Goal: Find specific page/section: Find specific page/section

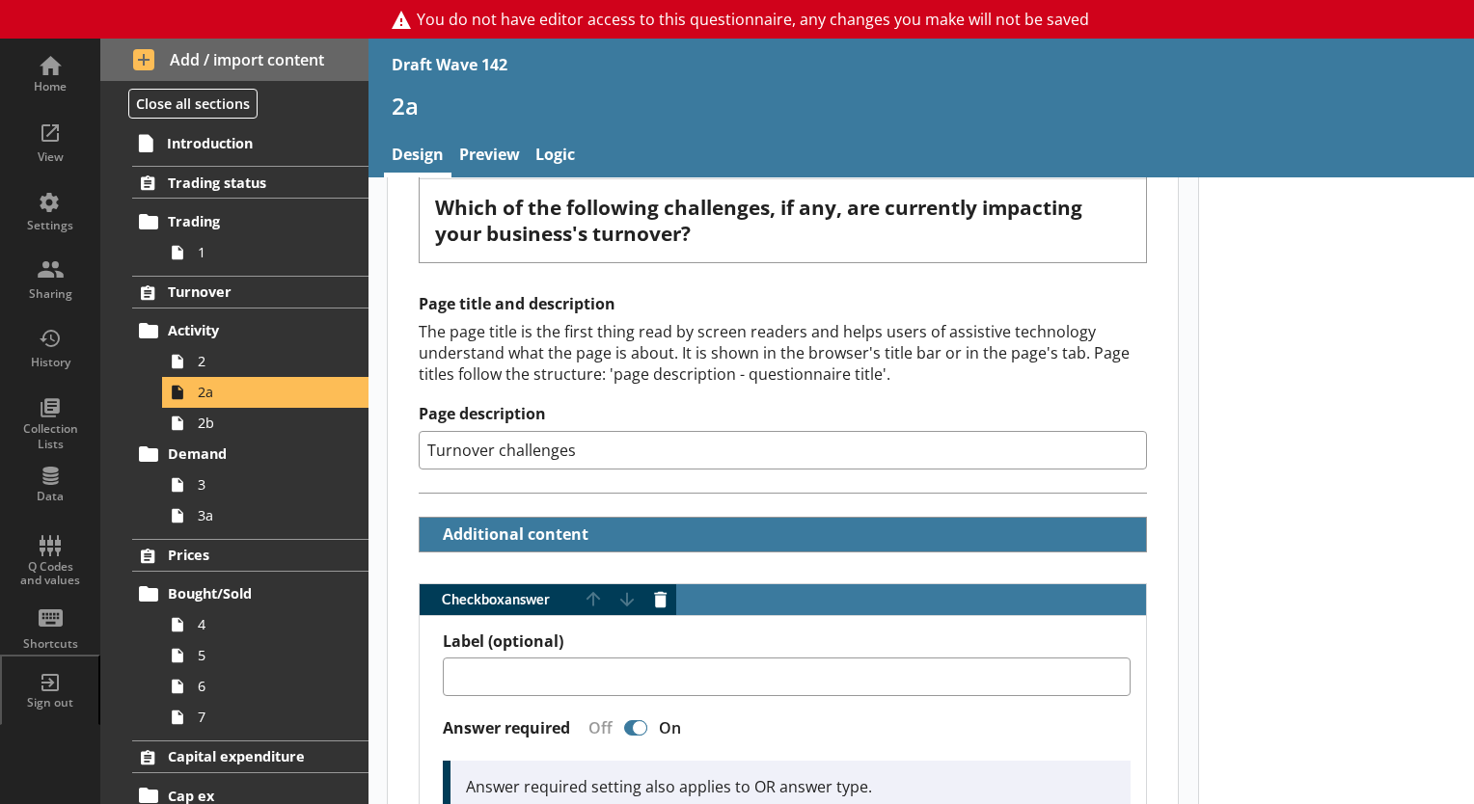
scroll to position [193, 0]
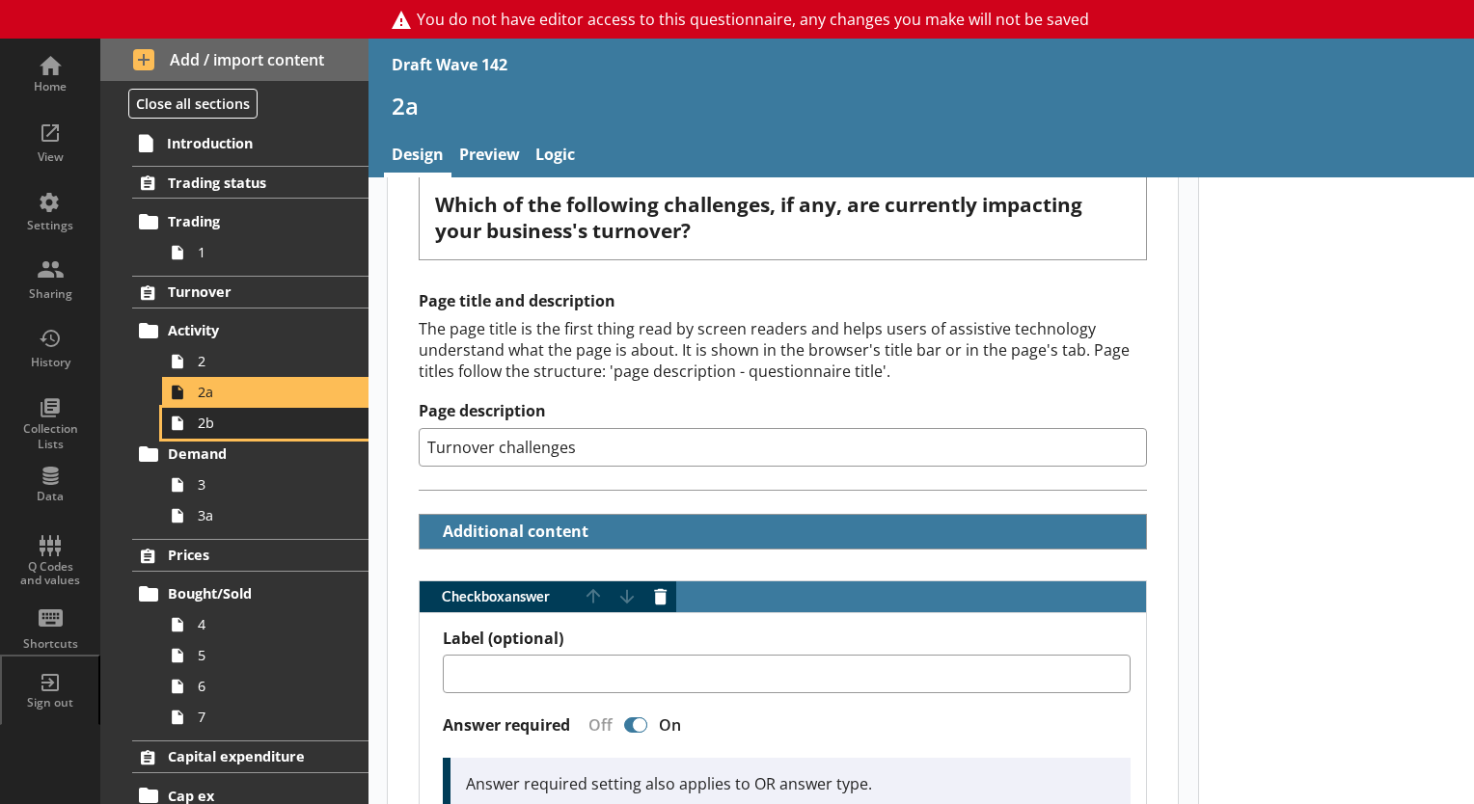
click at [215, 430] on span "2b" at bounding box center [270, 423] width 145 height 18
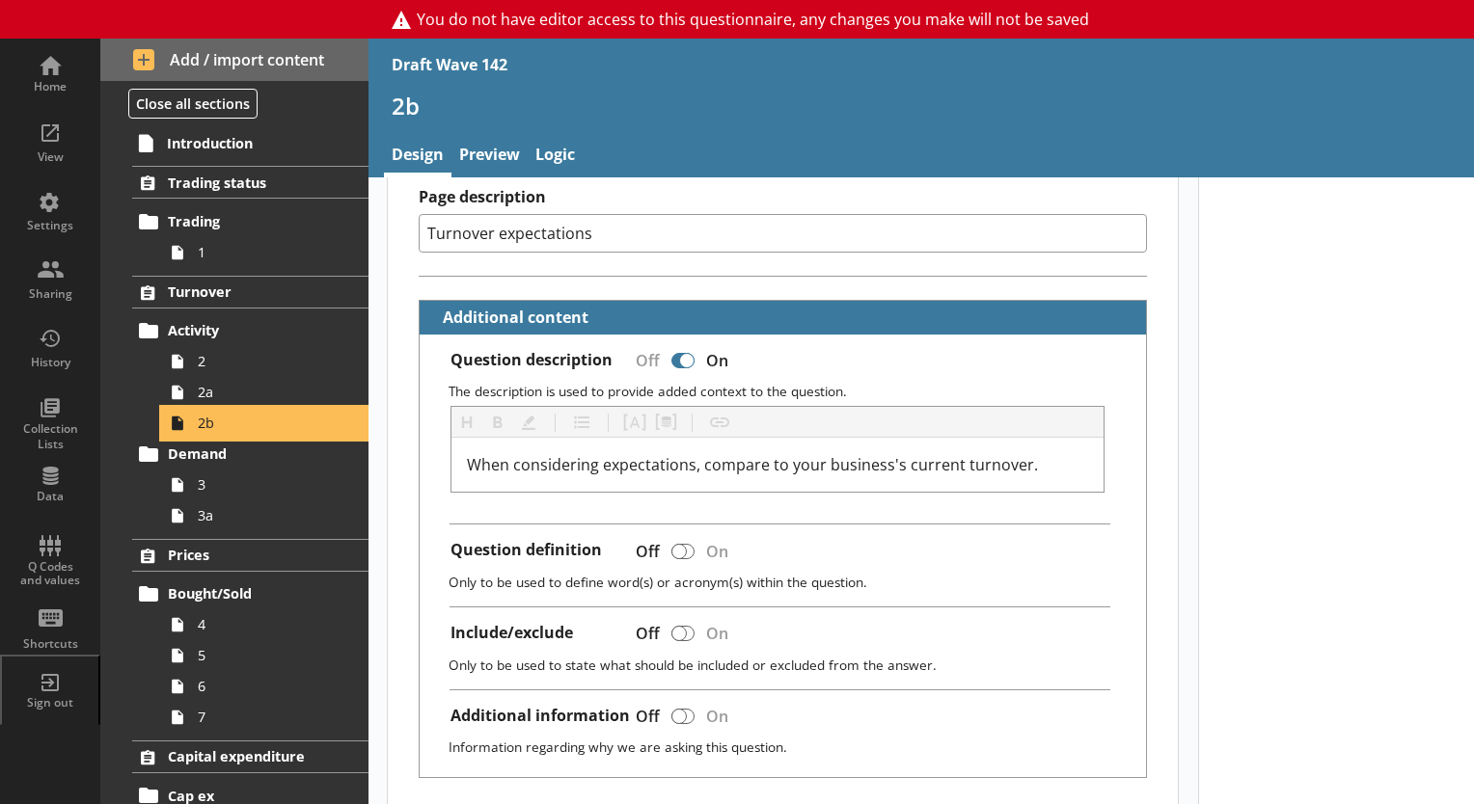
scroll to position [386, 0]
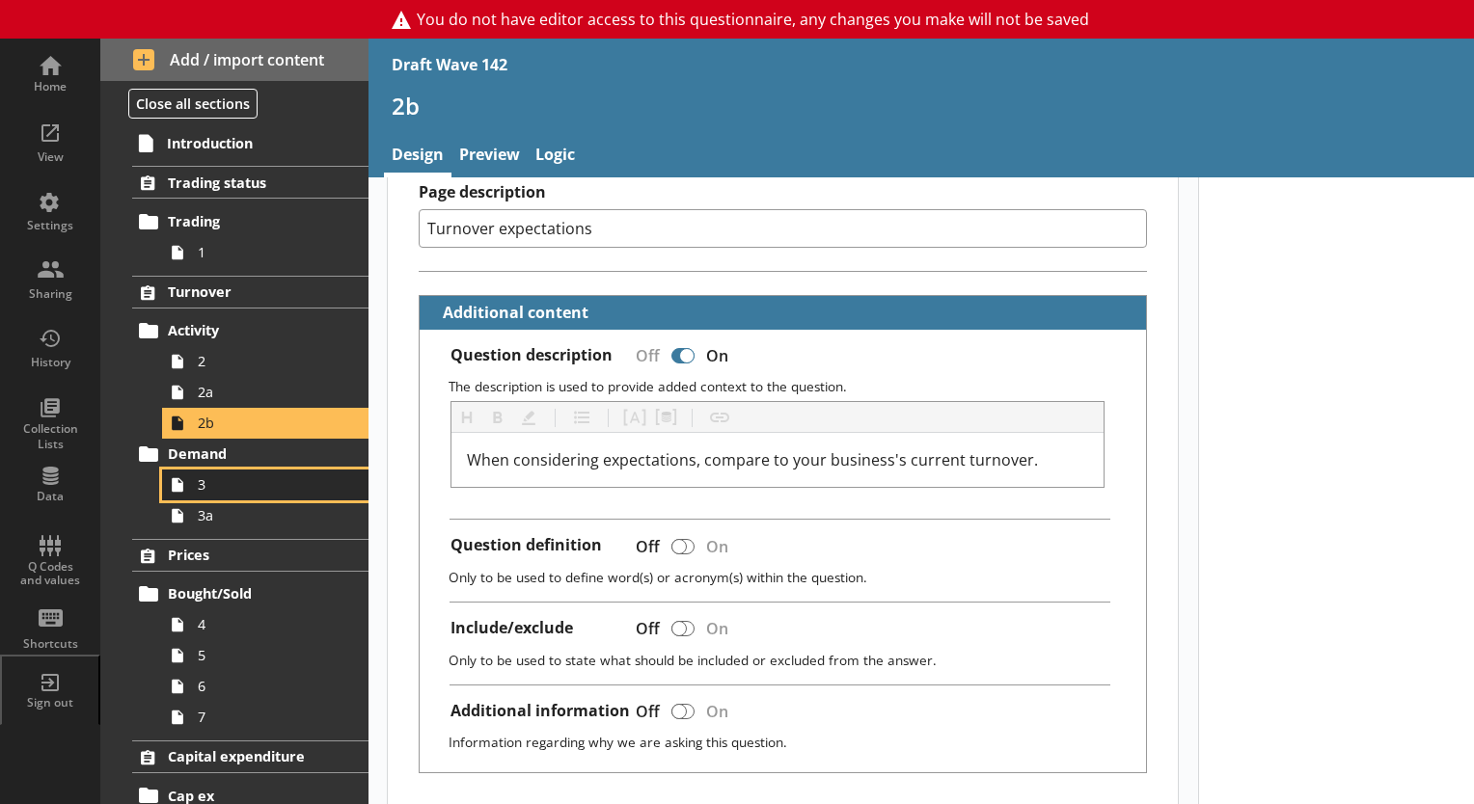
click at [201, 488] on span "3" at bounding box center [270, 484] width 145 height 18
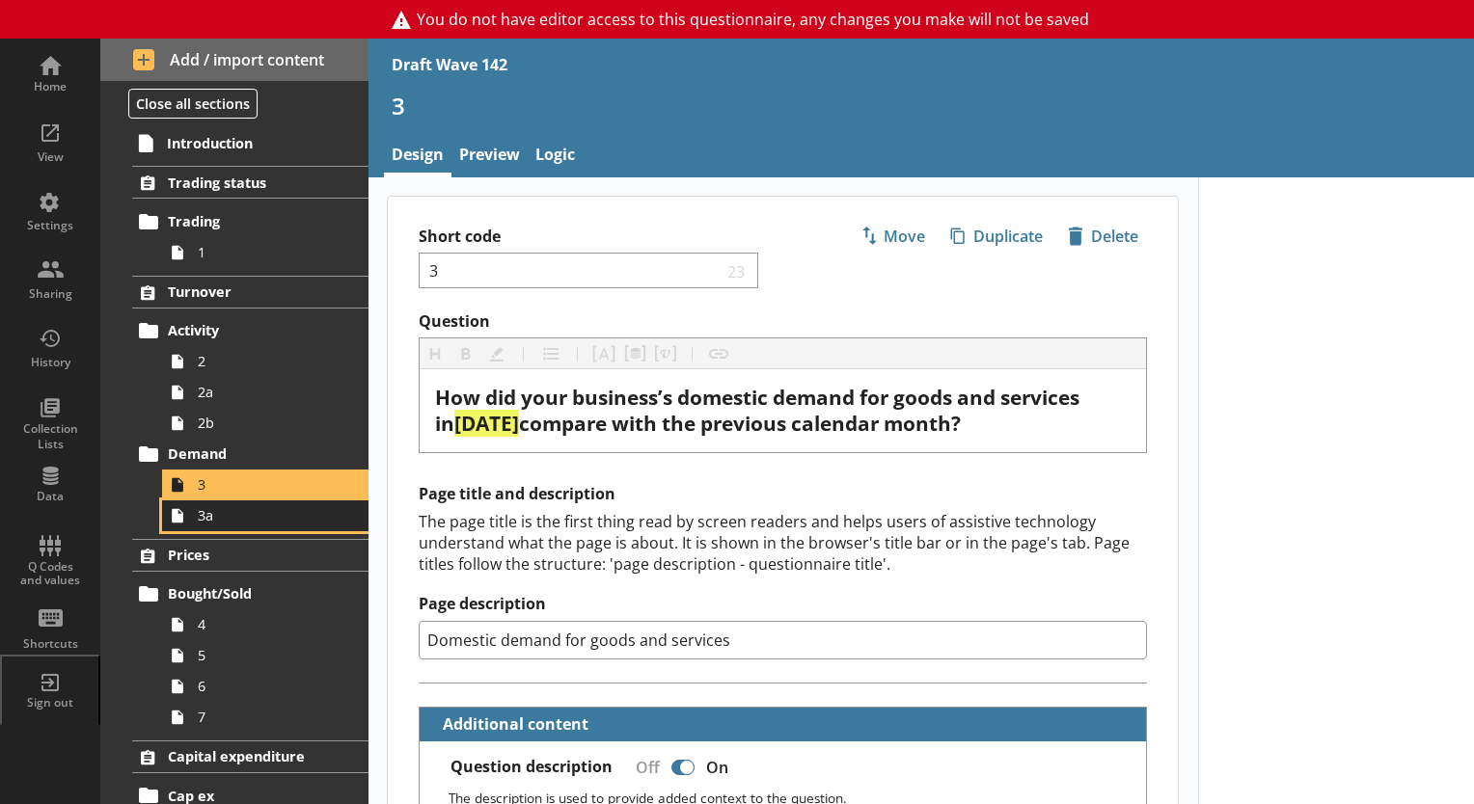
click at [201, 518] on span "3a" at bounding box center [270, 515] width 145 height 18
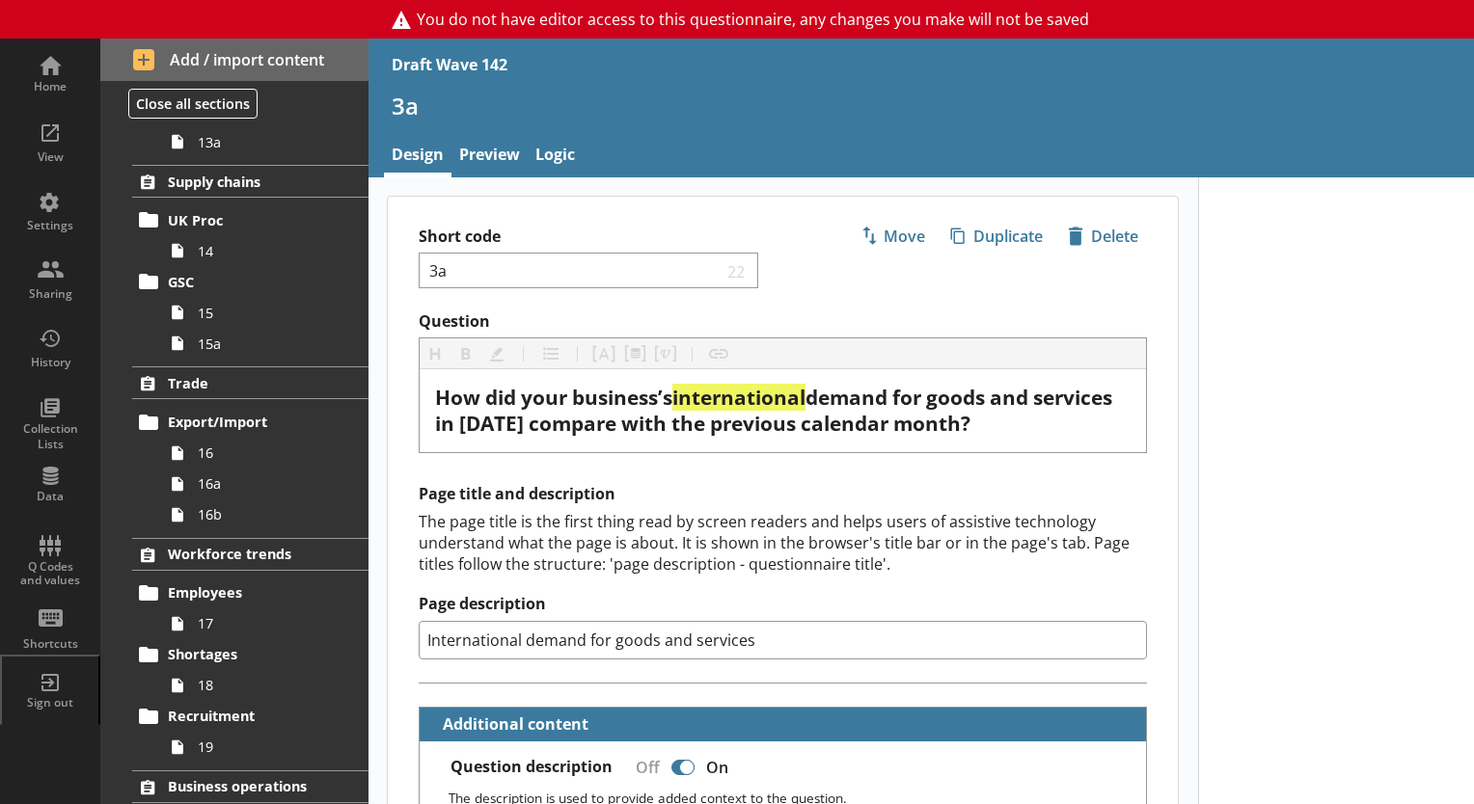
scroll to position [1061, 0]
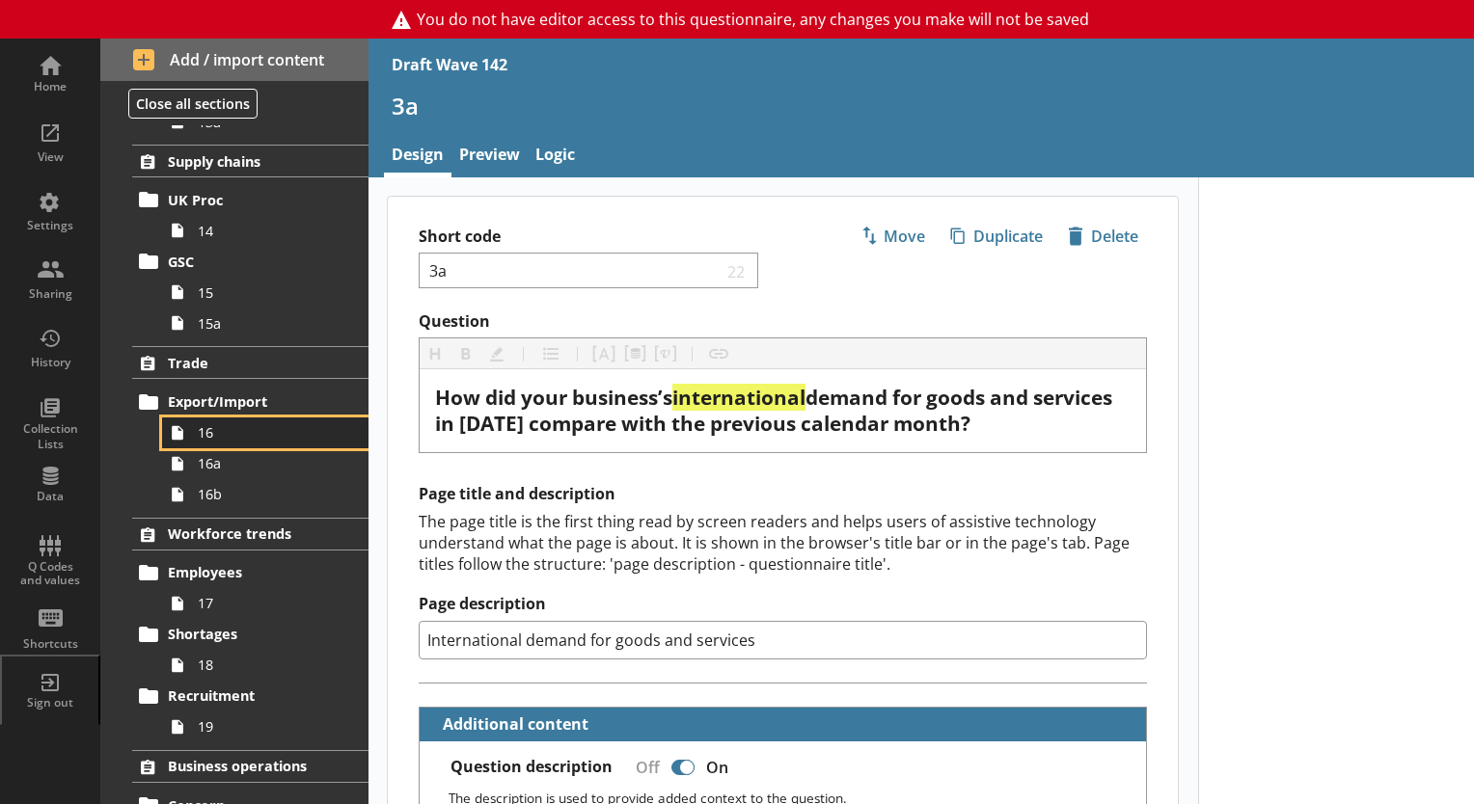
click at [222, 426] on span "16" at bounding box center [270, 432] width 145 height 18
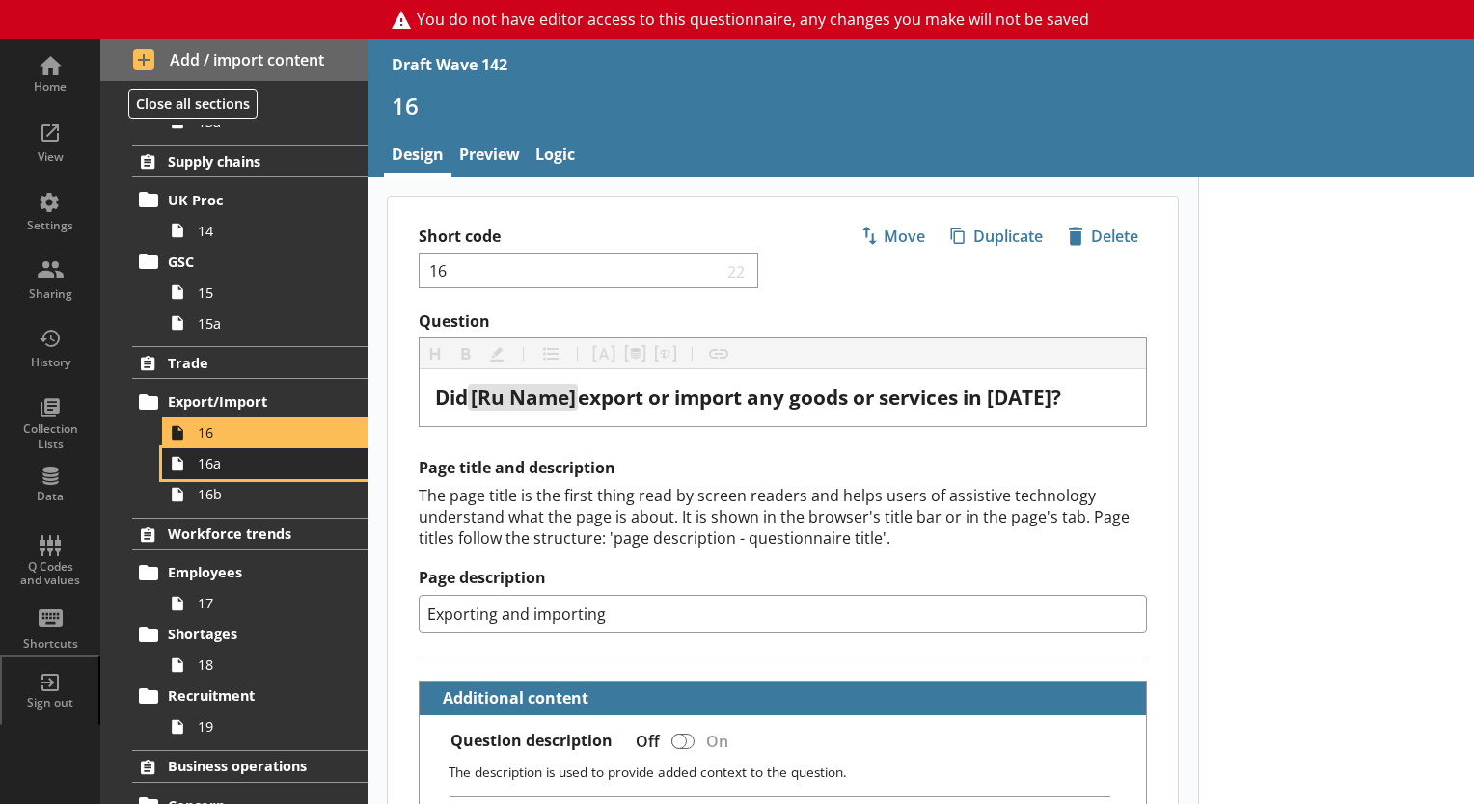
click at [223, 465] on span "16a" at bounding box center [270, 463] width 145 height 18
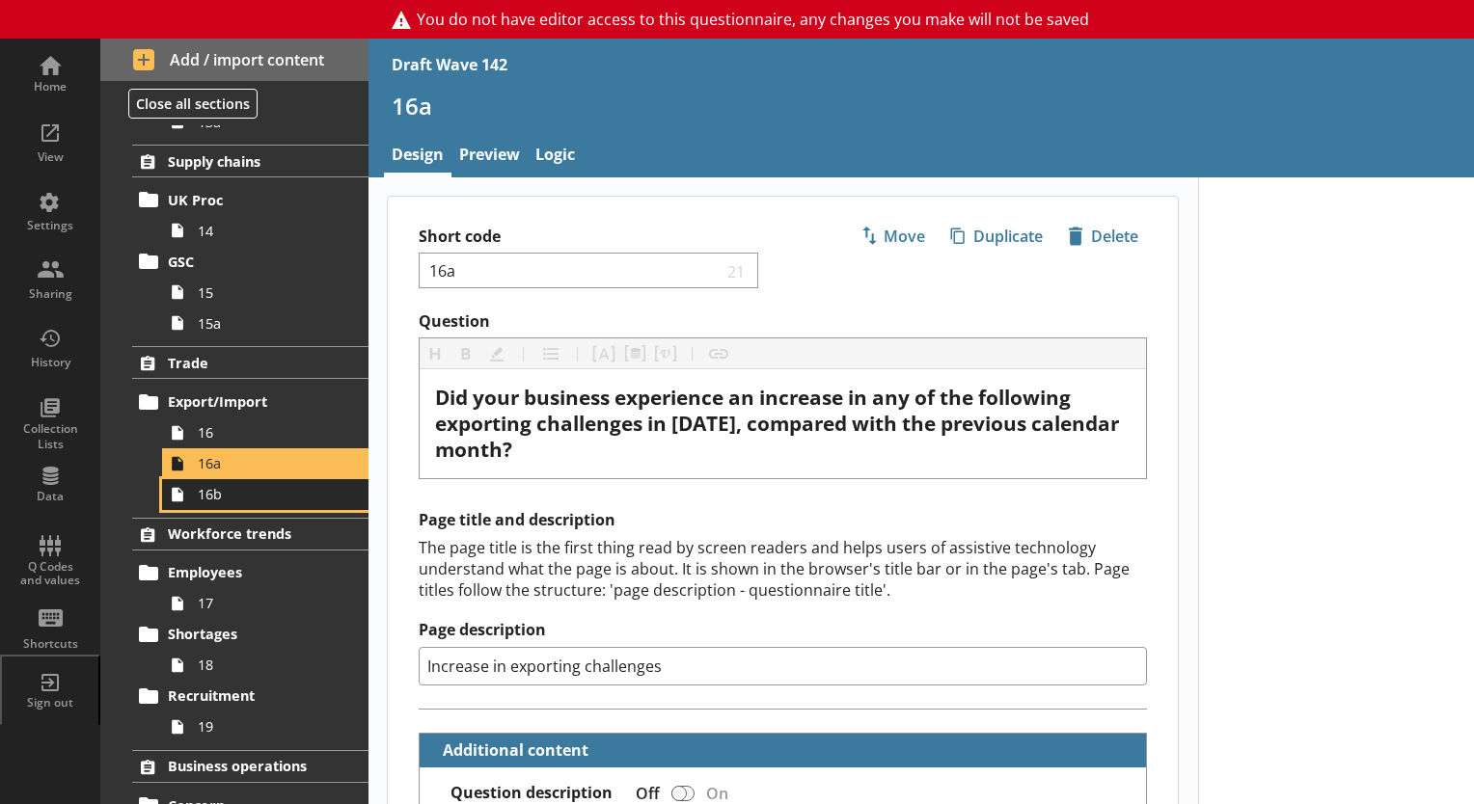
click at [224, 496] on span "16b" at bounding box center [270, 494] width 145 height 18
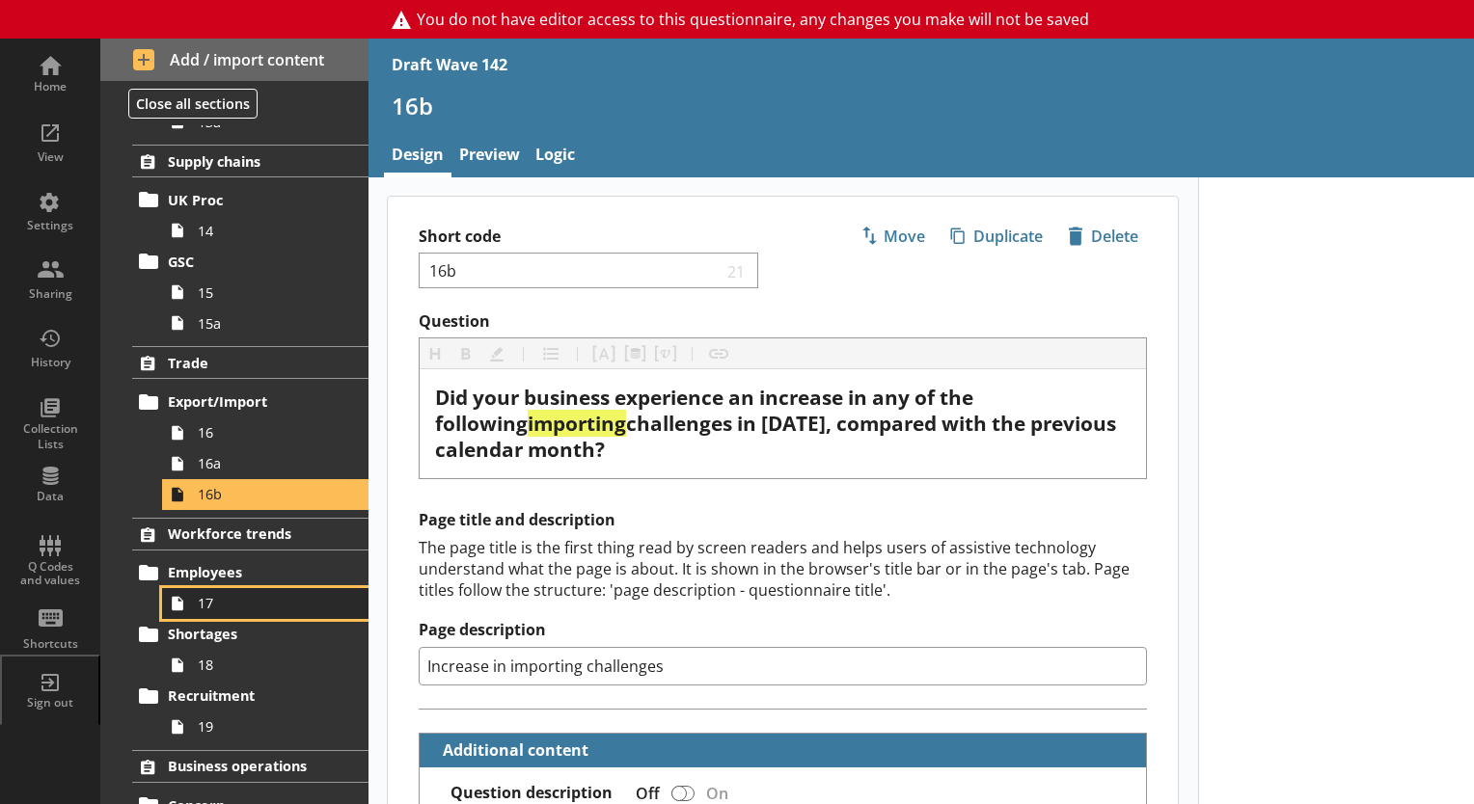
click at [207, 608] on span "17" at bounding box center [270, 603] width 145 height 18
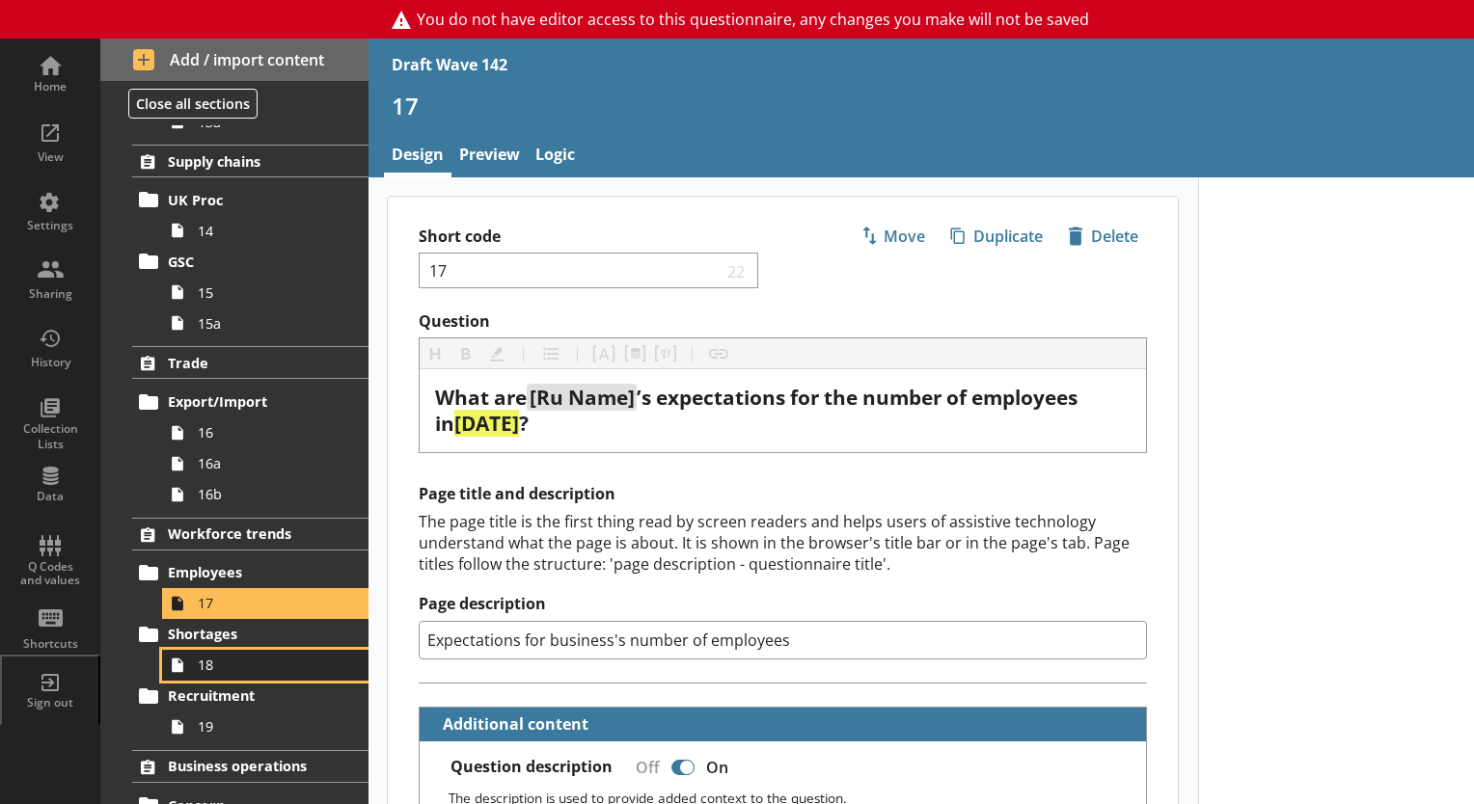
click at [217, 661] on span "18" at bounding box center [270, 665] width 145 height 18
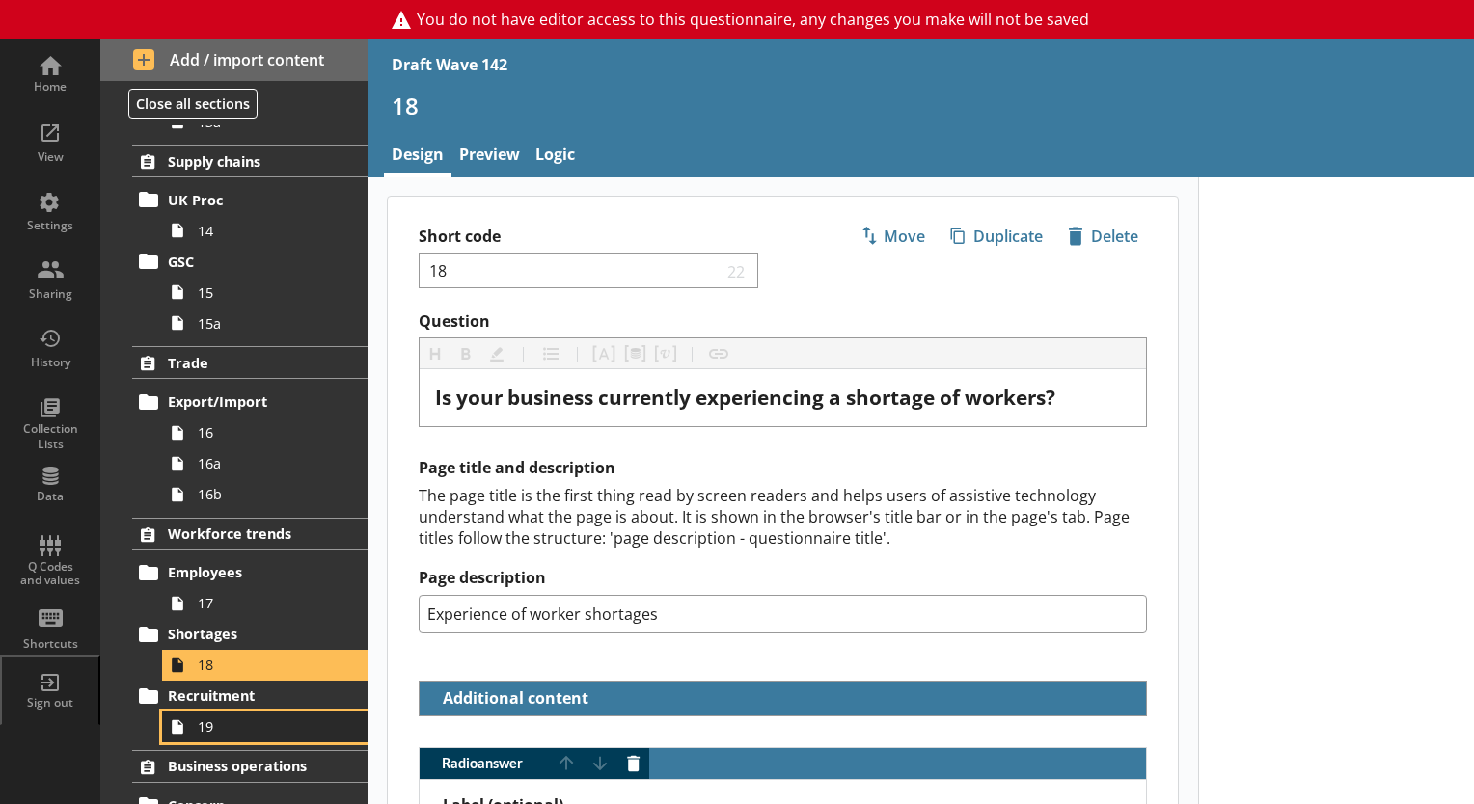
click at [218, 725] on span "19" at bounding box center [270, 726] width 145 height 18
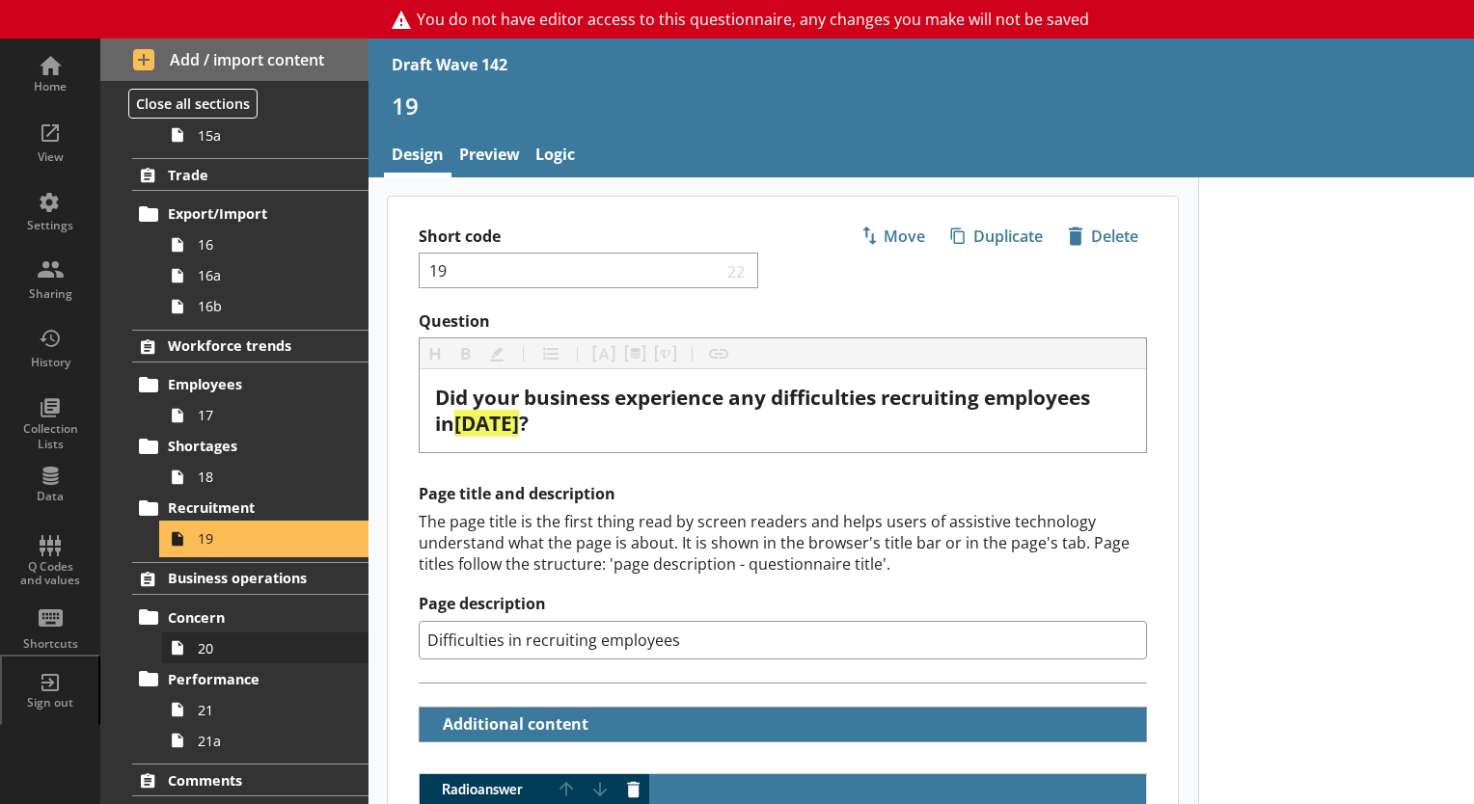
scroll to position [1254, 0]
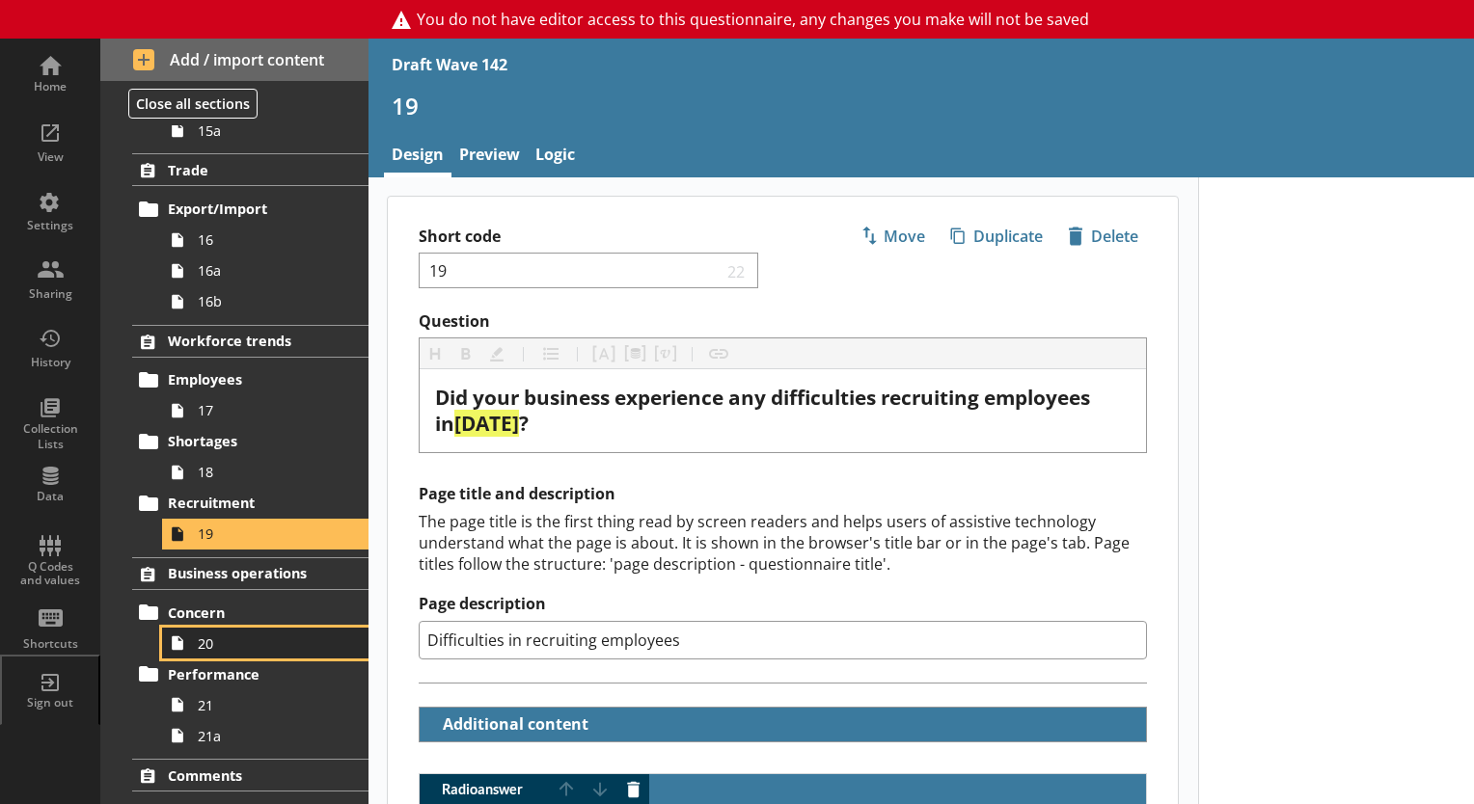
click at [203, 640] on span "20" at bounding box center [270, 644] width 145 height 18
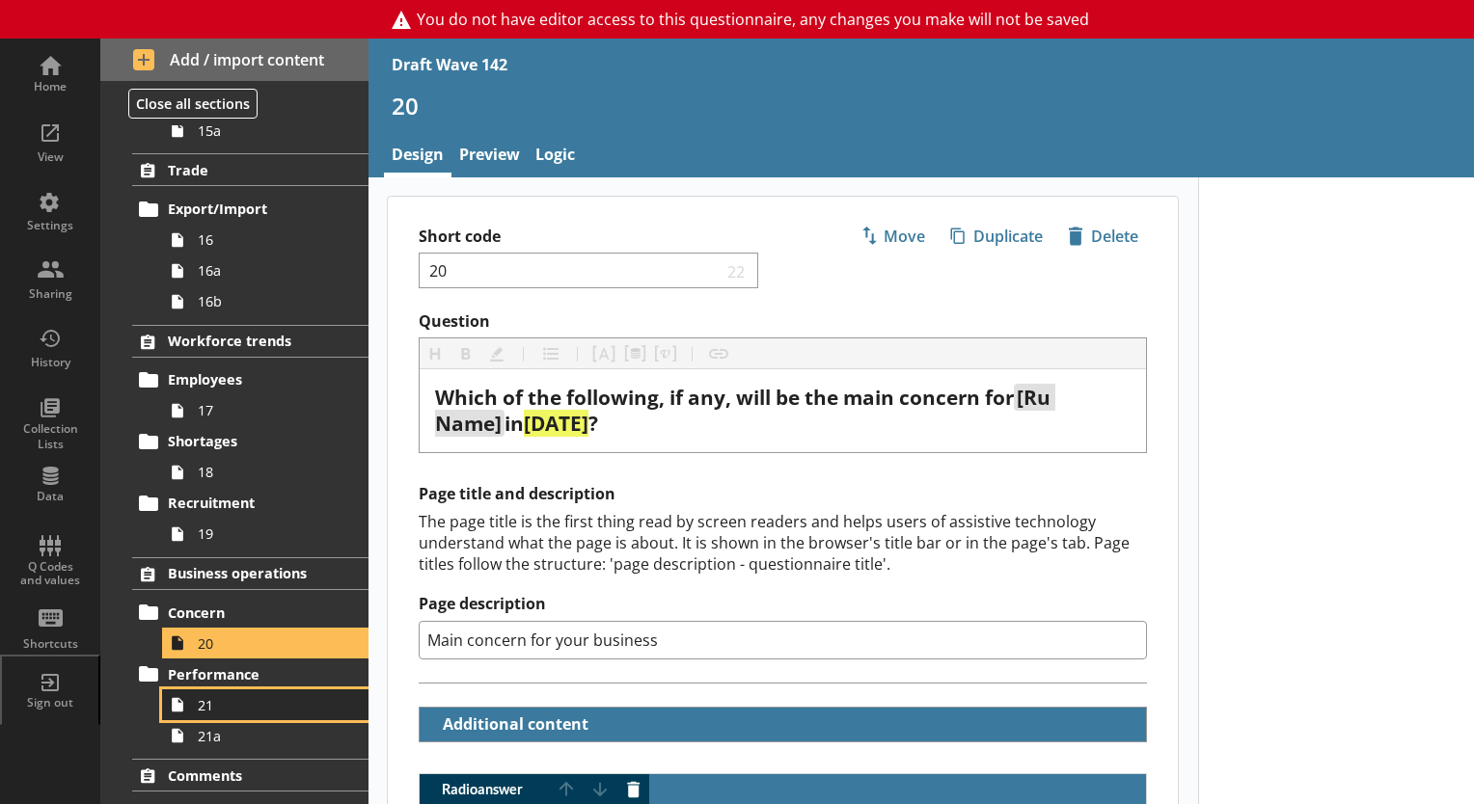
click at [210, 701] on span "21" at bounding box center [270, 705] width 145 height 18
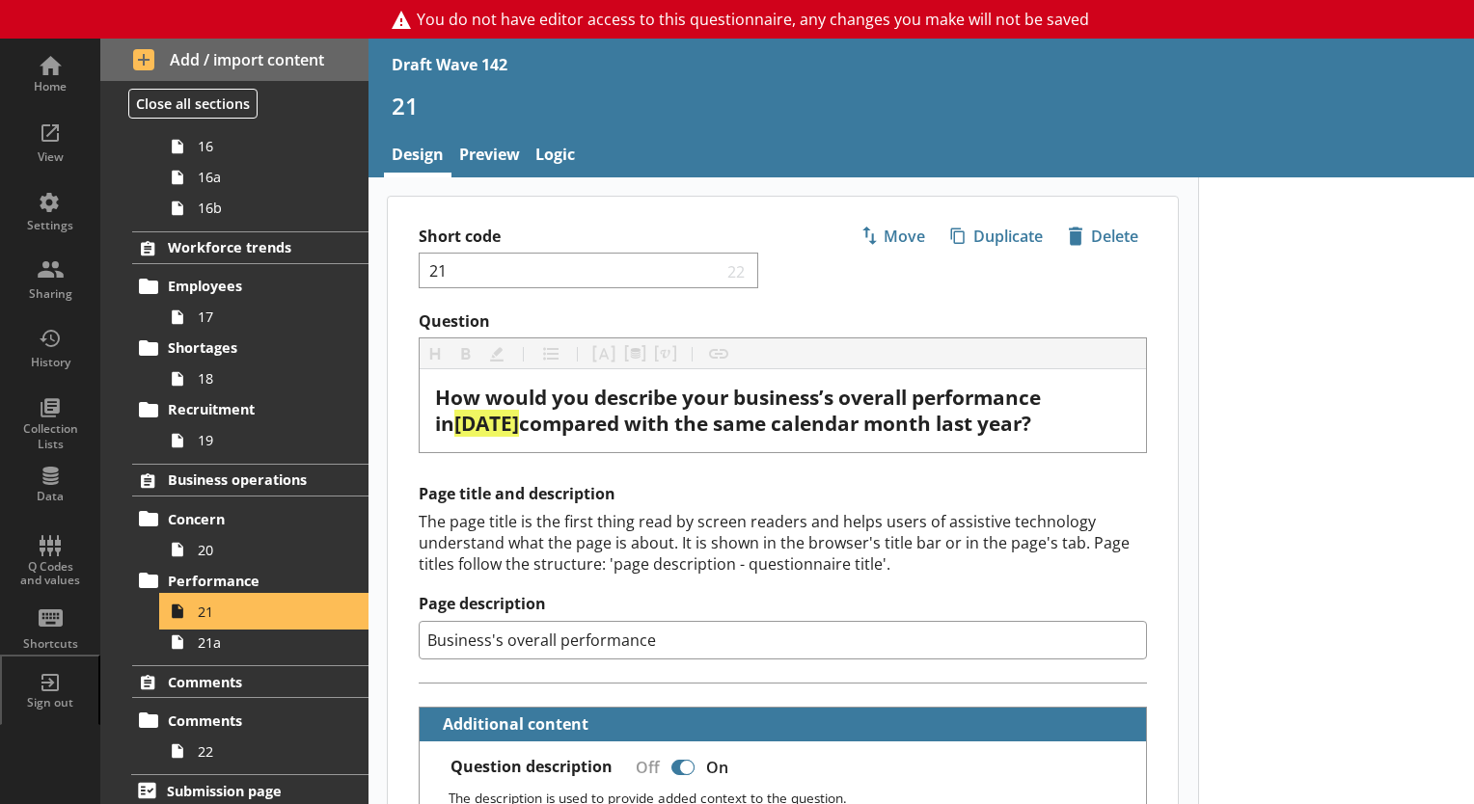
scroll to position [1353, 0]
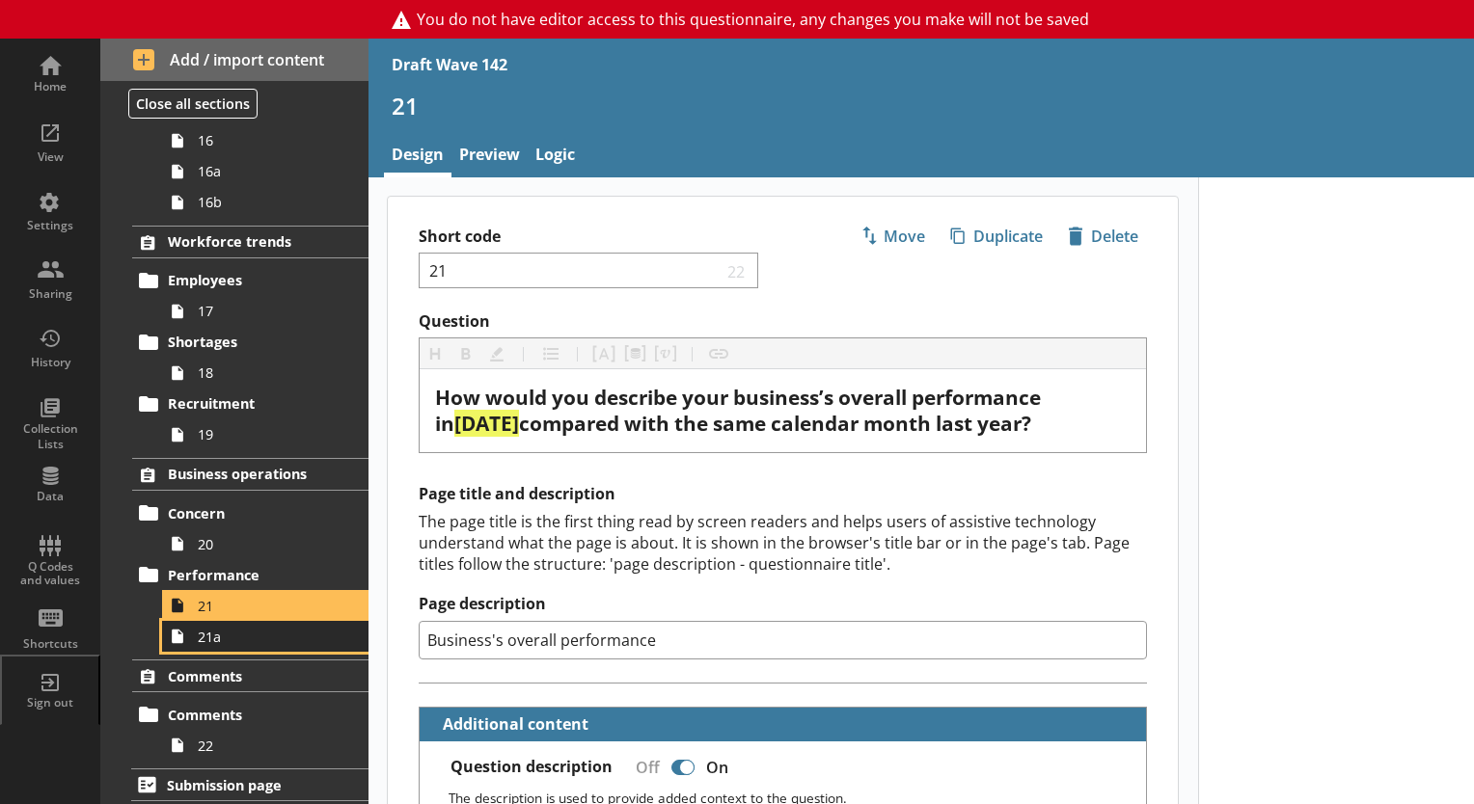
click at [214, 637] on span "21a" at bounding box center [270, 637] width 145 height 18
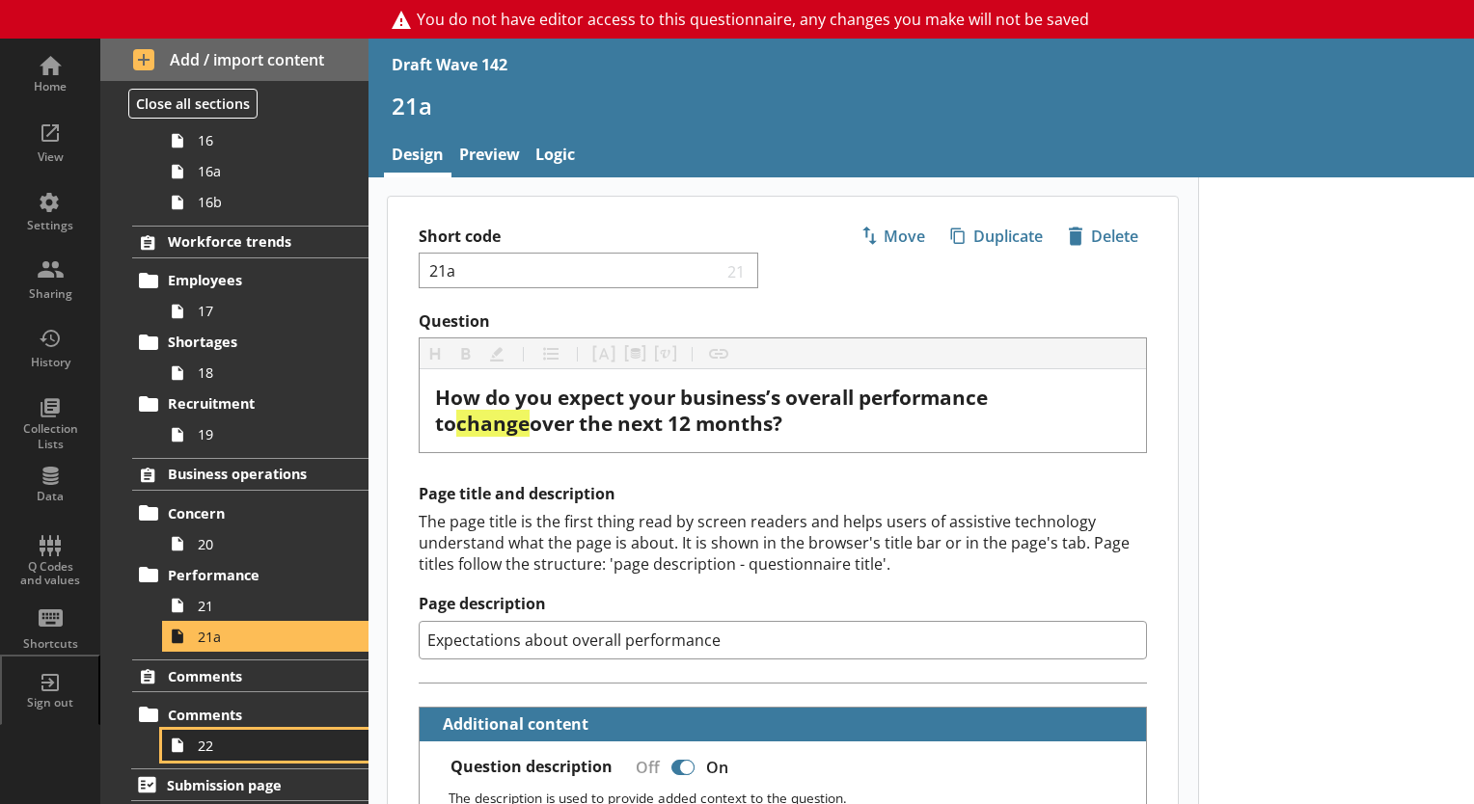
click at [205, 746] on span "22" at bounding box center [270, 746] width 145 height 18
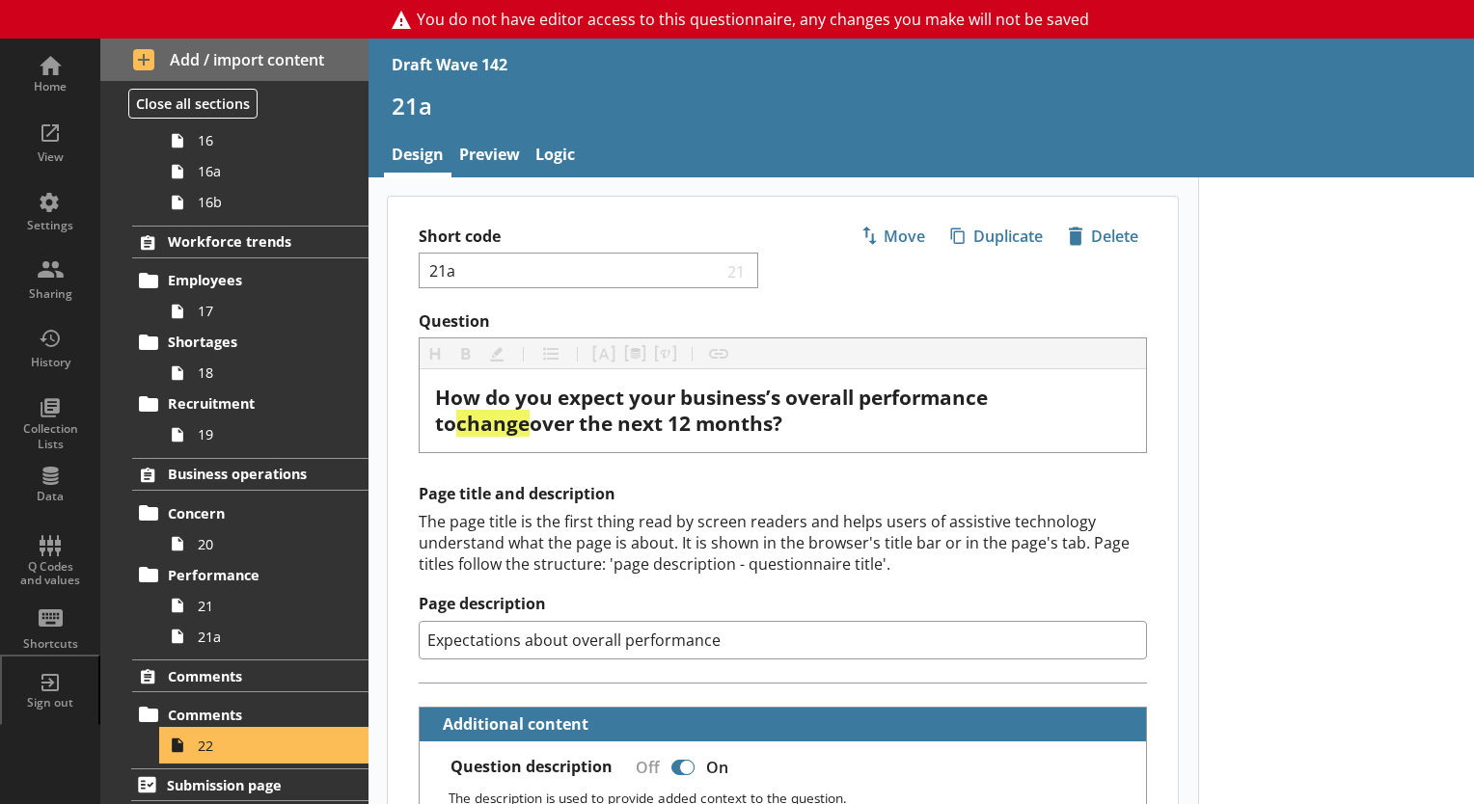
type textarea "x"
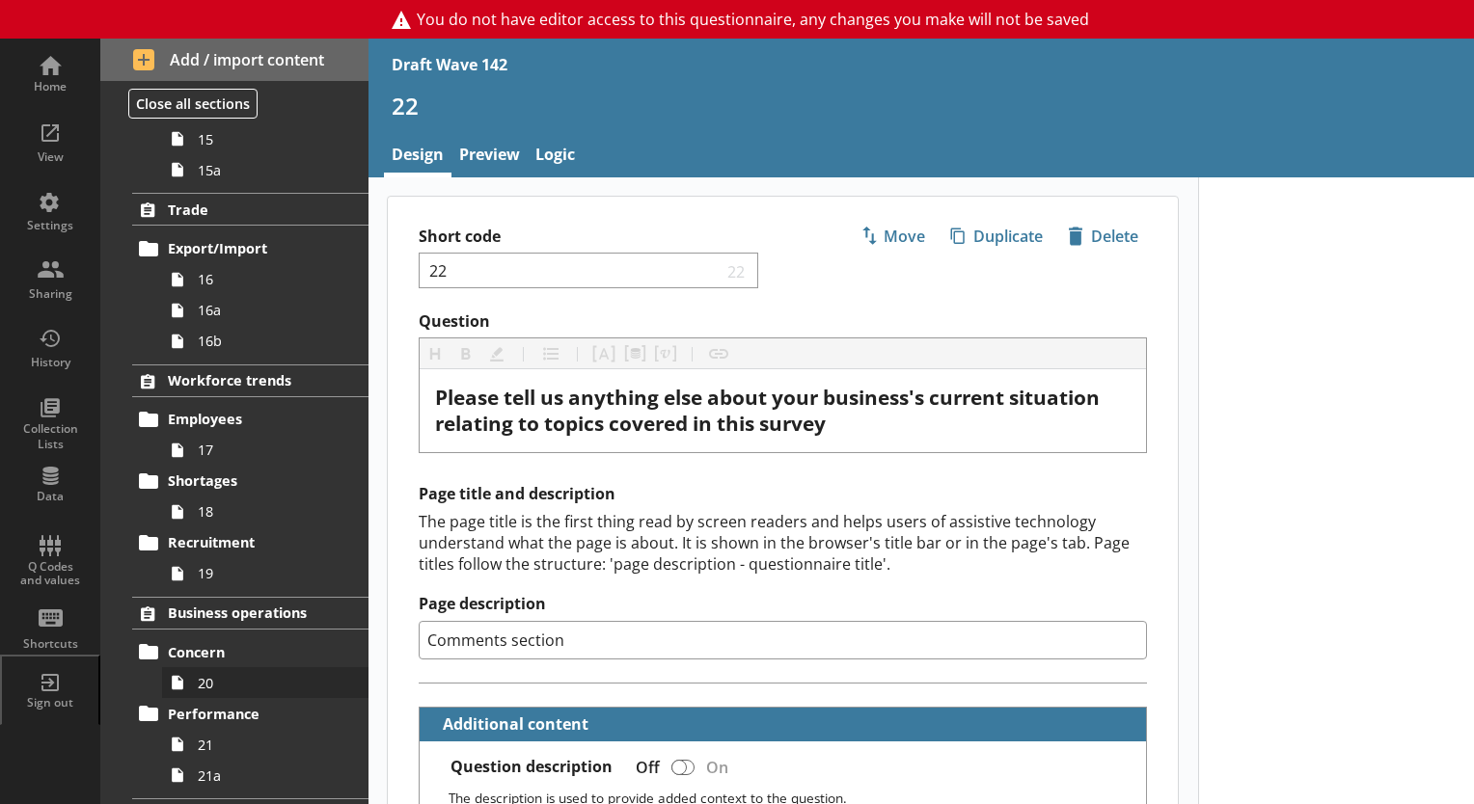
scroll to position [967, 0]
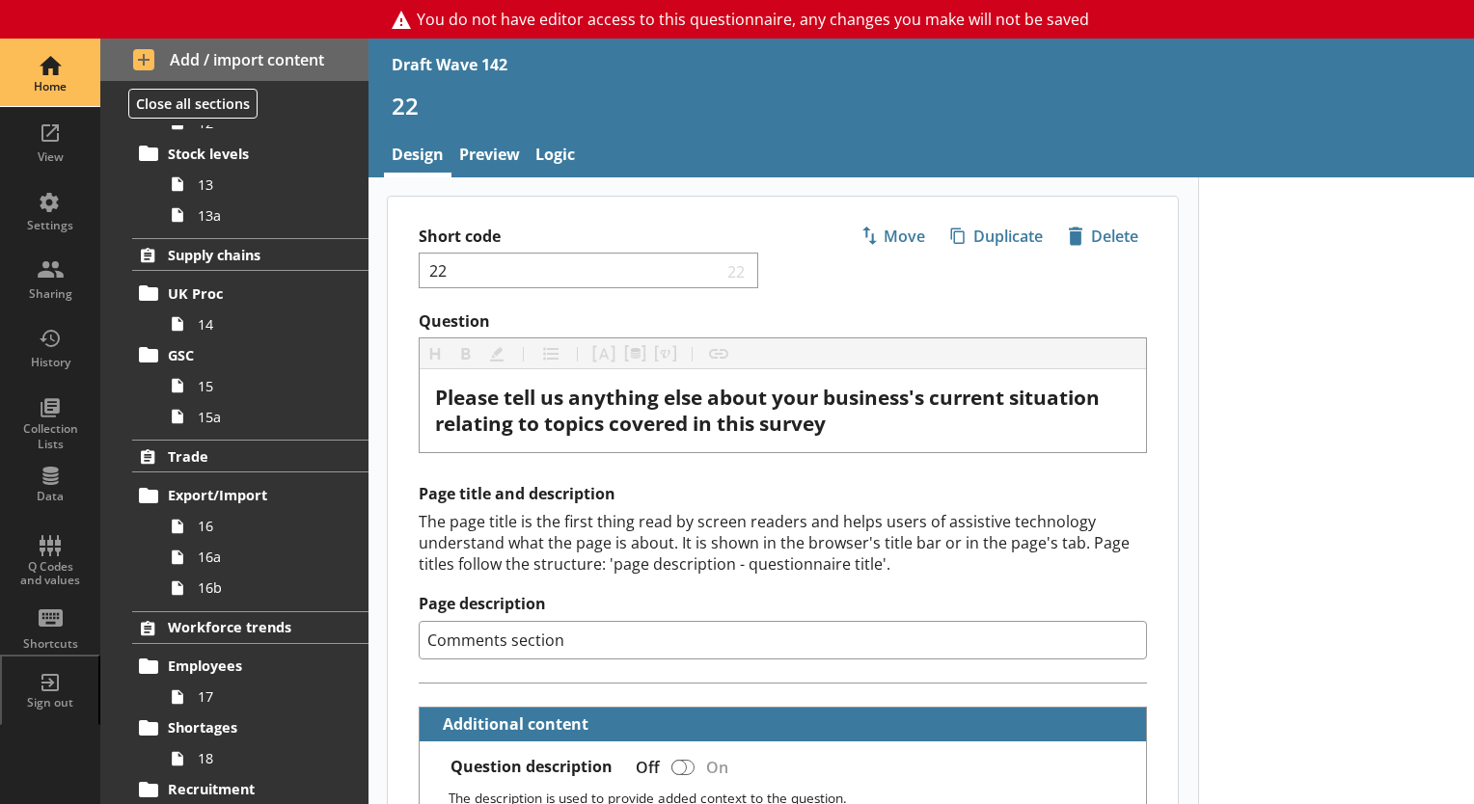
click at [41, 83] on div "Home" at bounding box center [50, 86] width 68 height 15
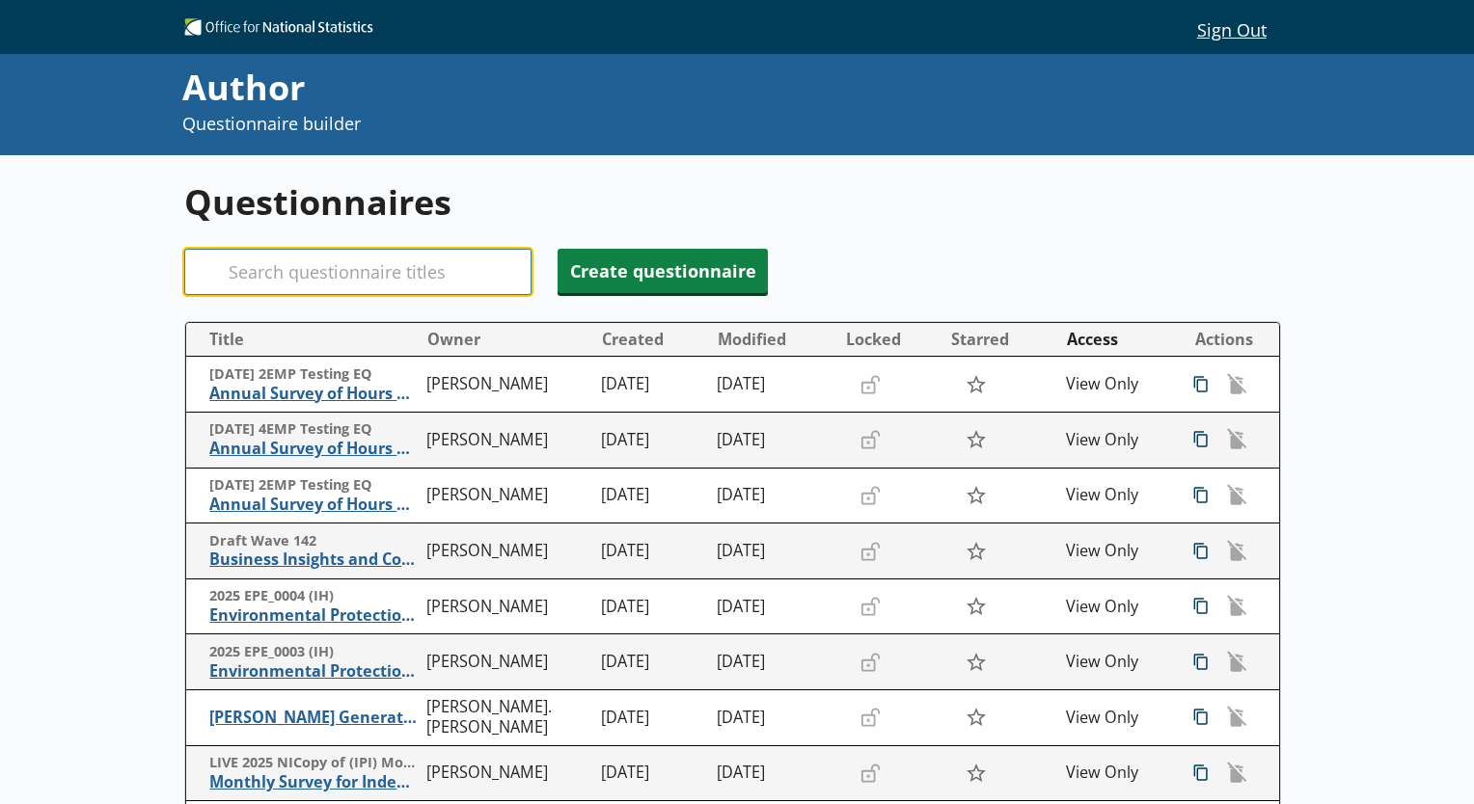
click at [297, 287] on input "Search" at bounding box center [357, 272] width 347 height 46
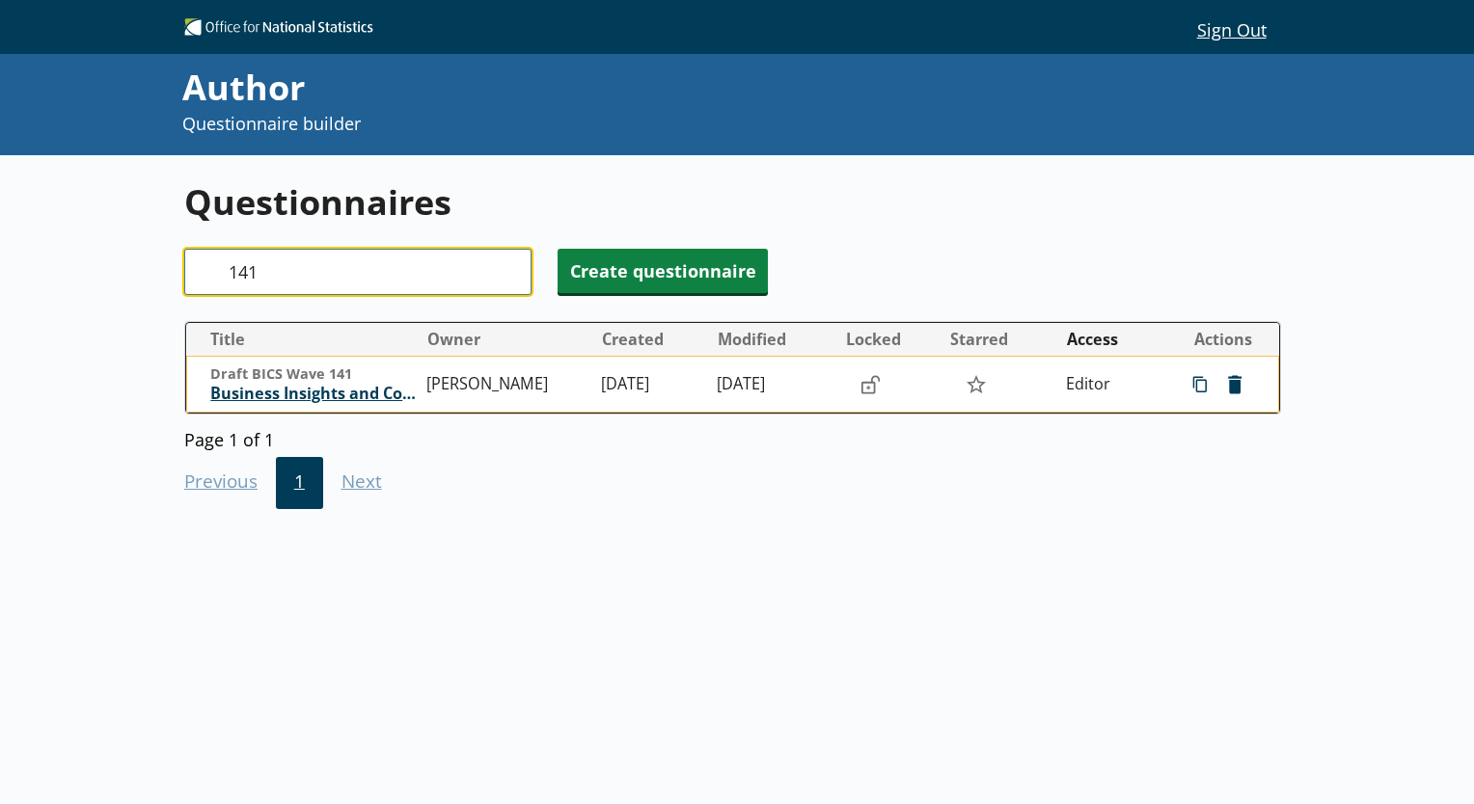
type input "141"
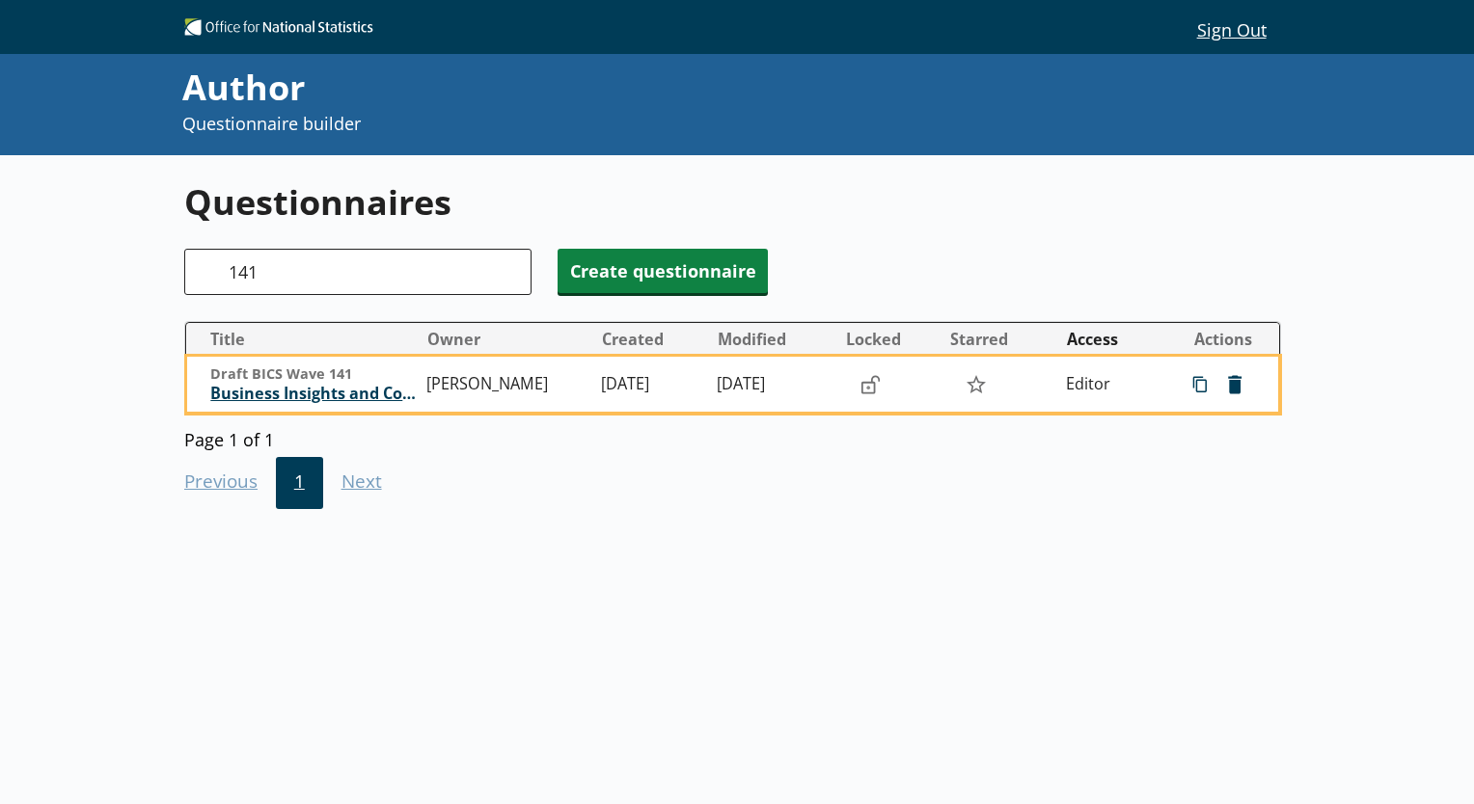
click at [304, 396] on span "Business Insights and Conditions Survey (BICS)" at bounding box center [313, 394] width 207 height 20
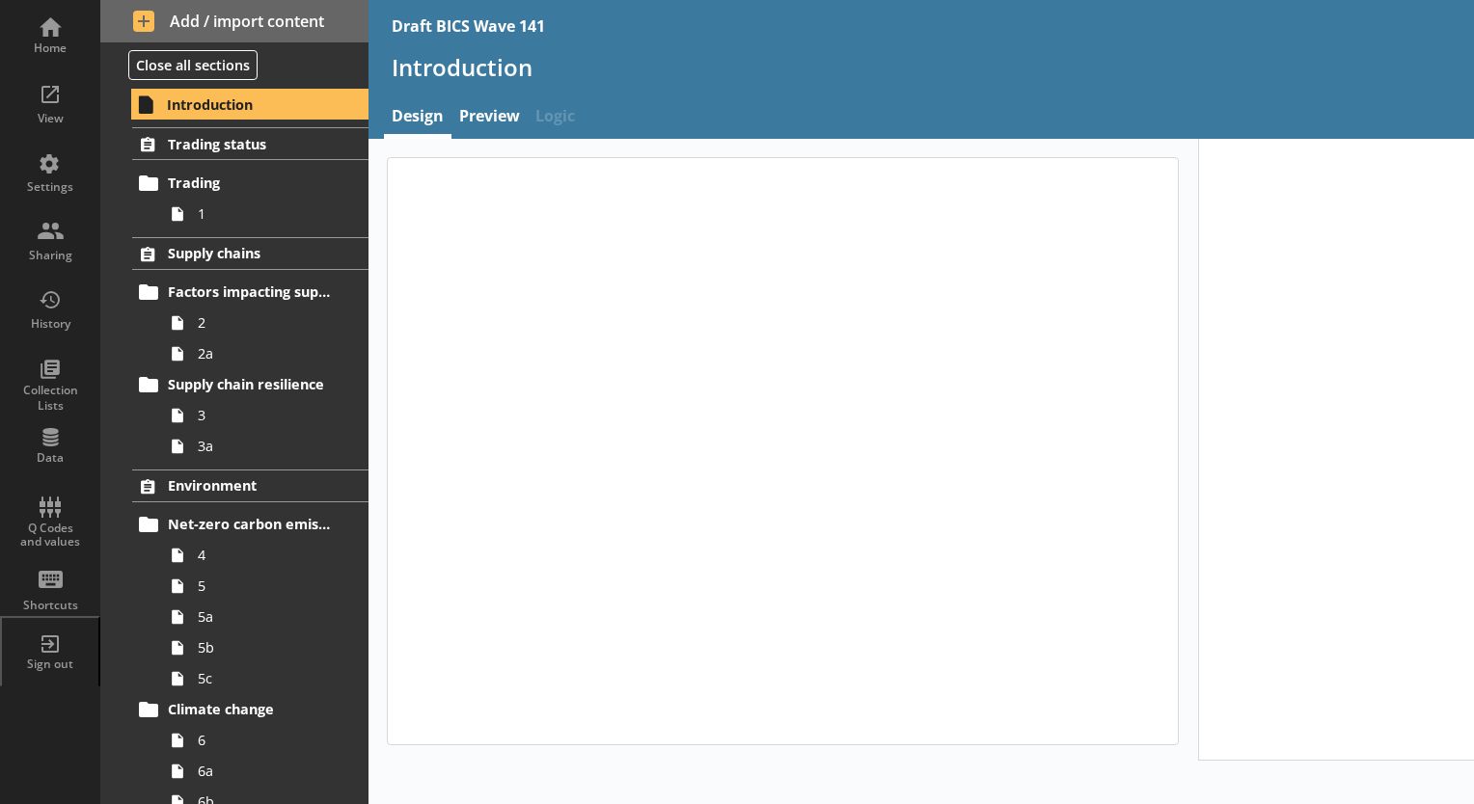
type textarea "x"
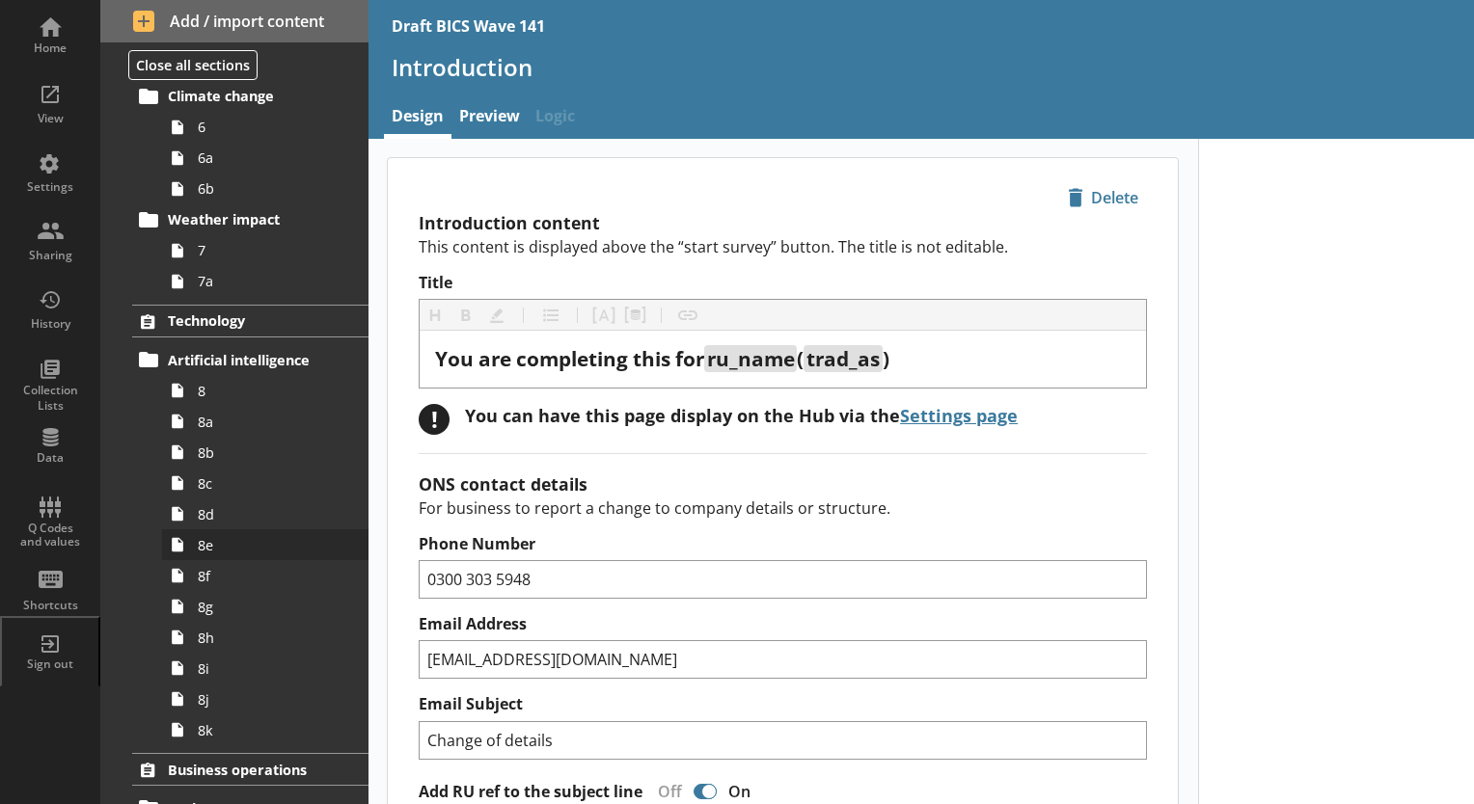
scroll to position [618, 0]
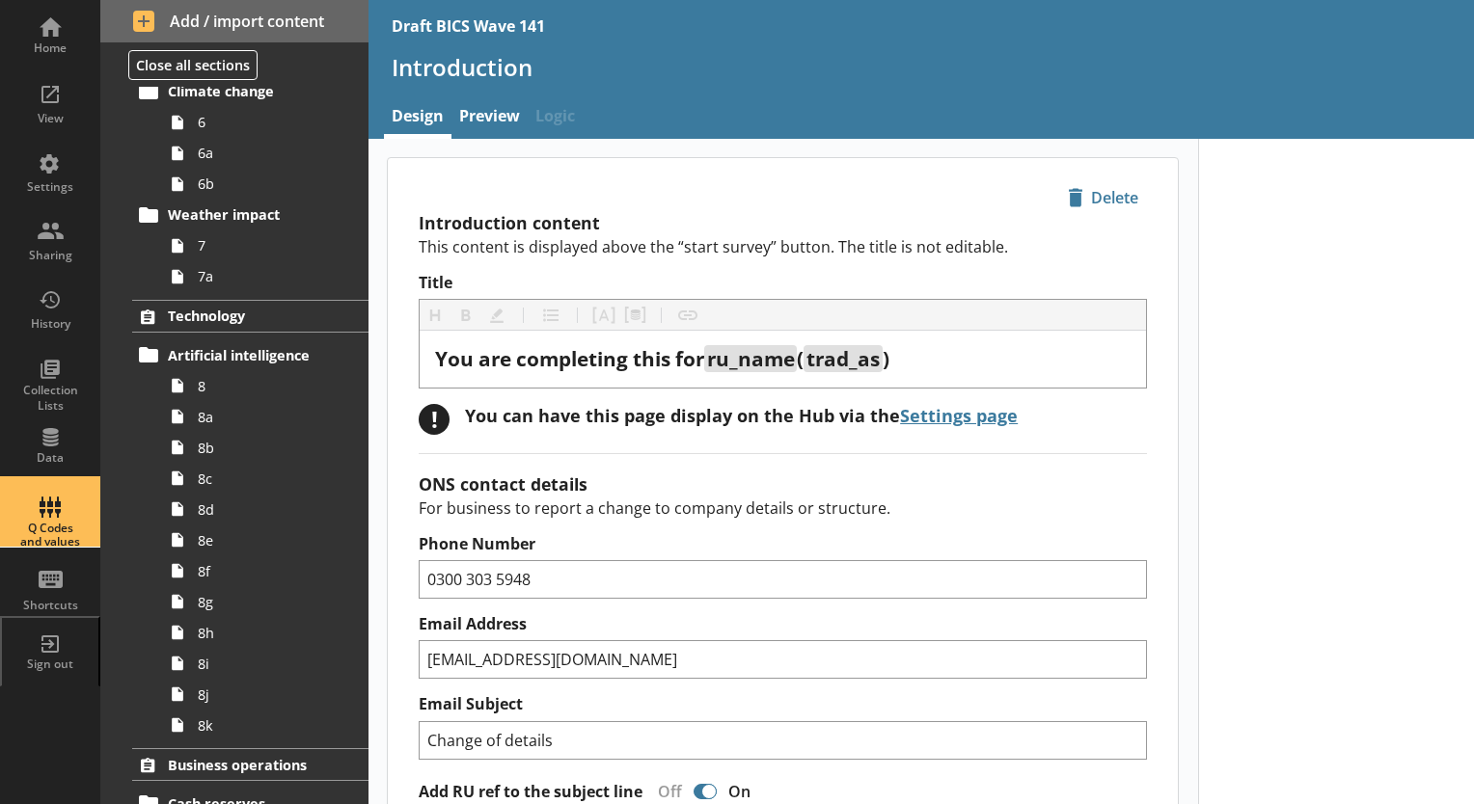
click at [27, 543] on div "Q Codes and values" at bounding box center [50, 536] width 68 height 28
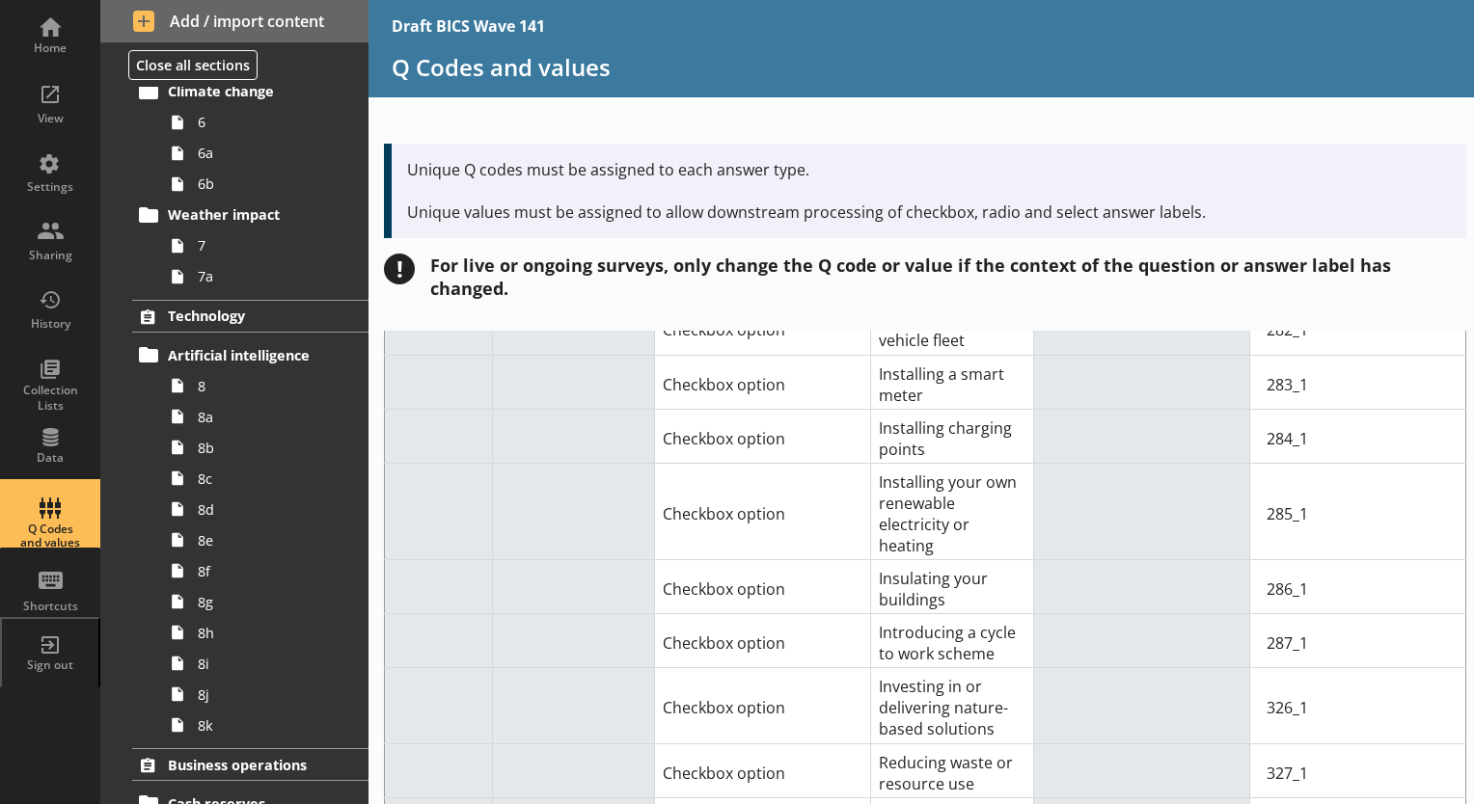
scroll to position [7085, 0]
click at [55, 38] on div "Home" at bounding box center [50, 34] width 68 height 68
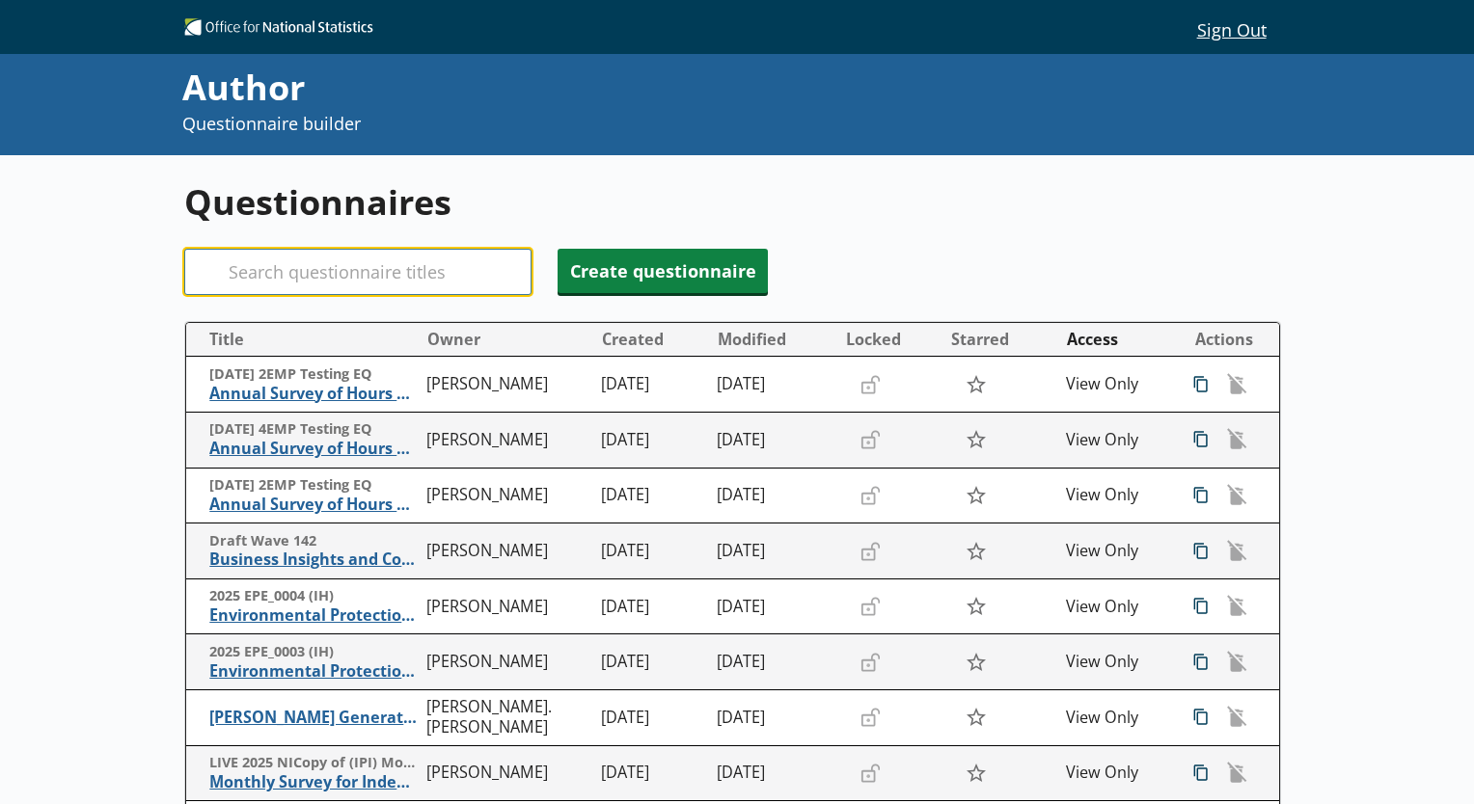
click at [262, 276] on input "Search" at bounding box center [357, 272] width 347 height 46
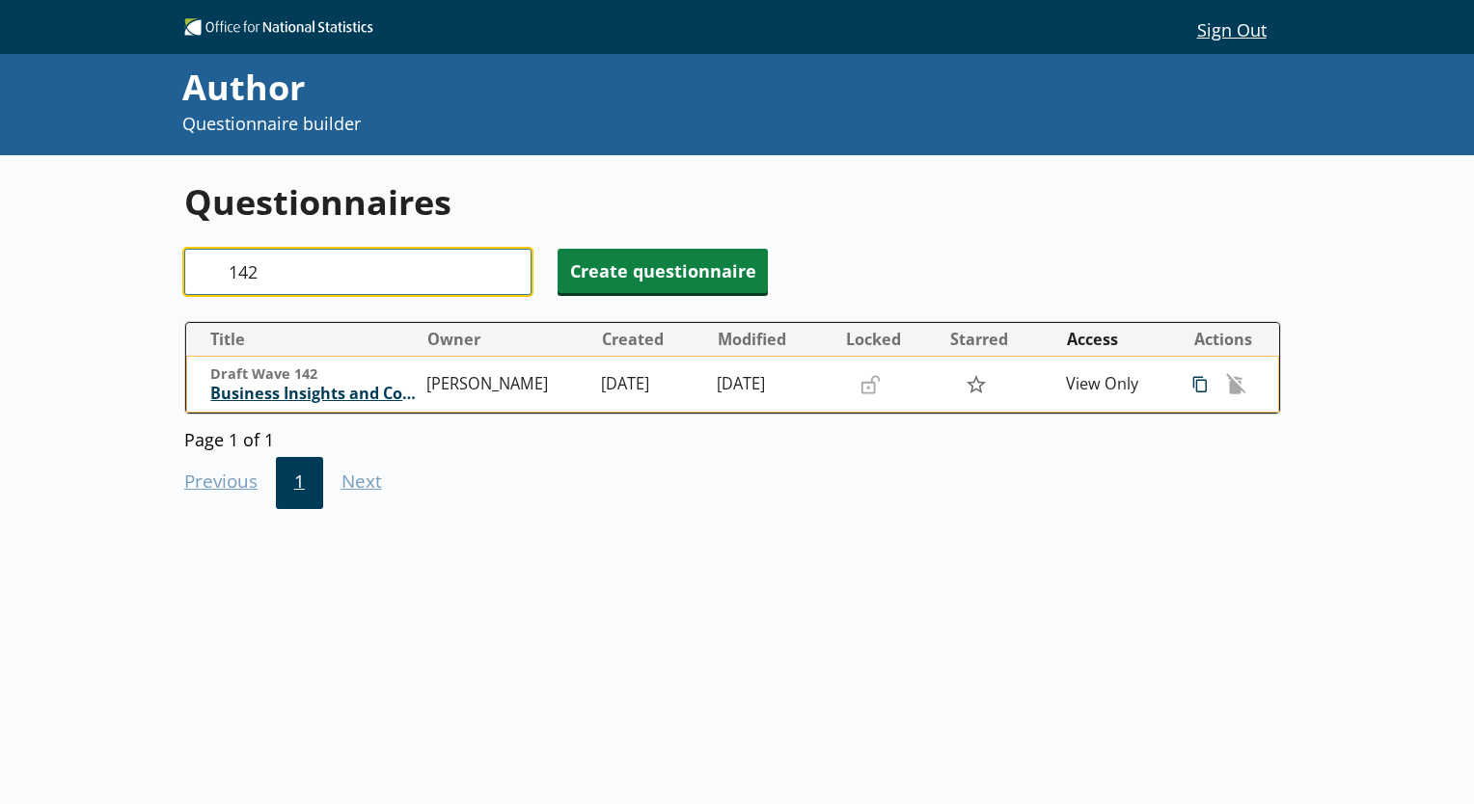
type input "142"
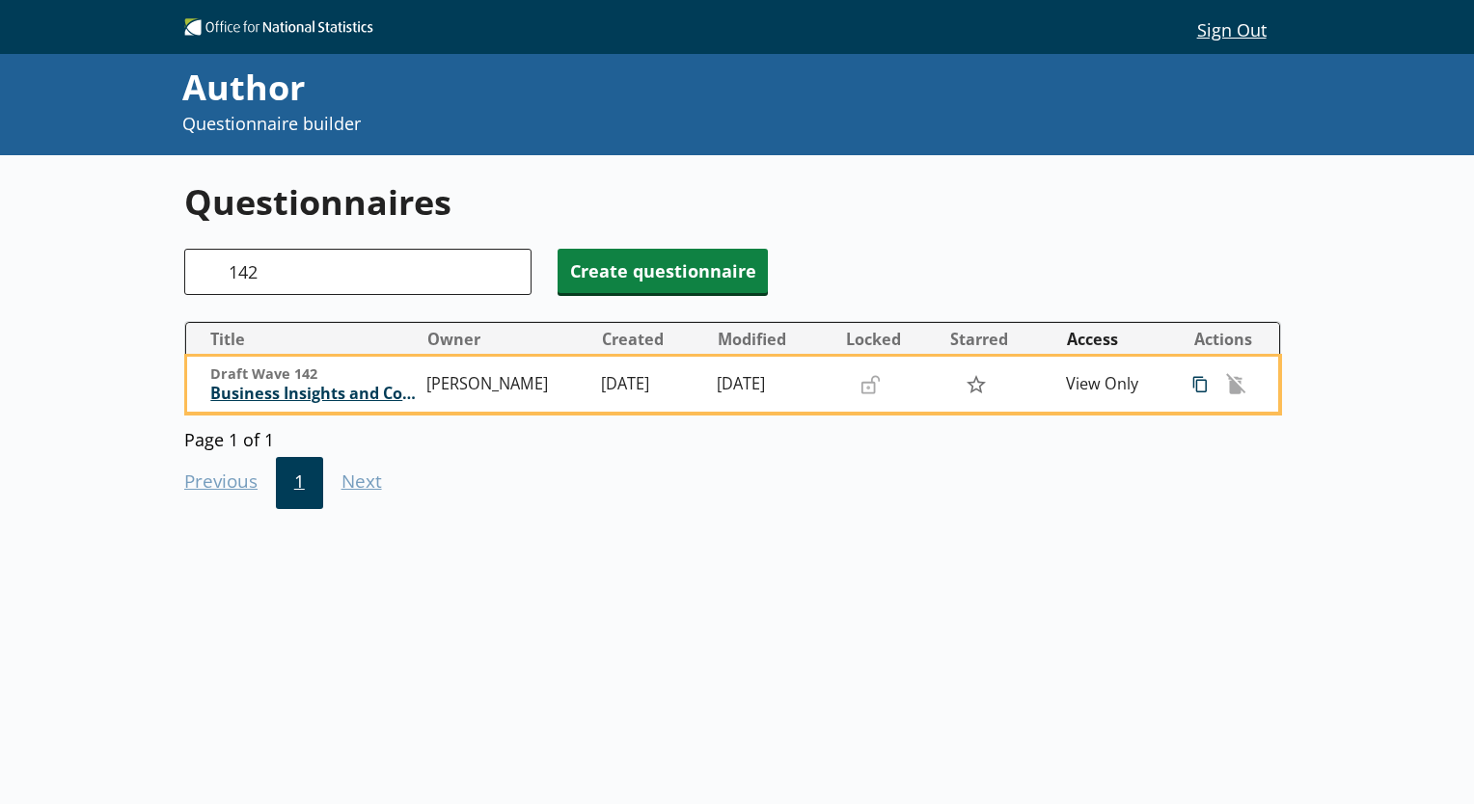
click at [357, 392] on span "Business Insights and Conditions Survey (BICS)" at bounding box center [313, 394] width 207 height 20
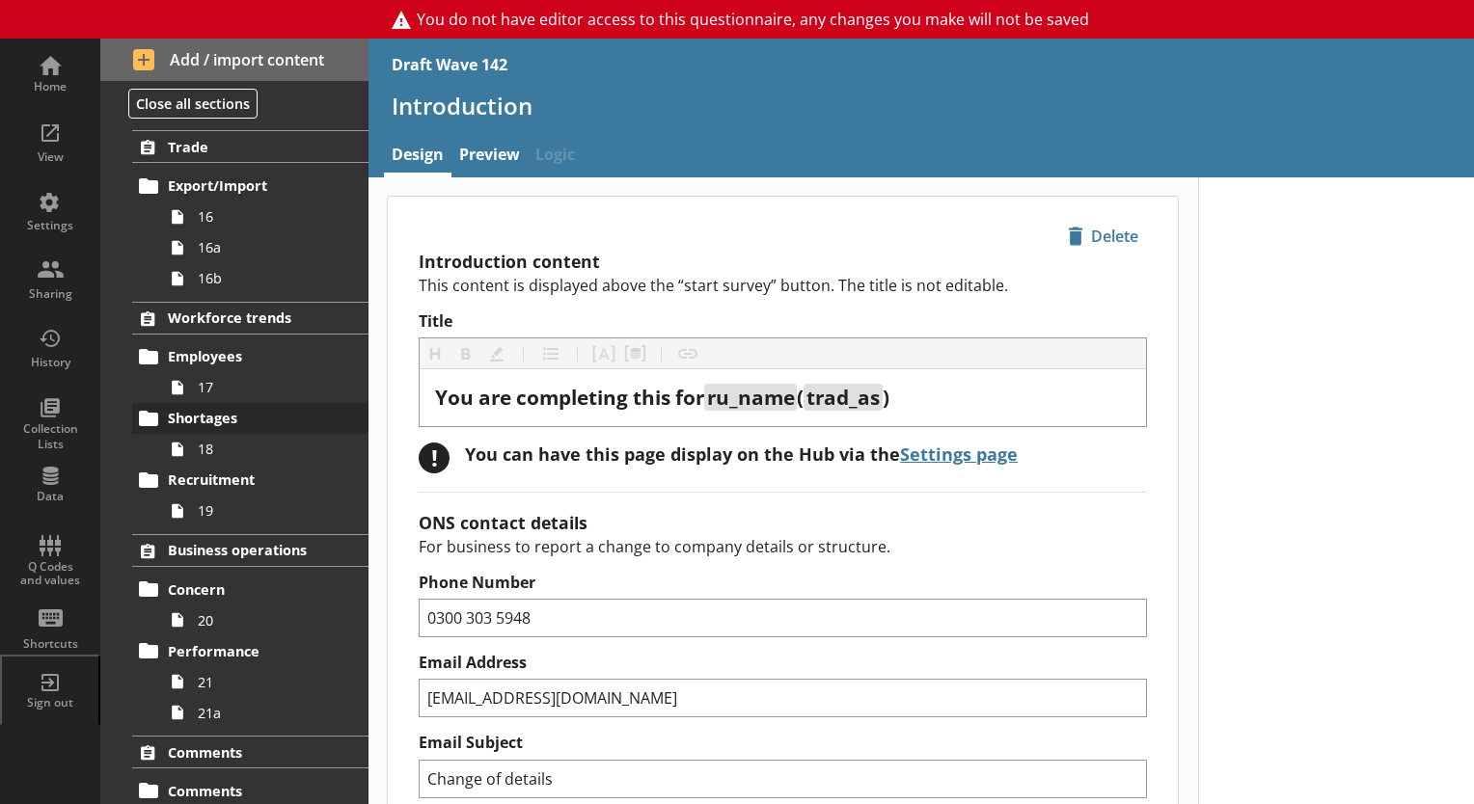
scroll to position [1353, 0]
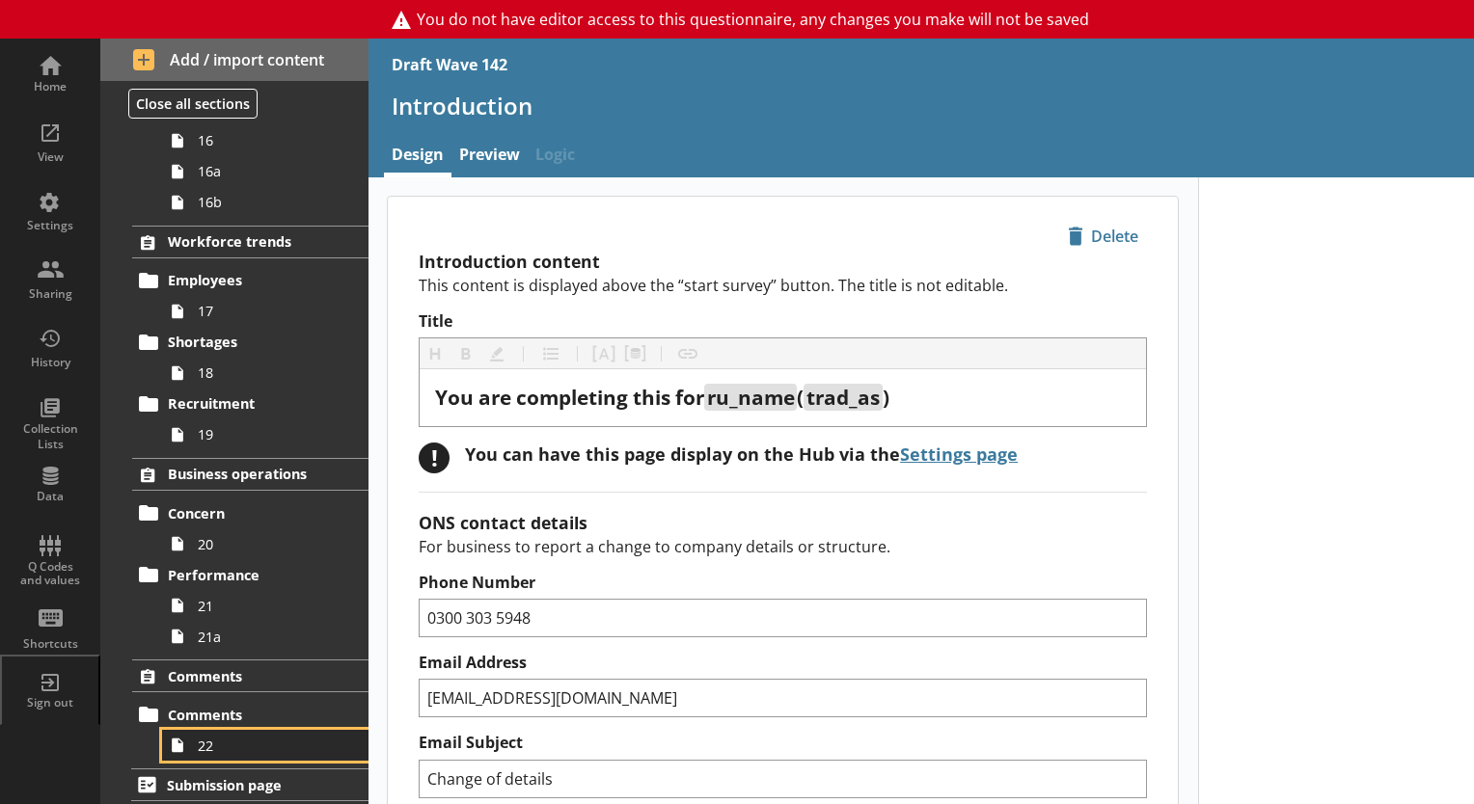
click at [203, 749] on span "22" at bounding box center [270, 746] width 145 height 18
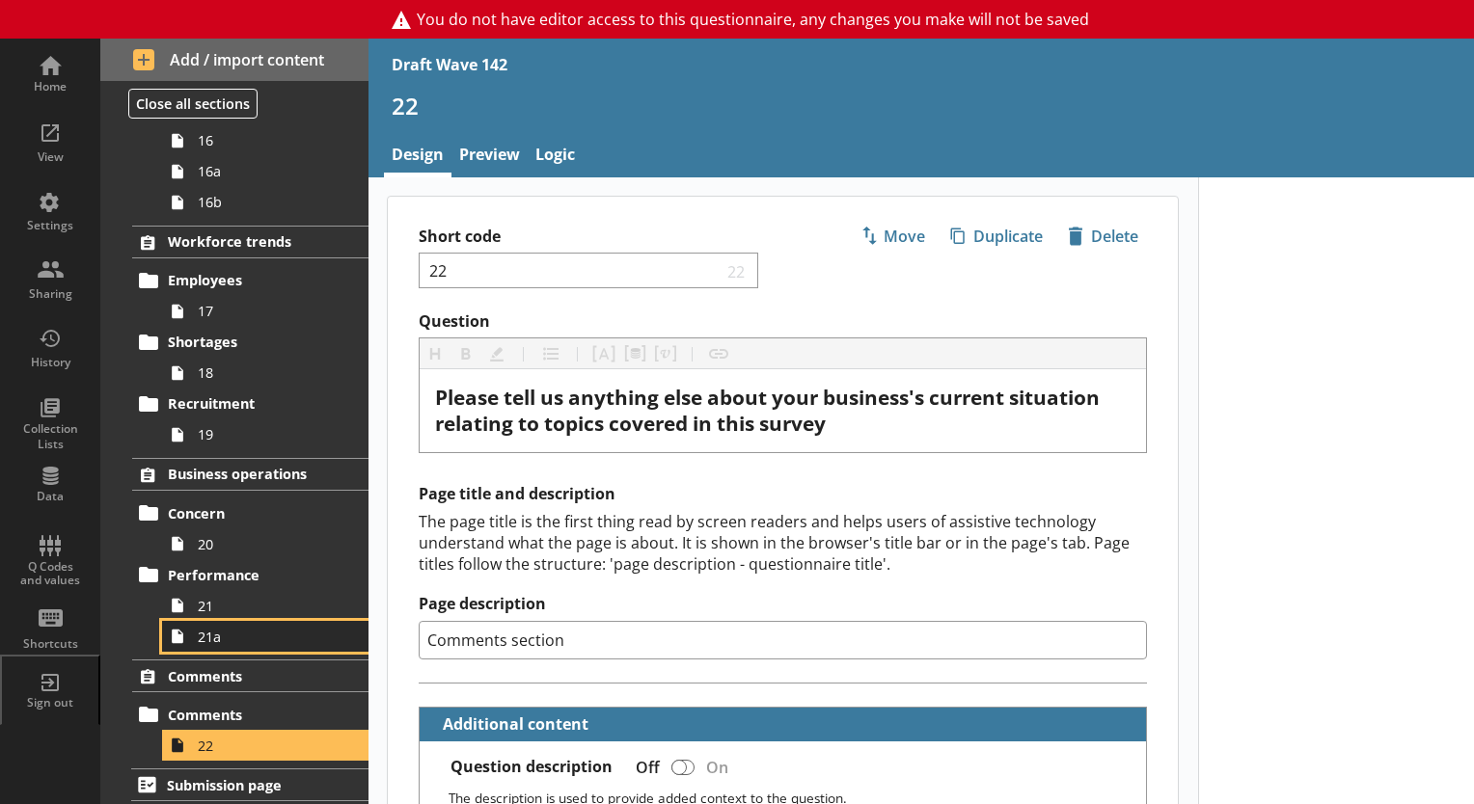
click at [216, 638] on span "21a" at bounding box center [270, 637] width 145 height 18
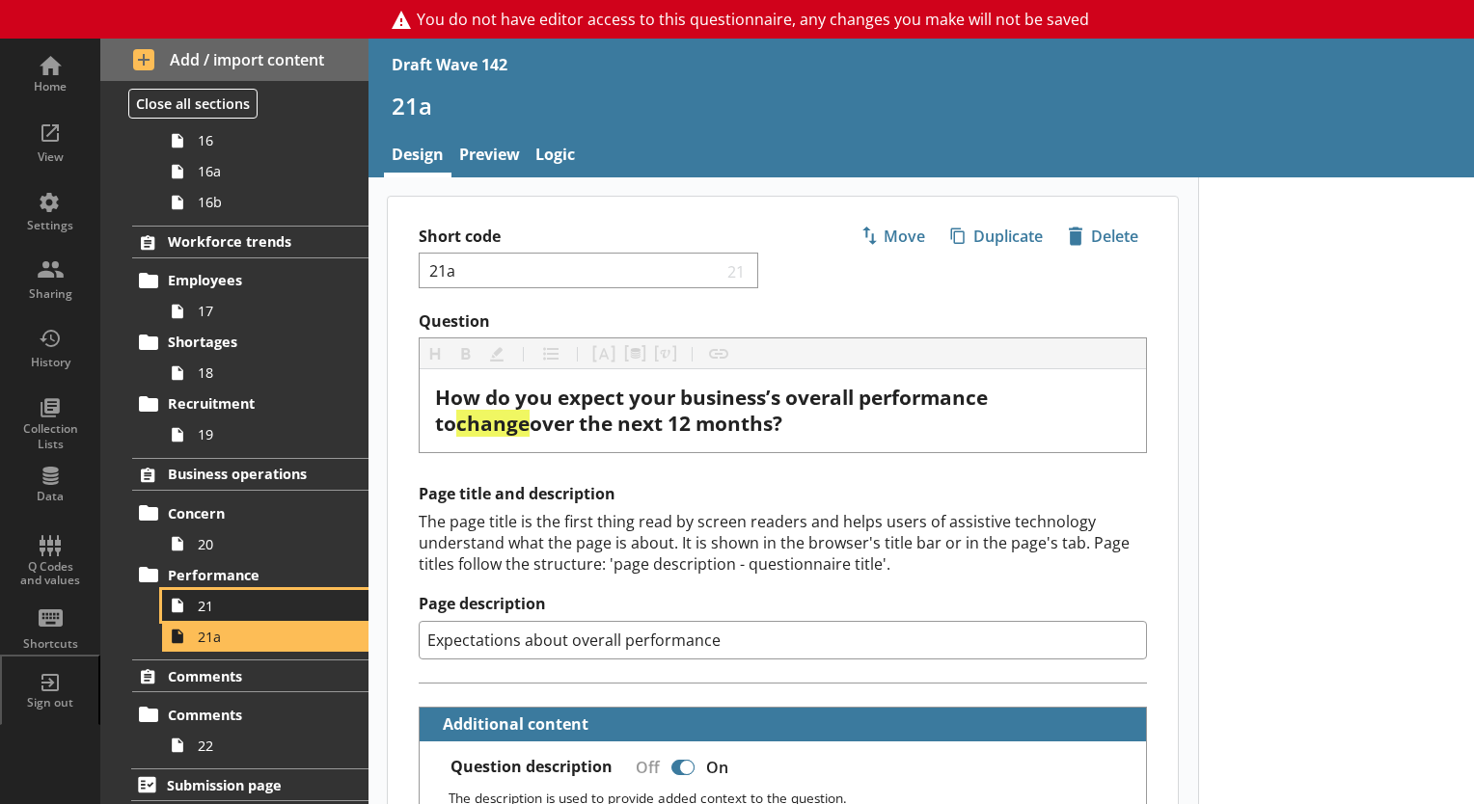
click at [203, 602] on span "21" at bounding box center [270, 606] width 145 height 18
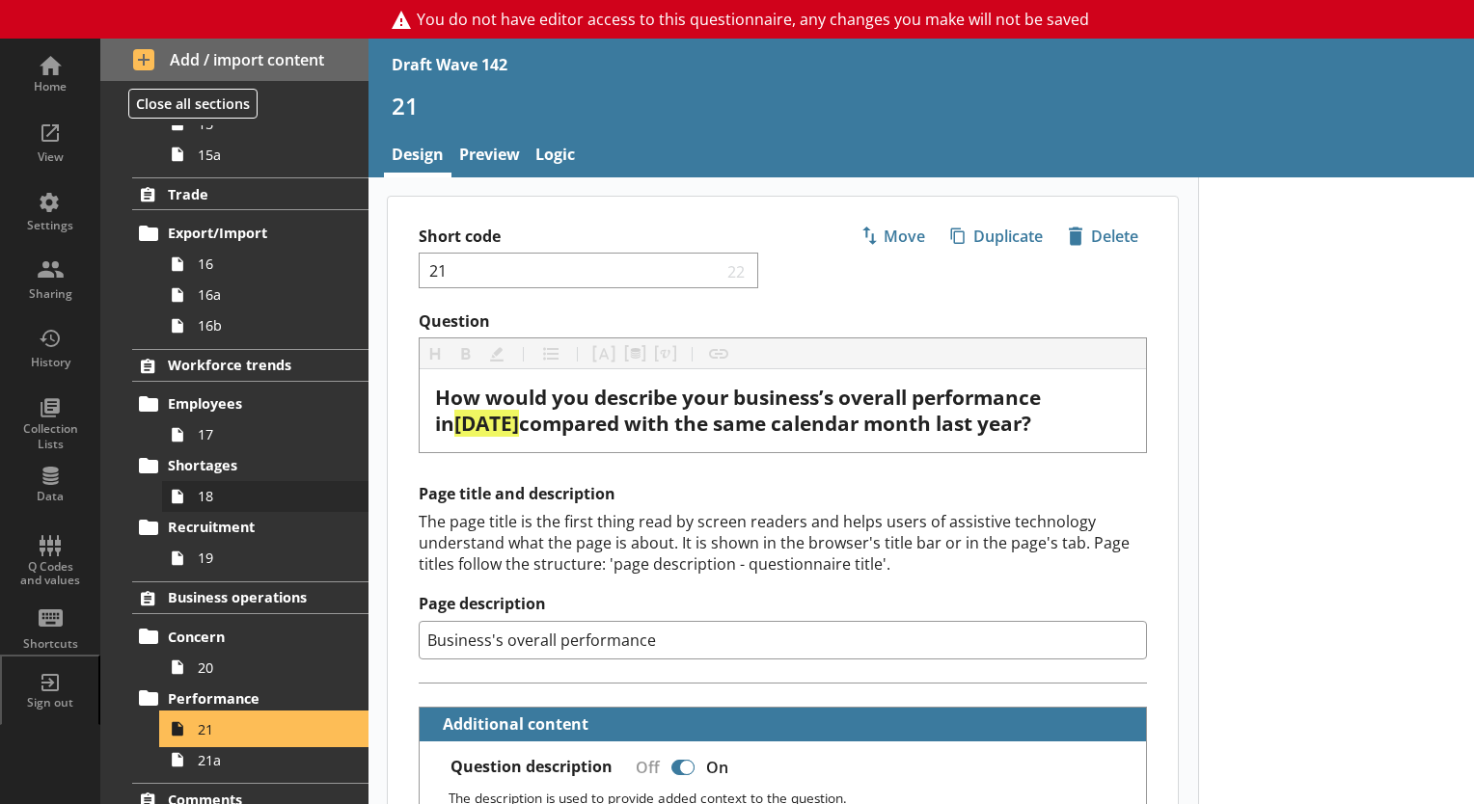
scroll to position [1064, 0]
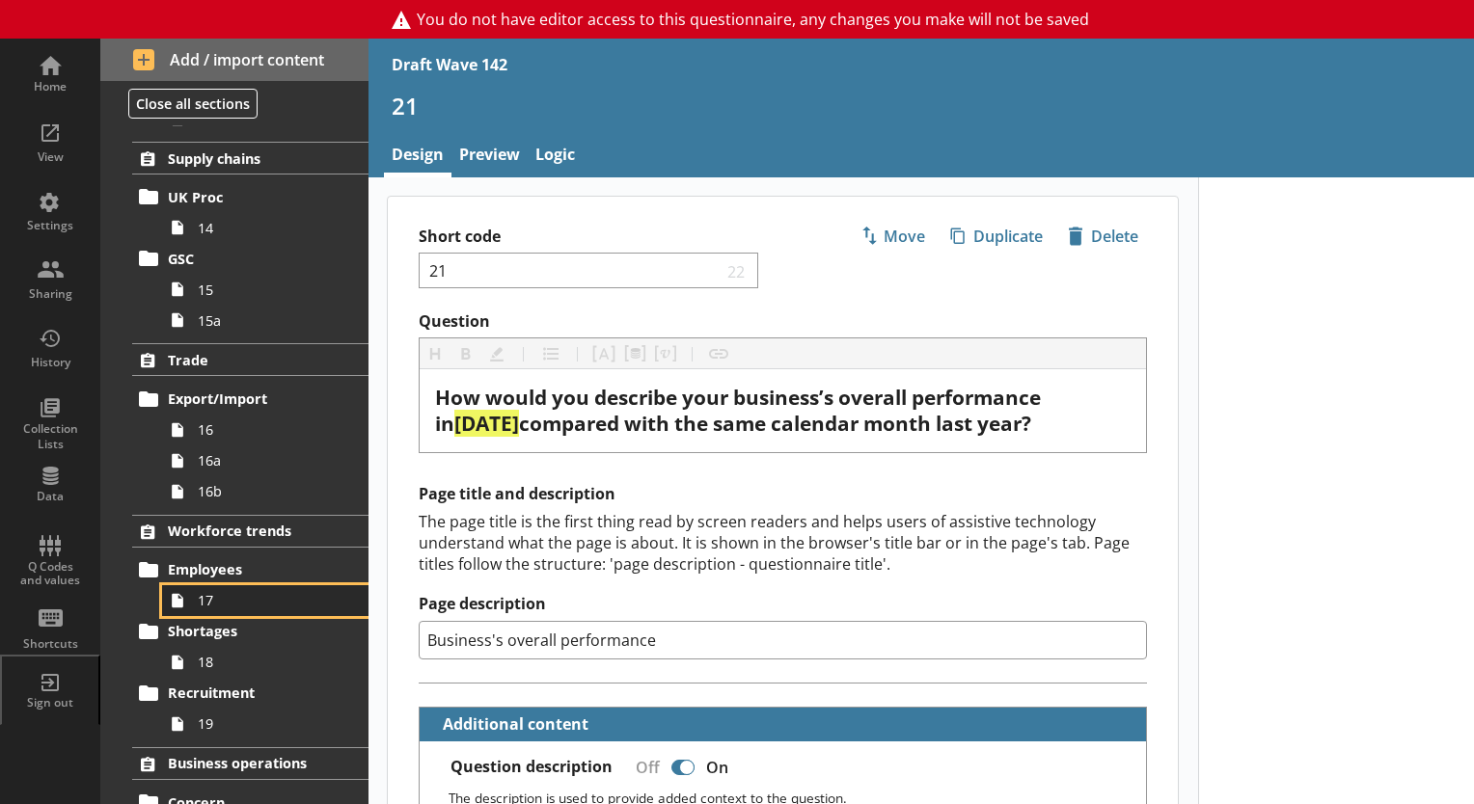
click at [206, 603] on span "17" at bounding box center [270, 600] width 145 height 18
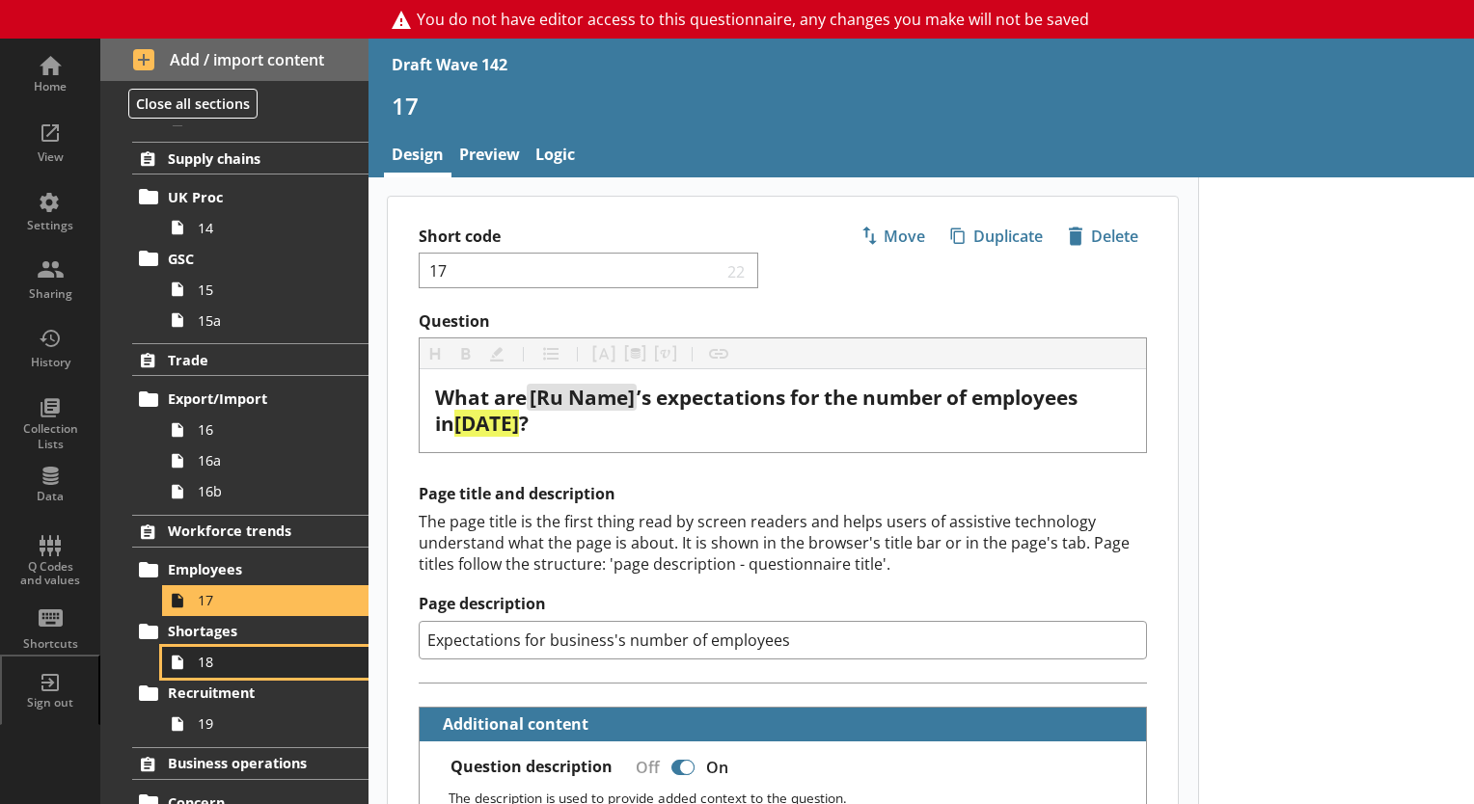
click at [220, 659] on span "18" at bounding box center [270, 662] width 145 height 18
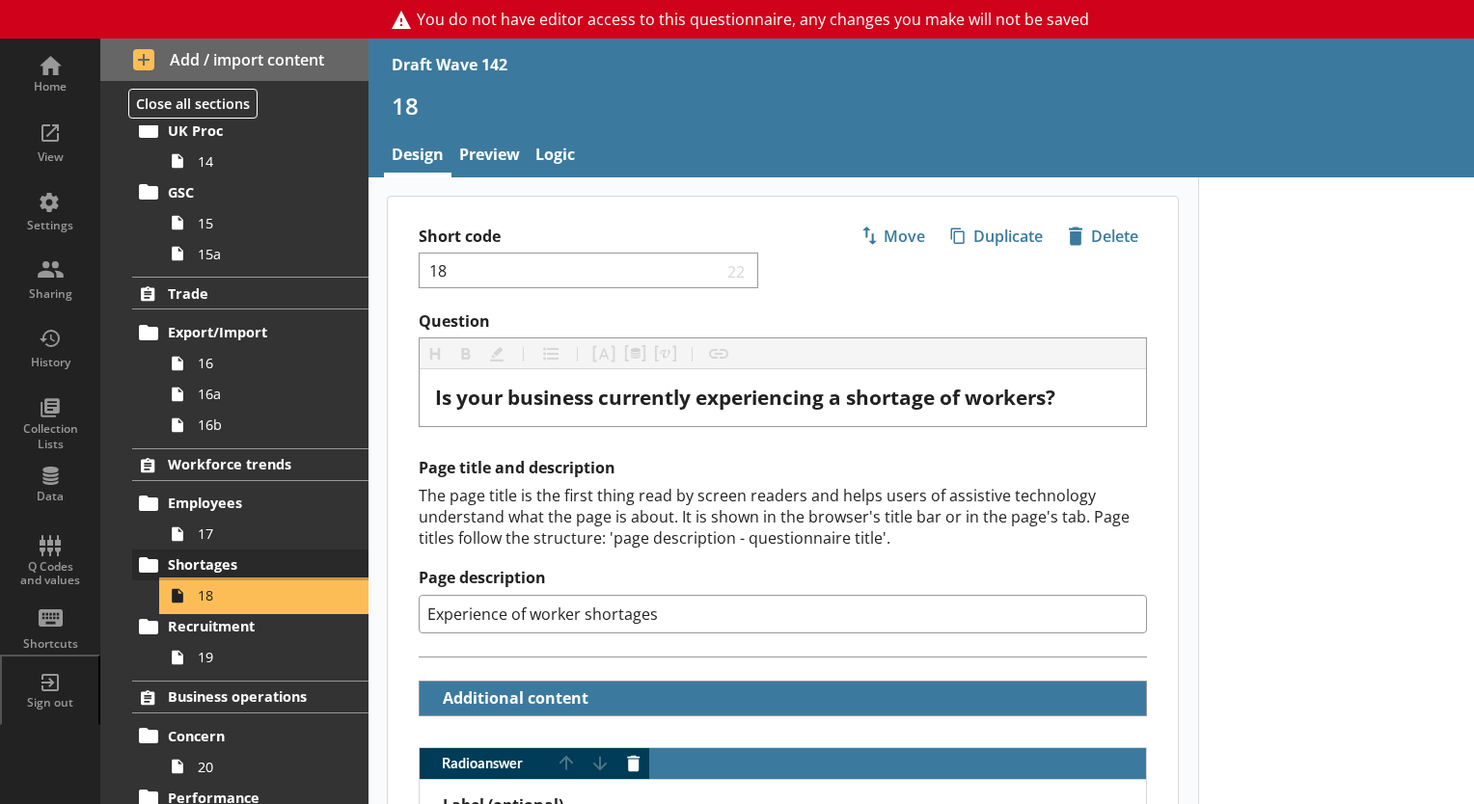
scroll to position [1160, 0]
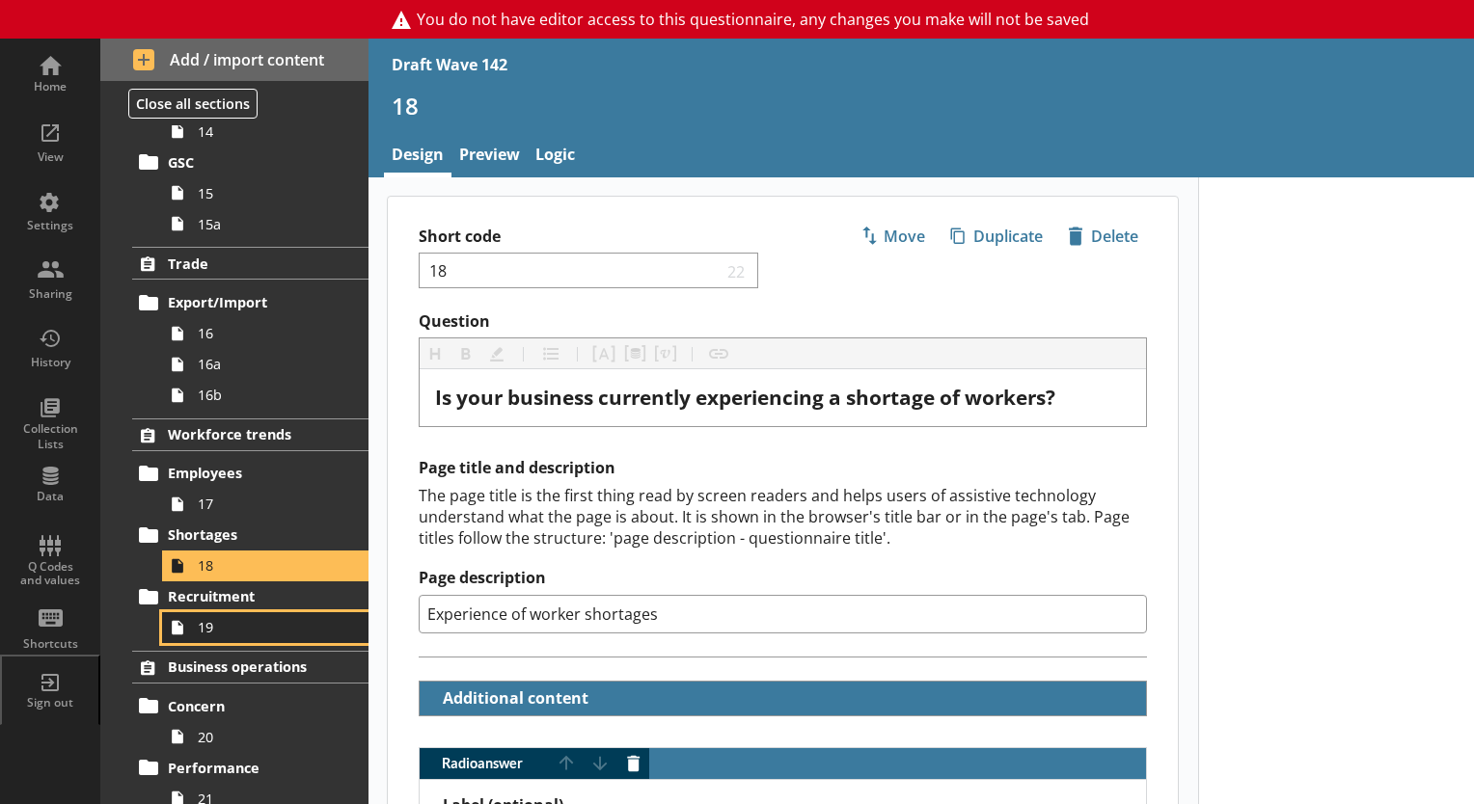
click at [199, 630] on span "19" at bounding box center [270, 627] width 145 height 18
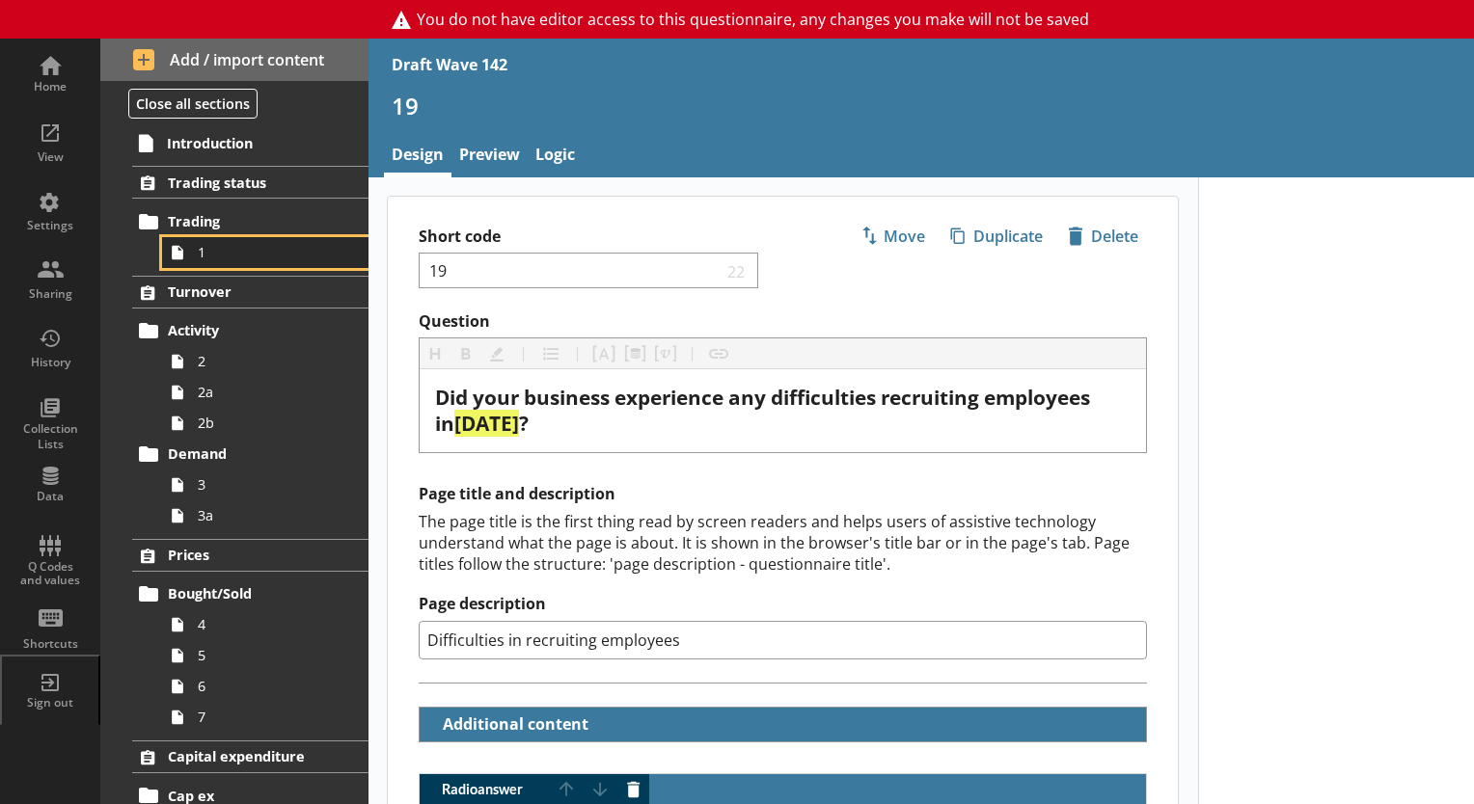
click at [197, 262] on link "1" at bounding box center [265, 252] width 206 height 31
type textarea "x"
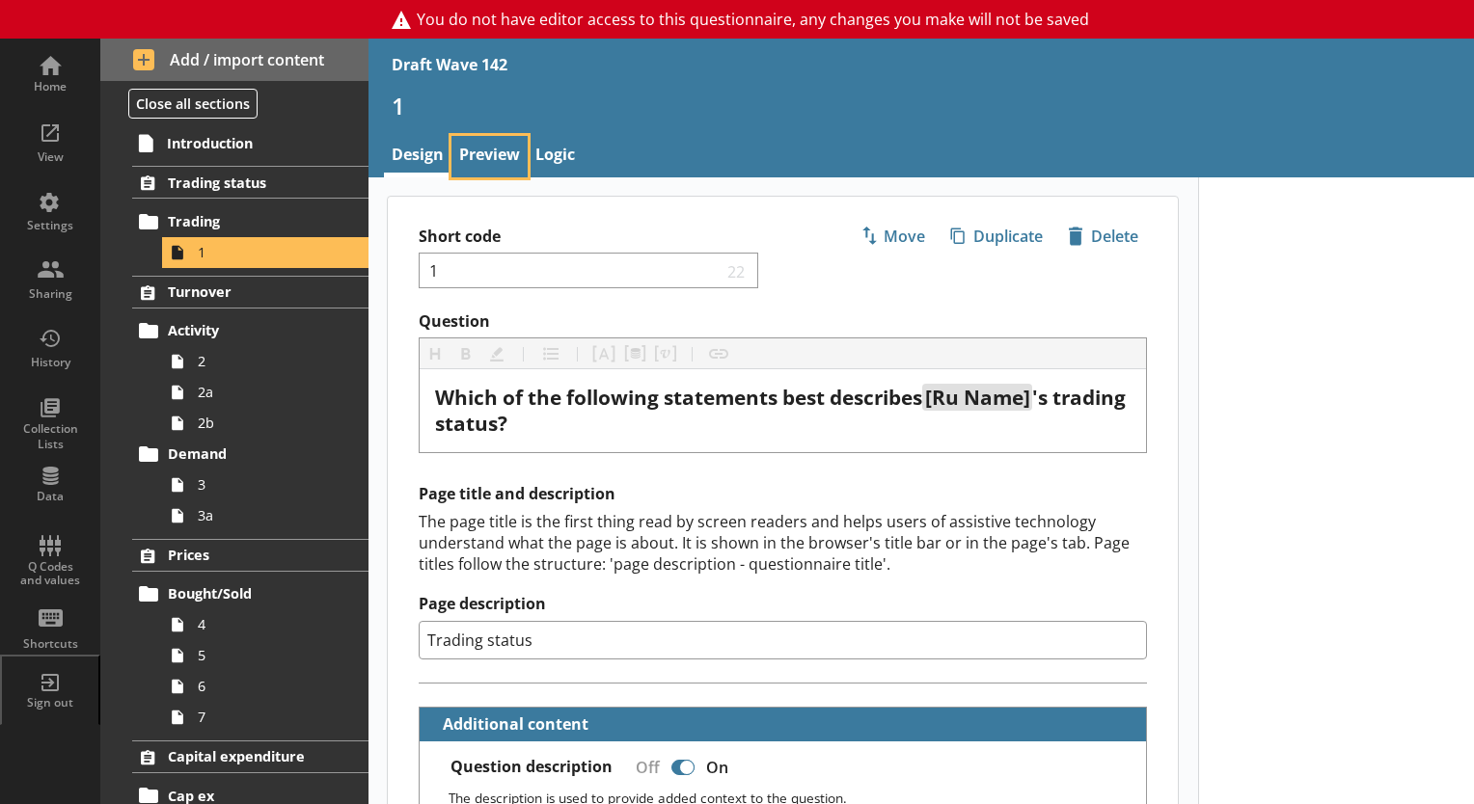
click at [484, 149] on link "Preview" at bounding box center [489, 156] width 76 height 41
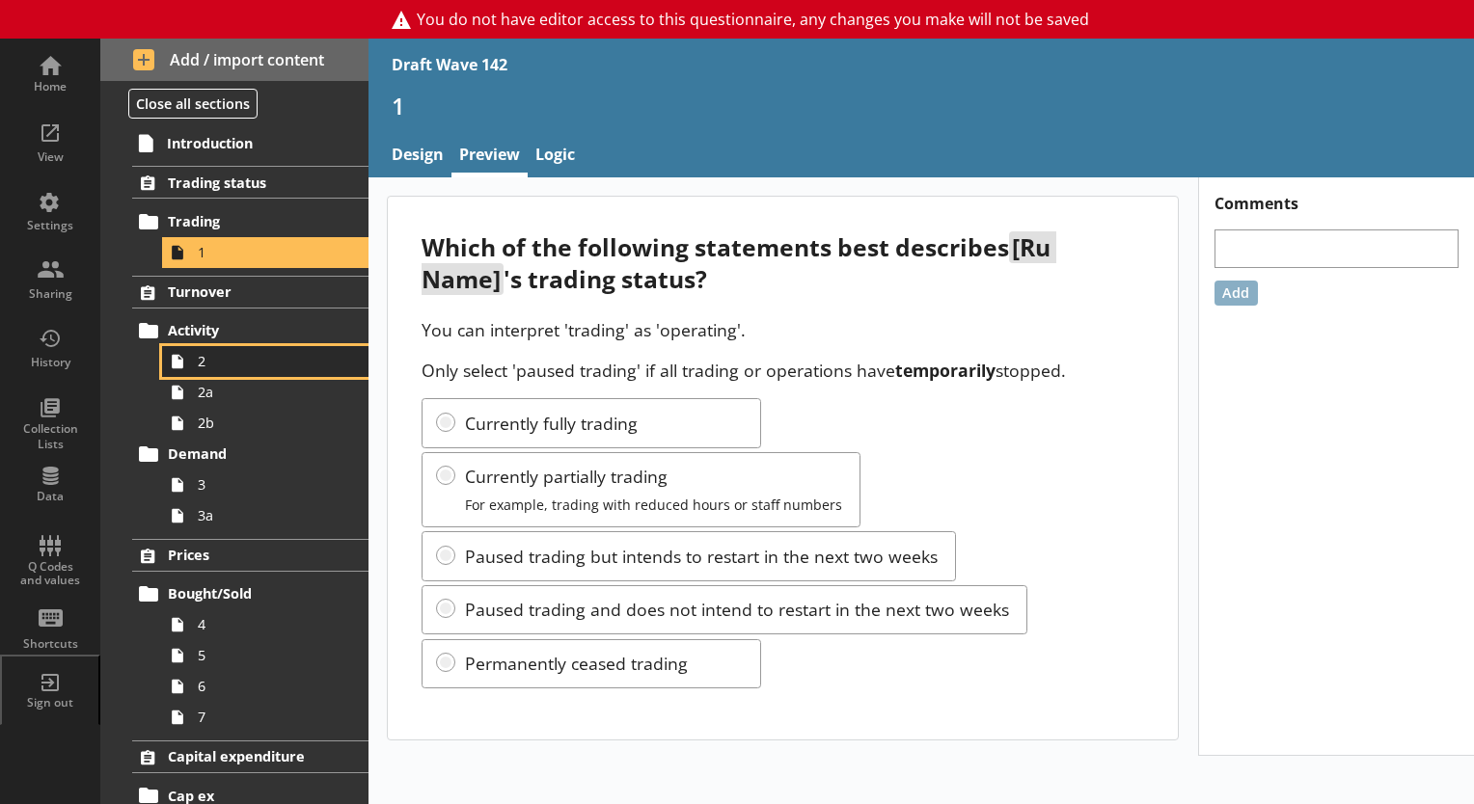
click at [198, 361] on span "2" at bounding box center [270, 361] width 145 height 18
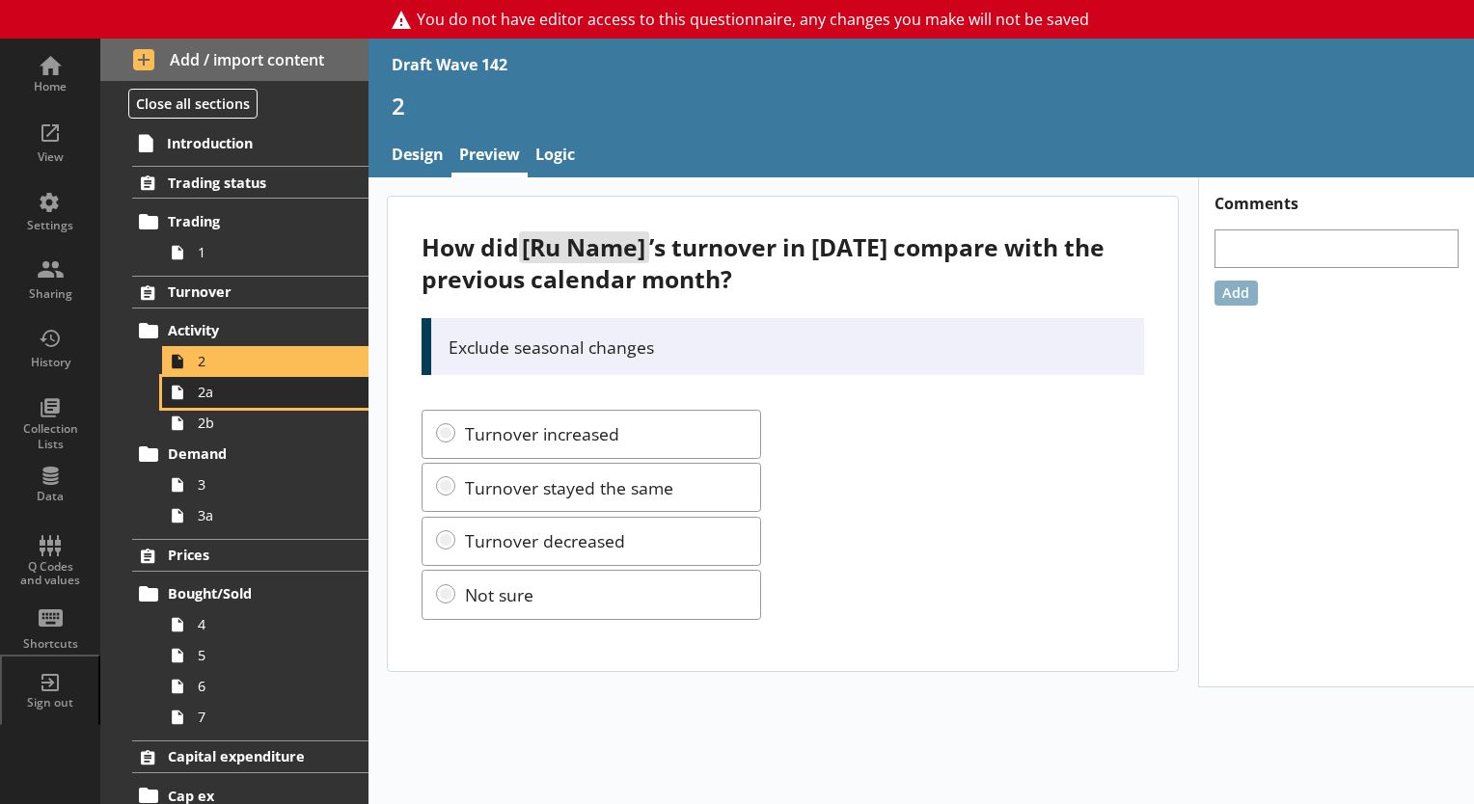
click at [207, 402] on link "2a" at bounding box center [265, 392] width 206 height 31
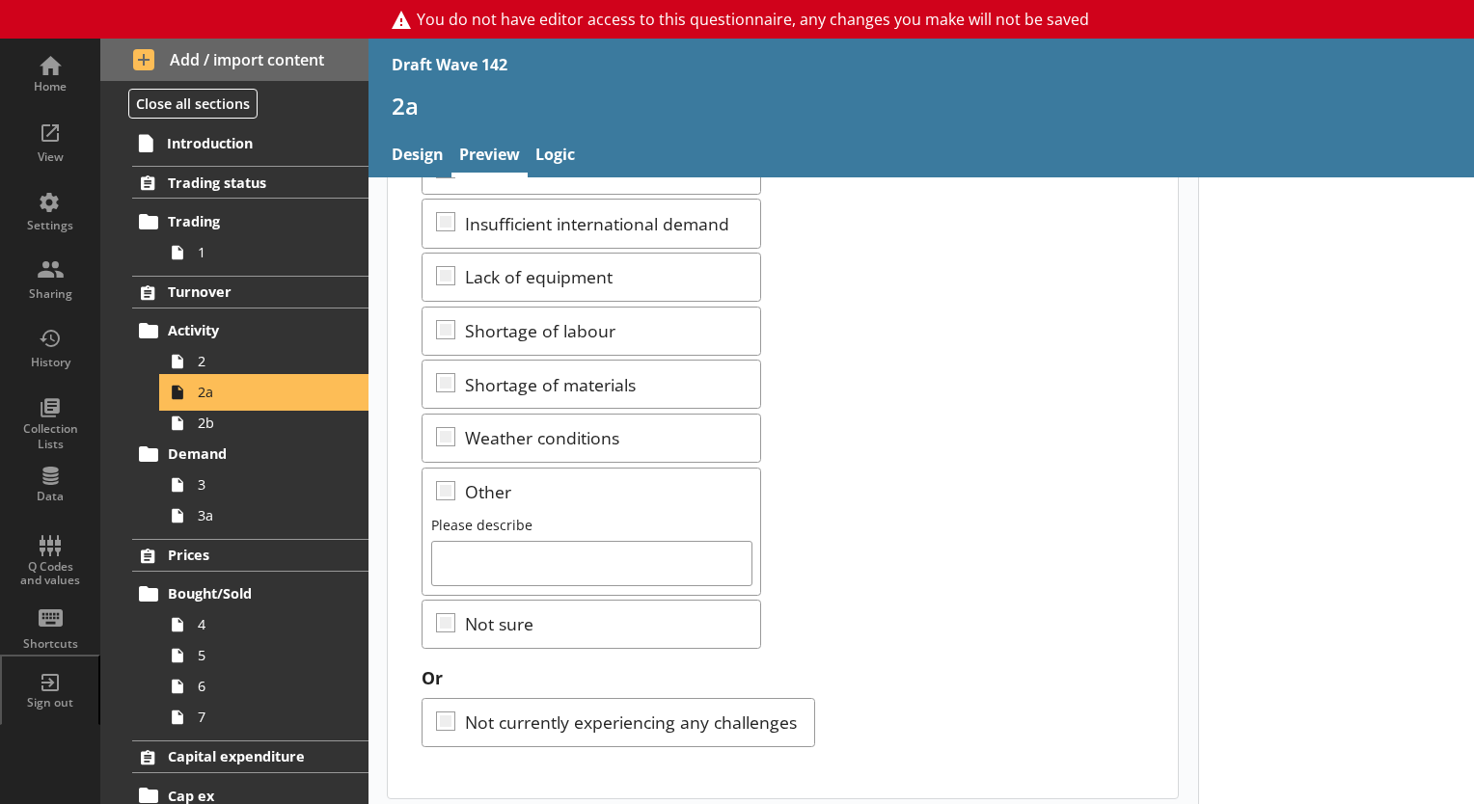
scroll to position [528, 0]
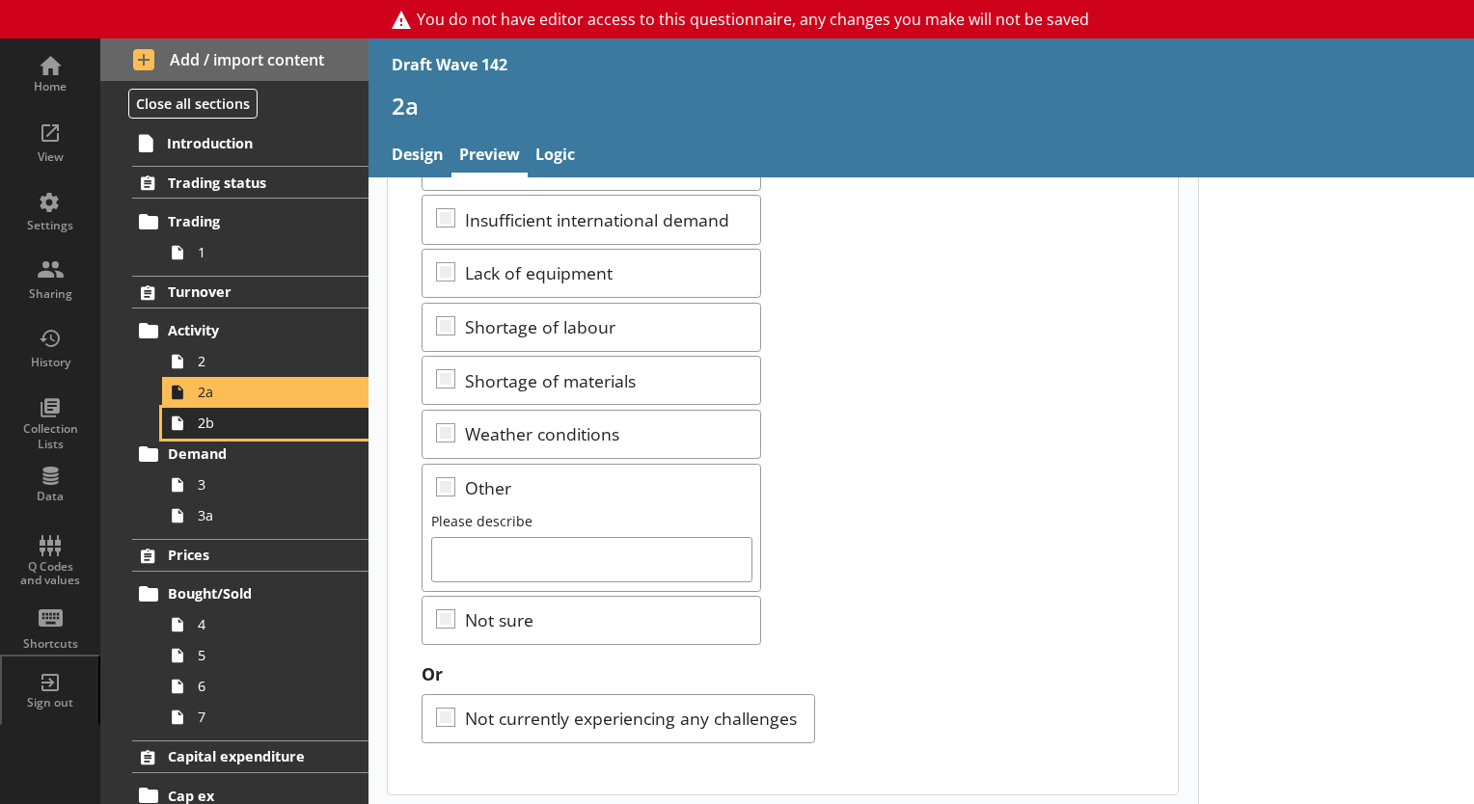
click at [208, 427] on span "2b" at bounding box center [270, 423] width 145 height 18
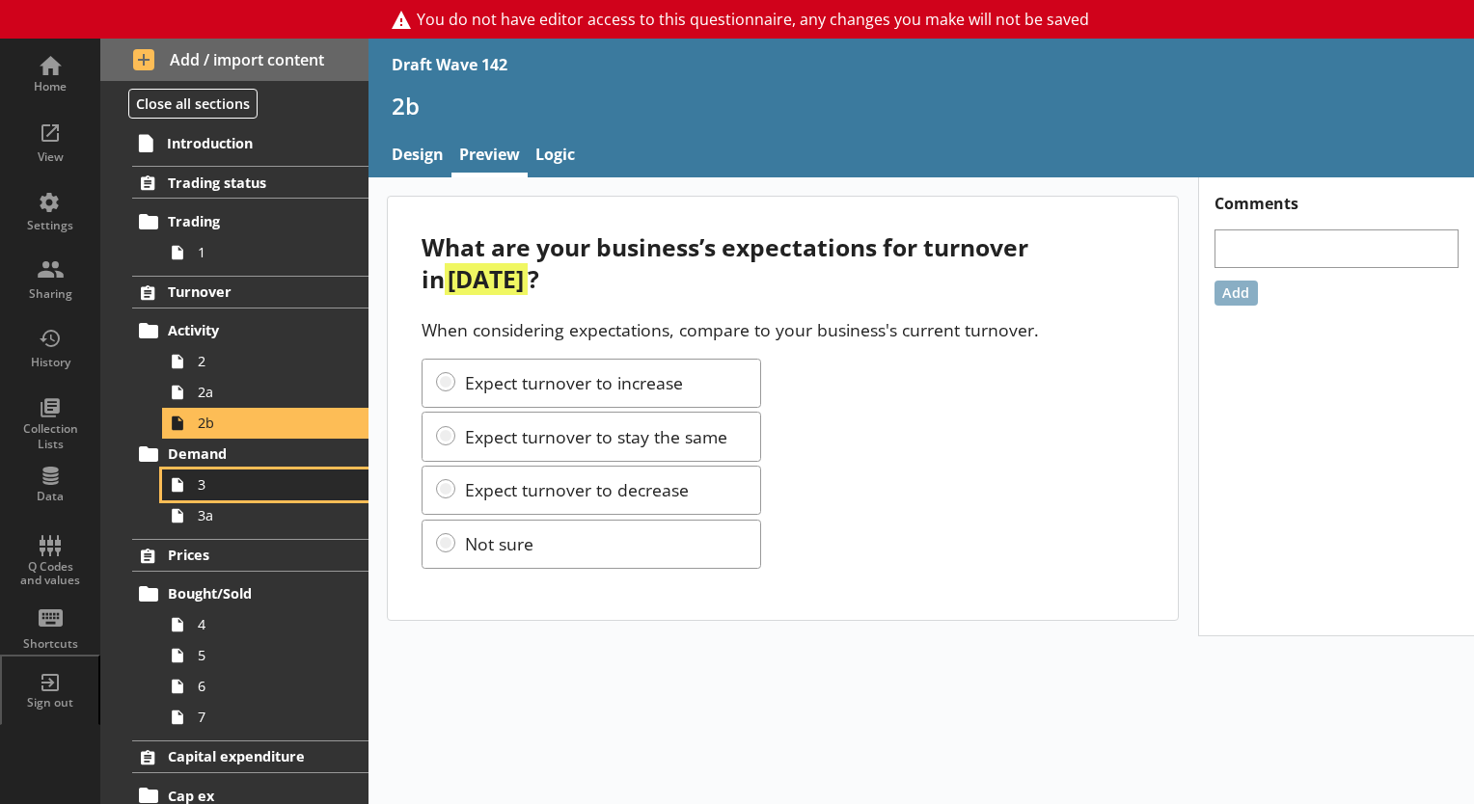
click at [208, 491] on span "3" at bounding box center [270, 484] width 145 height 18
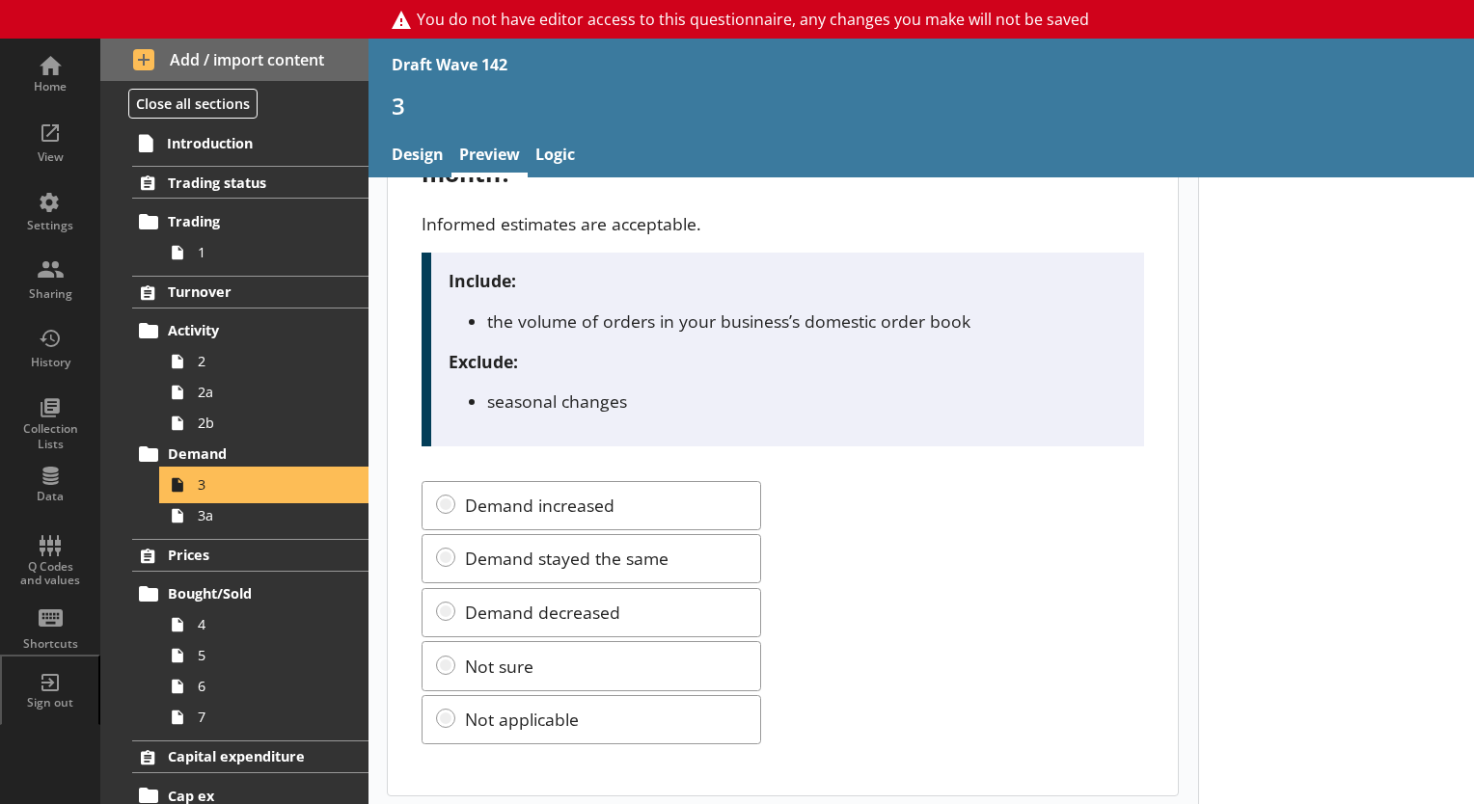
scroll to position [144, 0]
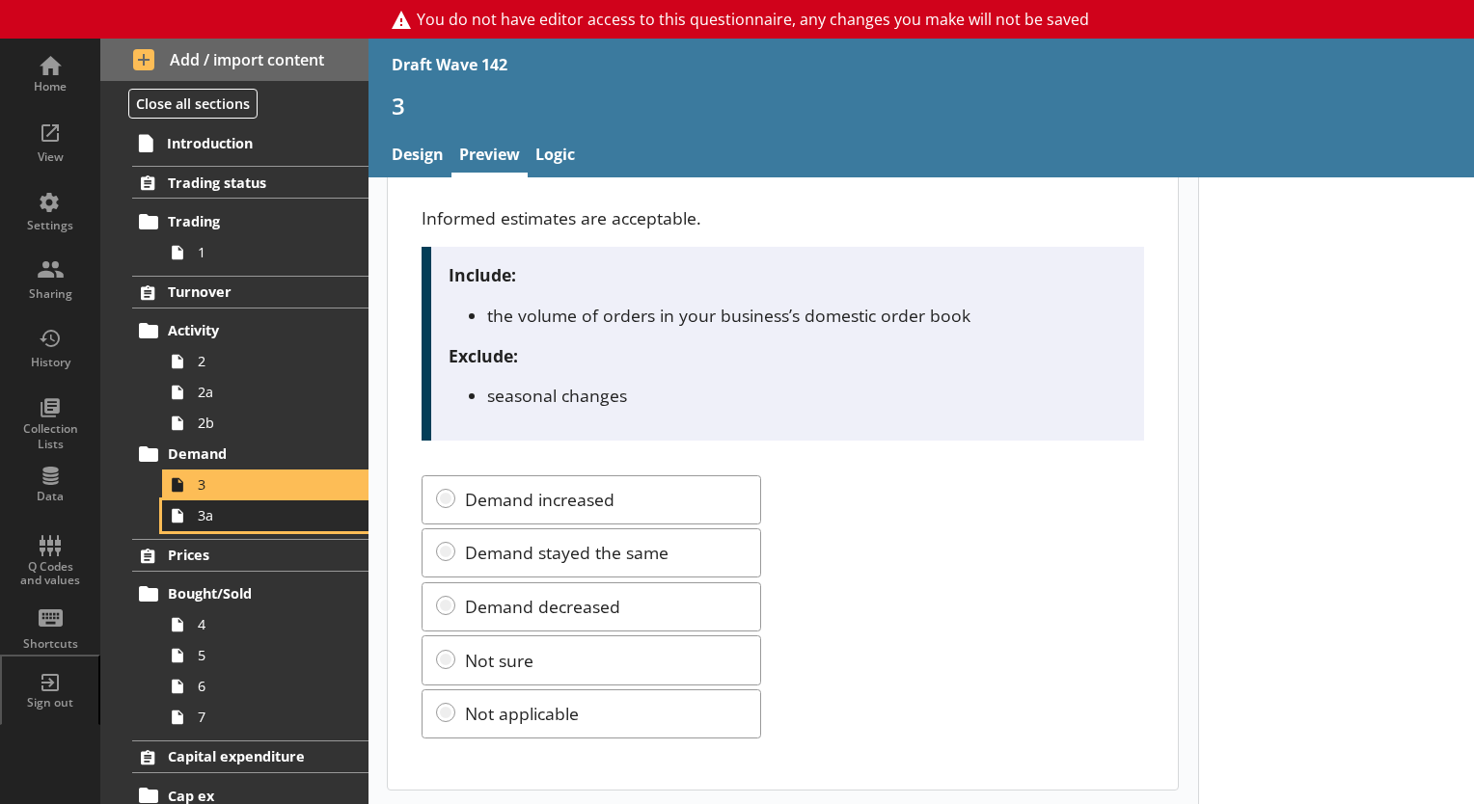
click at [225, 525] on link "3a" at bounding box center [265, 515] width 206 height 31
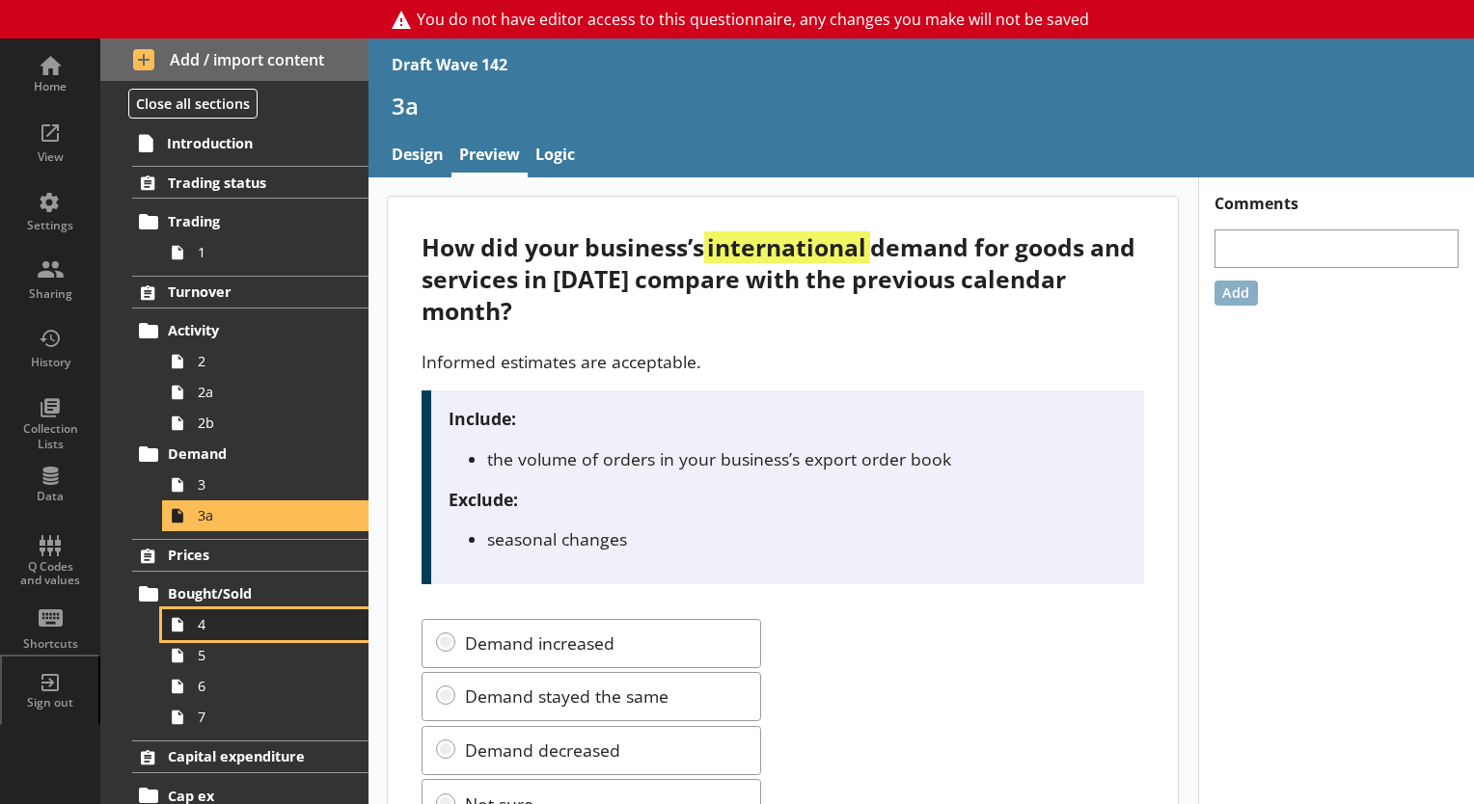
click at [203, 633] on link "4" at bounding box center [265, 624] width 206 height 31
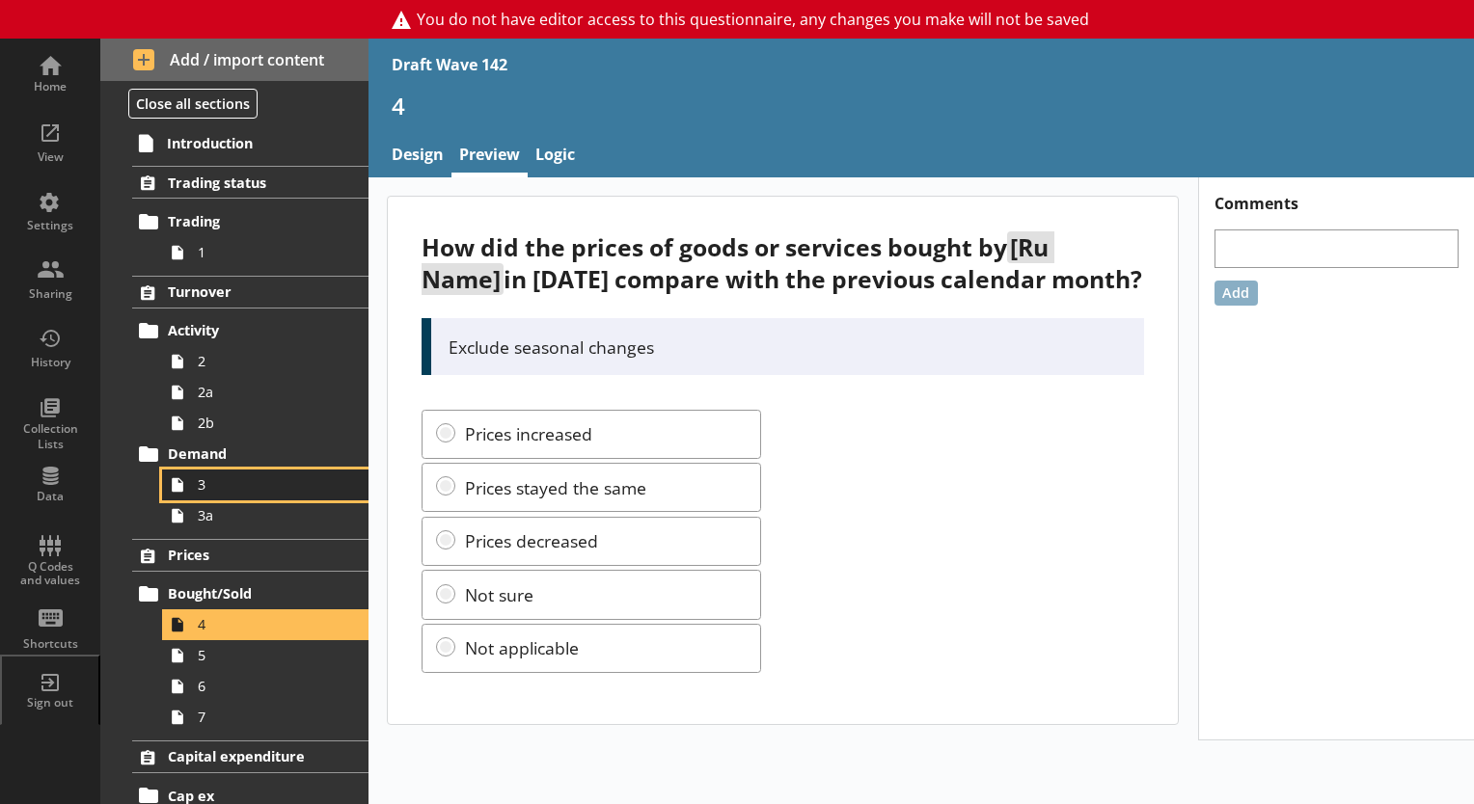
click at [193, 483] on link "3" at bounding box center [265, 485] width 206 height 31
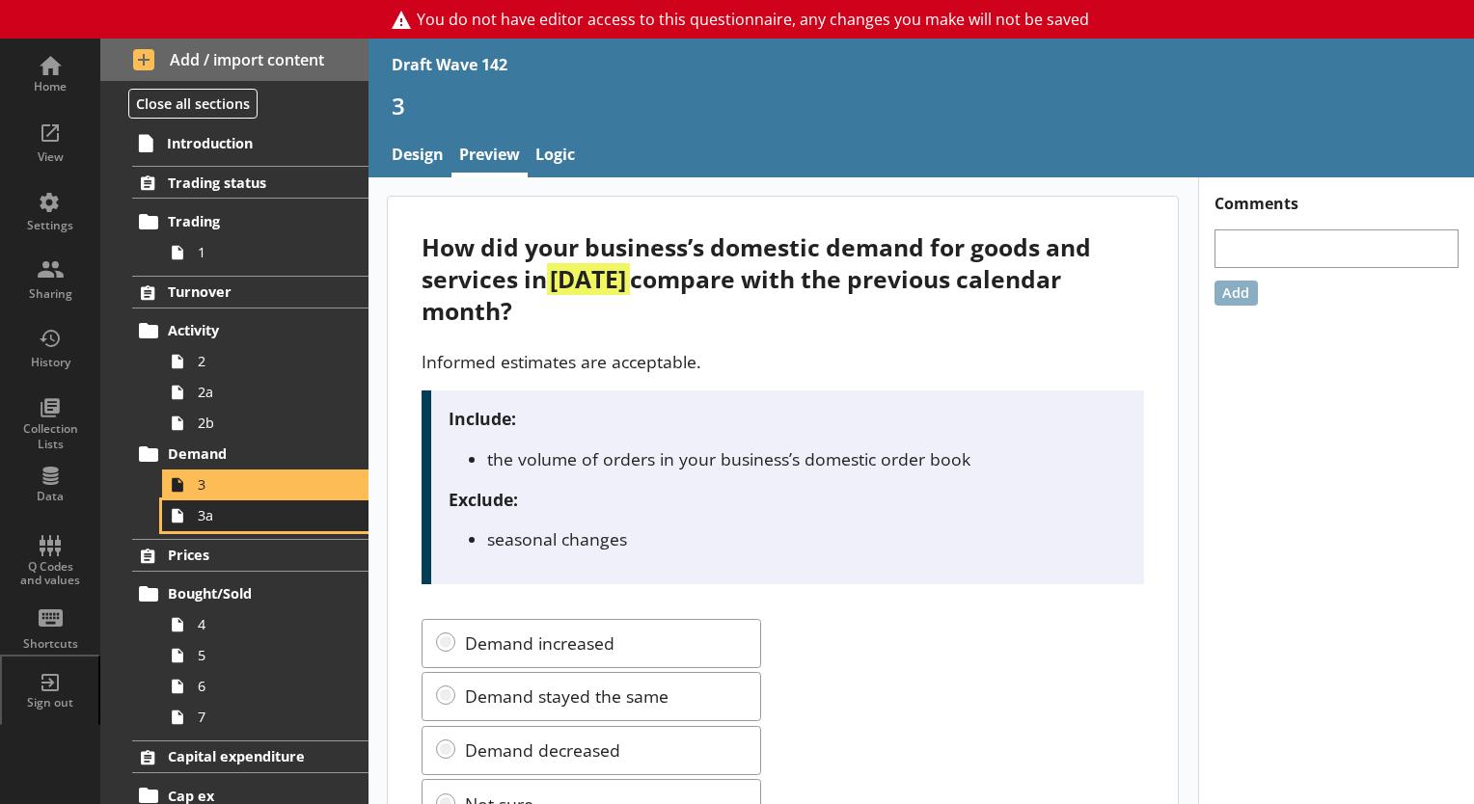
click at [205, 524] on link "3a" at bounding box center [265, 515] width 206 height 31
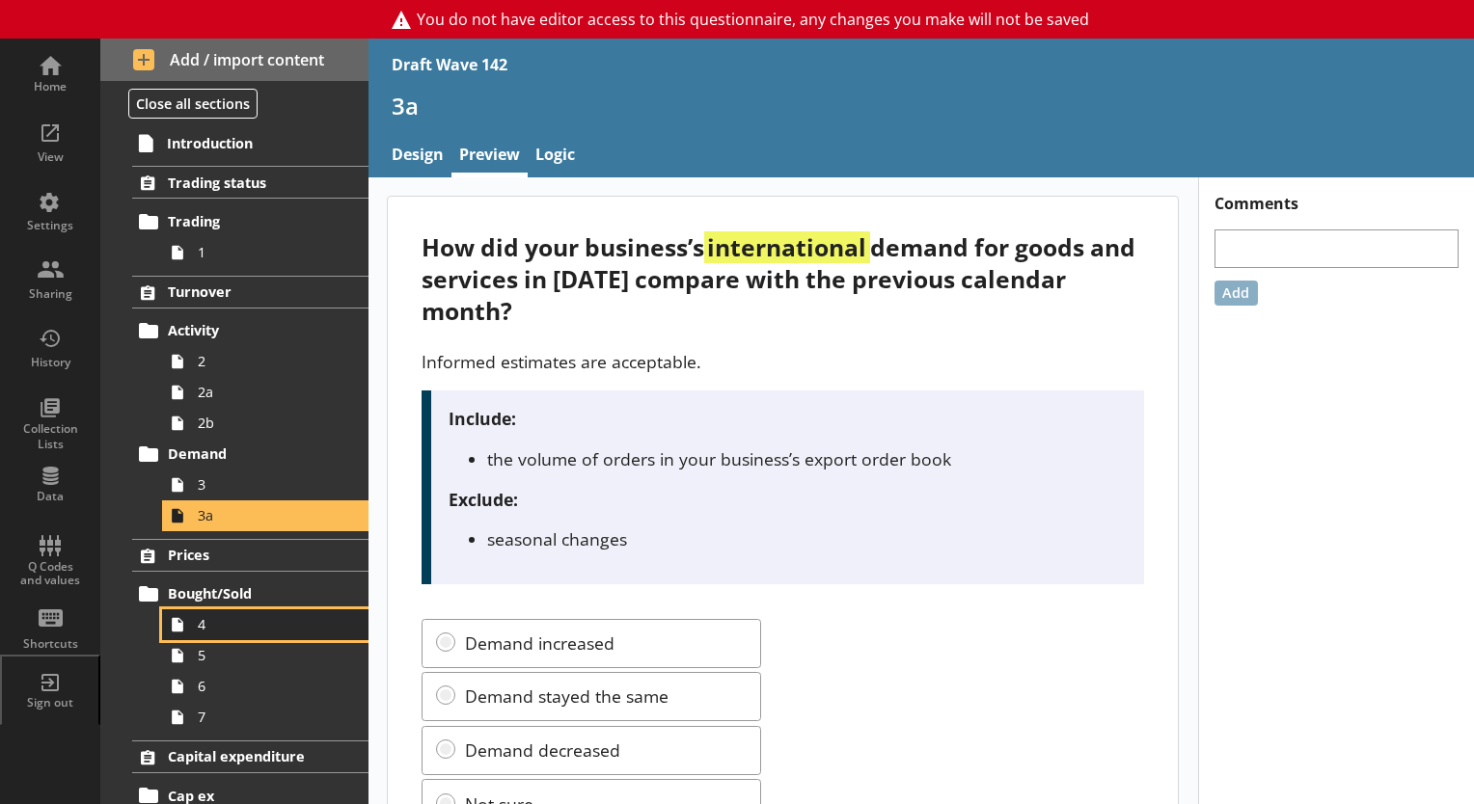
click at [193, 622] on link "4" at bounding box center [265, 624] width 206 height 31
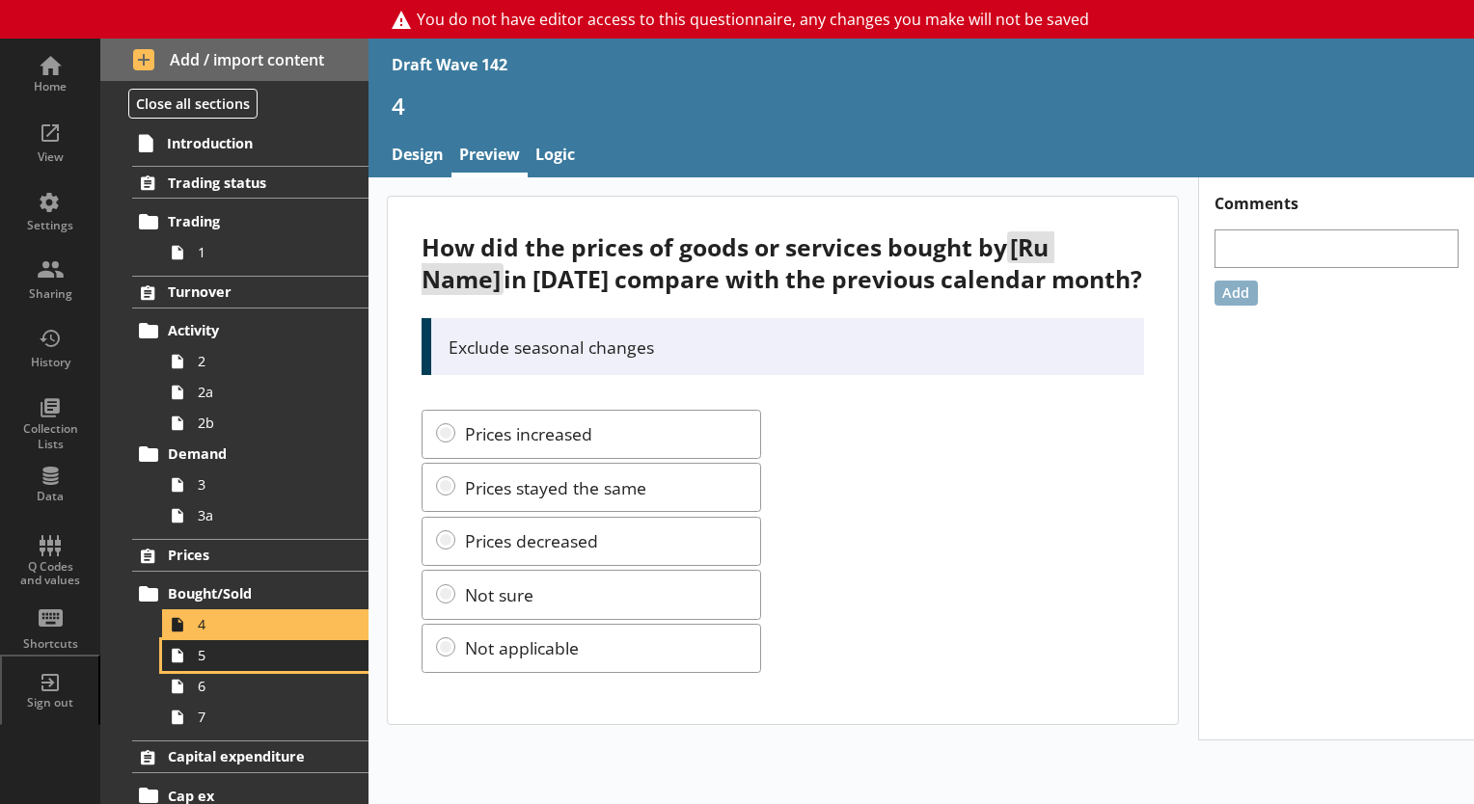
click at [198, 661] on span "5" at bounding box center [270, 655] width 145 height 18
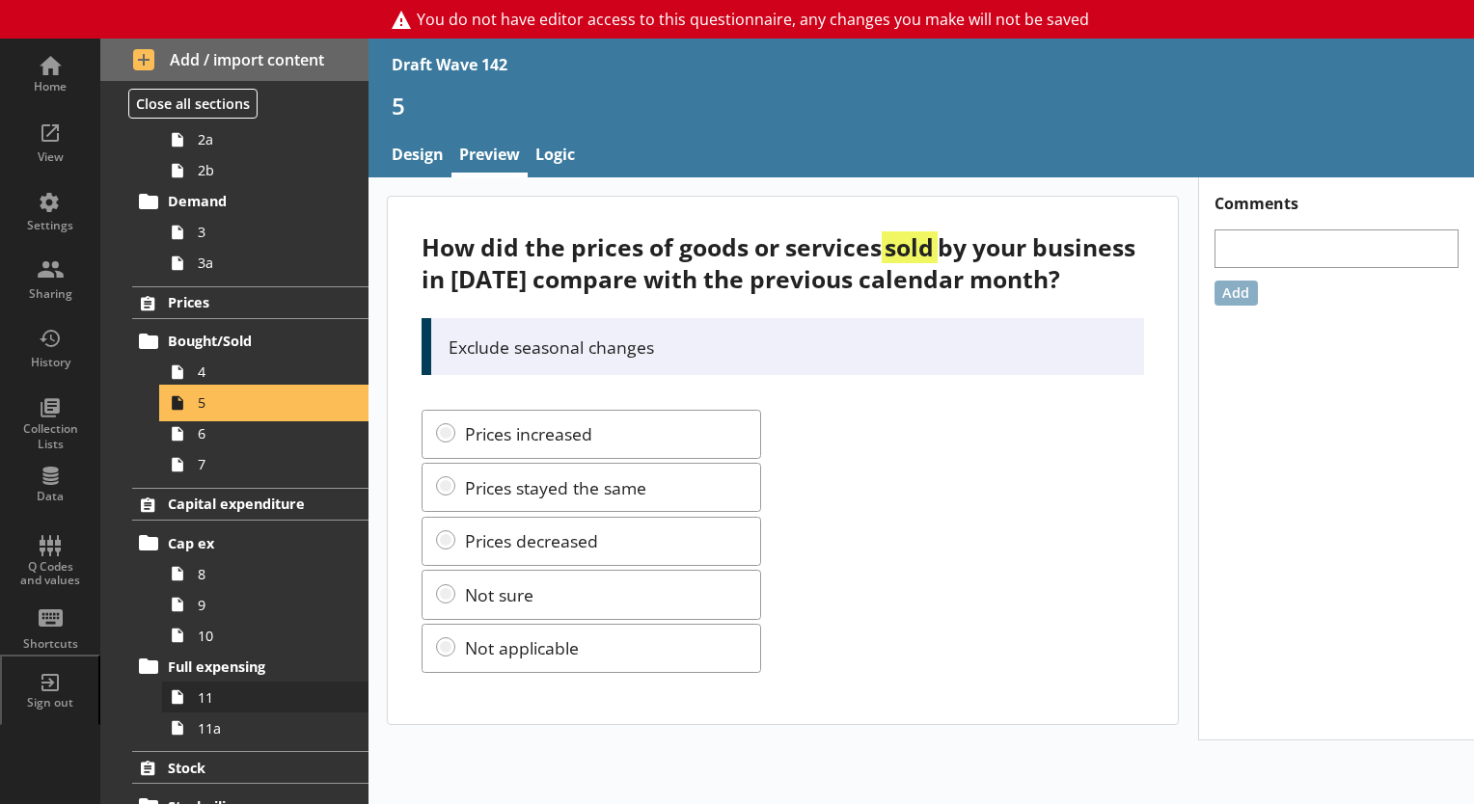
scroll to position [289, 0]
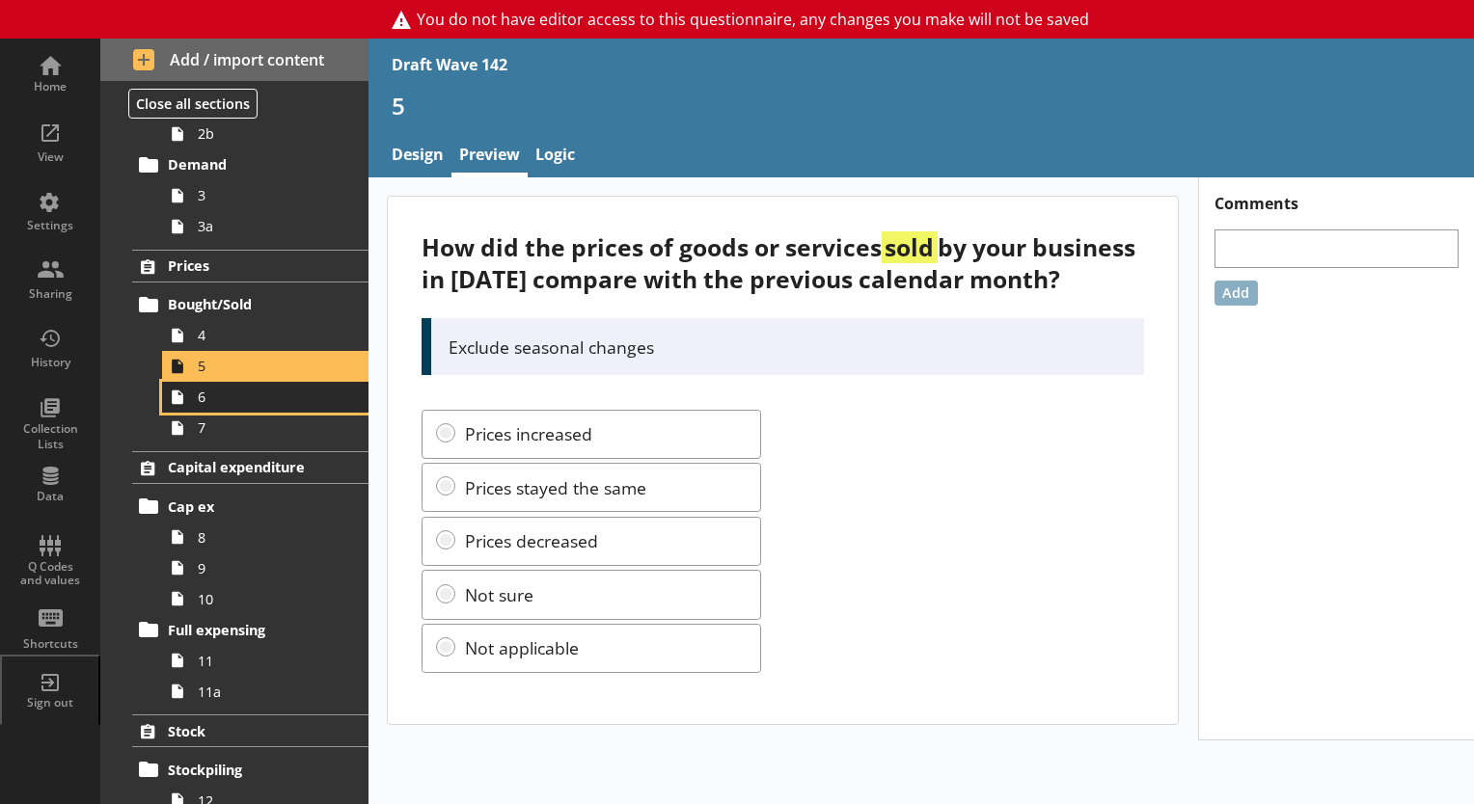
click at [195, 408] on link "6" at bounding box center [265, 397] width 206 height 31
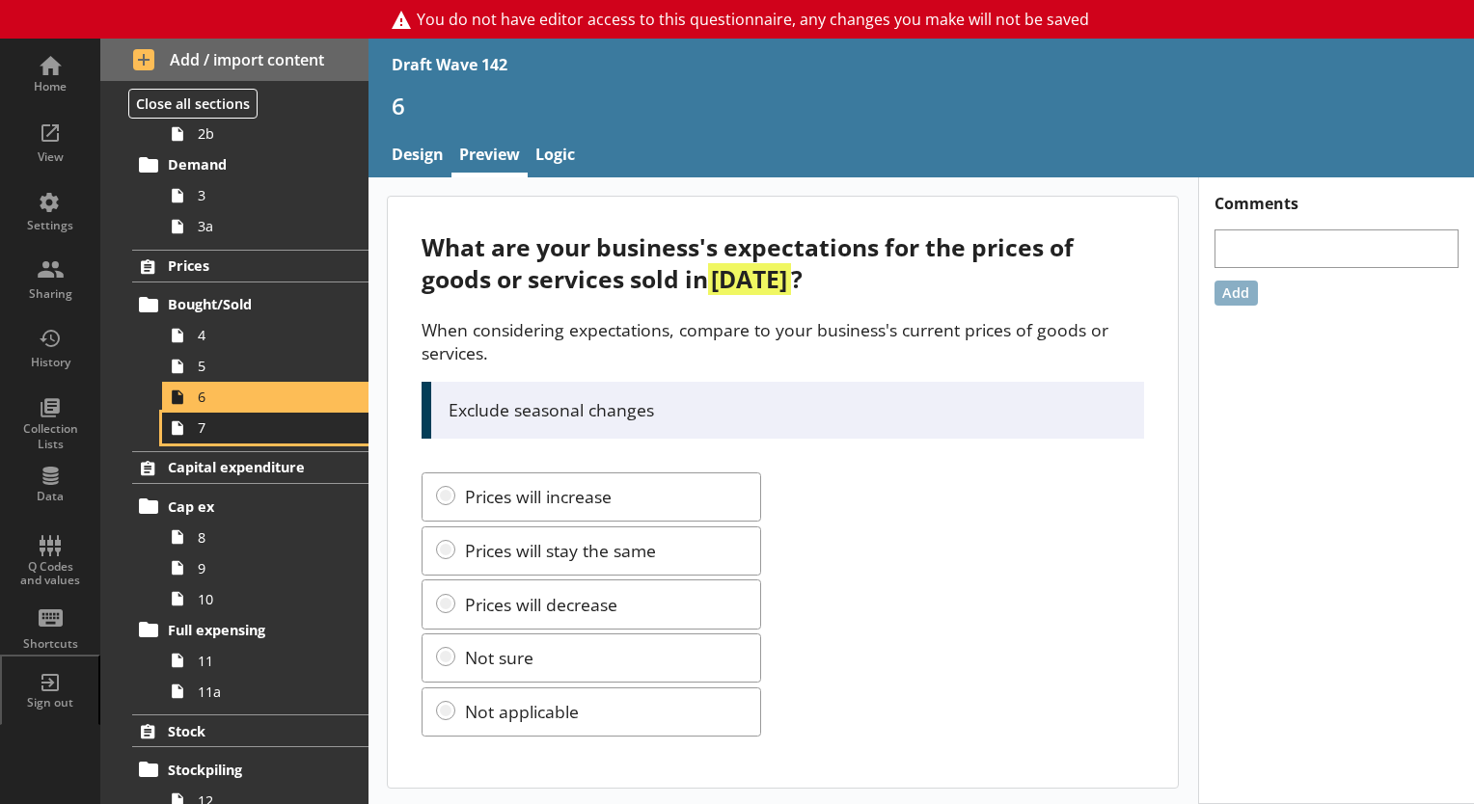
click at [206, 431] on span "7" at bounding box center [270, 428] width 145 height 18
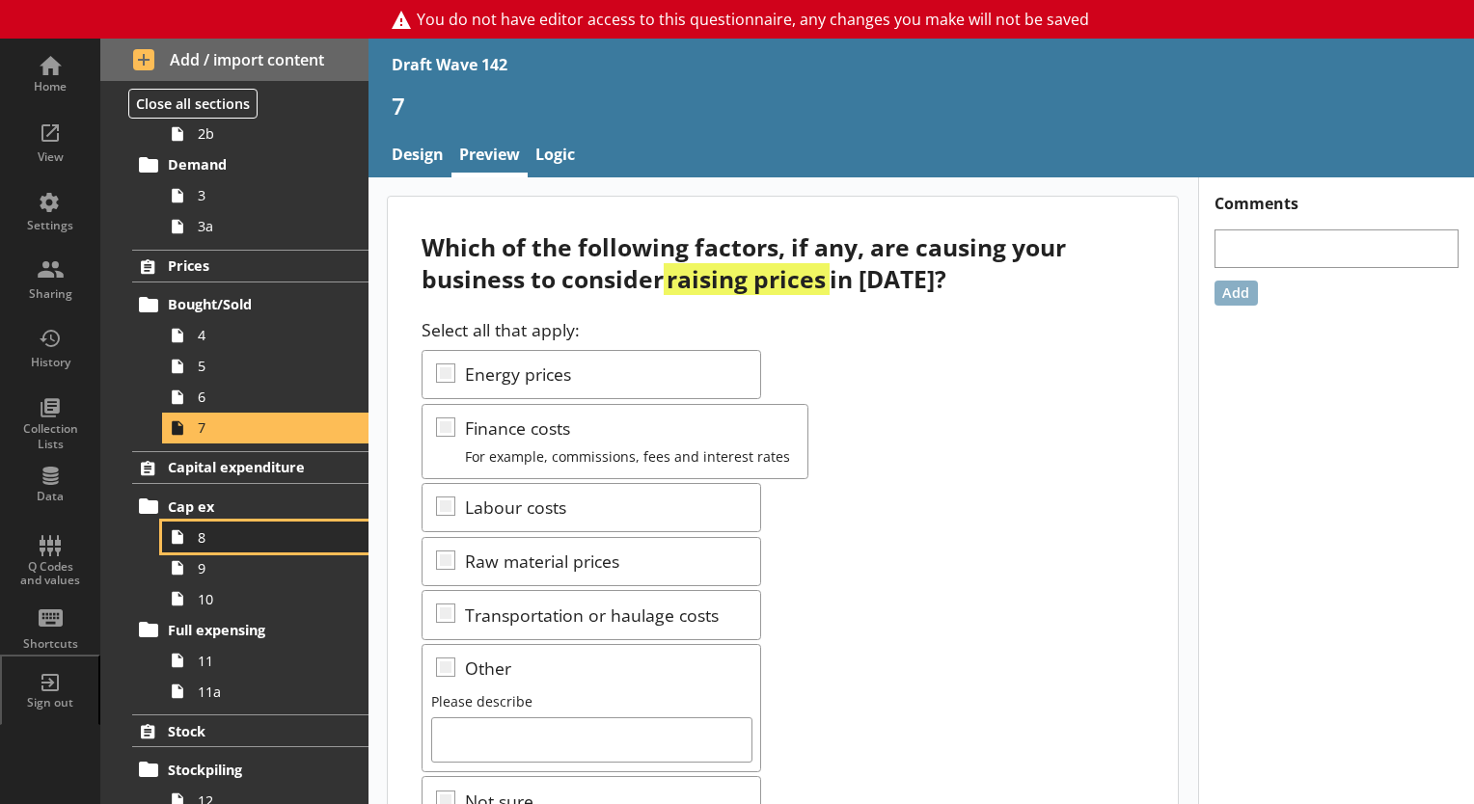
click at [201, 546] on link "8" at bounding box center [265, 537] width 206 height 31
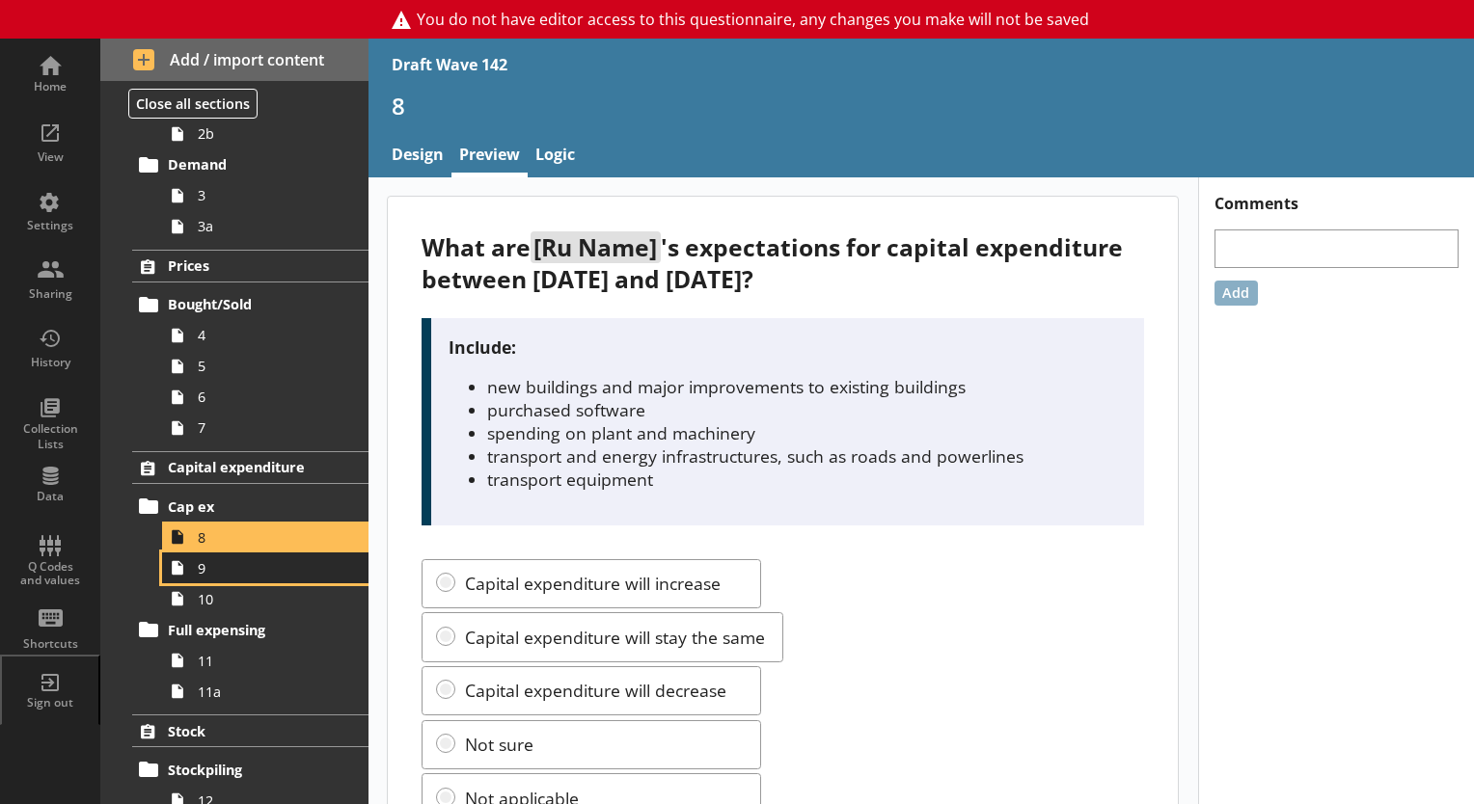
click at [220, 571] on span "9" at bounding box center [270, 568] width 145 height 18
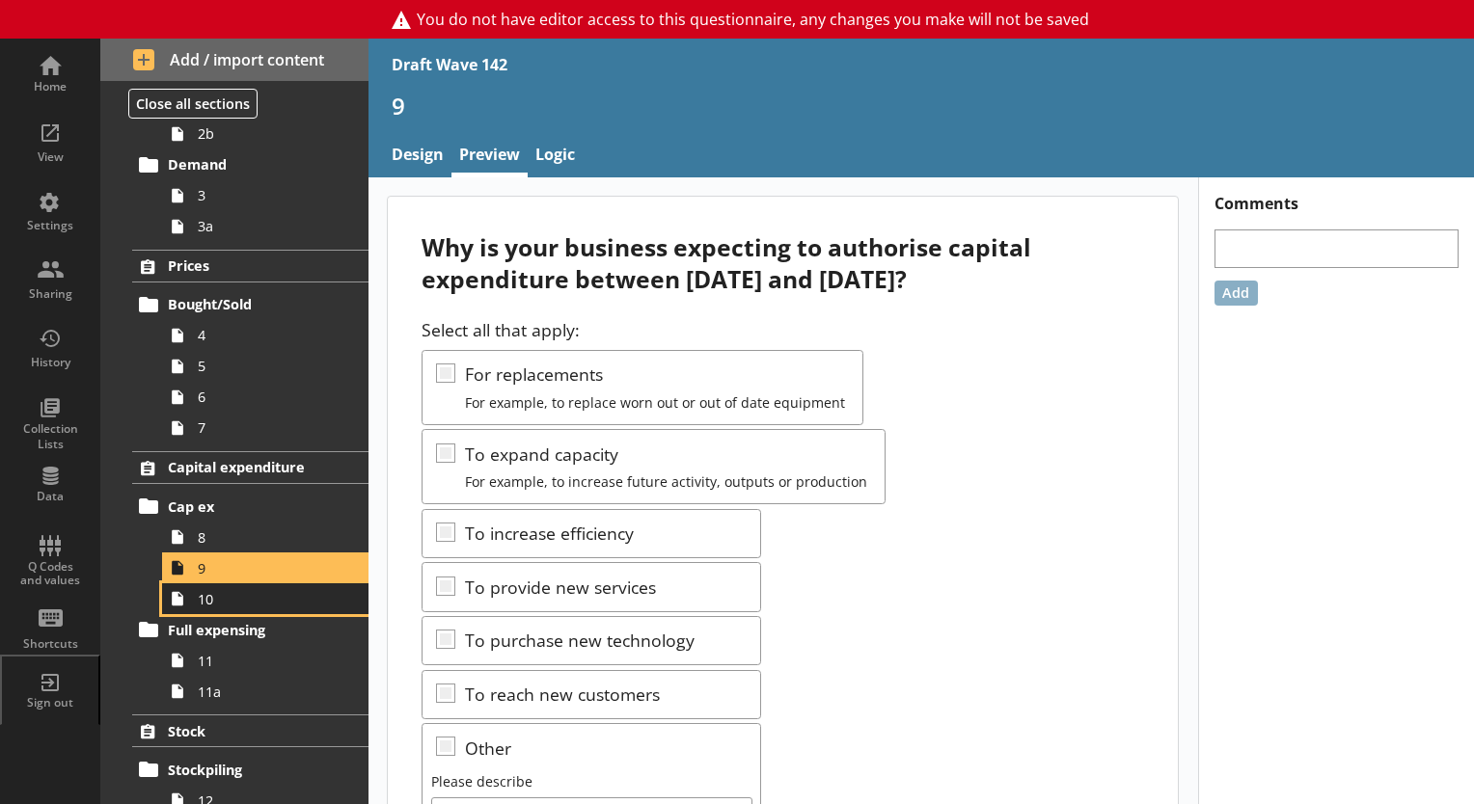
click at [227, 607] on link "10" at bounding box center [265, 598] width 206 height 31
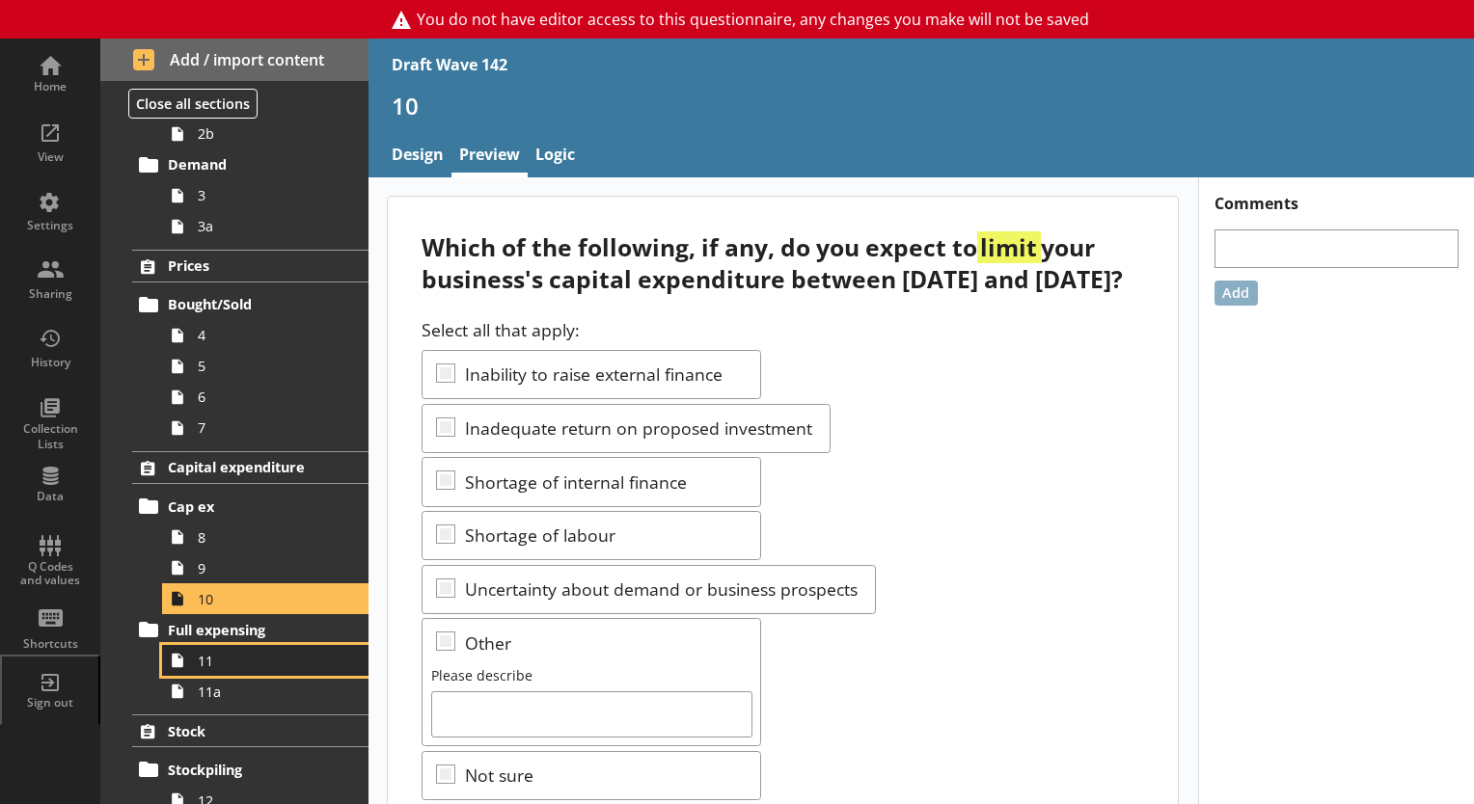
click at [235, 664] on span "11" at bounding box center [270, 661] width 145 height 18
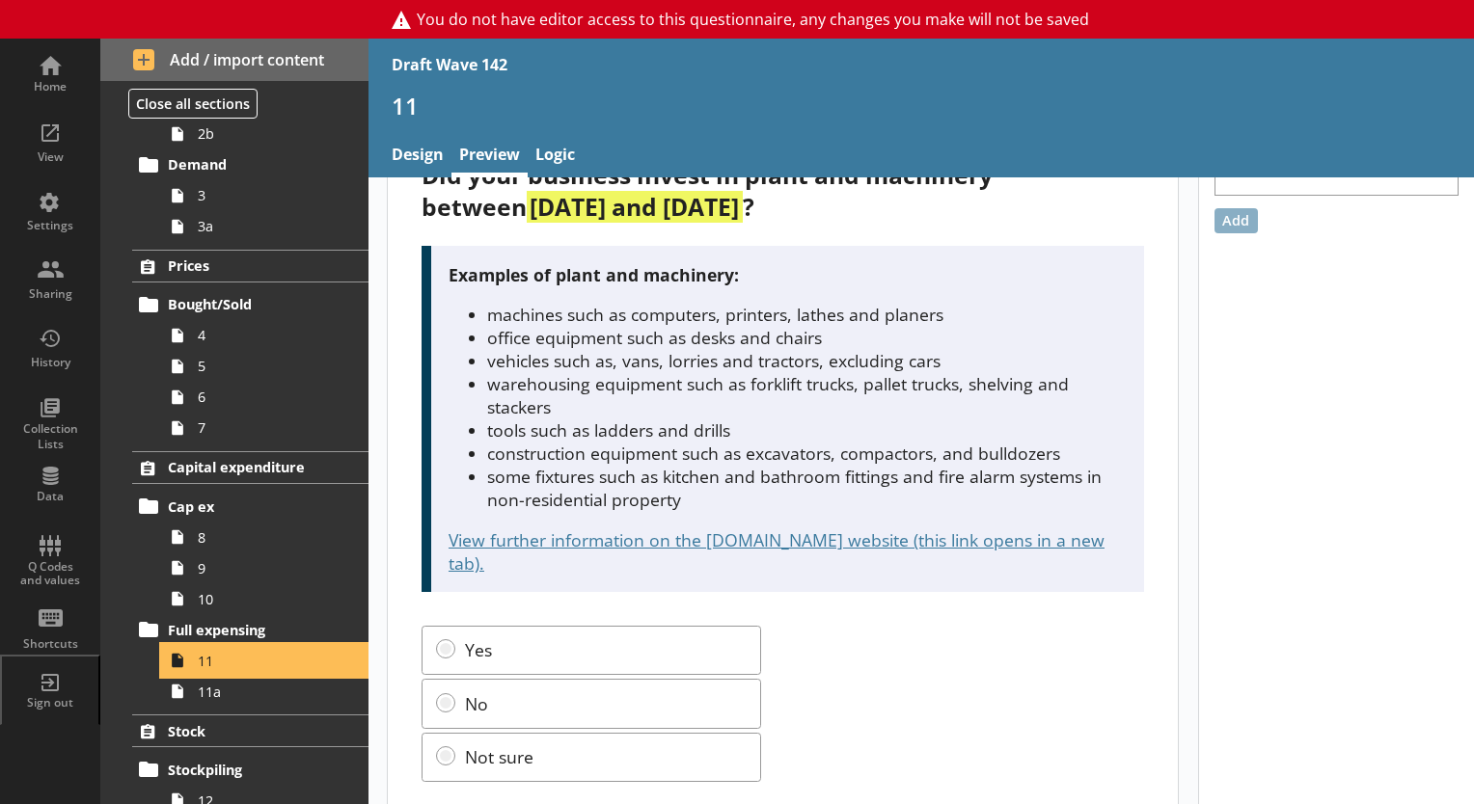
scroll to position [93, 0]
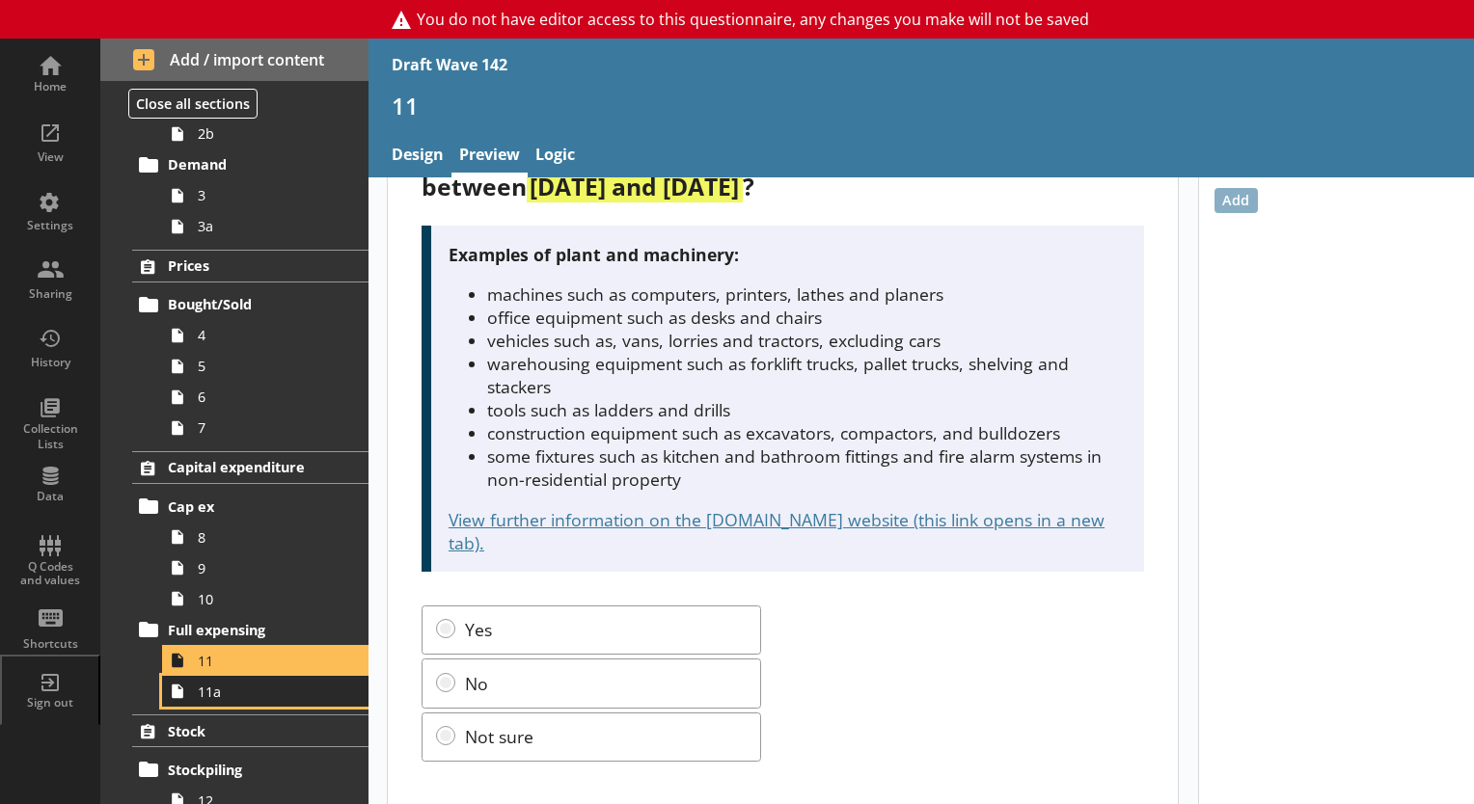
click at [202, 700] on link "11a" at bounding box center [265, 691] width 206 height 31
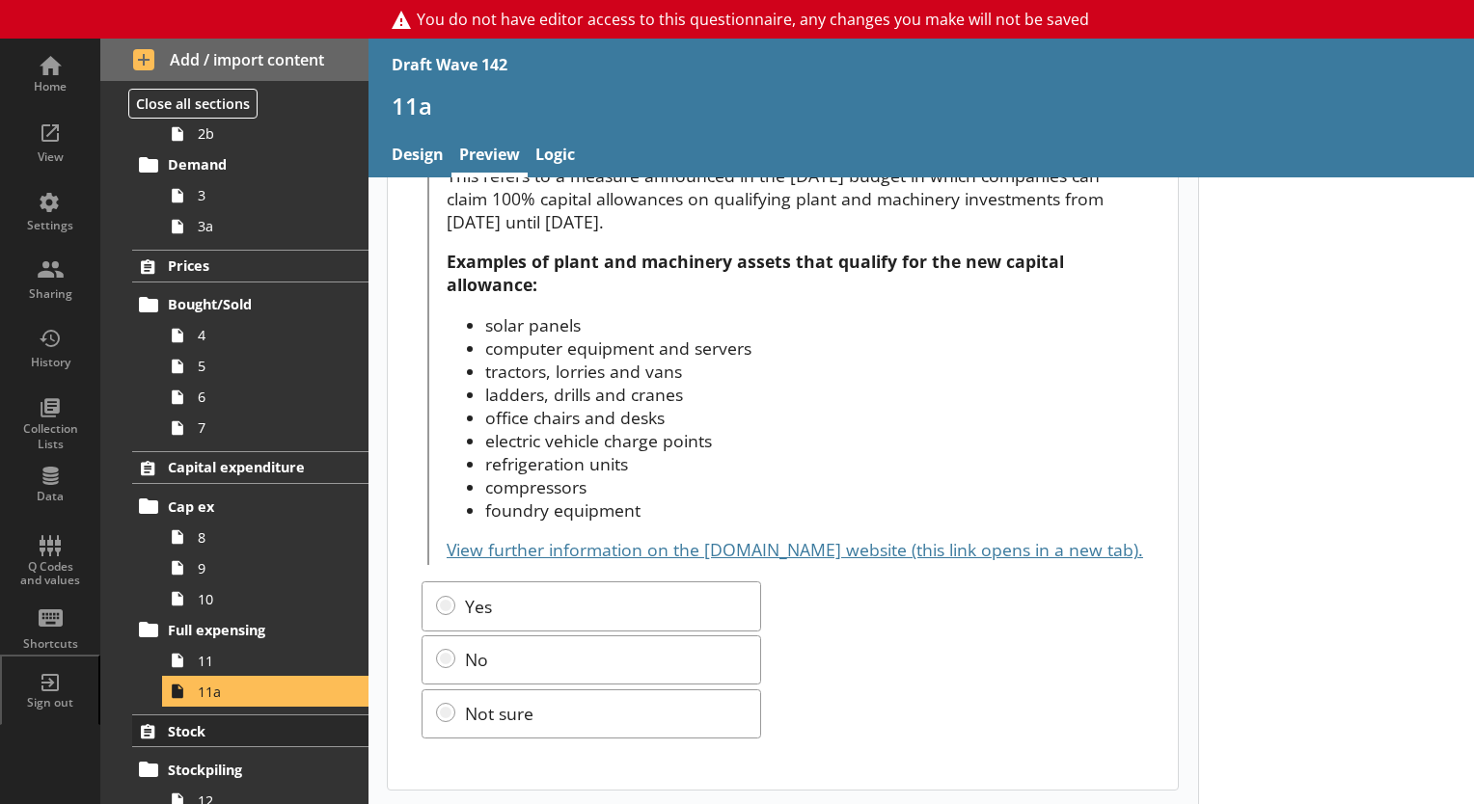
scroll to position [482, 0]
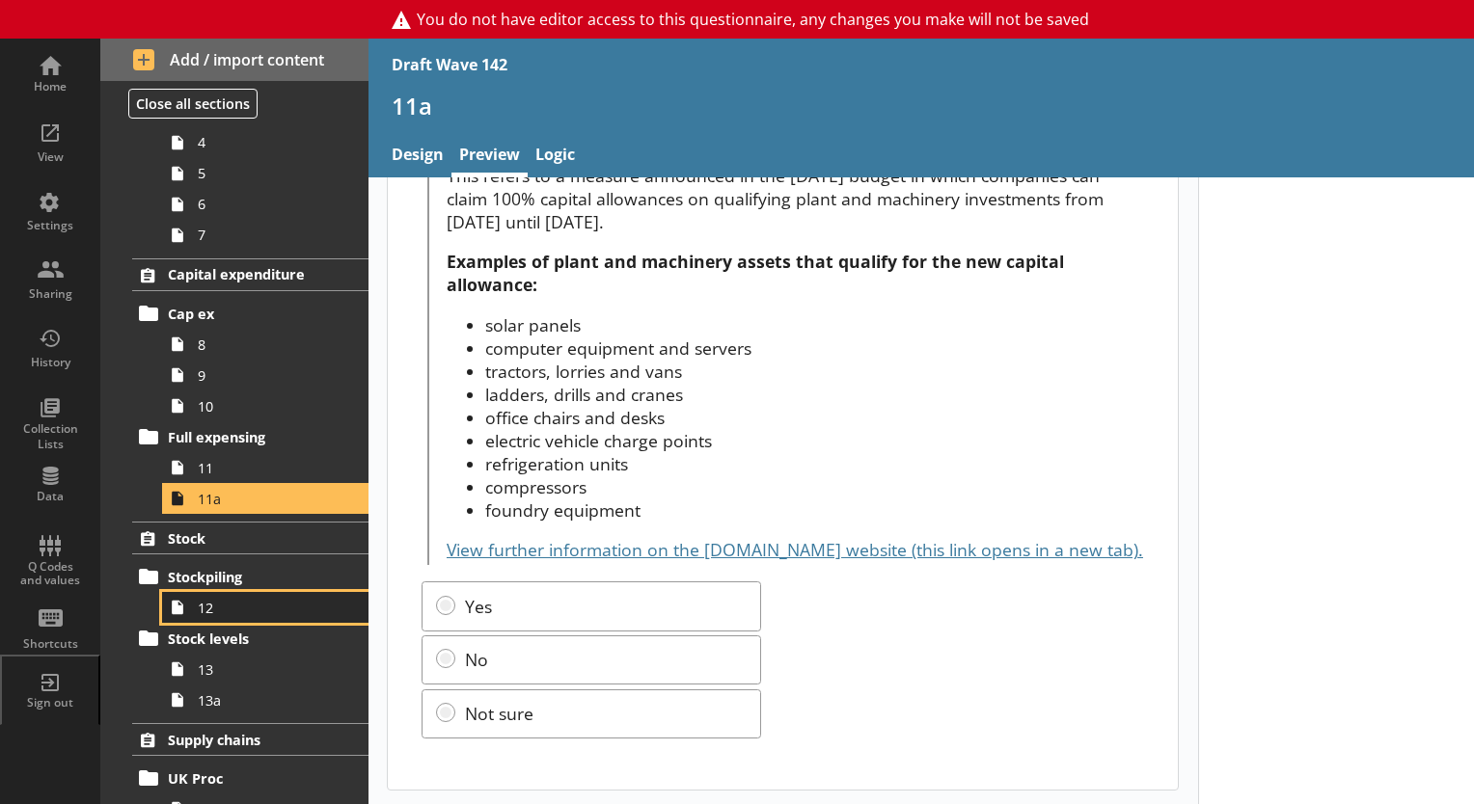
click at [198, 612] on span "12" at bounding box center [270, 608] width 145 height 18
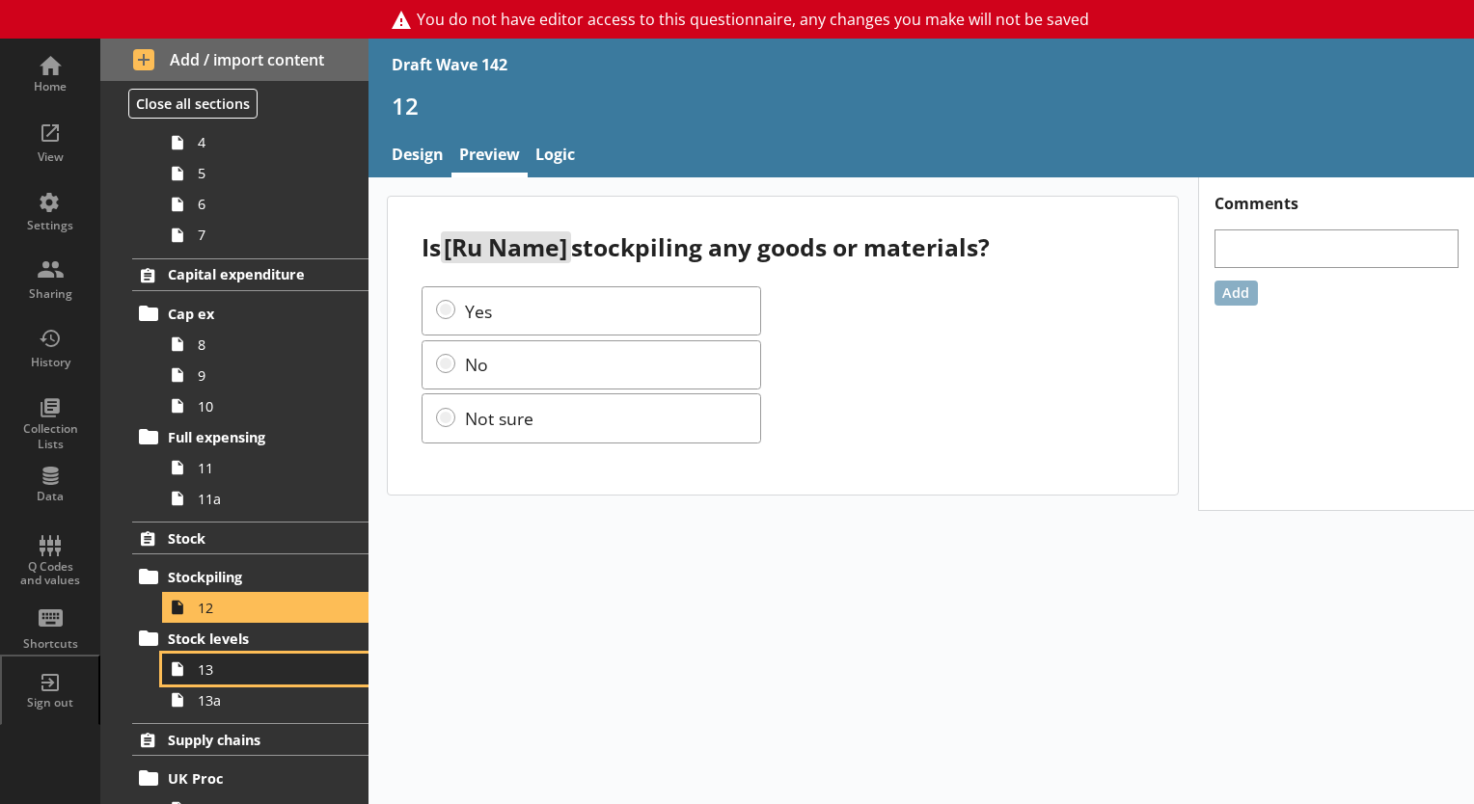
click at [200, 671] on span "13" at bounding box center [270, 670] width 145 height 18
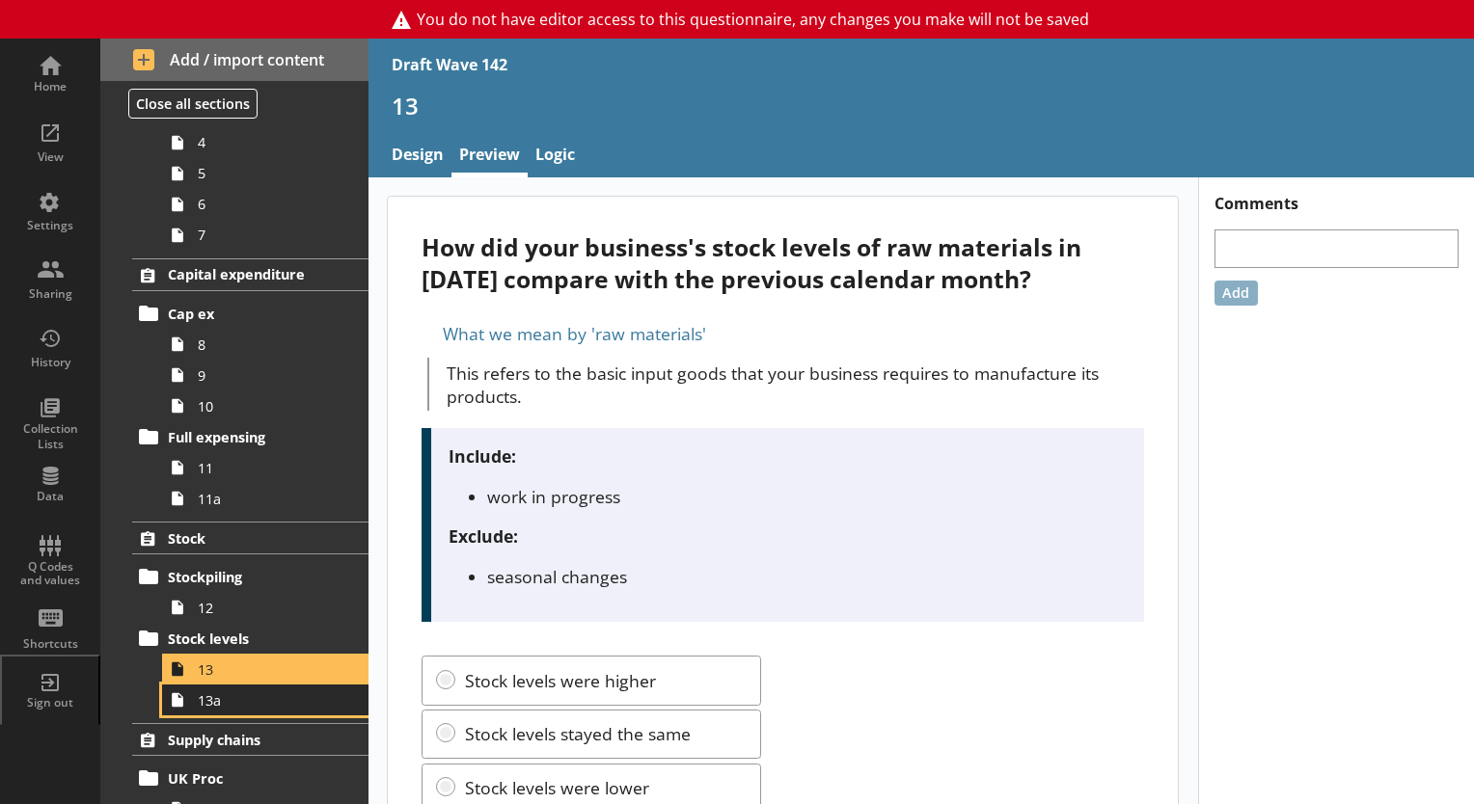
click at [219, 706] on span "13a" at bounding box center [270, 700] width 145 height 18
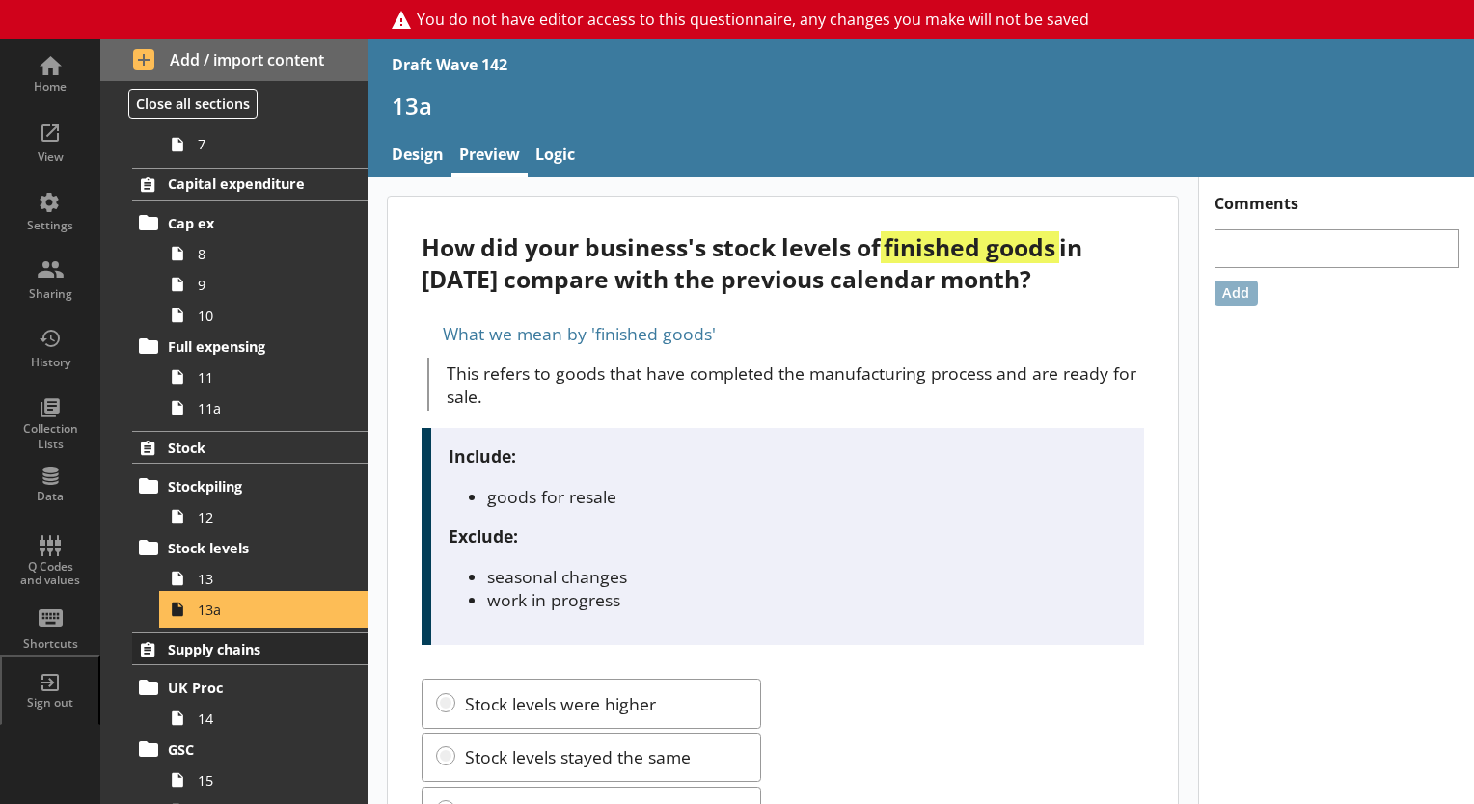
scroll to position [675, 0]
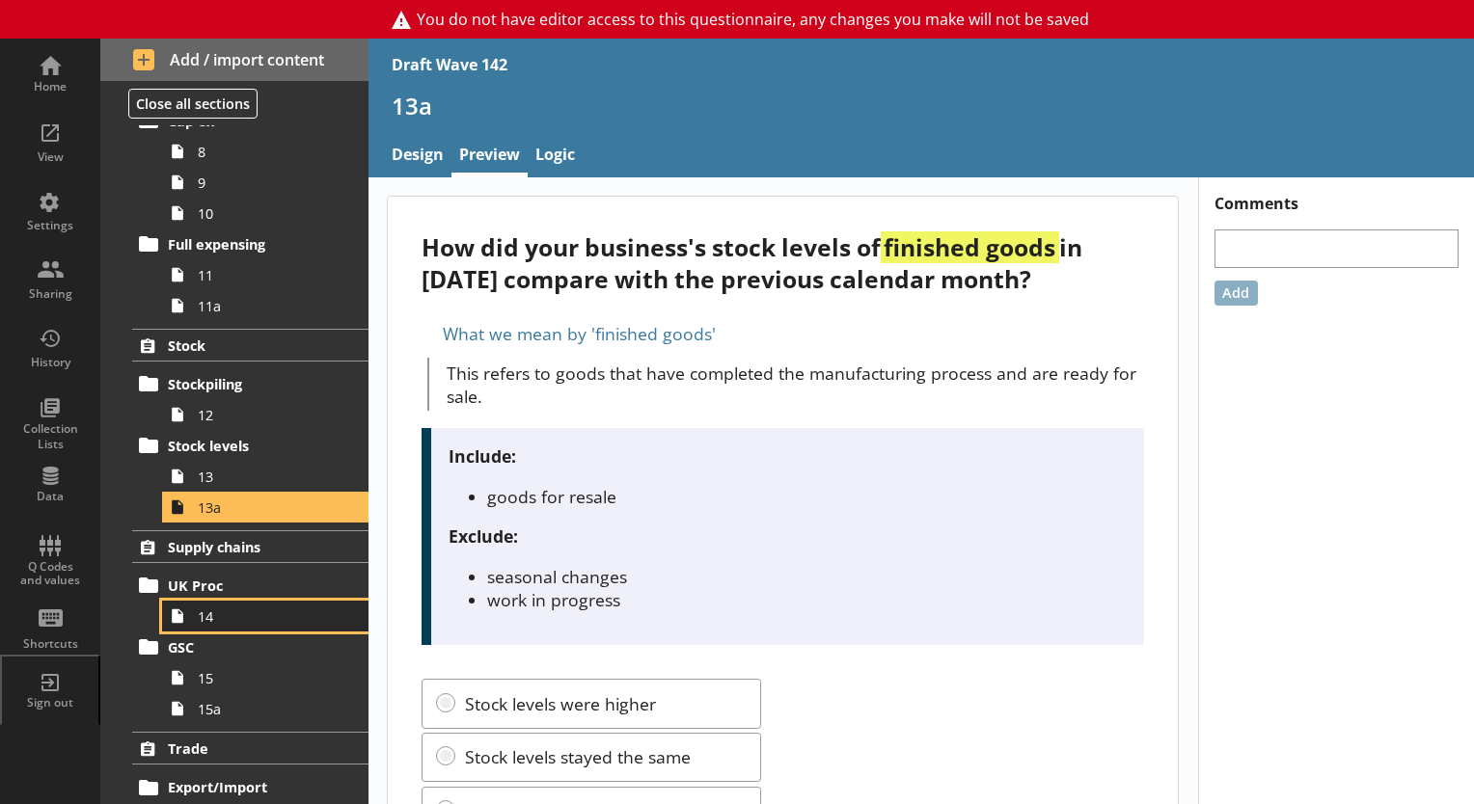
click at [195, 611] on link "14" at bounding box center [265, 616] width 206 height 31
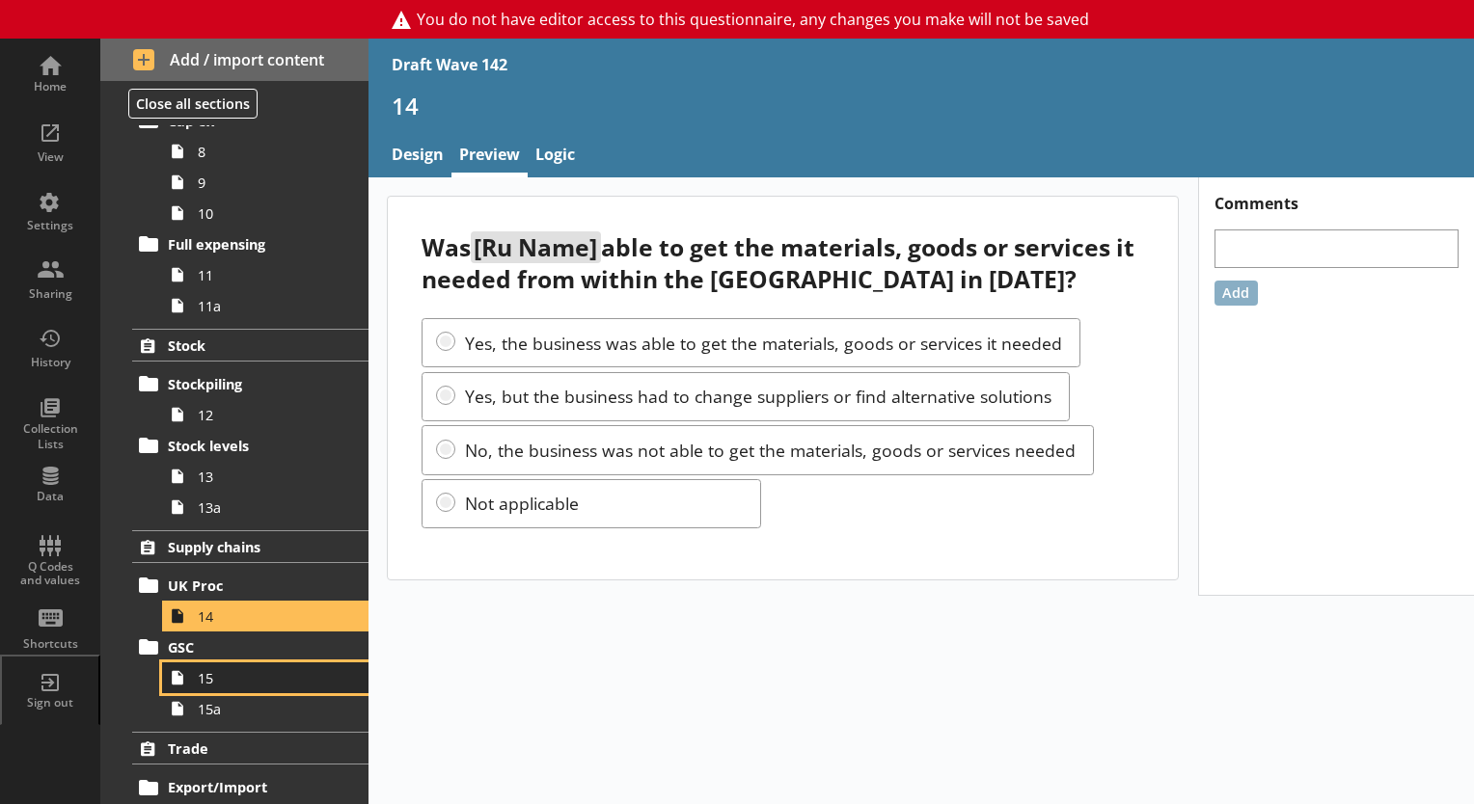
click at [204, 679] on span "15" at bounding box center [270, 678] width 145 height 18
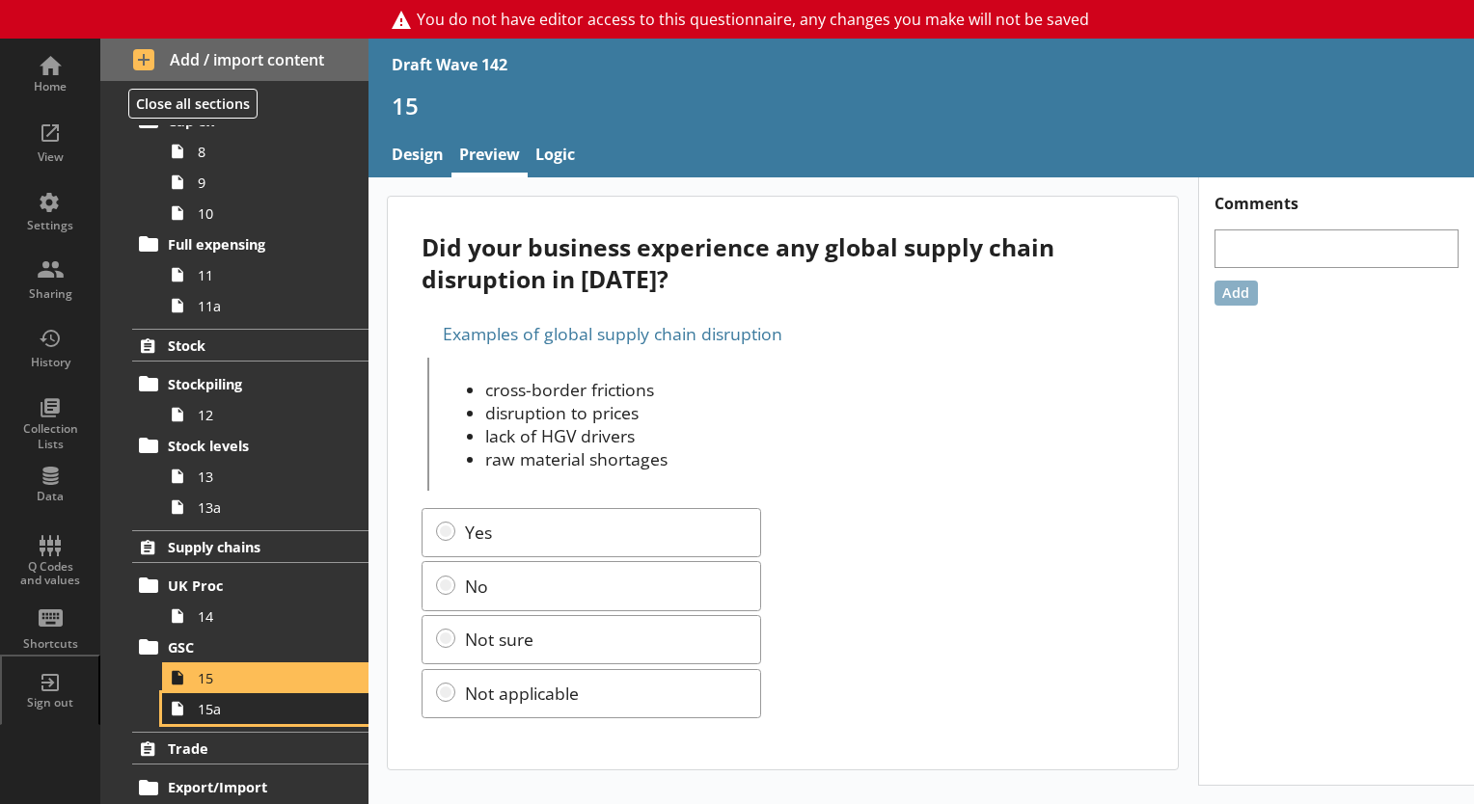
click at [217, 714] on span "15a" at bounding box center [270, 709] width 145 height 18
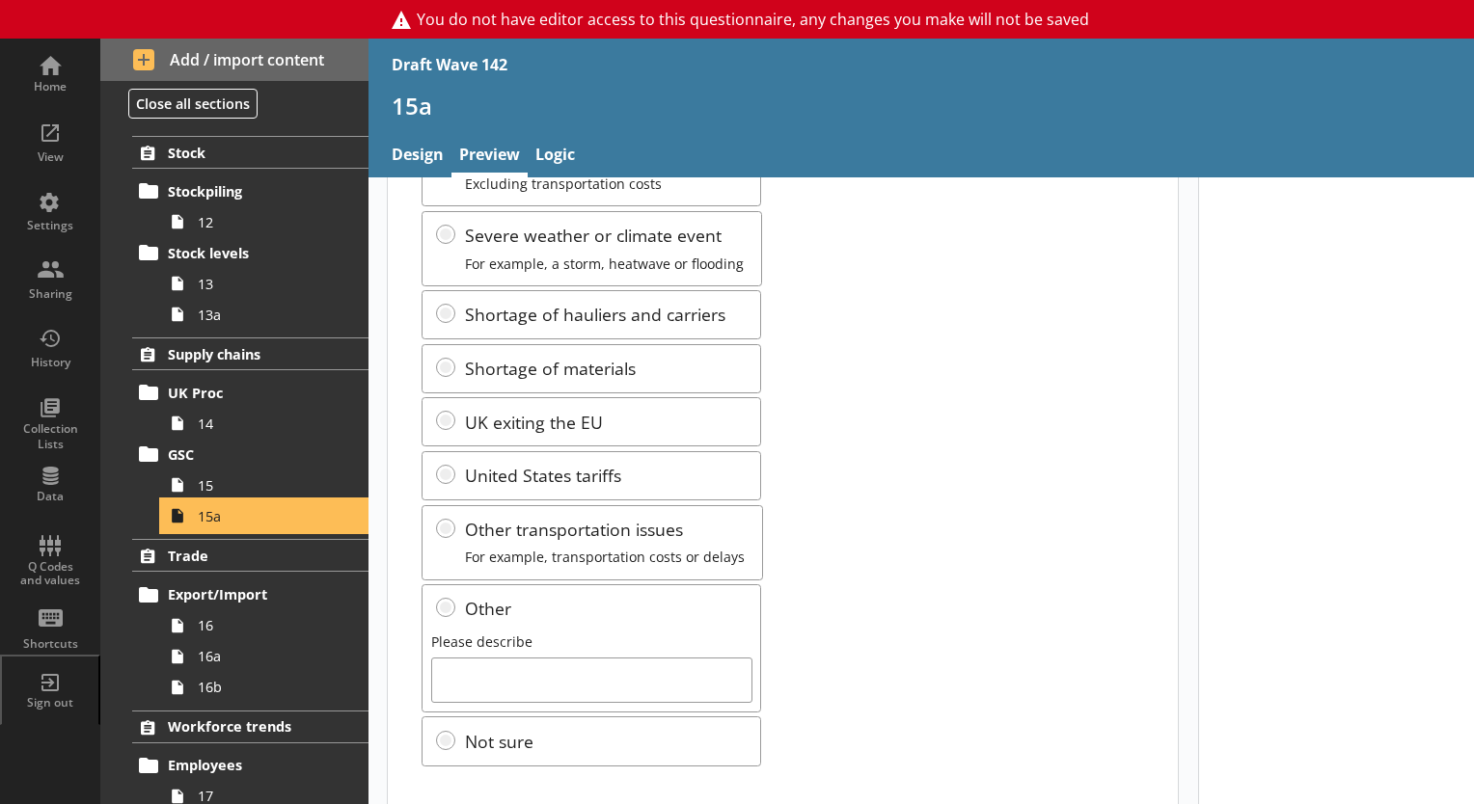
scroll to position [344, 0]
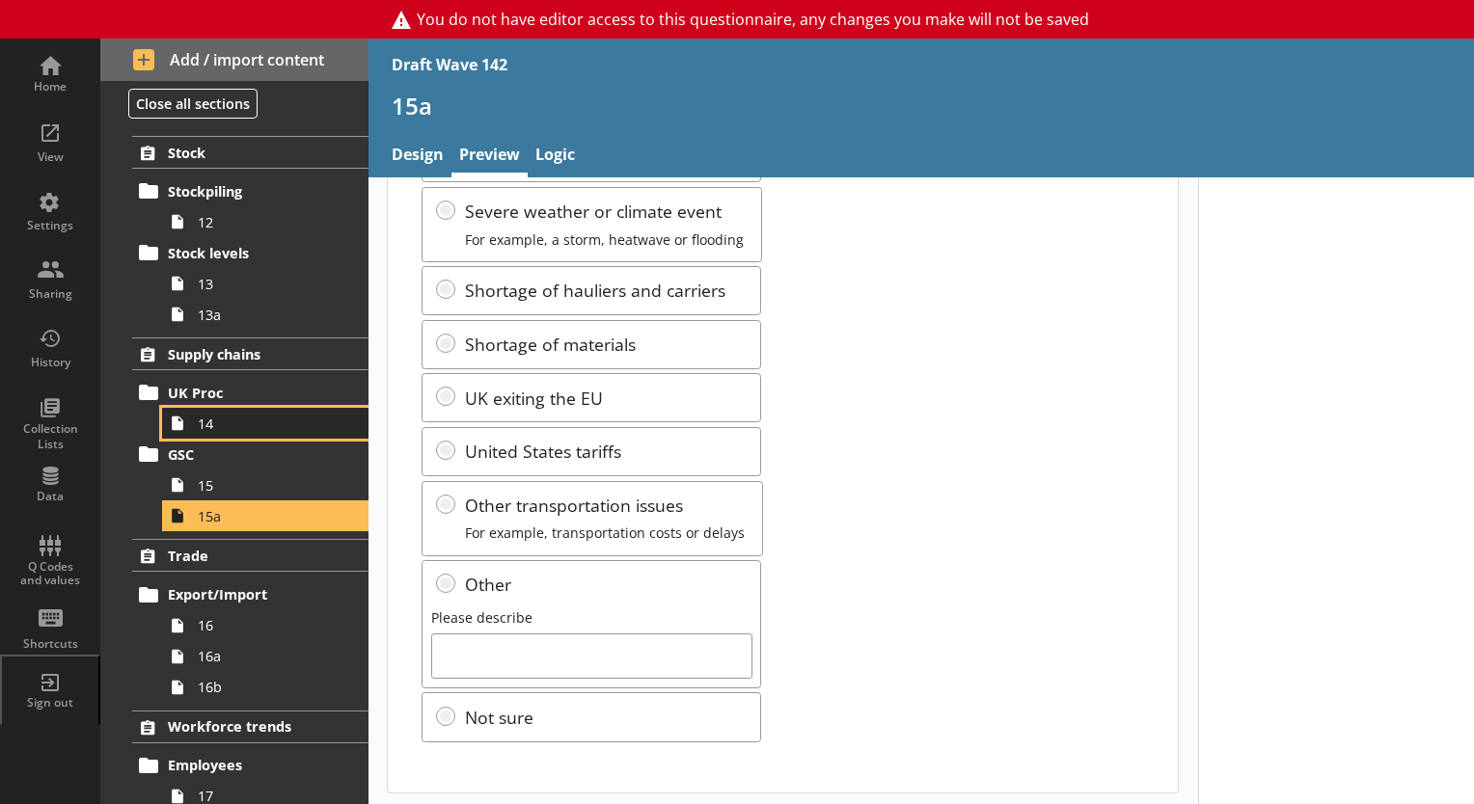
click at [205, 423] on span "14" at bounding box center [270, 424] width 145 height 18
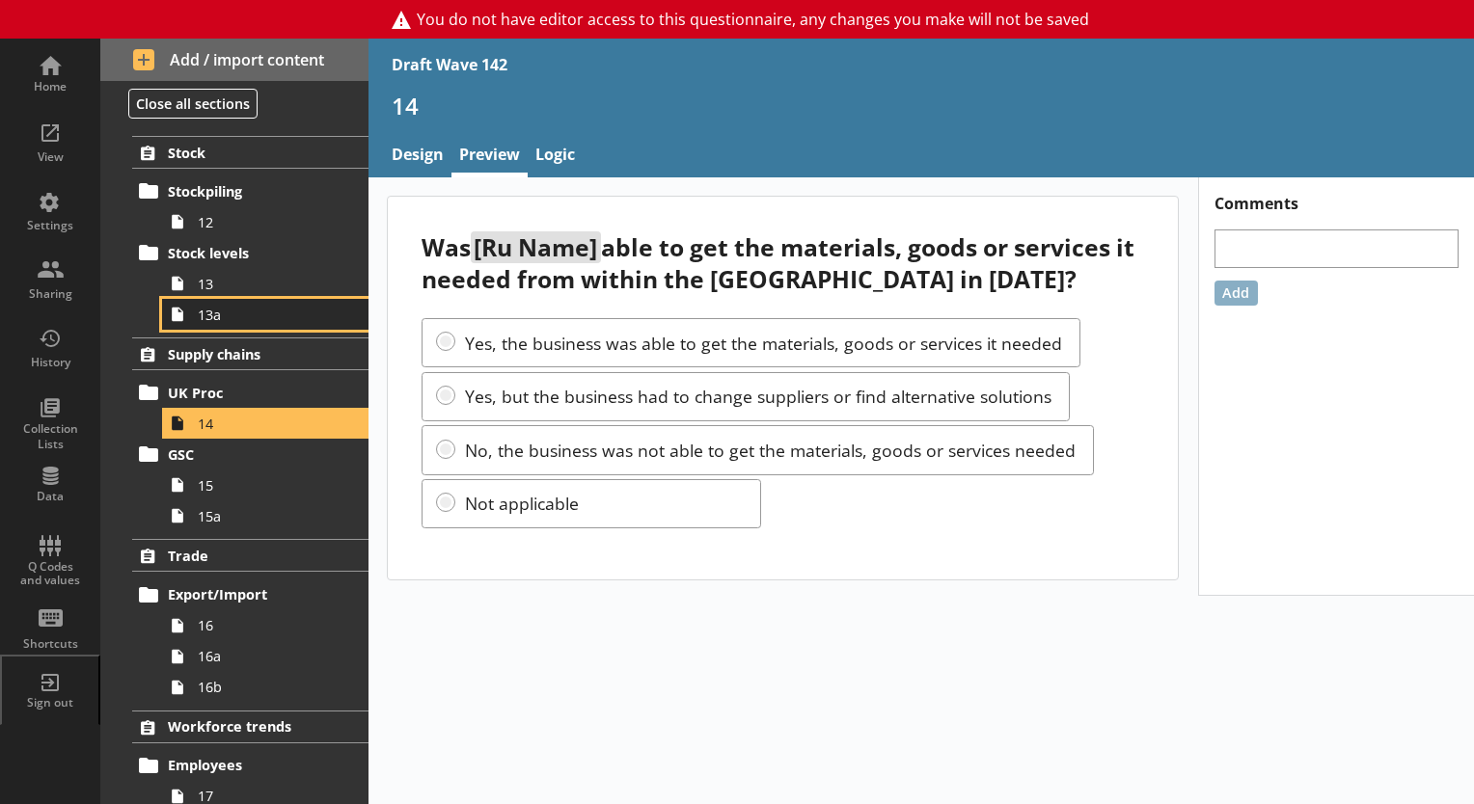
click at [199, 316] on span "13a" at bounding box center [270, 315] width 145 height 18
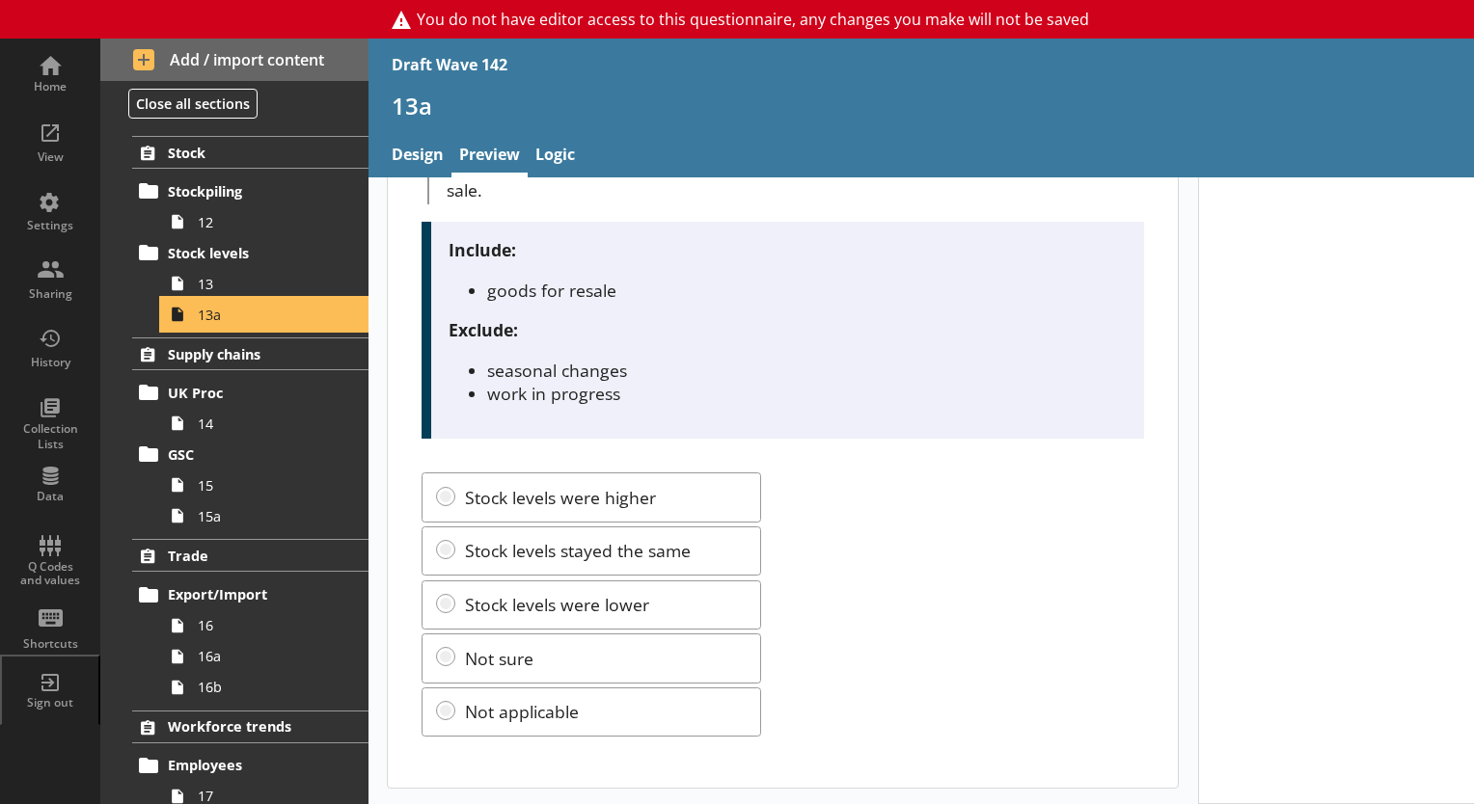
scroll to position [235, 0]
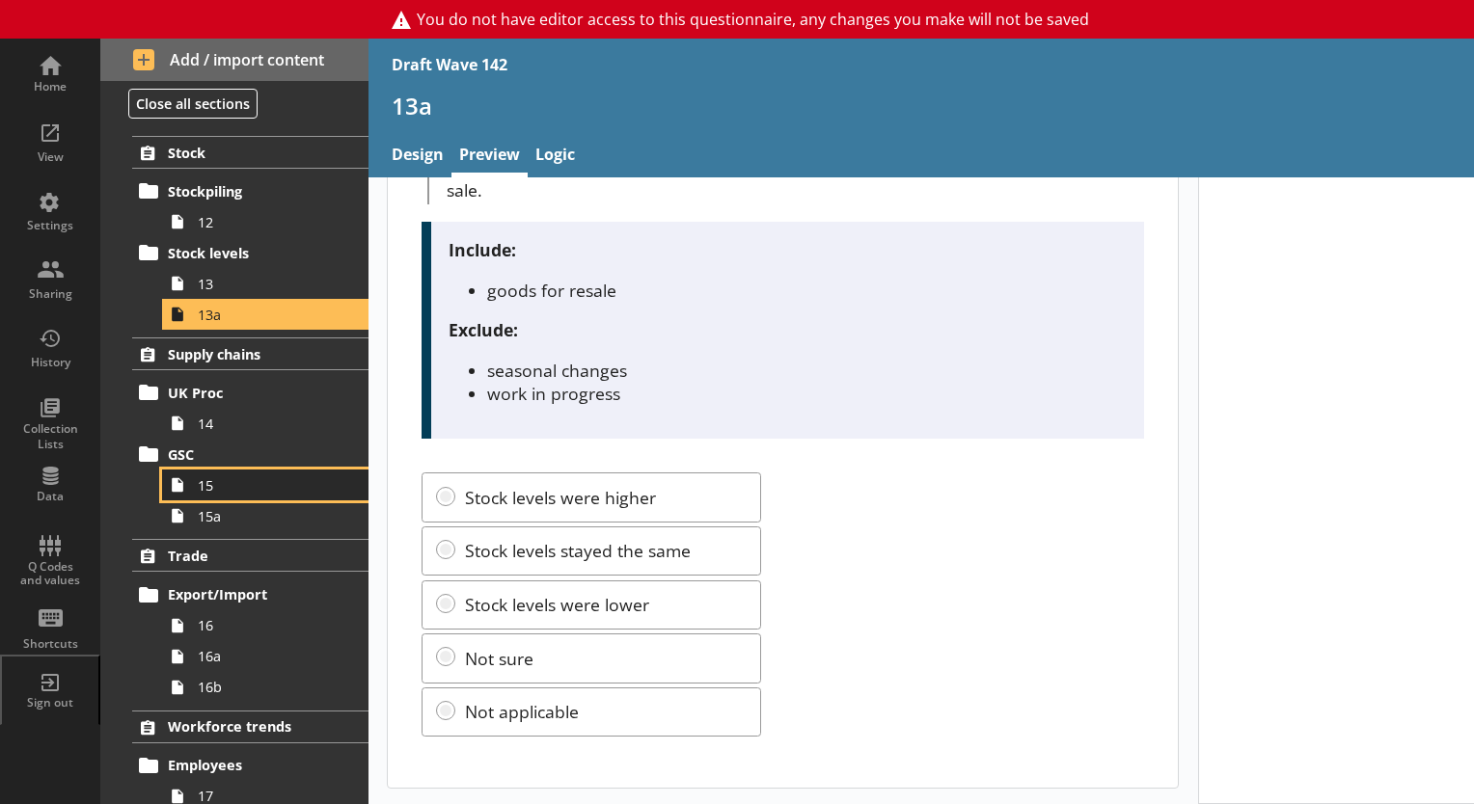
click at [208, 489] on span "15" at bounding box center [270, 485] width 145 height 18
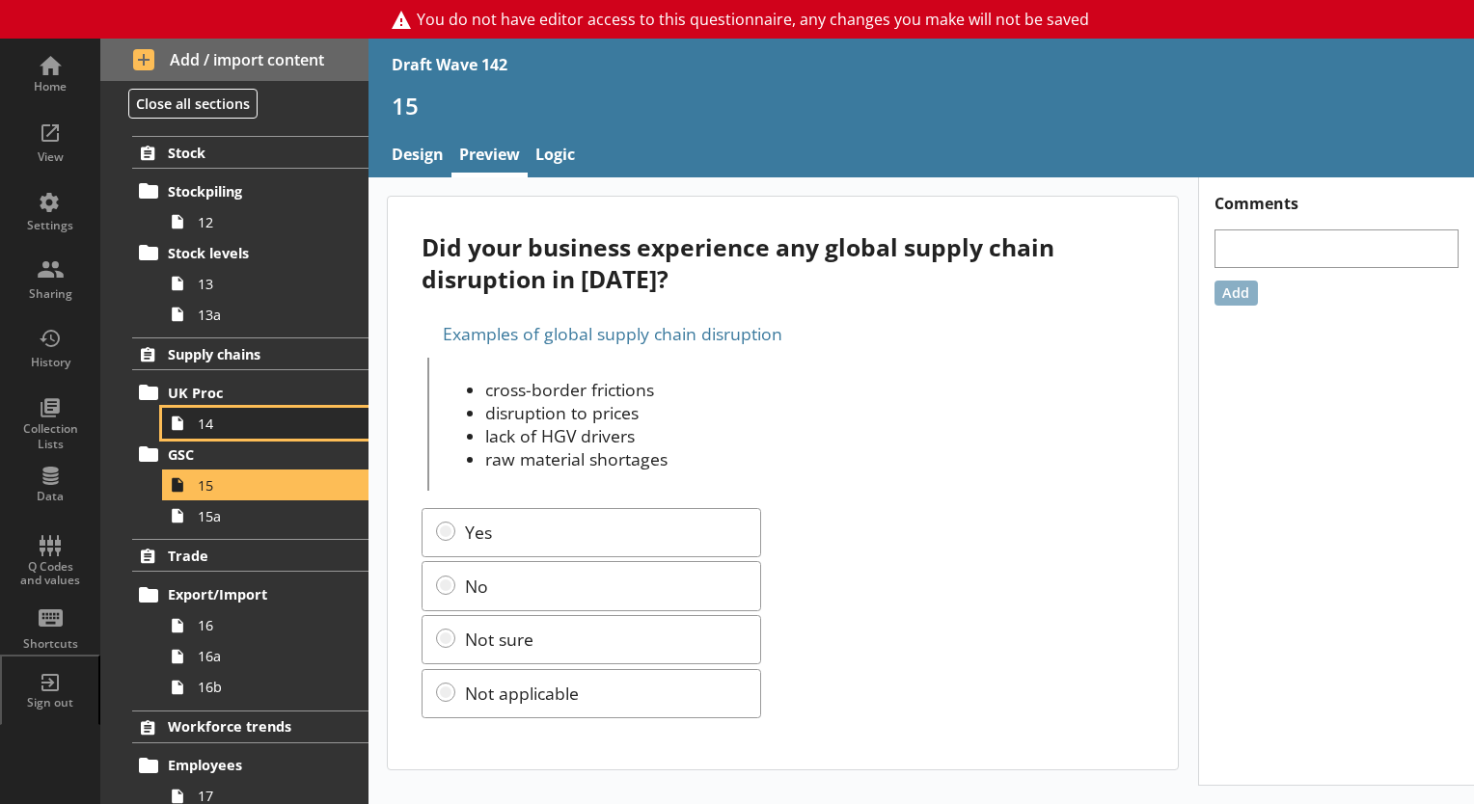
click at [212, 424] on span "14" at bounding box center [270, 424] width 145 height 18
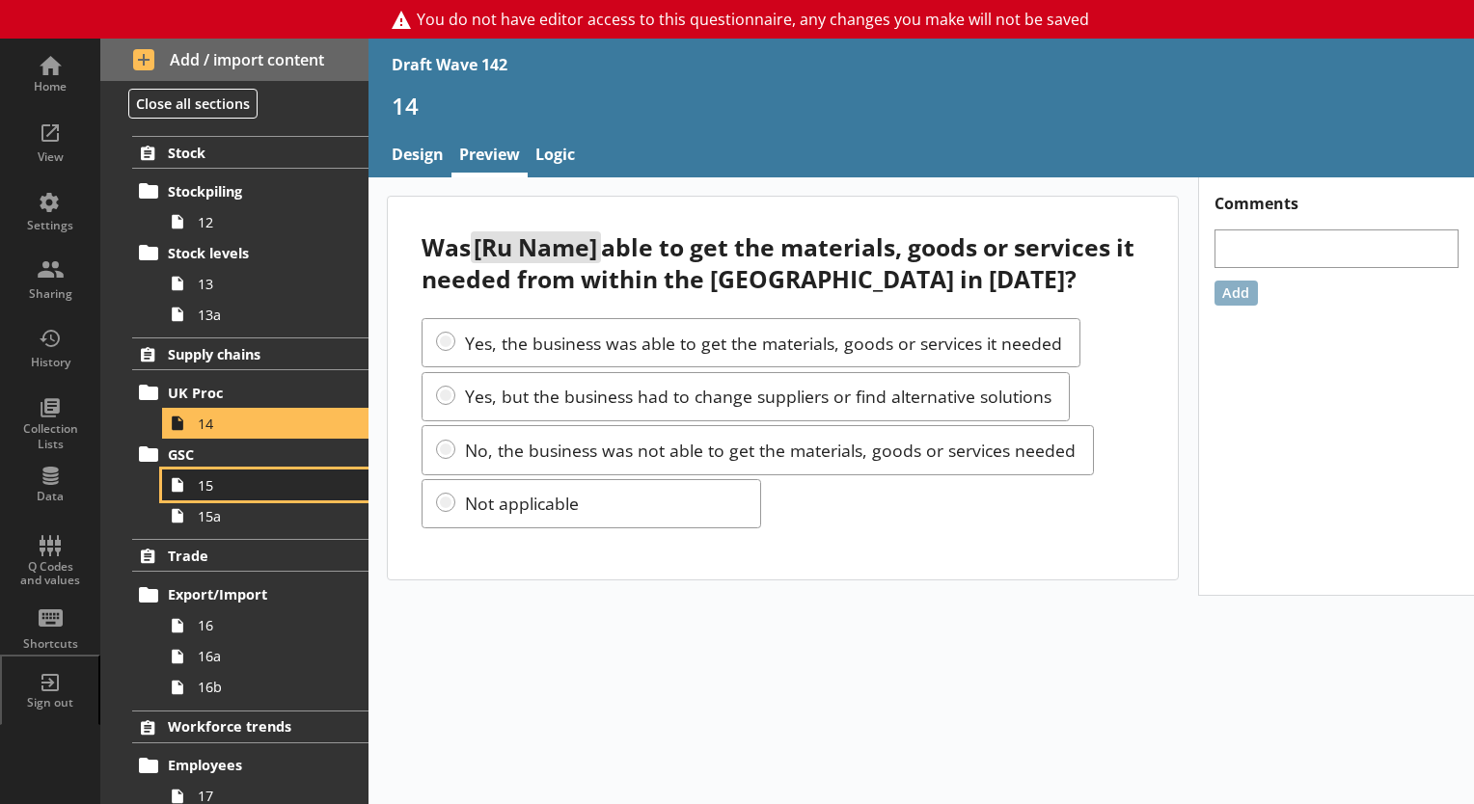
click at [208, 497] on link "15" at bounding box center [265, 485] width 206 height 31
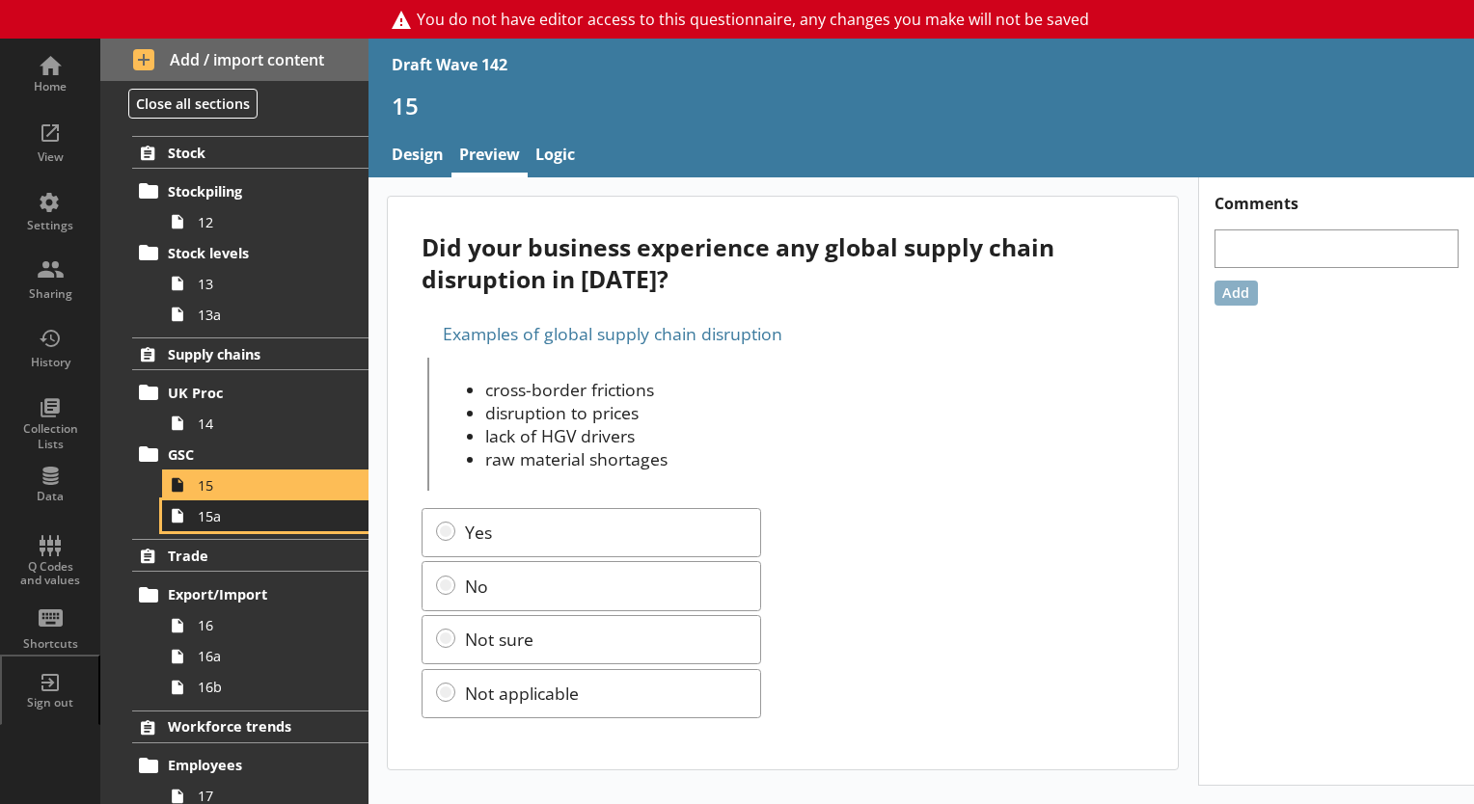
click at [212, 519] on span "15a" at bounding box center [270, 516] width 145 height 18
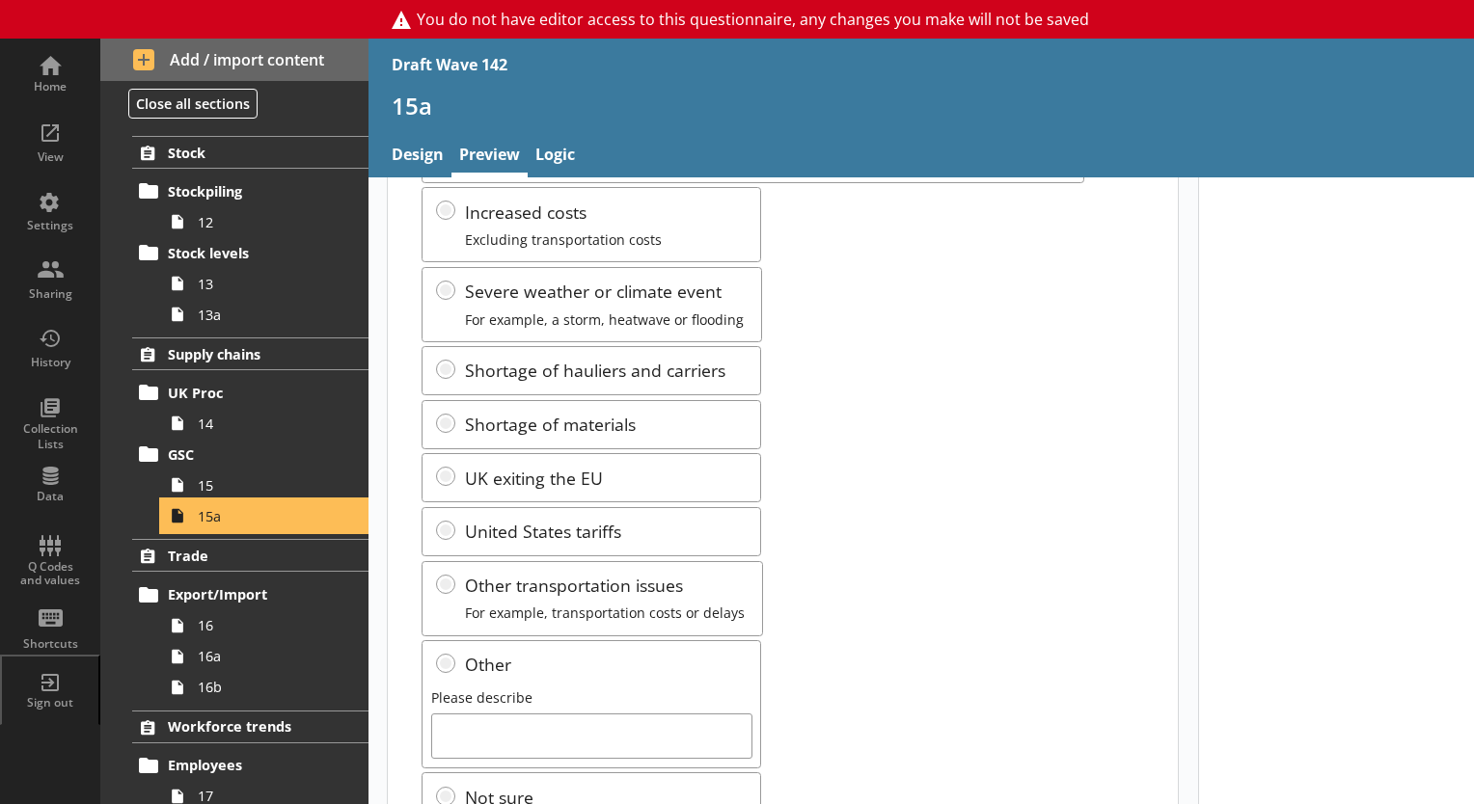
scroll to position [344, 0]
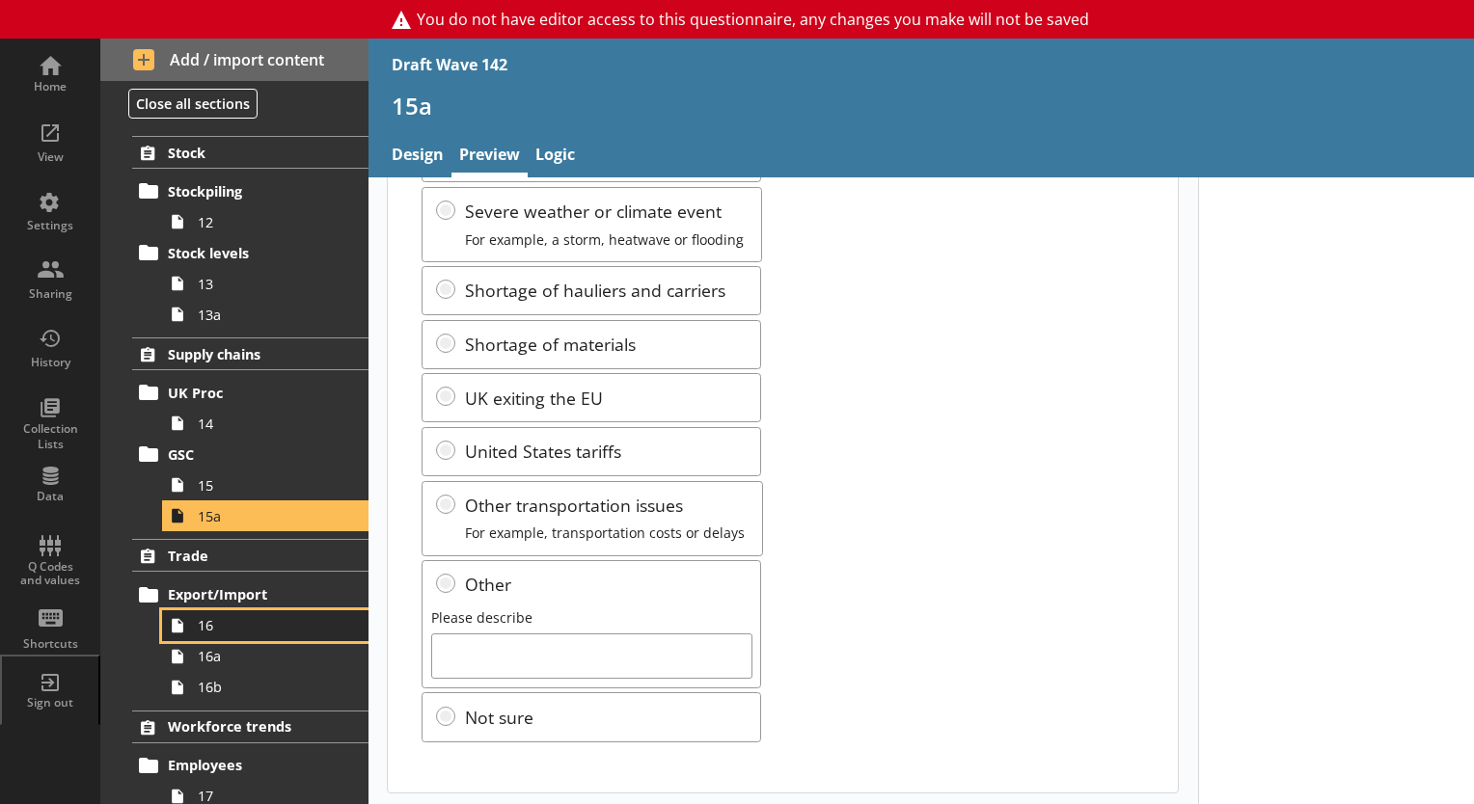
click at [198, 630] on span "16" at bounding box center [270, 625] width 145 height 18
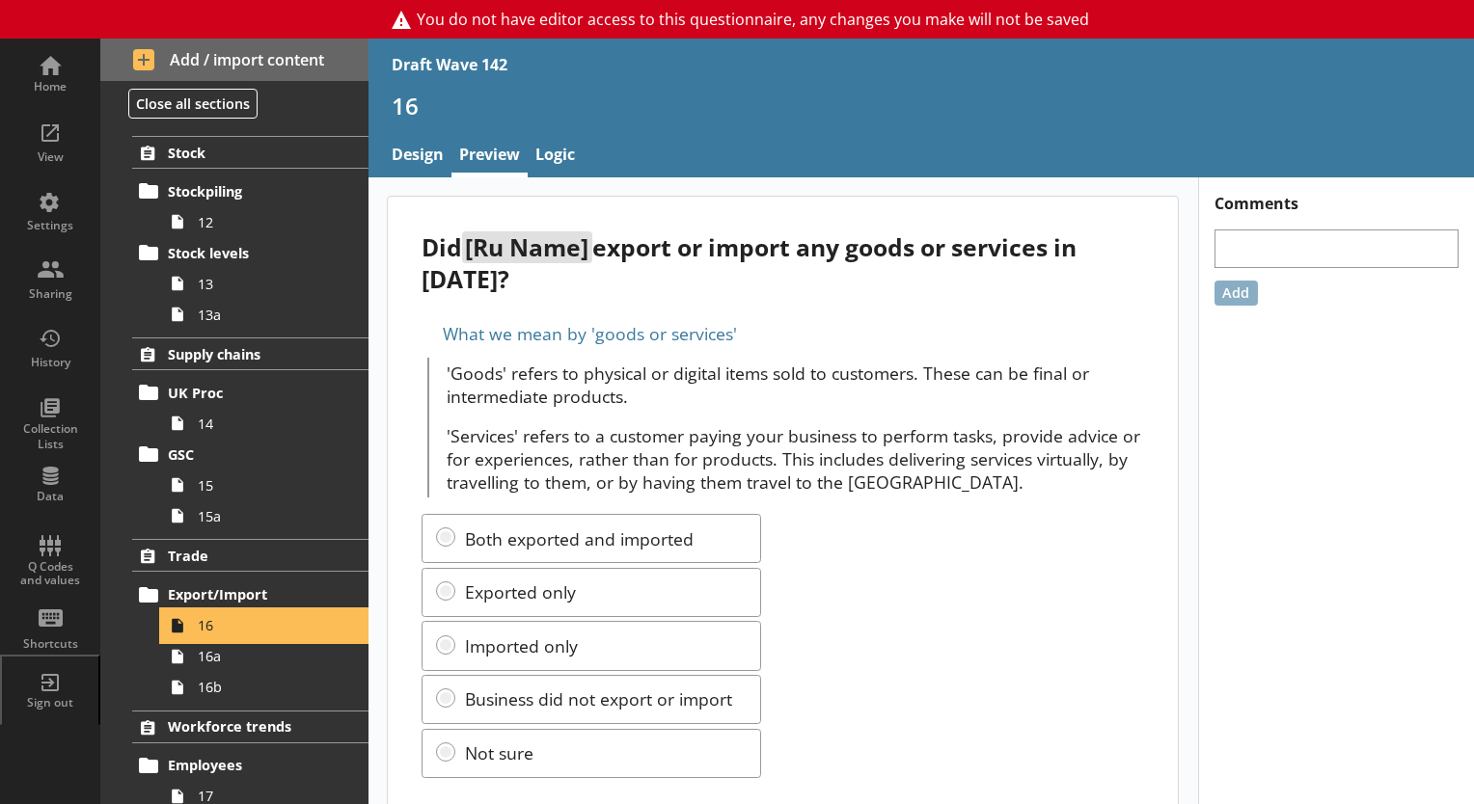
scroll to position [39, 0]
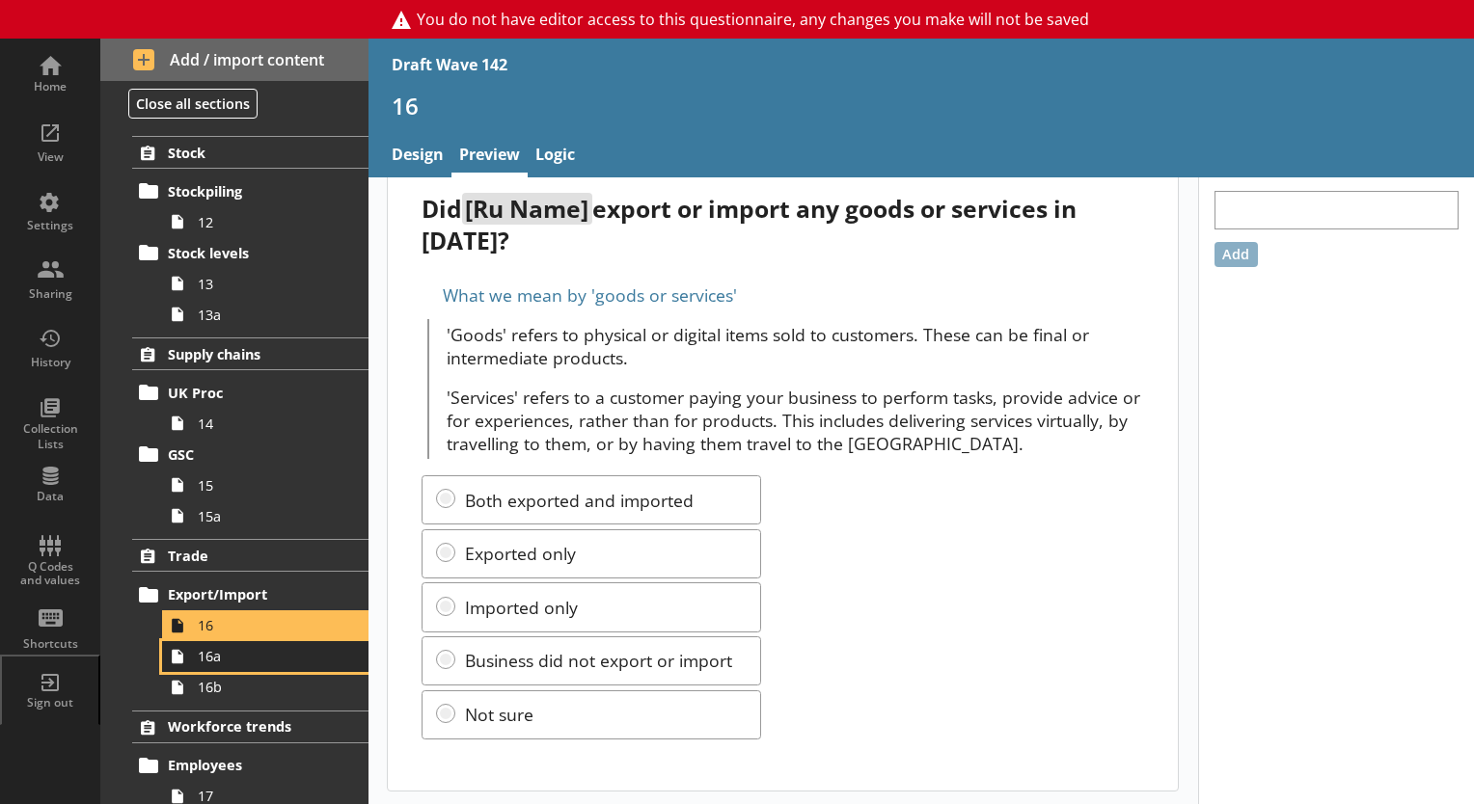
click at [207, 663] on link "16a" at bounding box center [265, 656] width 206 height 31
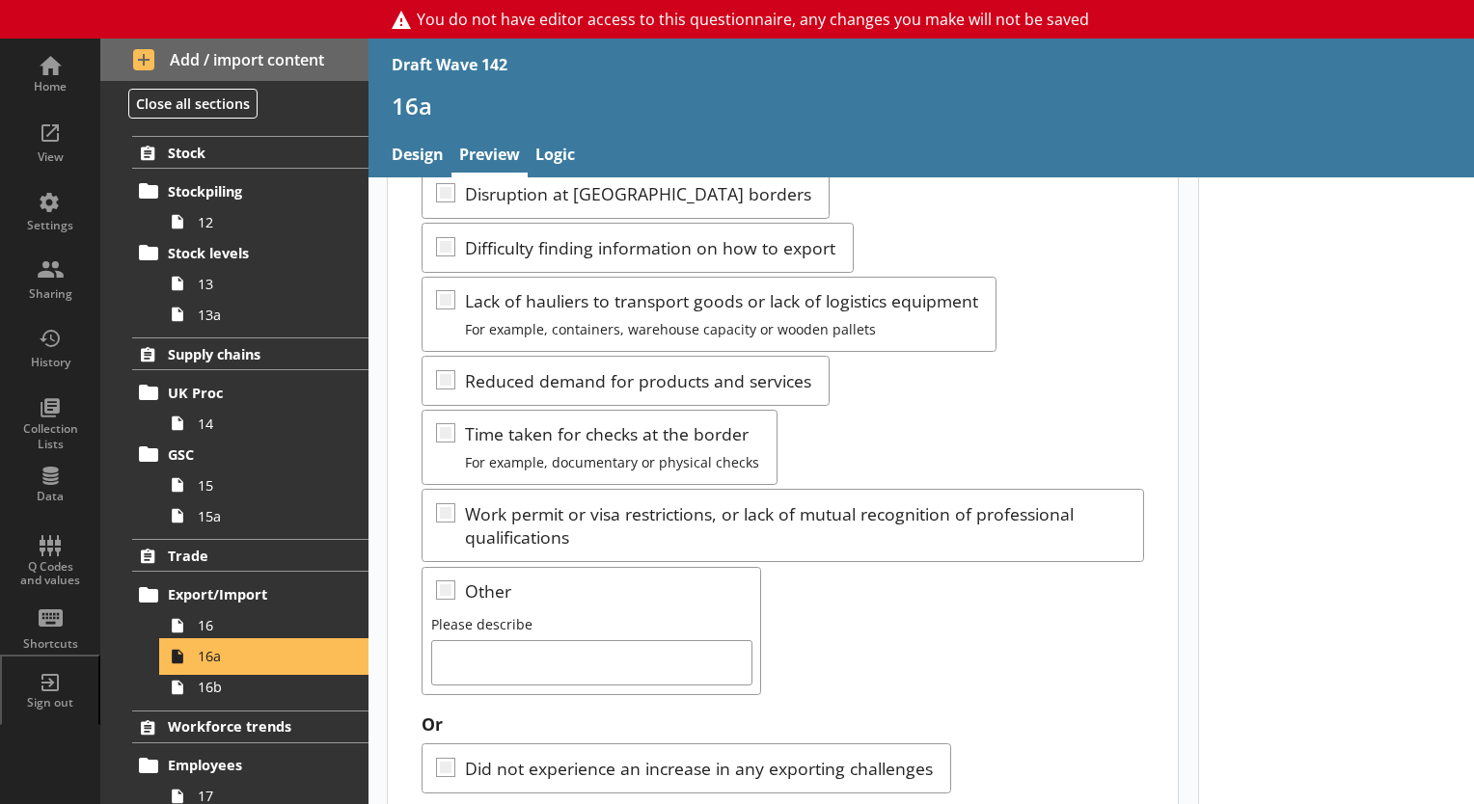
scroll to position [718, 0]
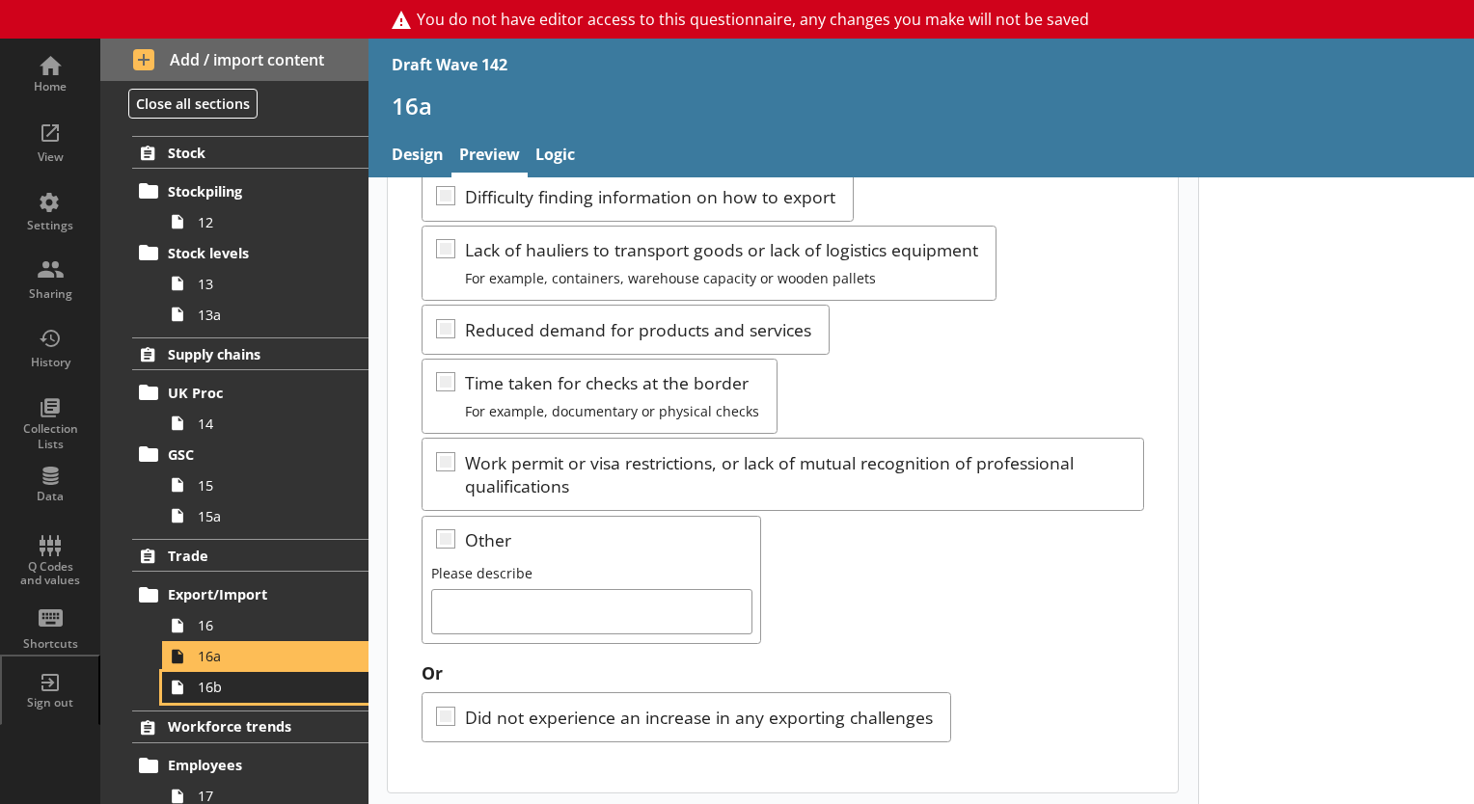
click at [215, 695] on link "16b" at bounding box center [265, 687] width 206 height 31
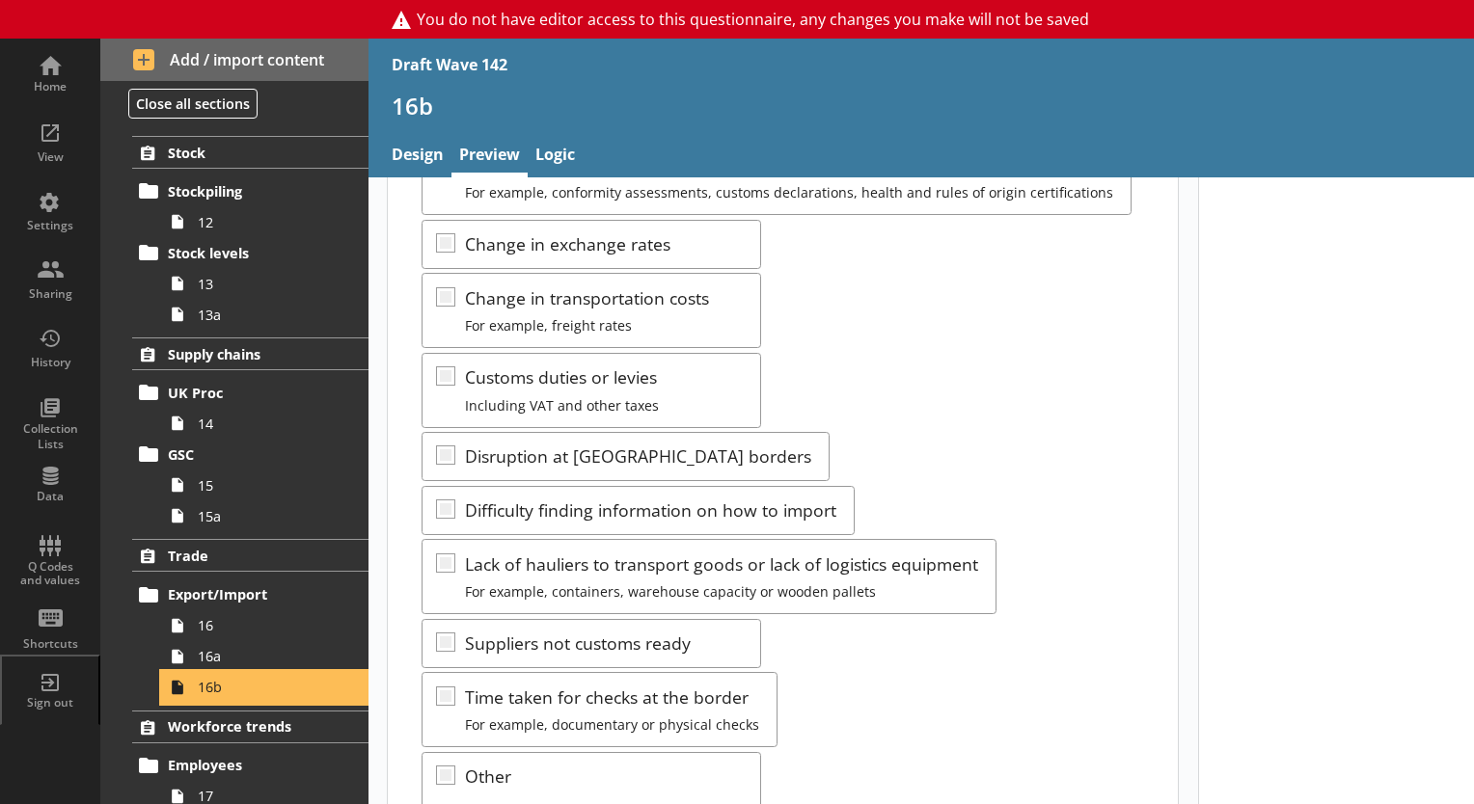
scroll to position [386, 0]
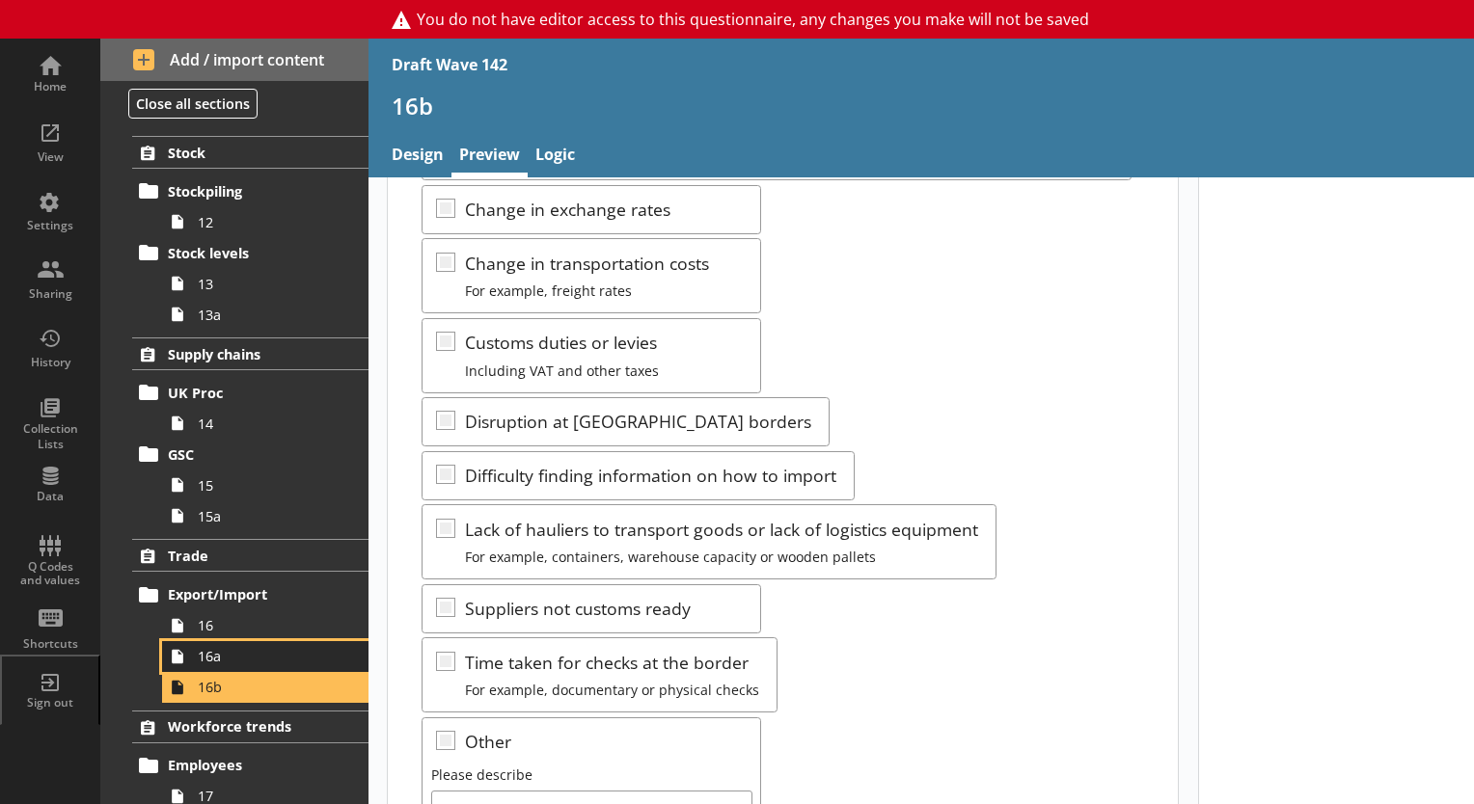
click at [207, 663] on link "16a" at bounding box center [265, 656] width 206 height 31
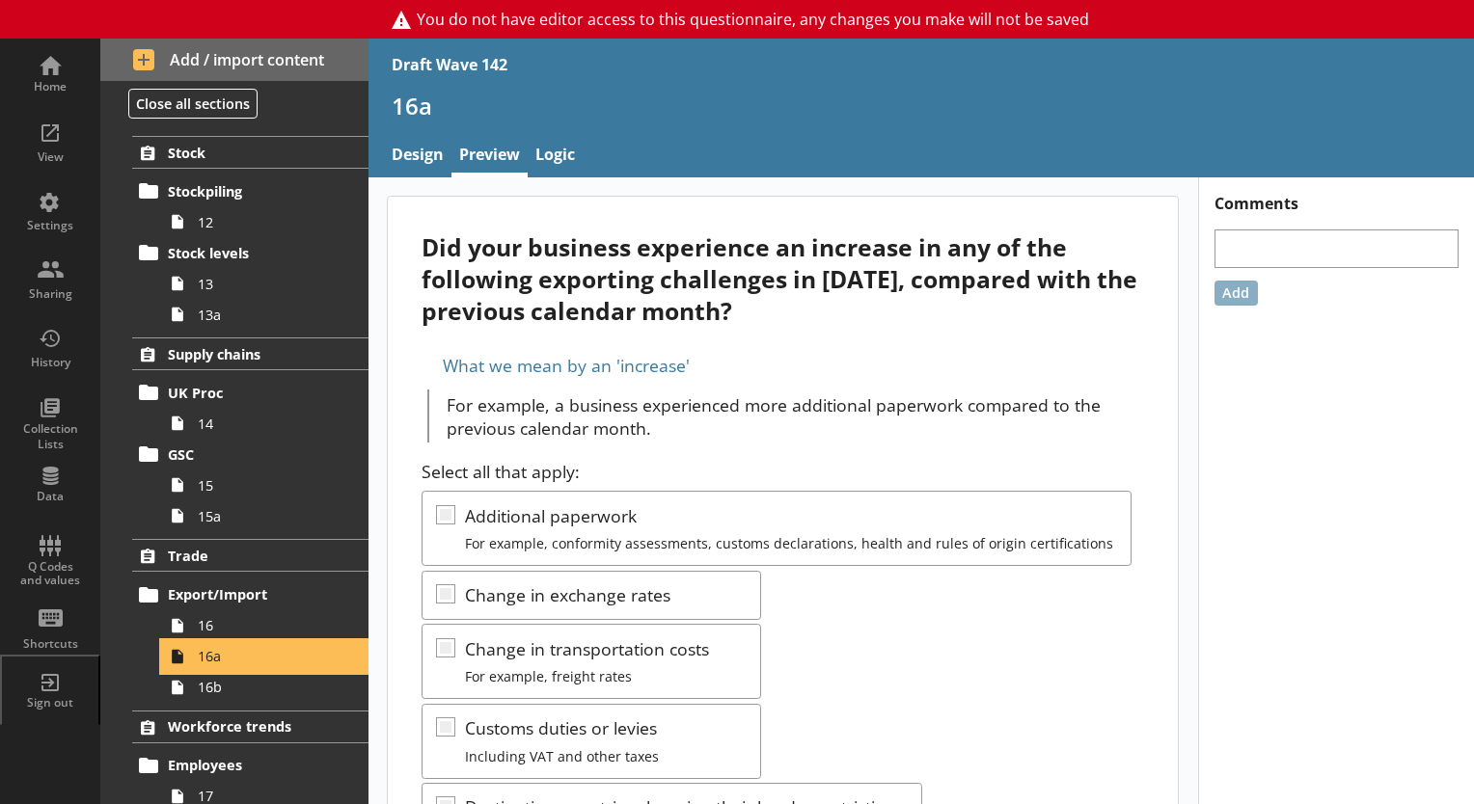
scroll to position [96, 0]
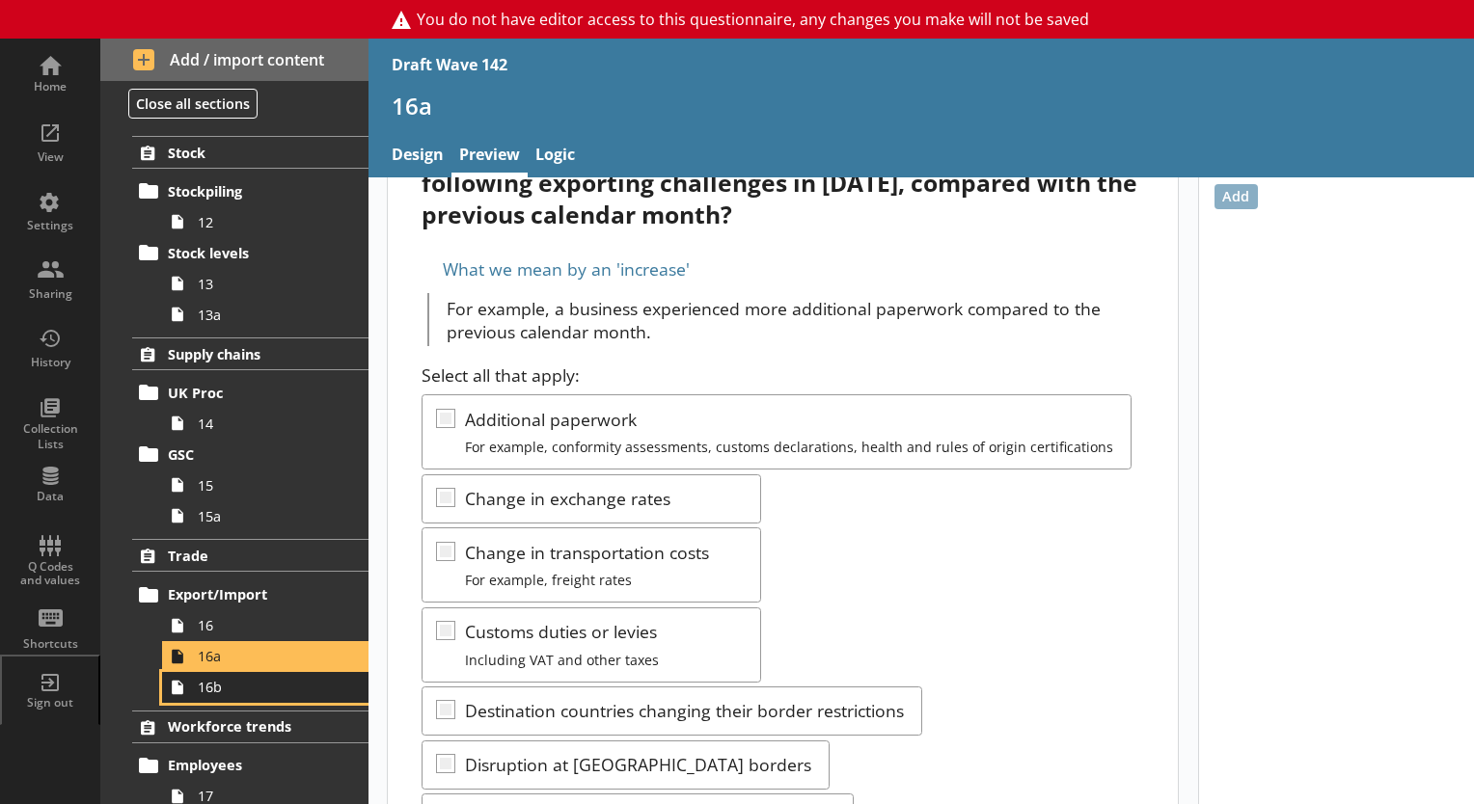
click at [210, 696] on link "16b" at bounding box center [265, 687] width 206 height 31
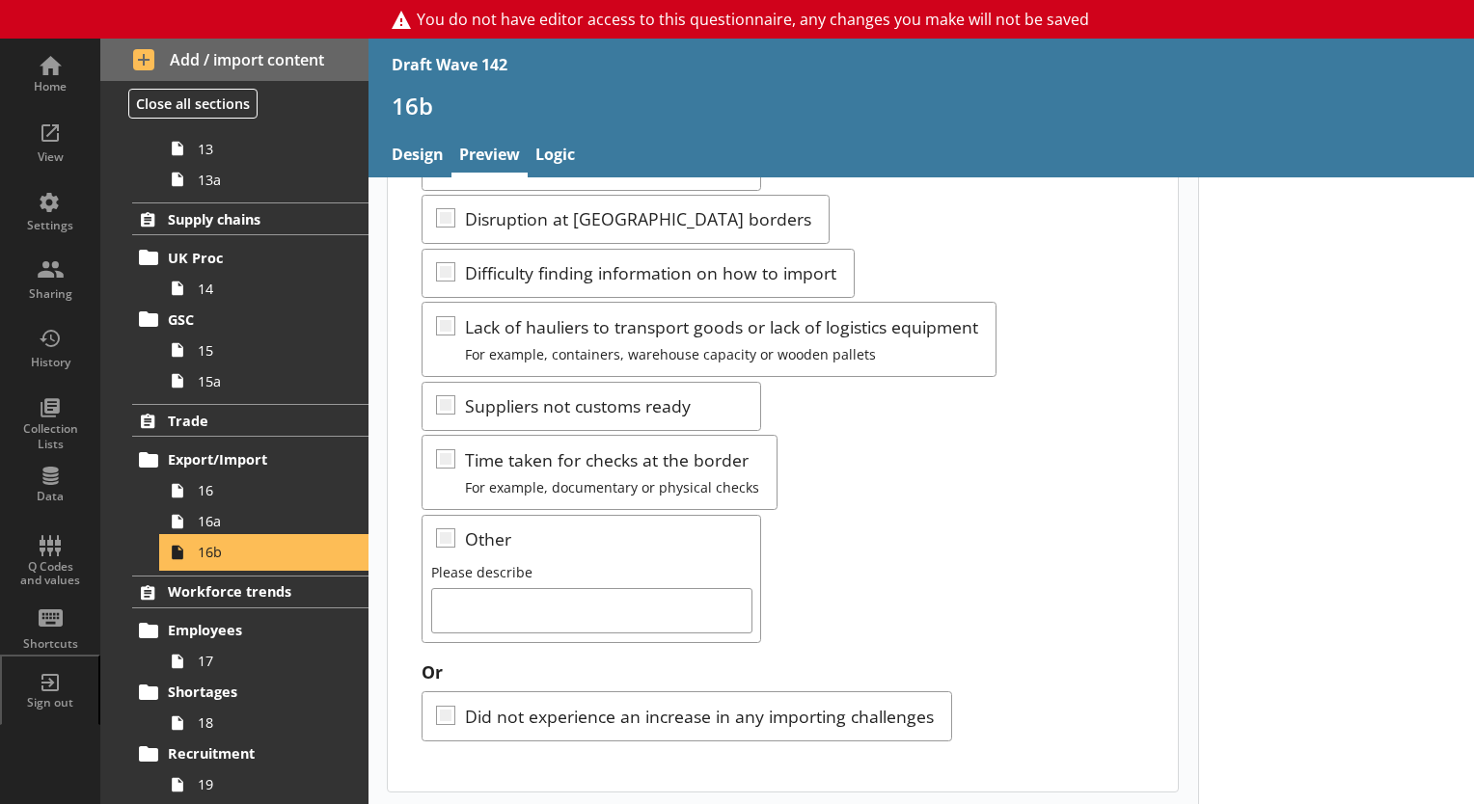
scroll to position [1157, 0]
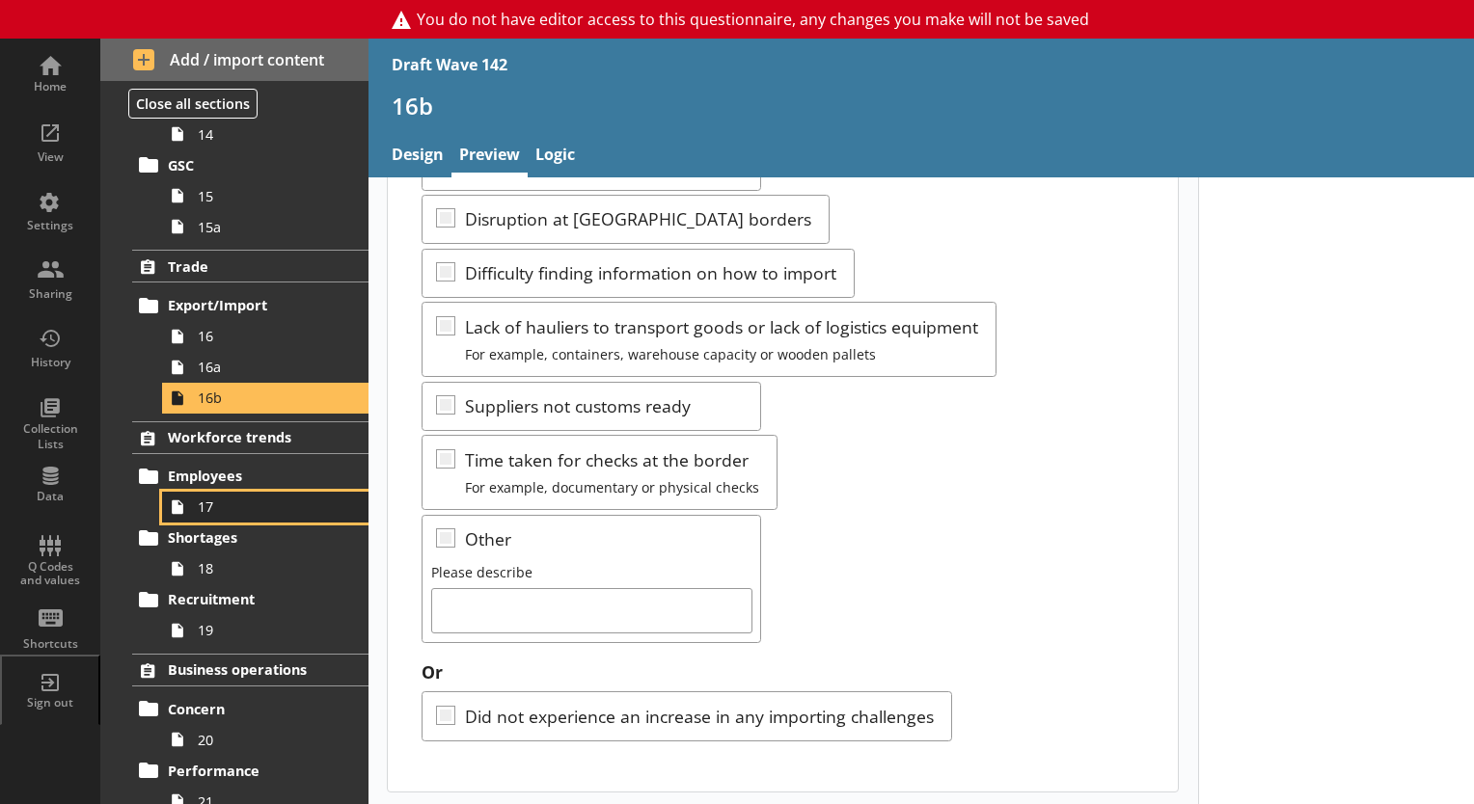
click at [199, 512] on span "17" at bounding box center [270, 507] width 145 height 18
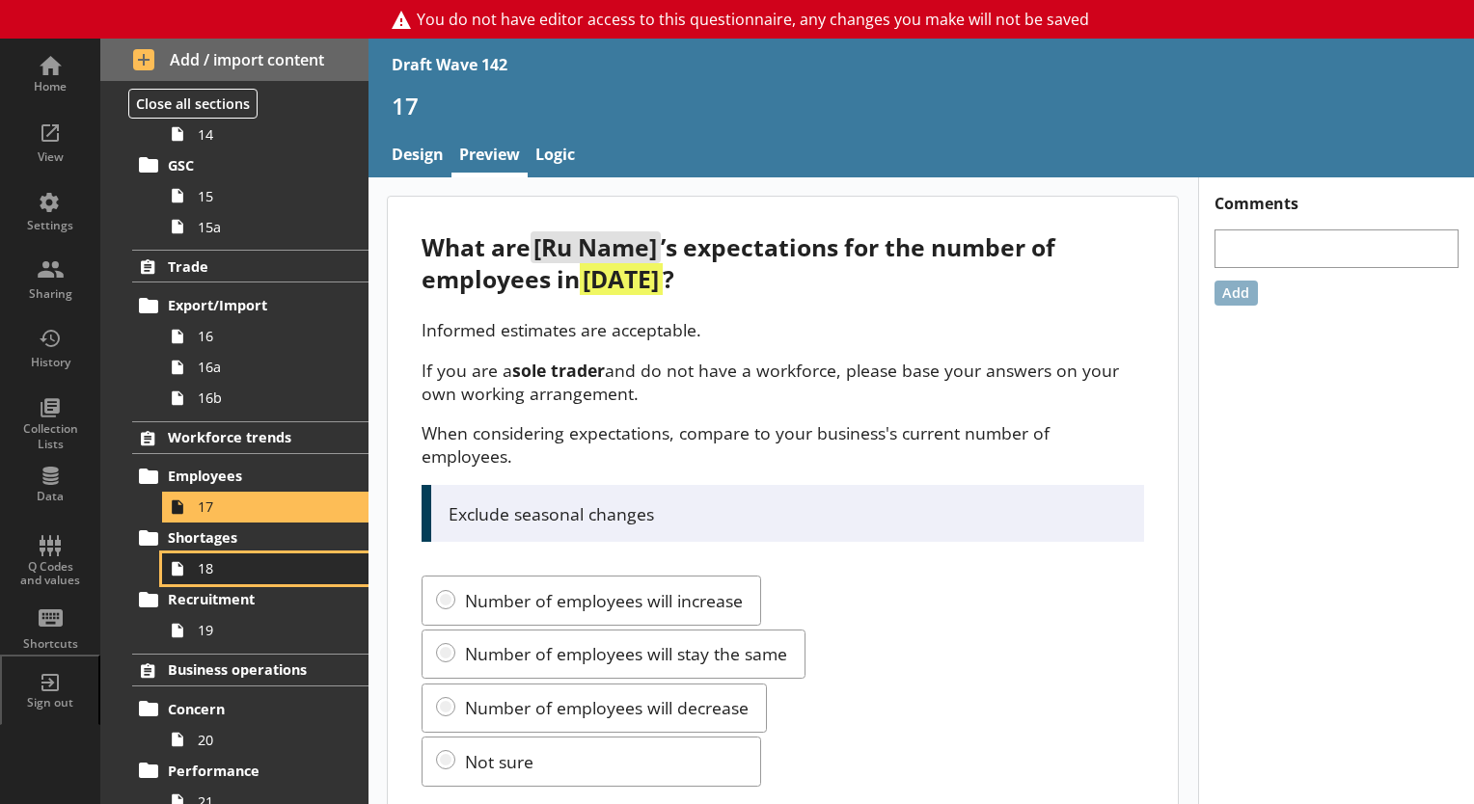
click at [207, 573] on span "18" at bounding box center [270, 568] width 145 height 18
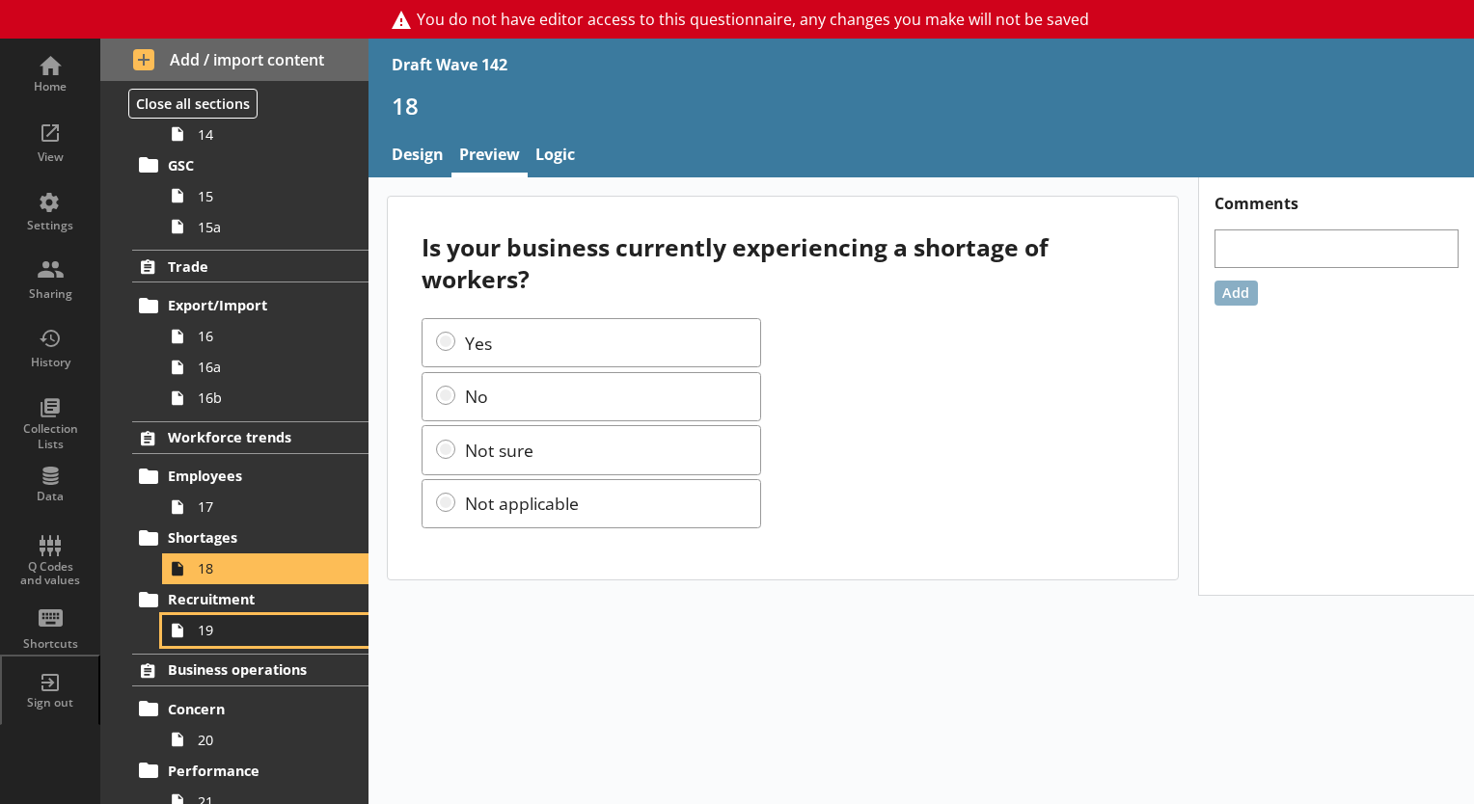
click at [208, 629] on span "19" at bounding box center [270, 630] width 145 height 18
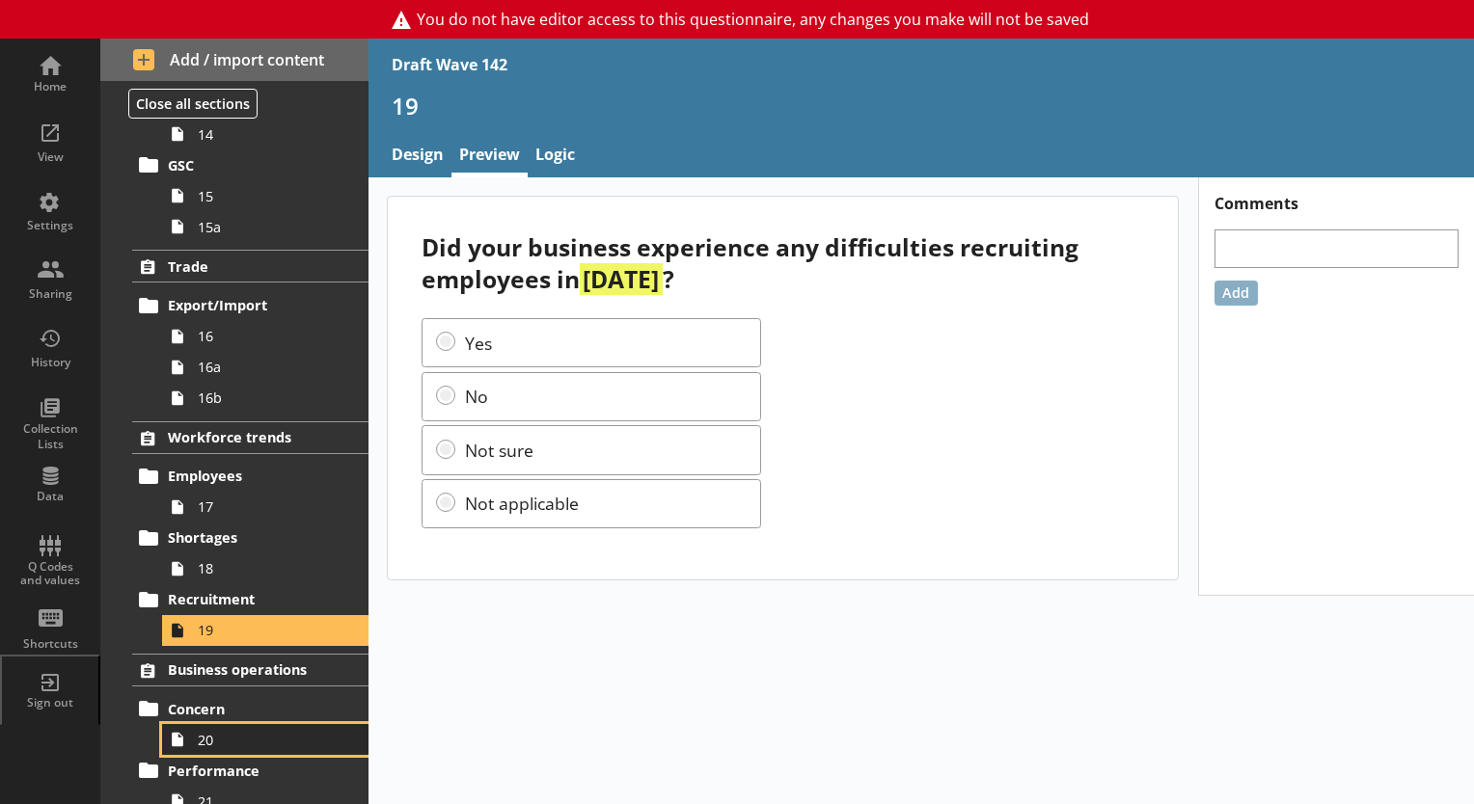
click at [212, 742] on span "20" at bounding box center [270, 740] width 145 height 18
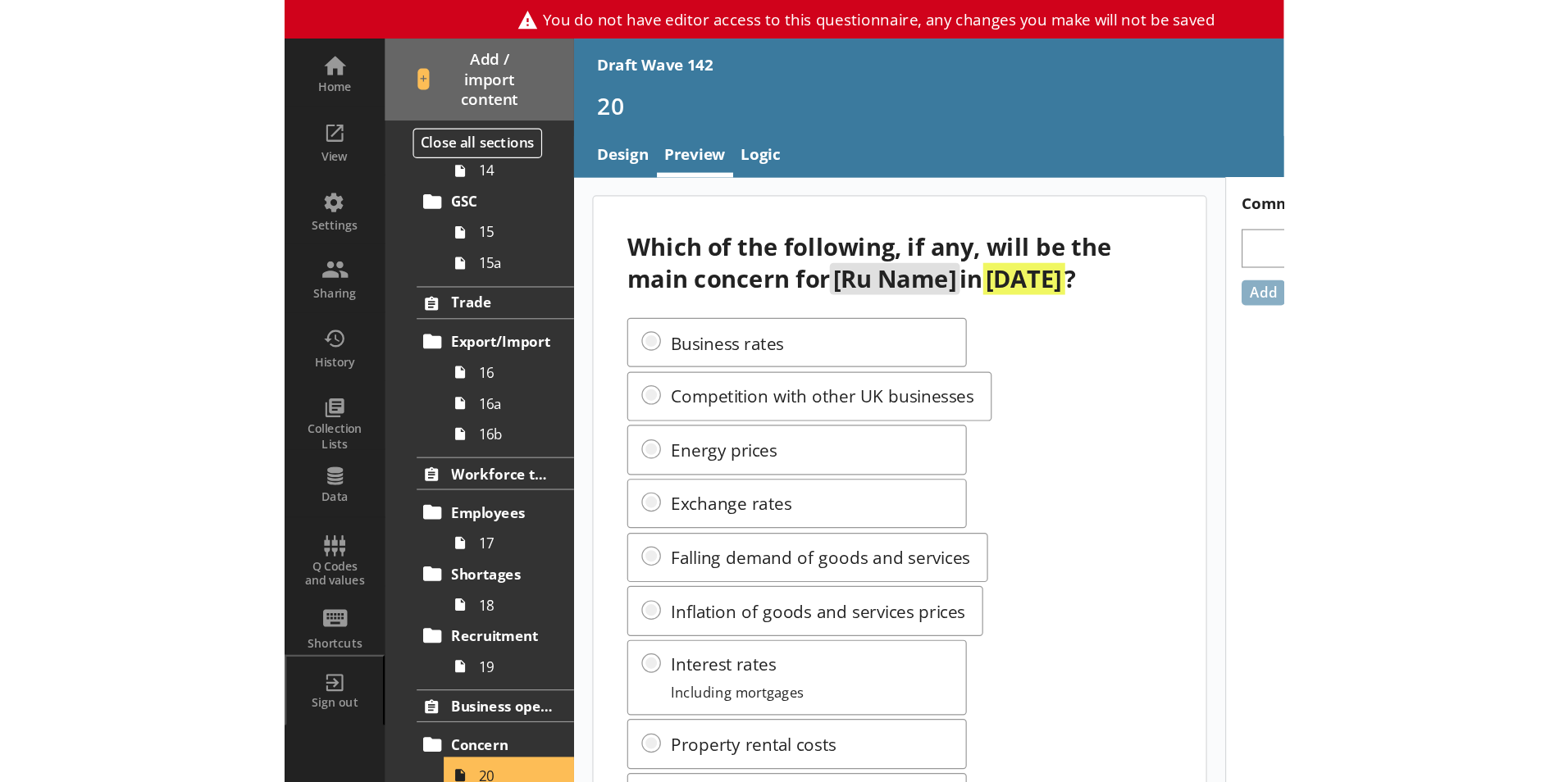
scroll to position [986, 0]
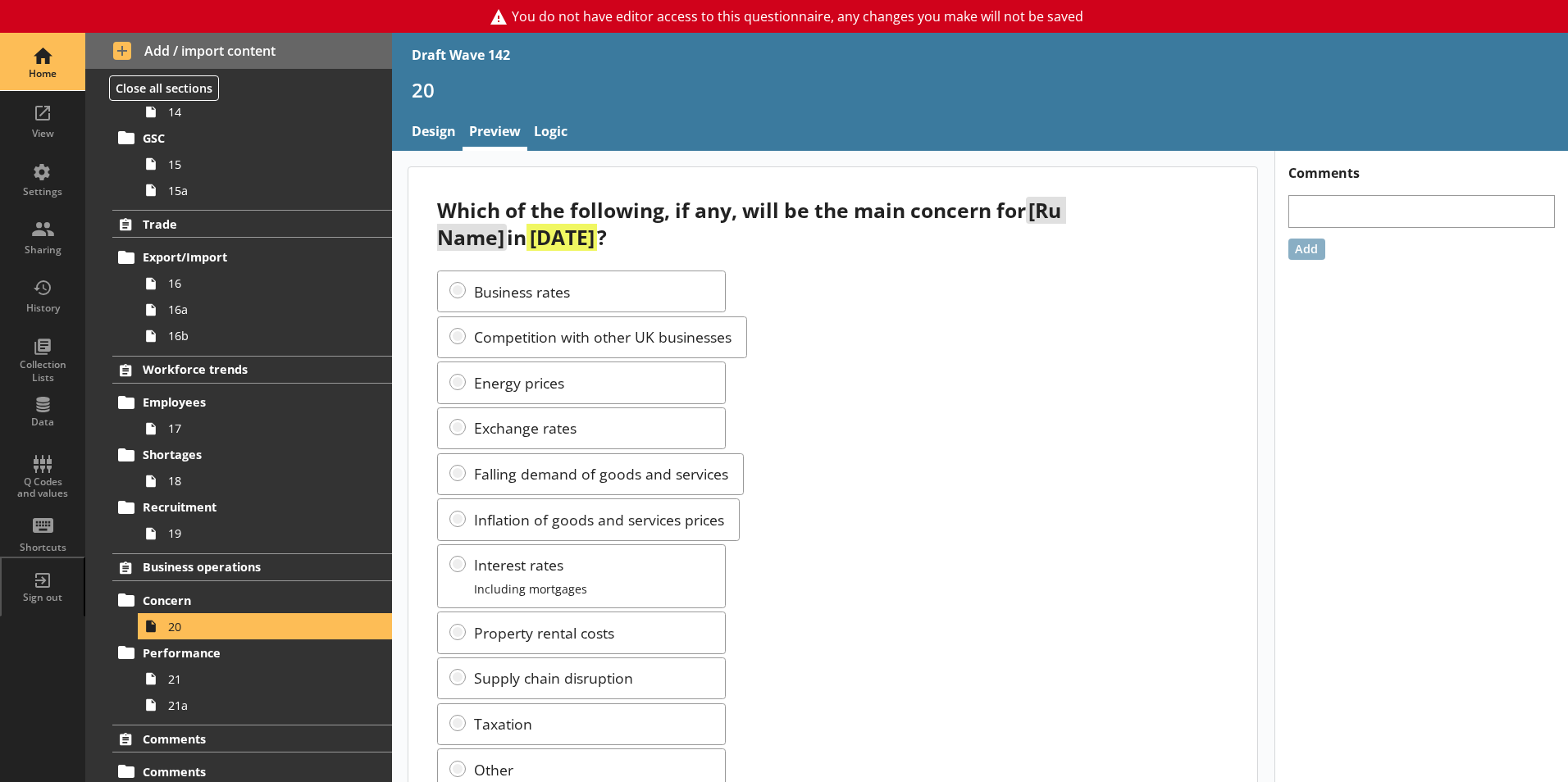
click at [47, 71] on div "Home" at bounding box center [43, 73] width 58 height 13
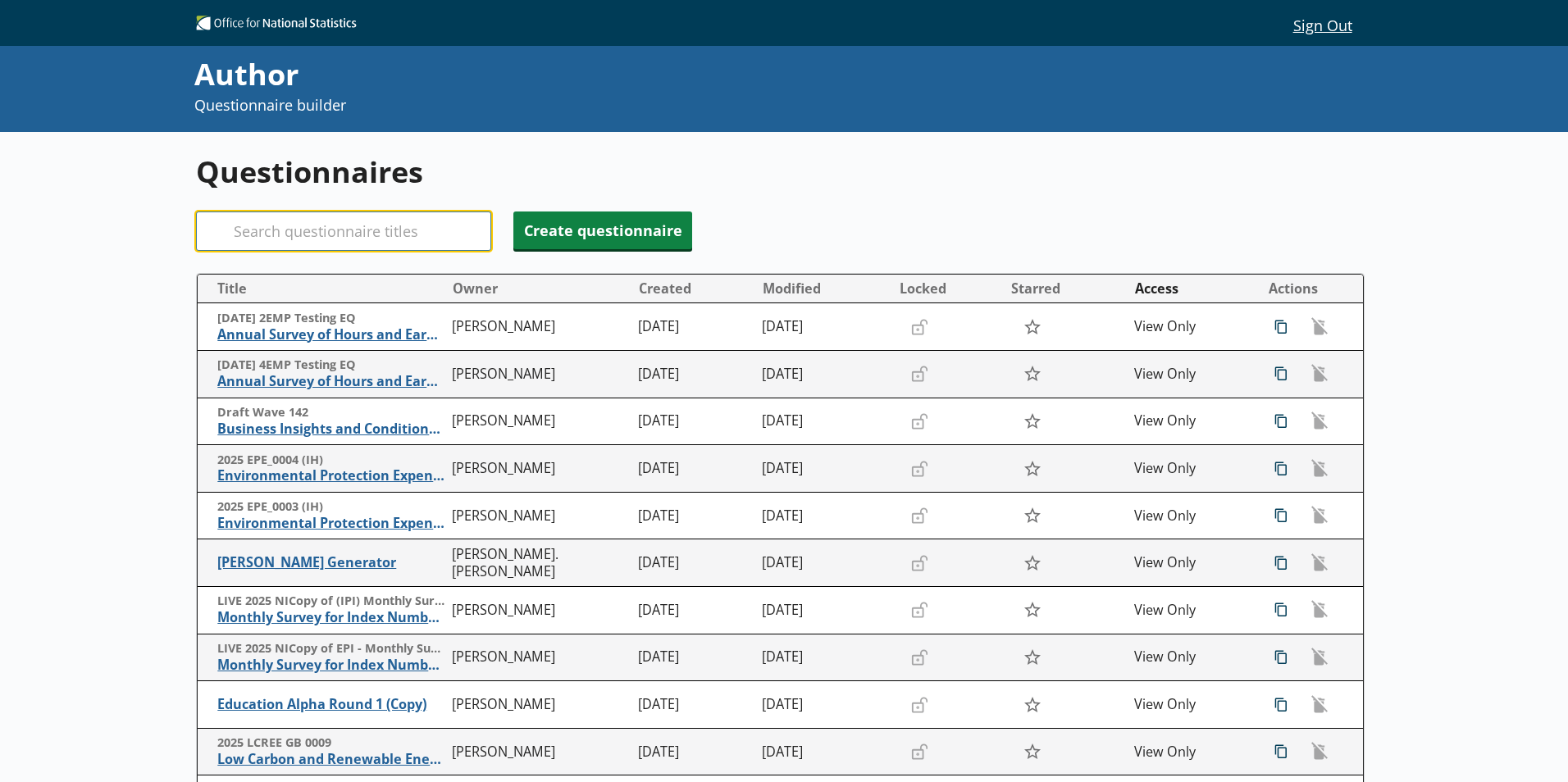
click at [258, 226] on input "Search" at bounding box center [343, 231] width 295 height 39
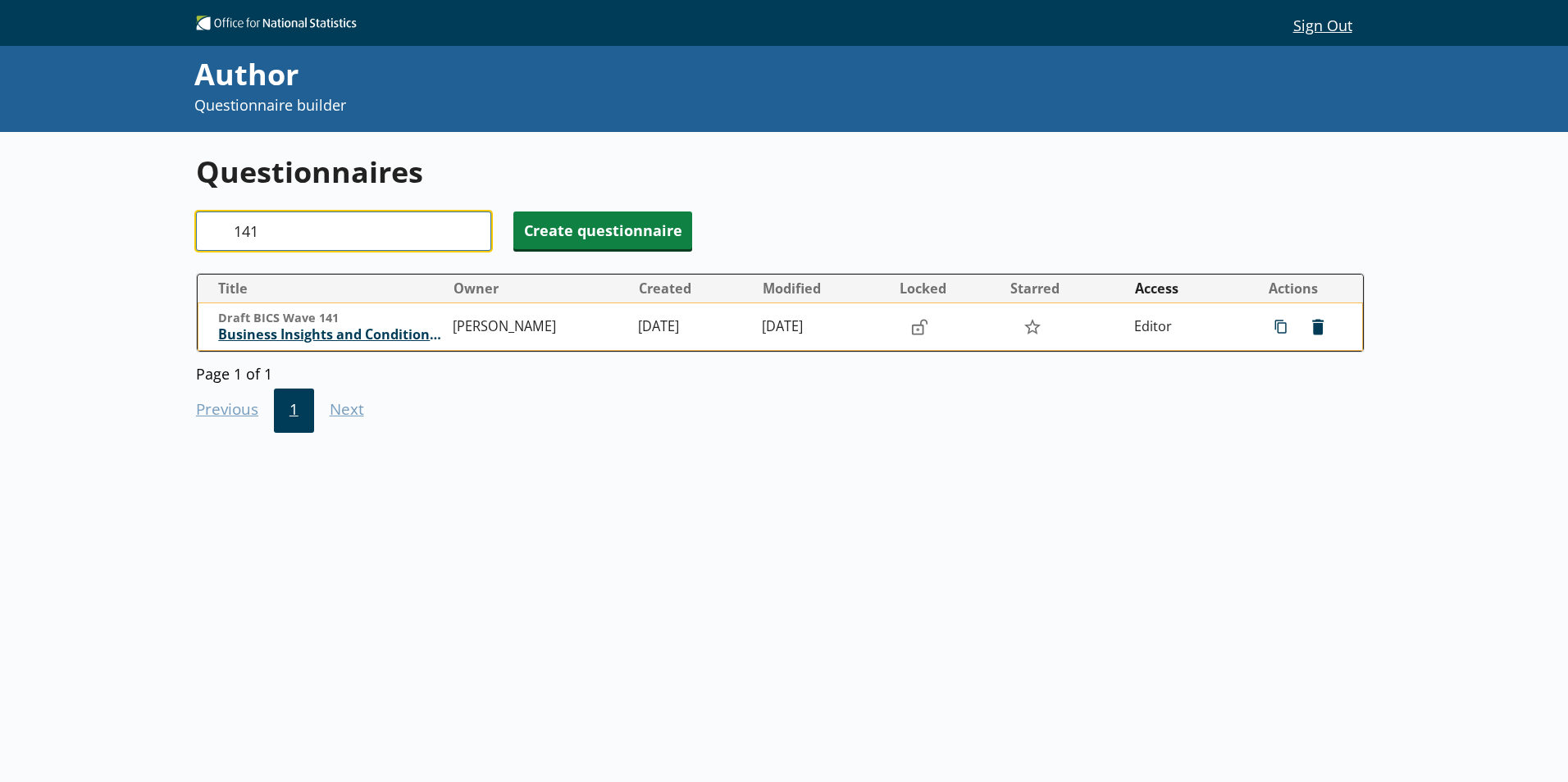
type input "141"
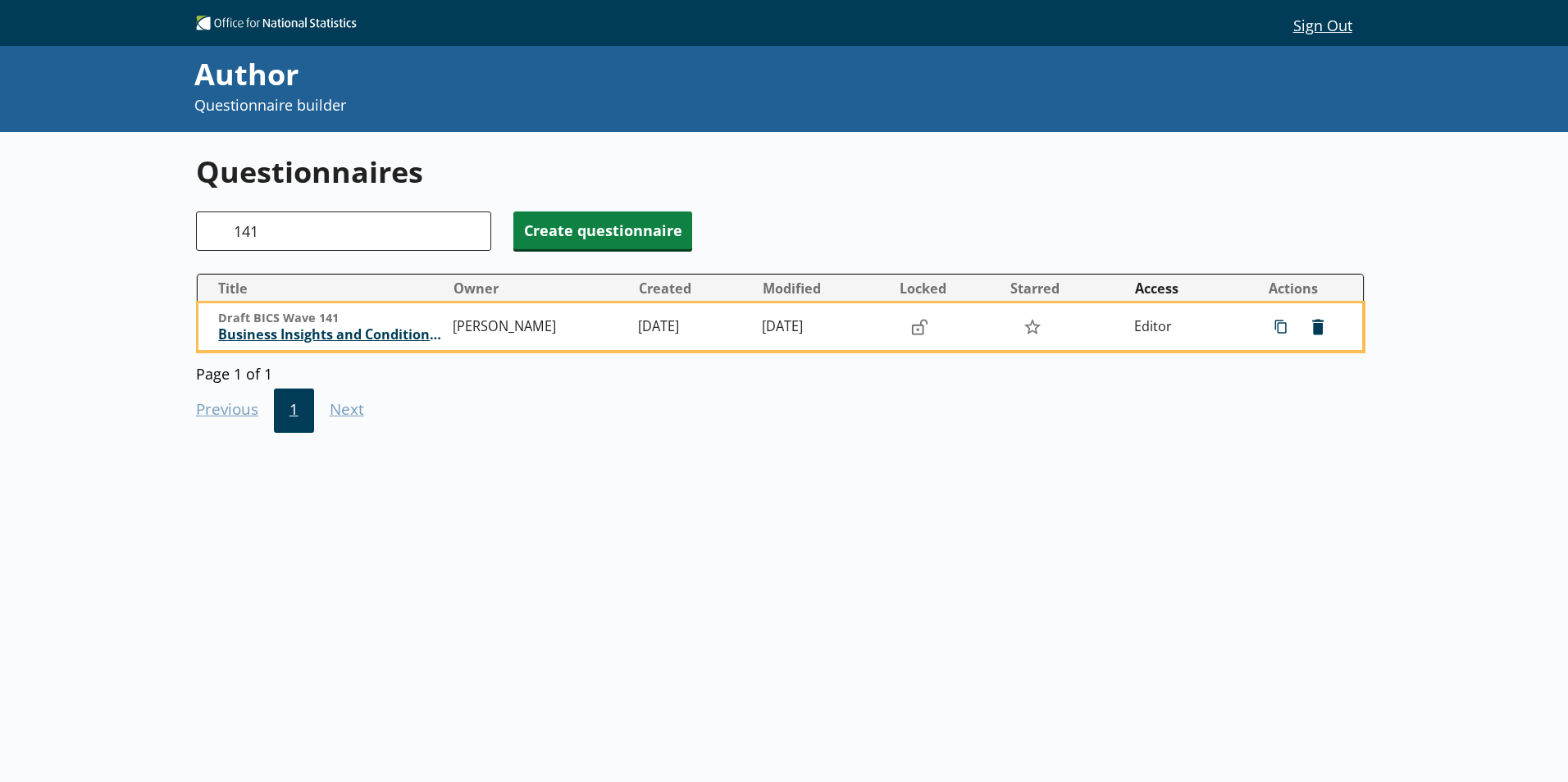
click at [298, 335] on span "Business Insights and Conditions Survey (BICS)" at bounding box center [332, 335] width 226 height 17
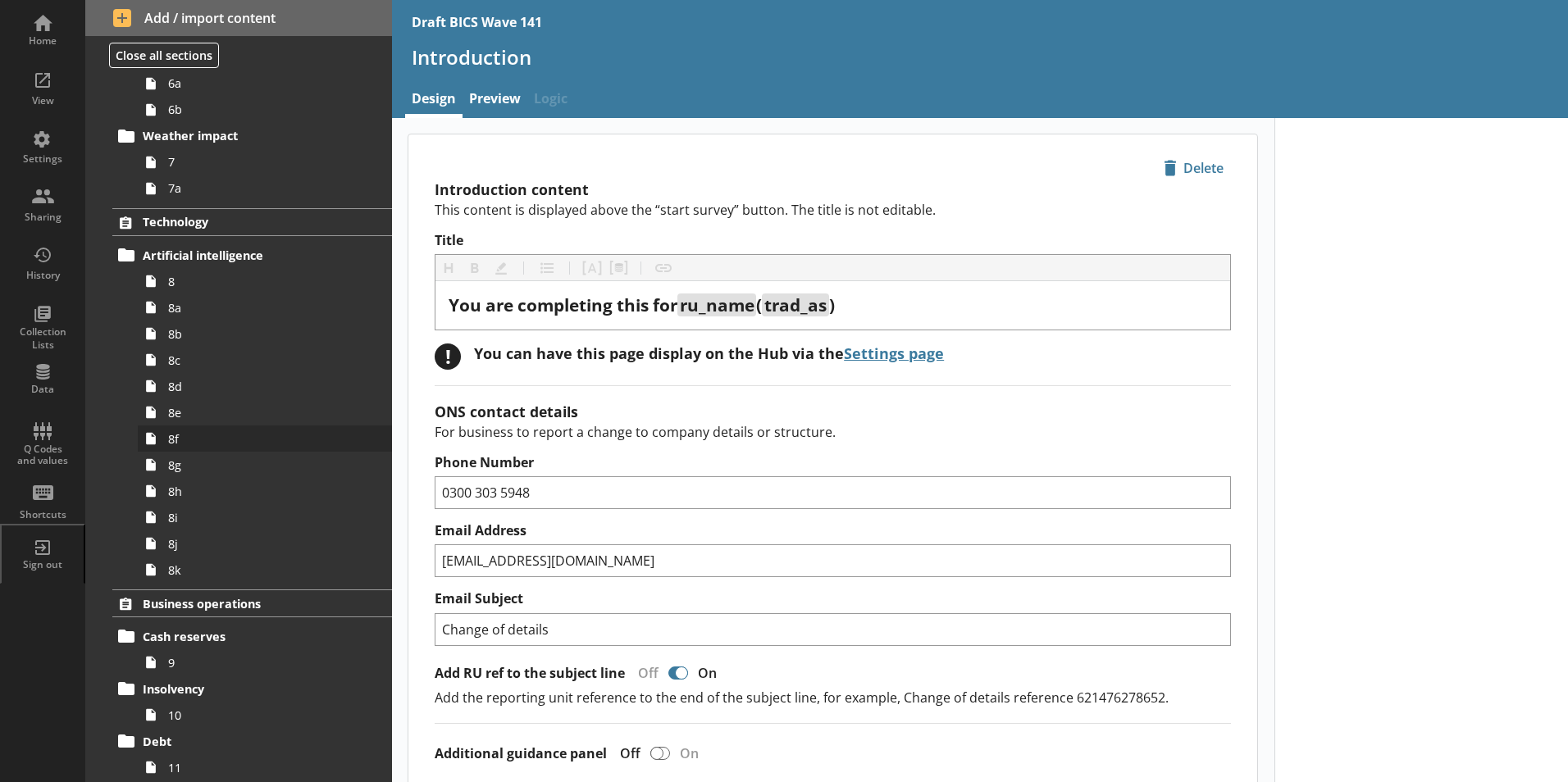
scroll to position [574, 0]
click at [184, 288] on link "8" at bounding box center [264, 279] width 254 height 26
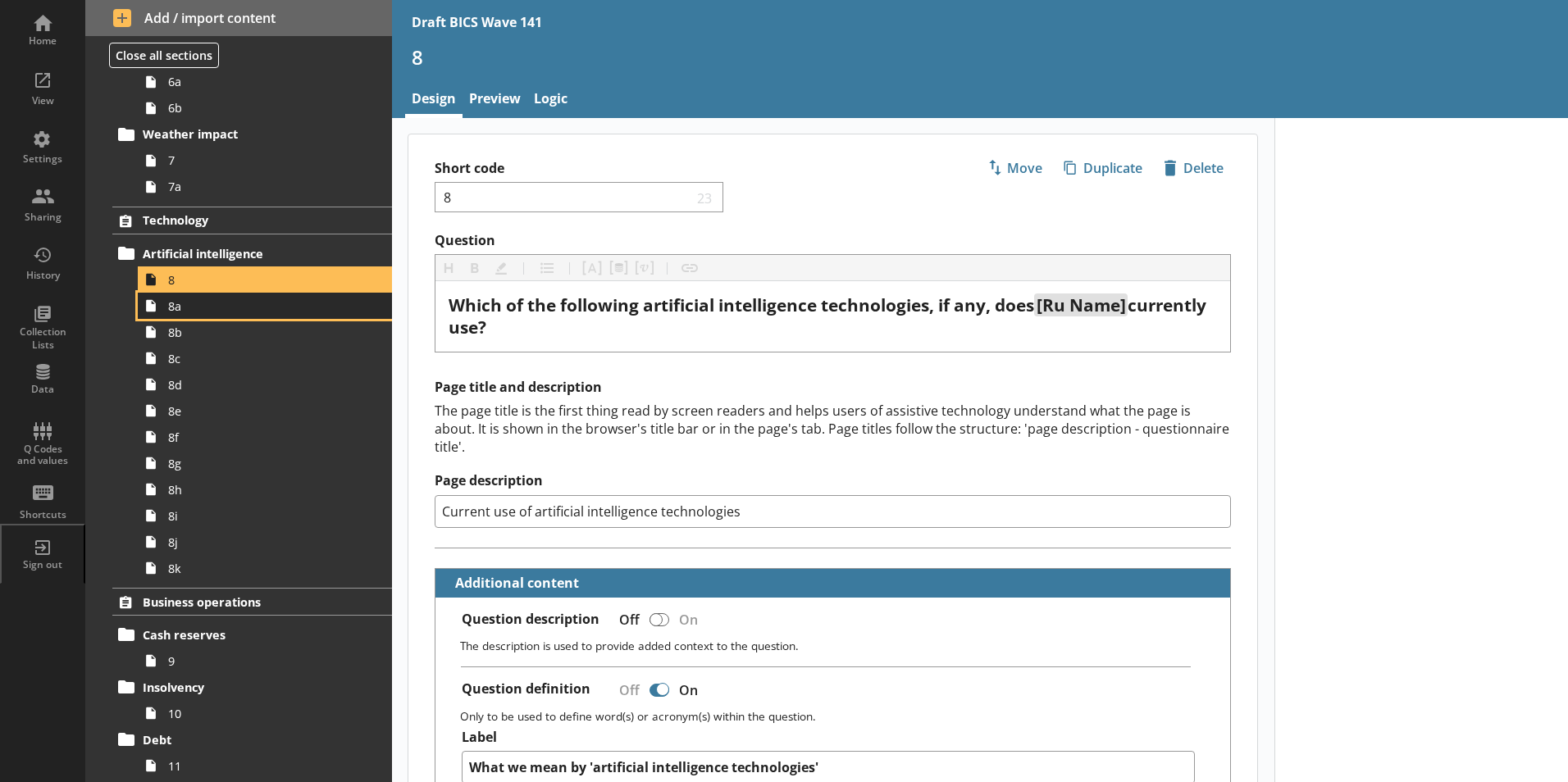
click at [173, 313] on span "8a" at bounding box center [259, 306] width 182 height 15
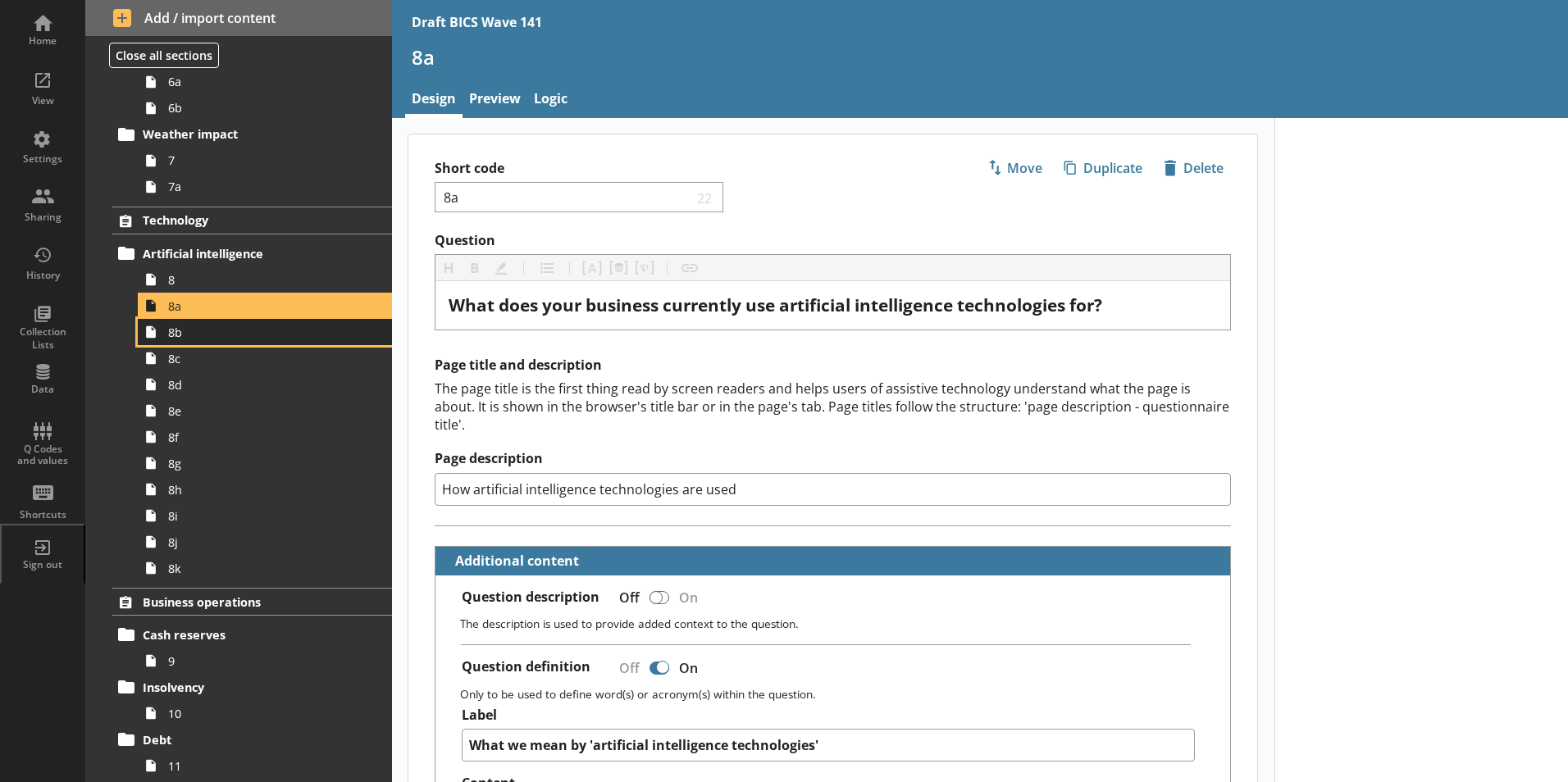
click at [176, 340] on link "8b" at bounding box center [264, 332] width 254 height 26
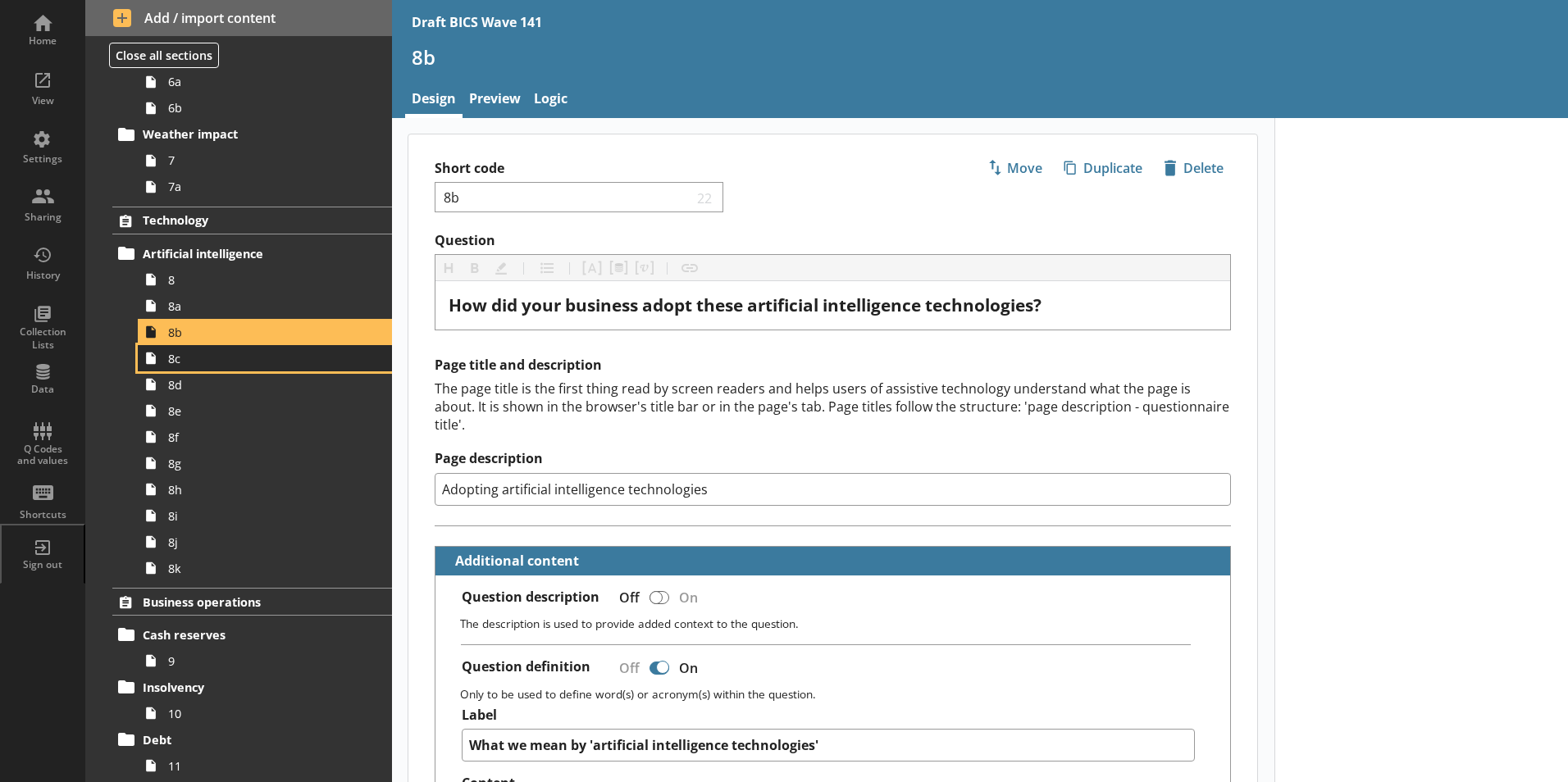
click at [177, 368] on link "8c" at bounding box center [264, 358] width 254 height 26
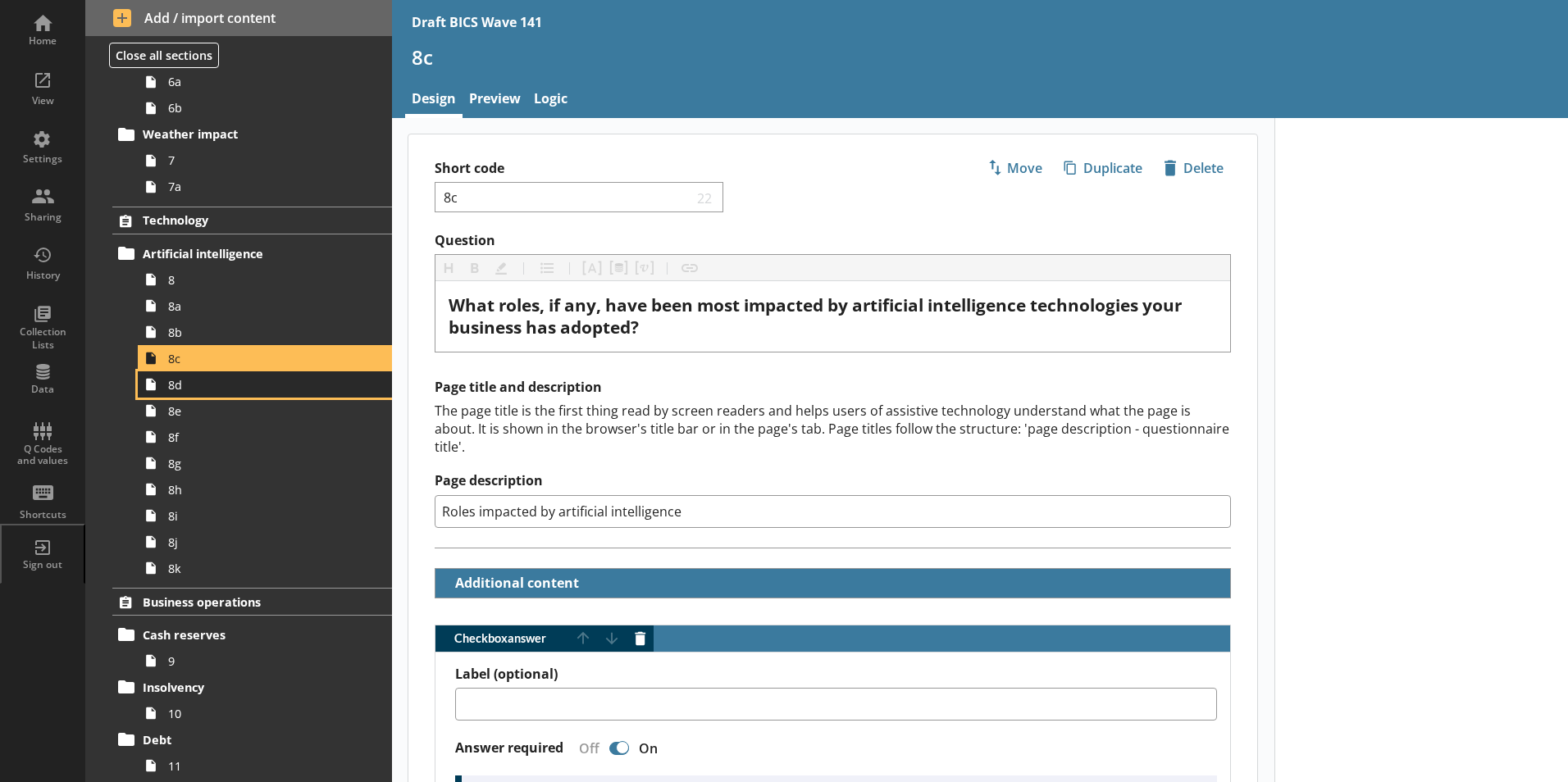
click at [179, 387] on span "8d" at bounding box center [259, 385] width 182 height 15
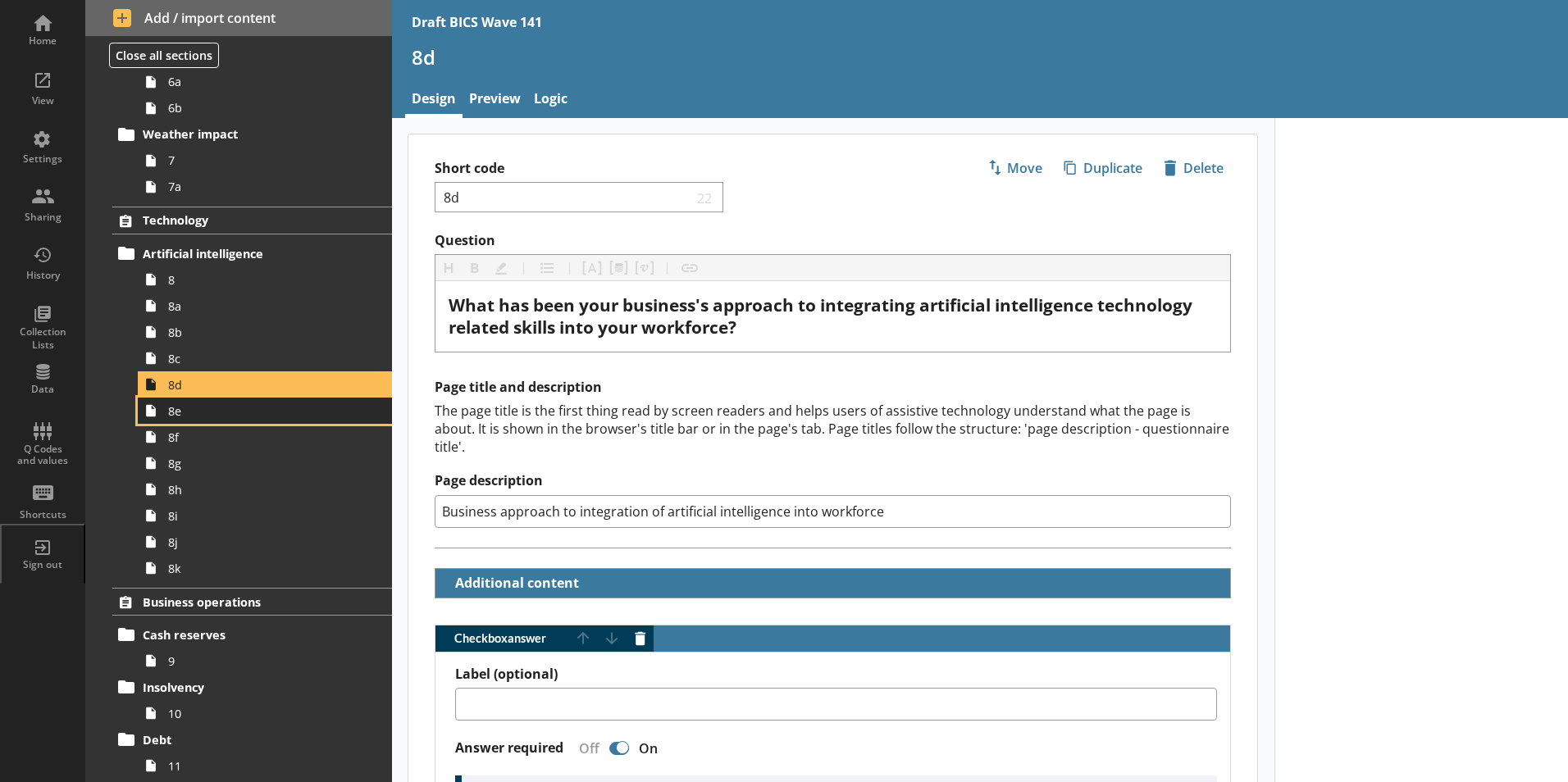
click at [182, 417] on span "8e" at bounding box center [259, 411] width 182 height 15
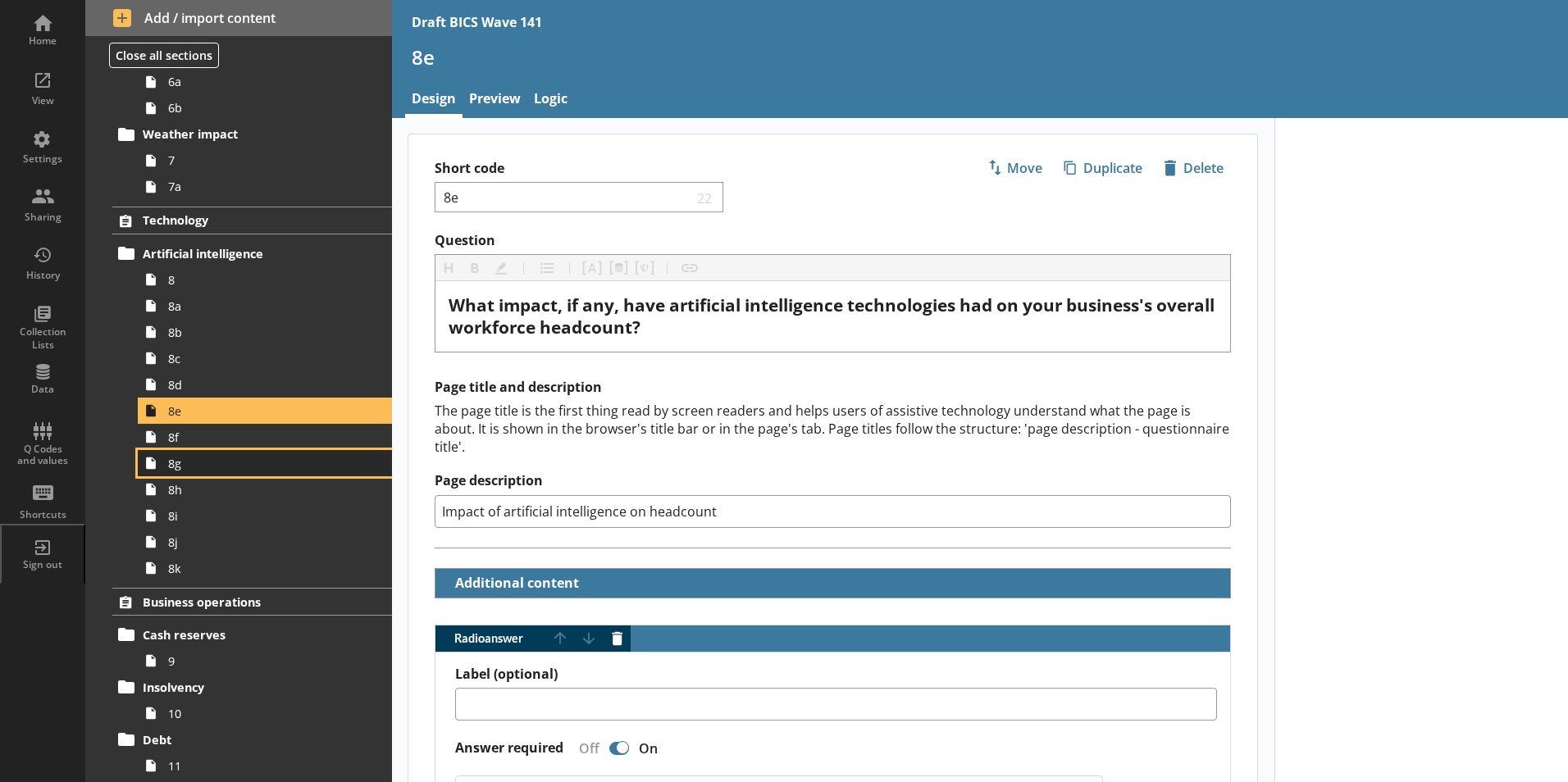
click at [175, 470] on span "8g" at bounding box center [259, 463] width 182 height 15
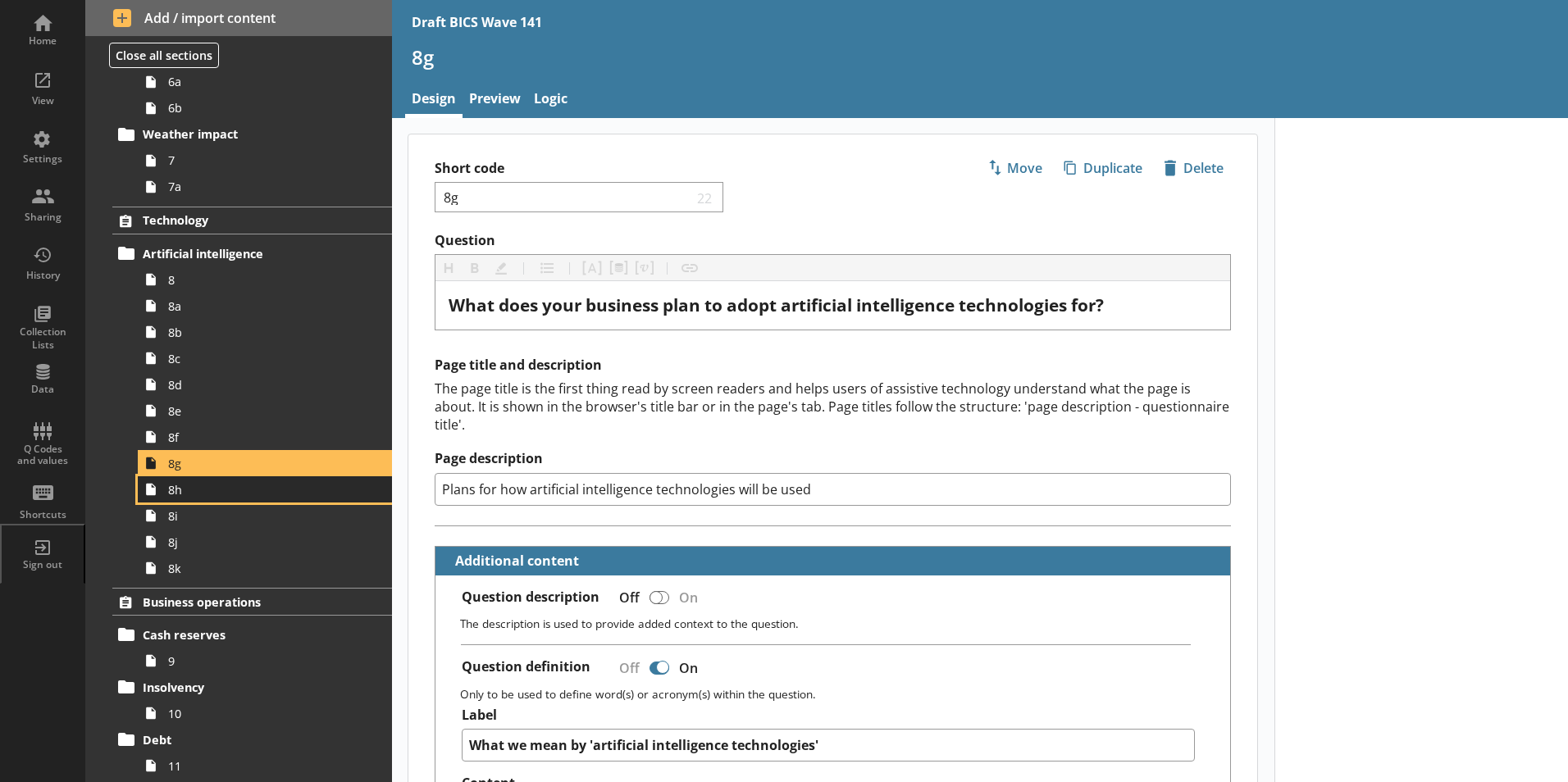
click at [174, 495] on span "8h" at bounding box center [259, 490] width 182 height 15
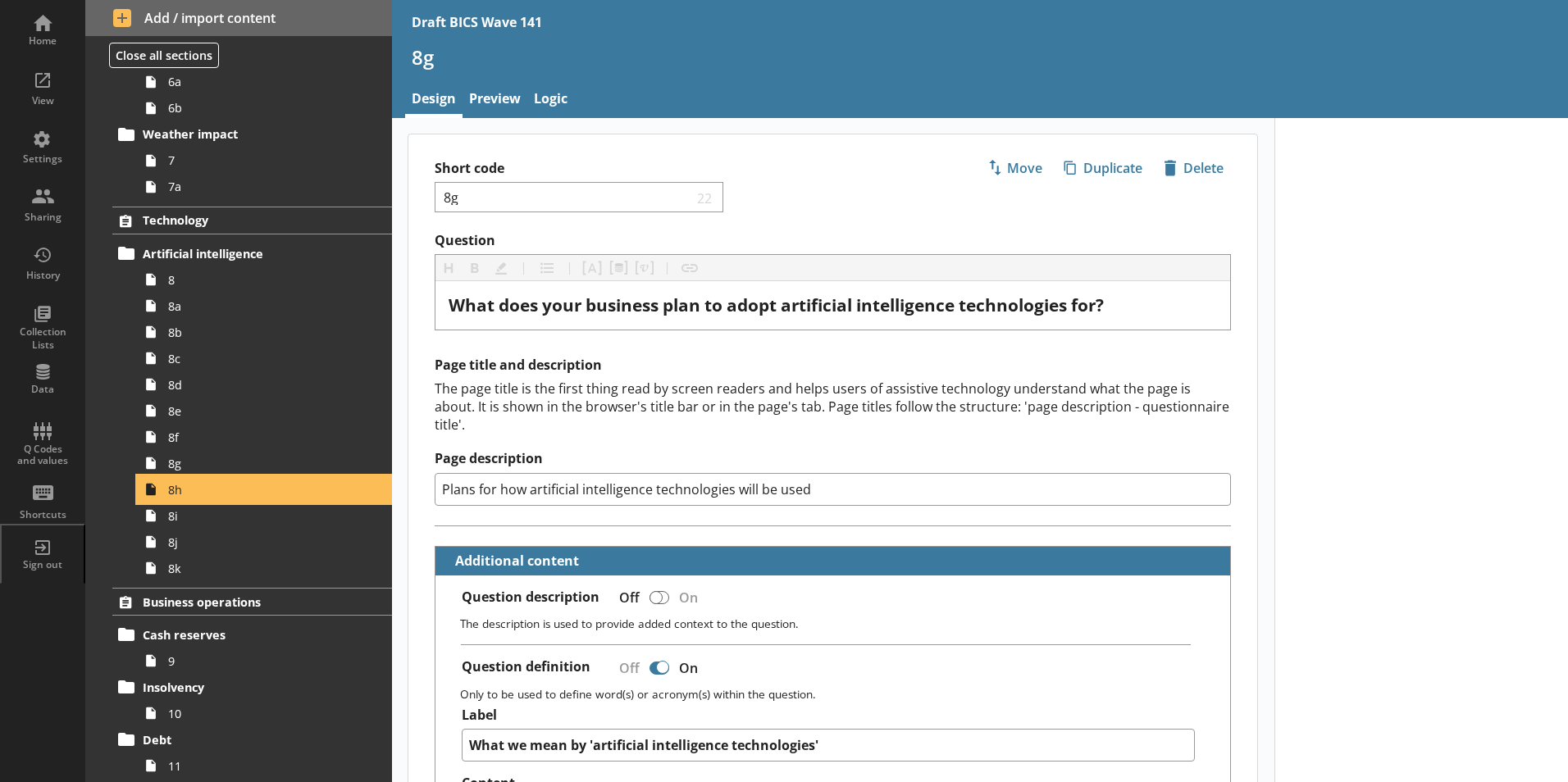
type textarea "x"
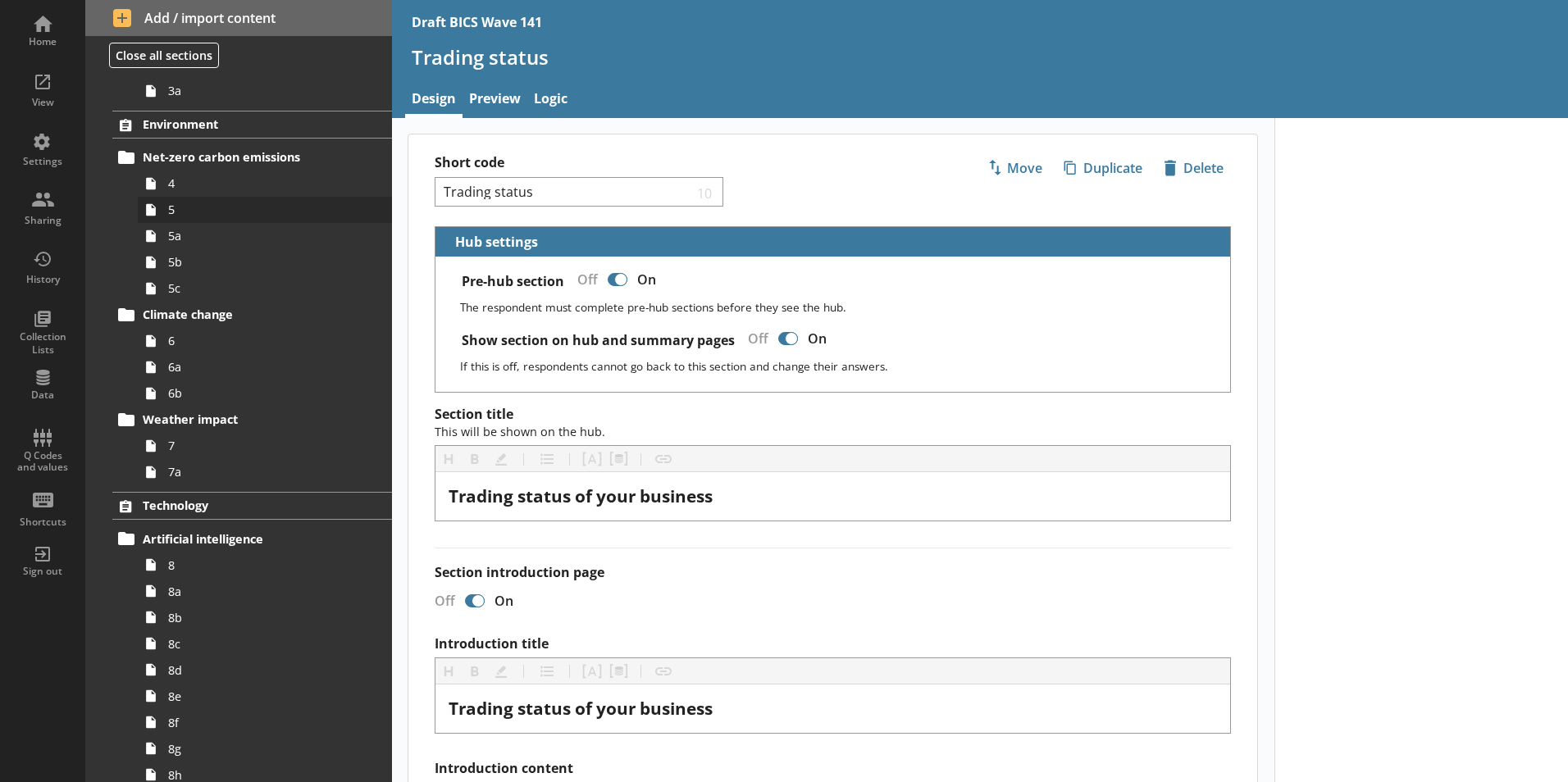
scroll to position [146, 0]
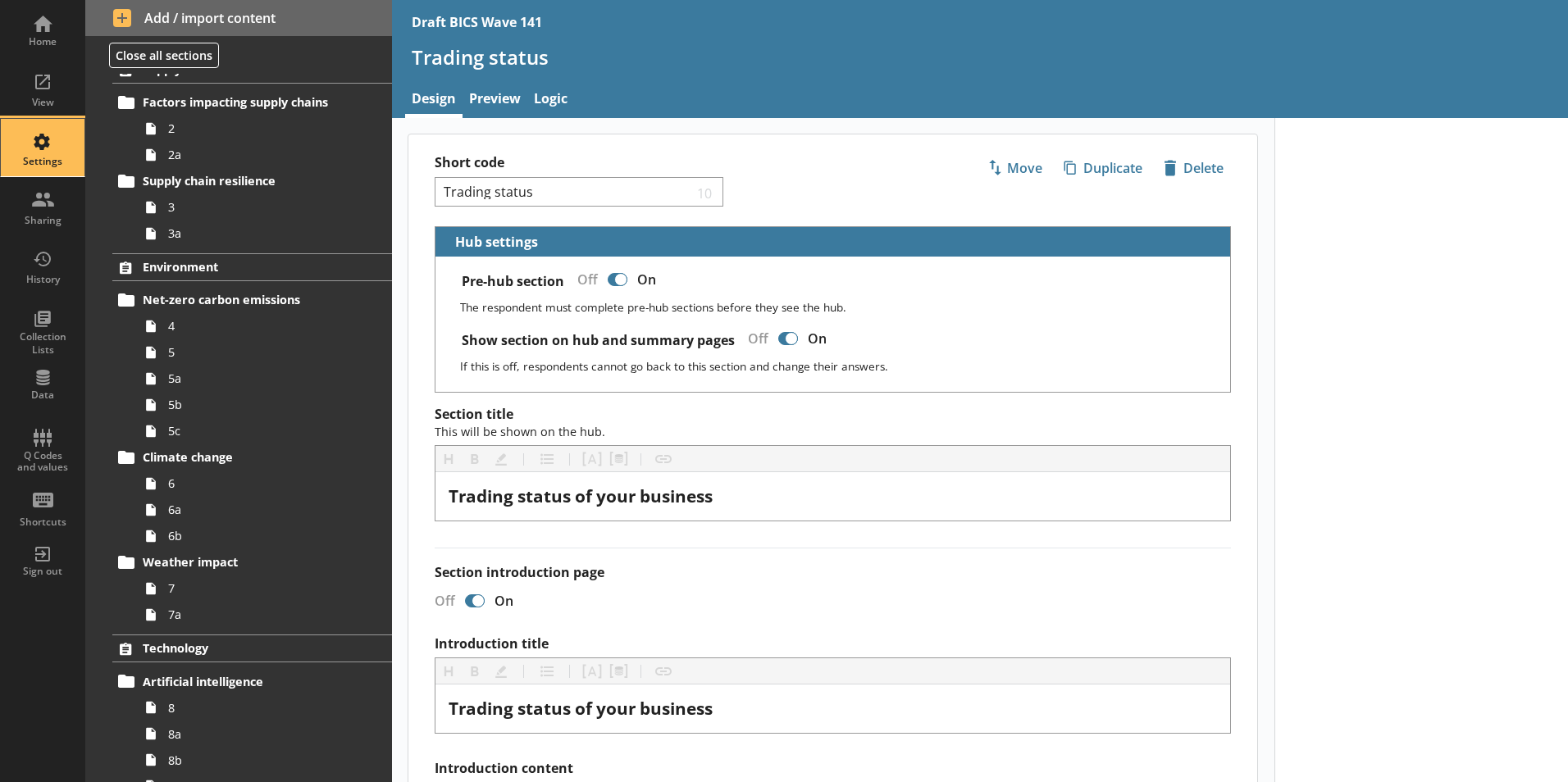
click at [35, 162] on div "Settings" at bounding box center [43, 161] width 58 height 13
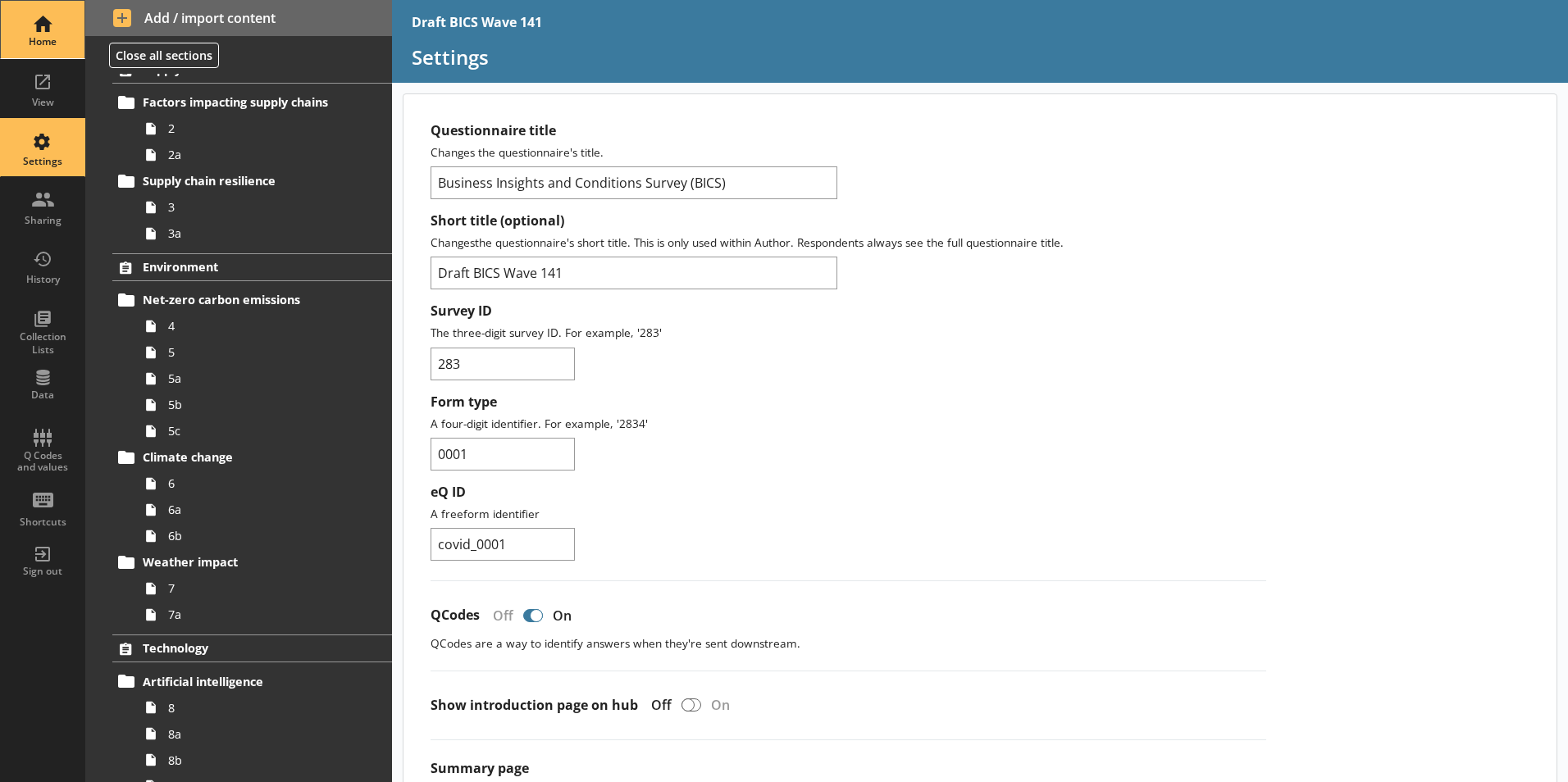
click at [48, 44] on div "Home" at bounding box center [43, 41] width 58 height 13
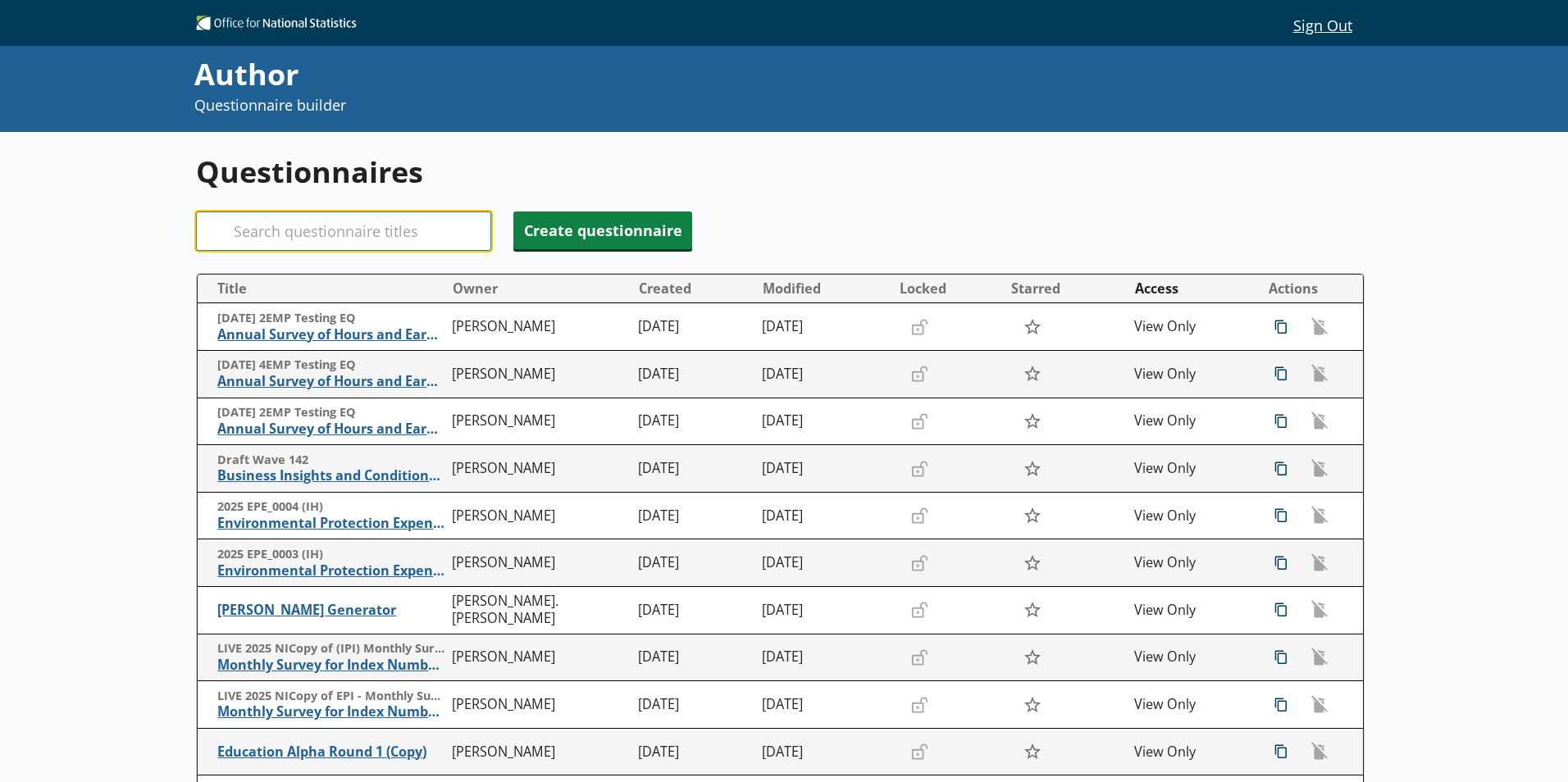
click at [316, 232] on input "Search" at bounding box center [343, 231] width 295 height 39
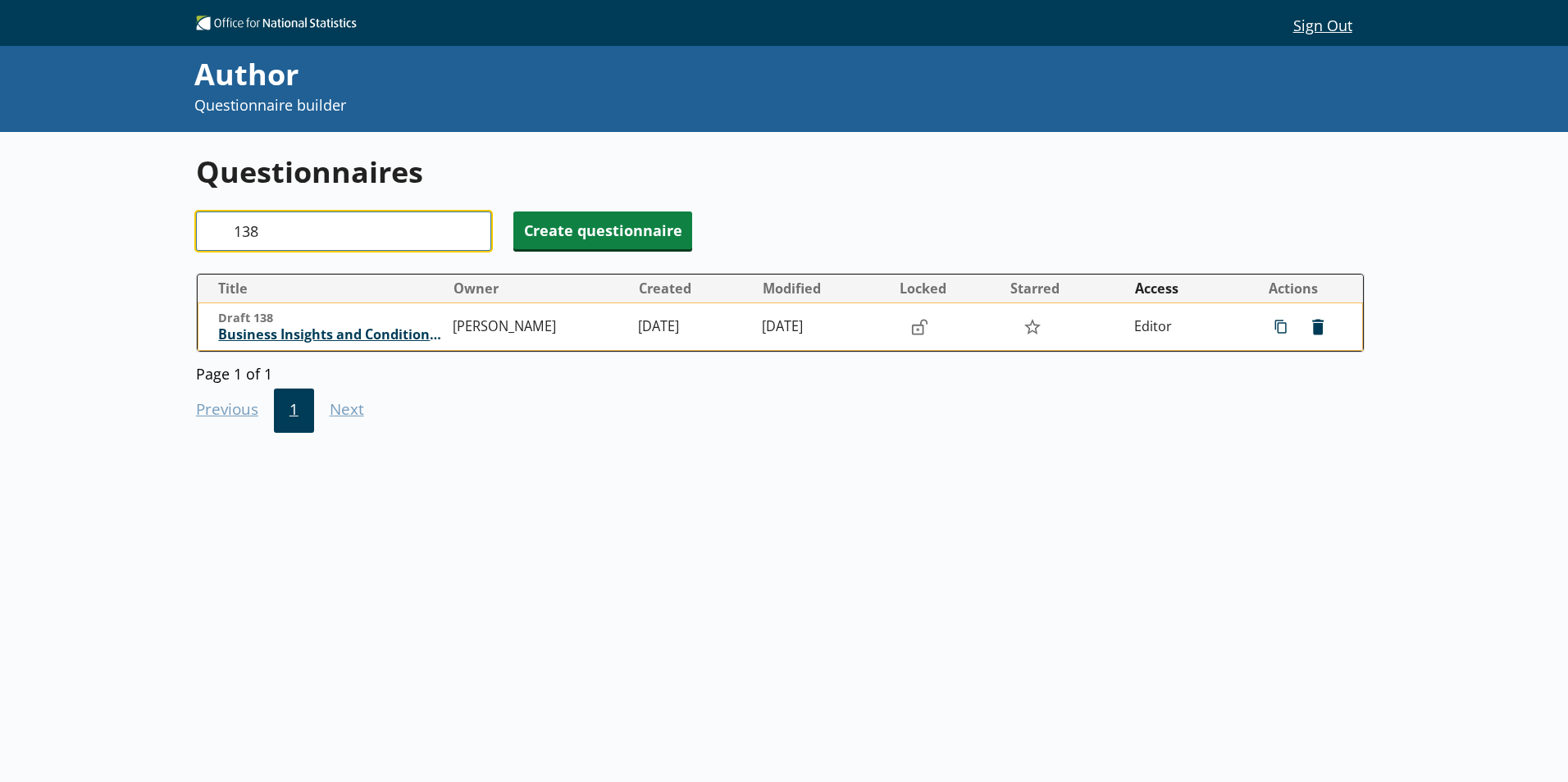
type input "138"
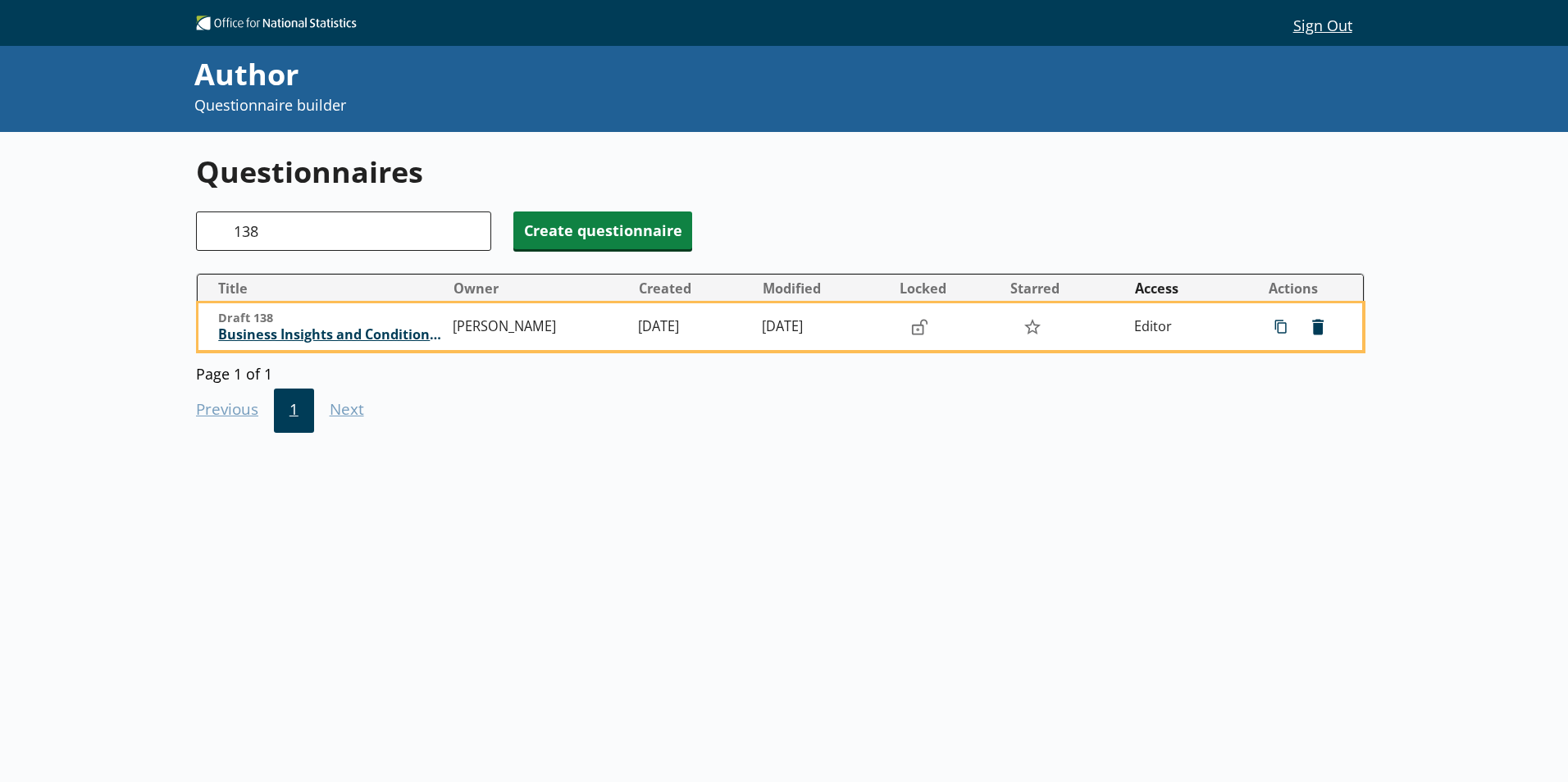
click at [311, 337] on span "Business Insights and Conditions Survey (BICS)" at bounding box center [332, 335] width 226 height 17
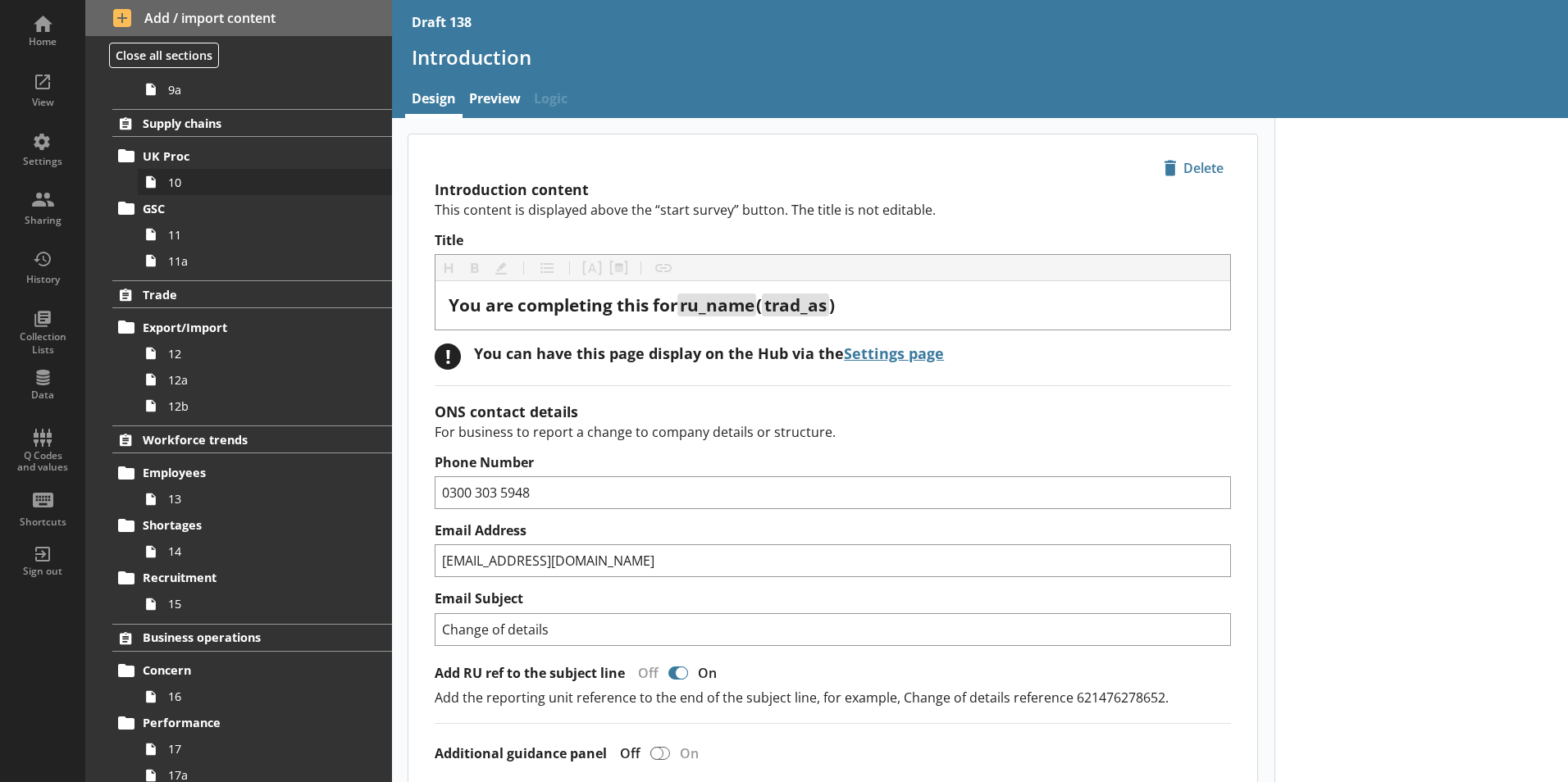
scroll to position [738, 0]
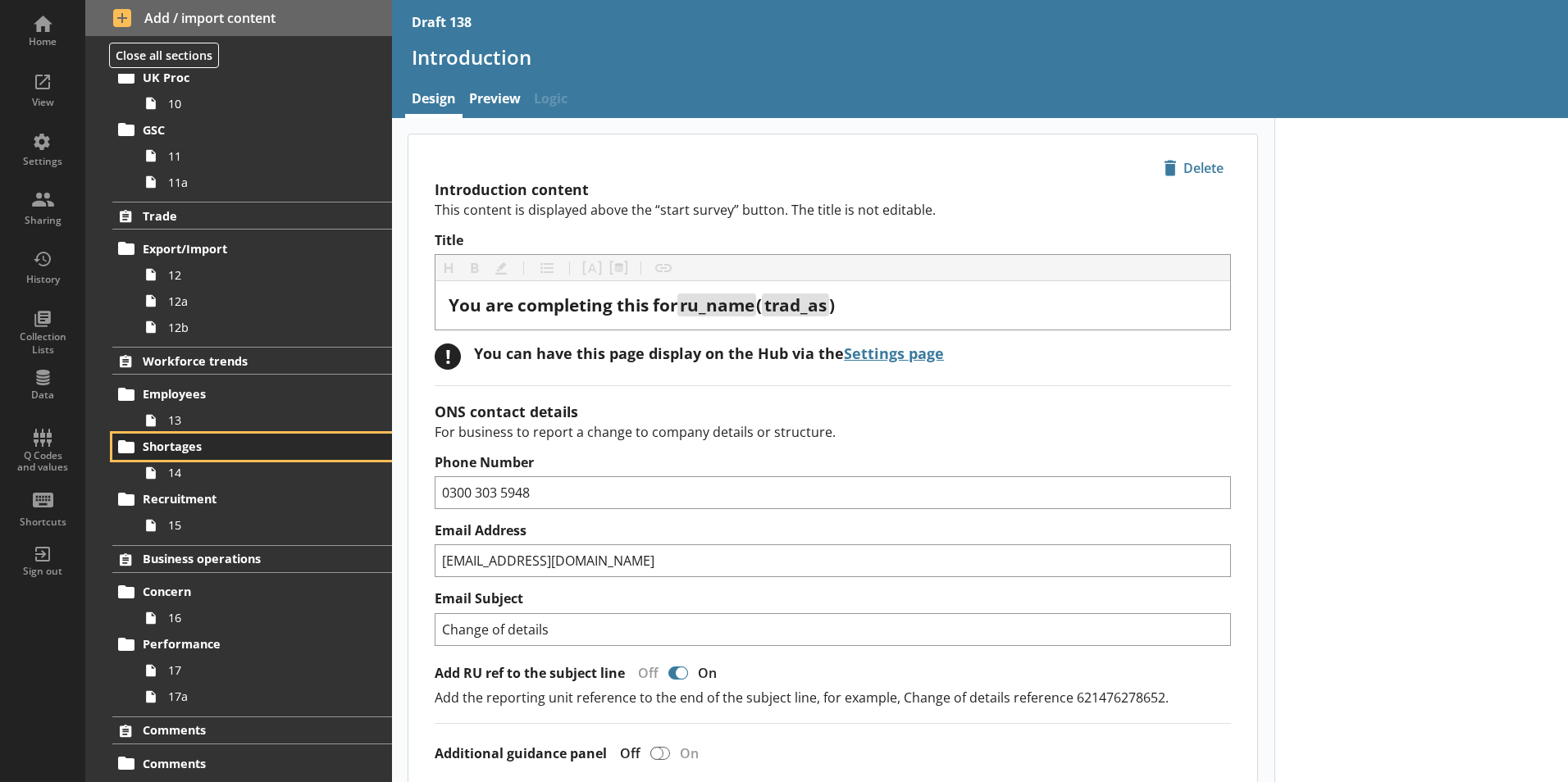
click at [192, 446] on span "Shortages" at bounding box center [243, 446] width 201 height 15
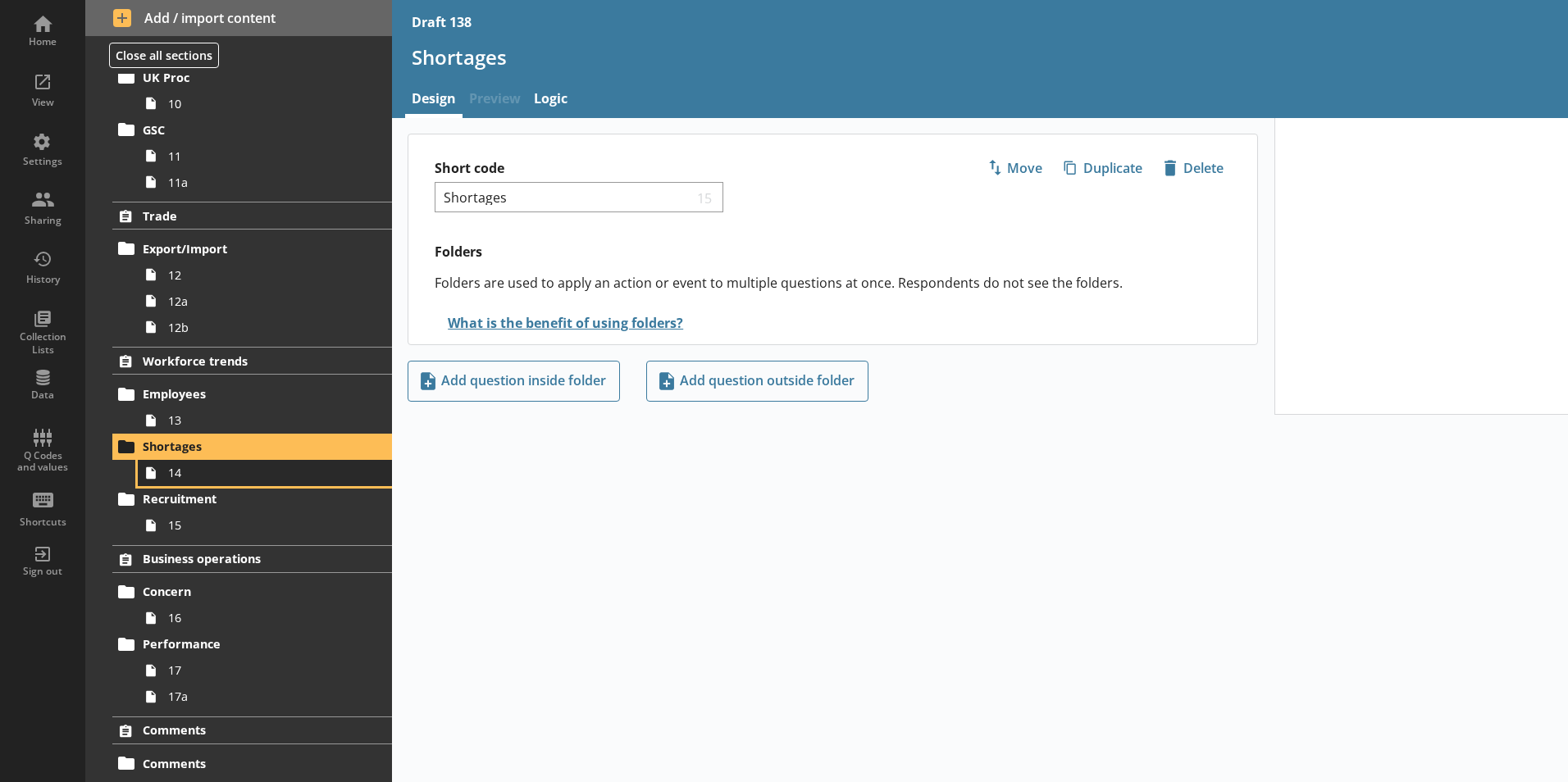
click at [196, 474] on span "14" at bounding box center [259, 473] width 182 height 15
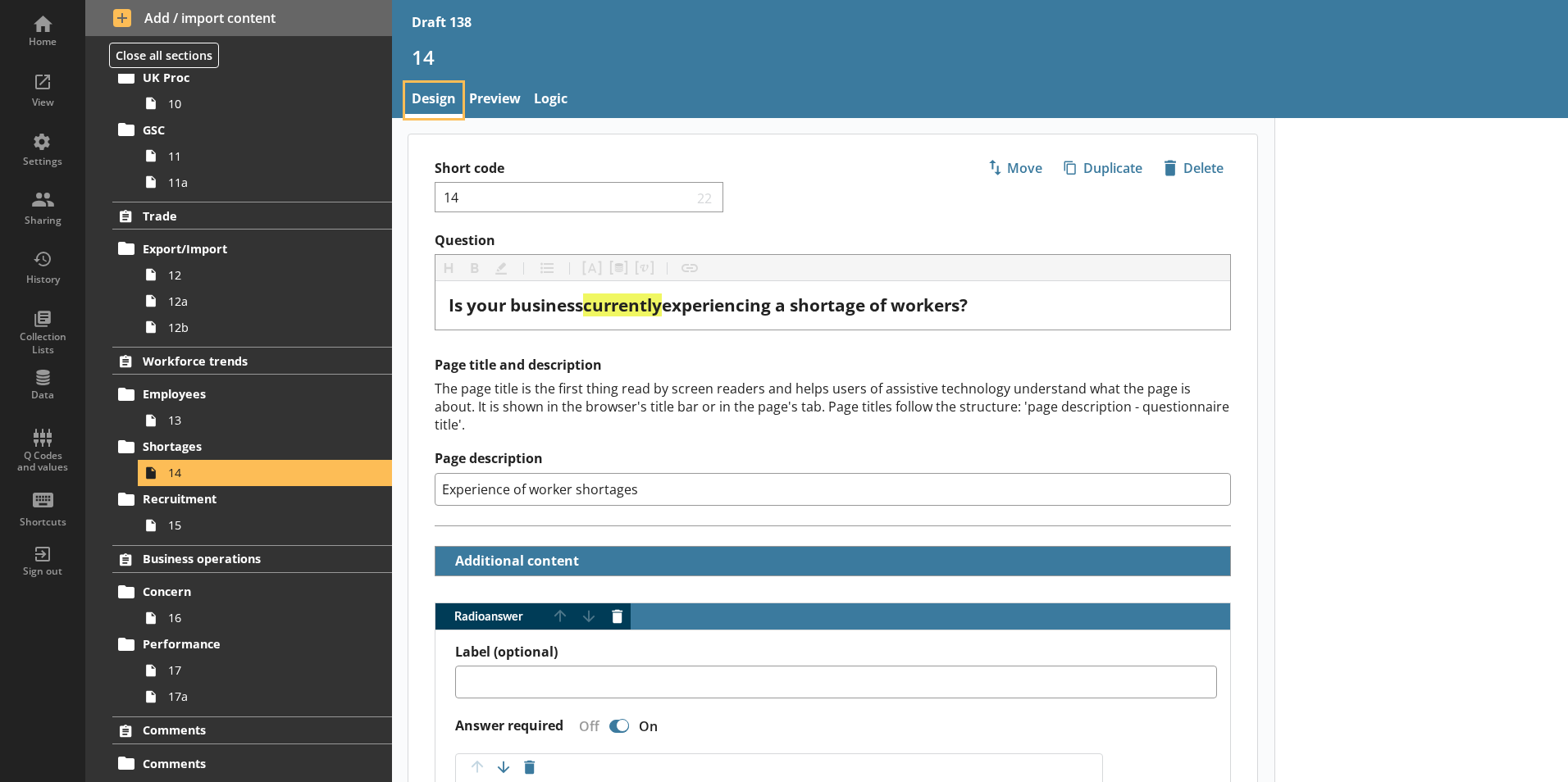
click at [432, 94] on link "Design" at bounding box center [434, 99] width 58 height 35
type textarea "x"
click at [494, 104] on link "Preview" at bounding box center [495, 99] width 65 height 35
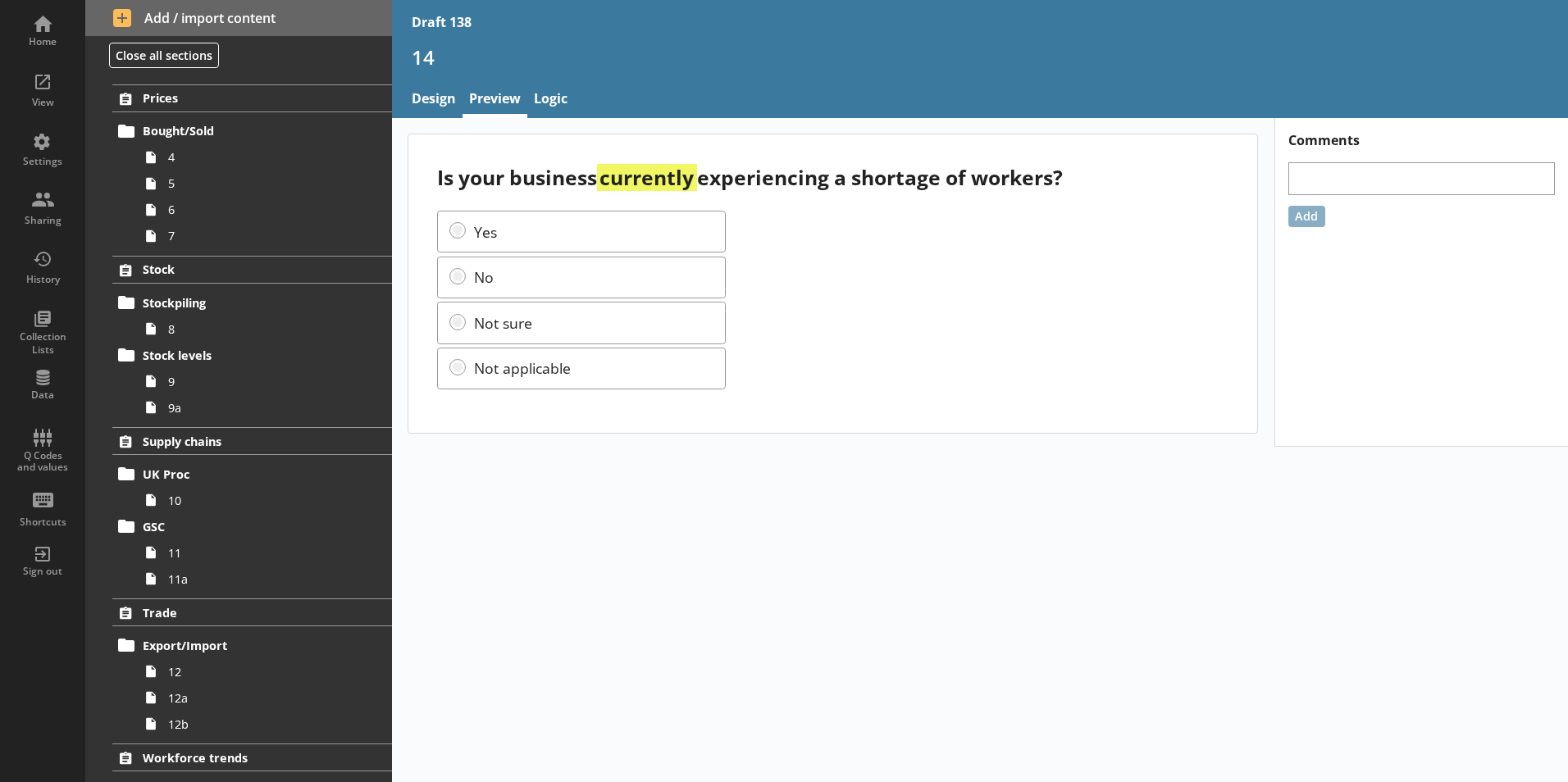
scroll to position [328, 0]
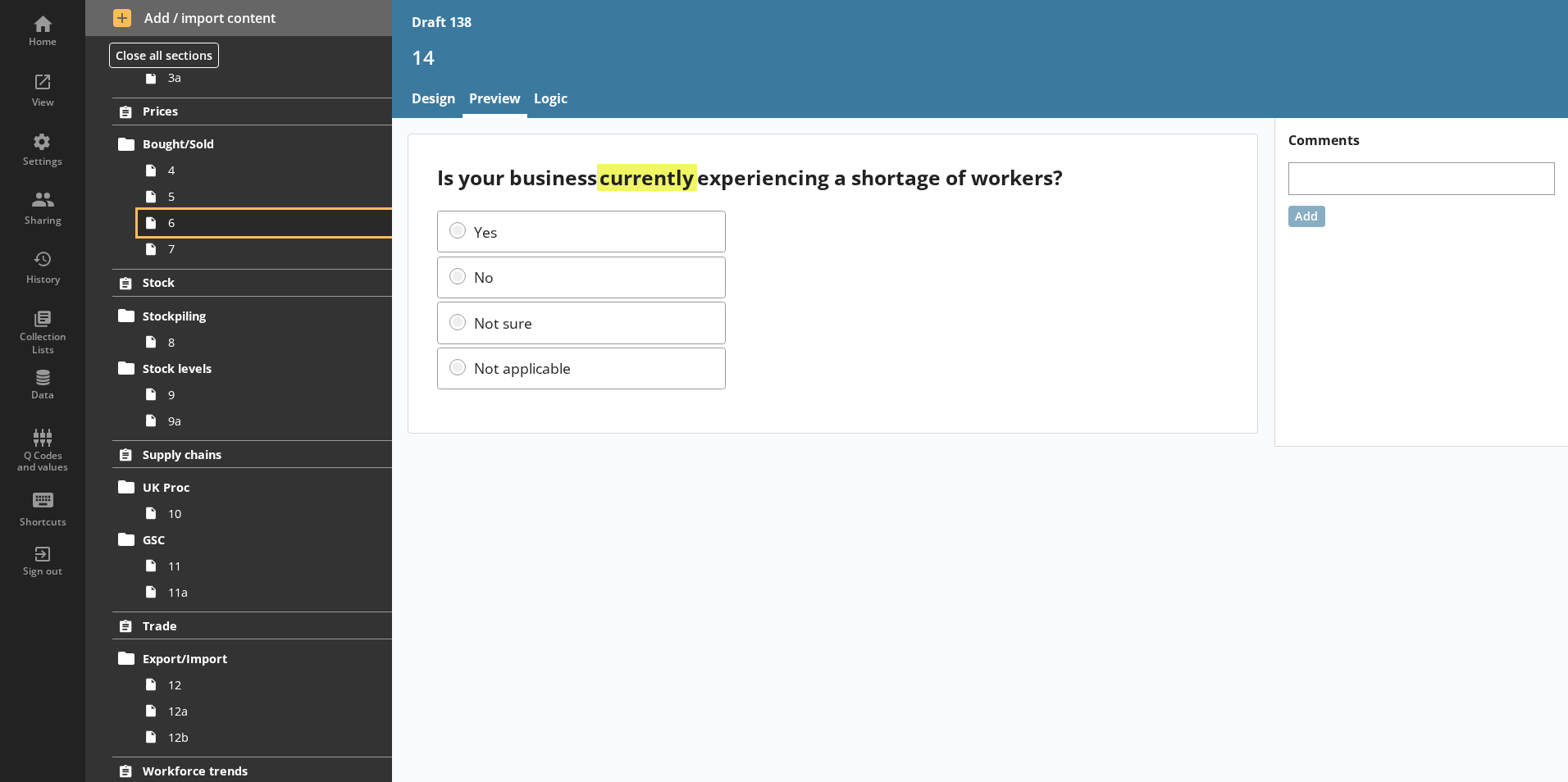
click at [182, 228] on span "6" at bounding box center [259, 223] width 182 height 15
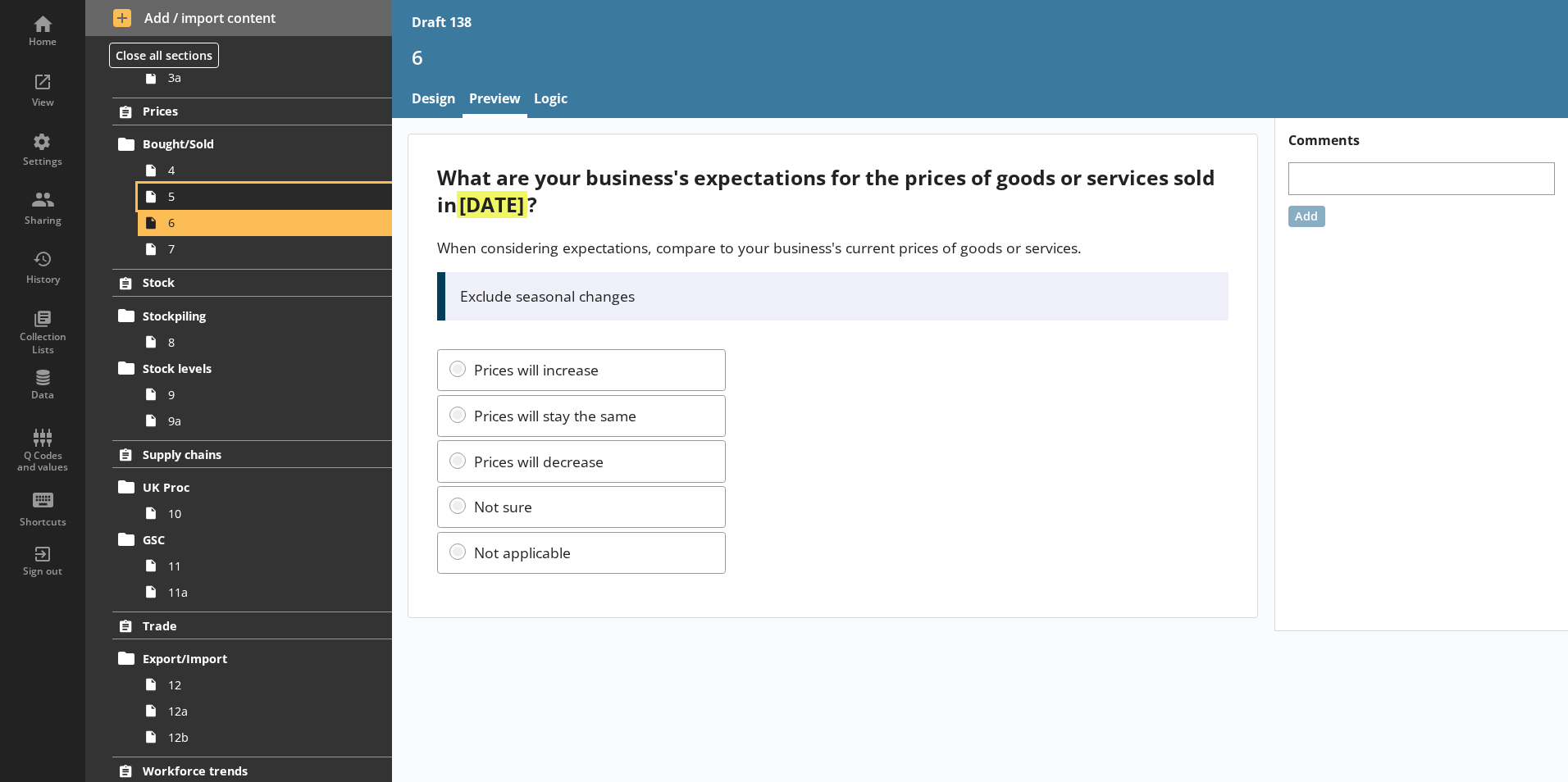
click at [177, 196] on span "5" at bounding box center [259, 196] width 182 height 15
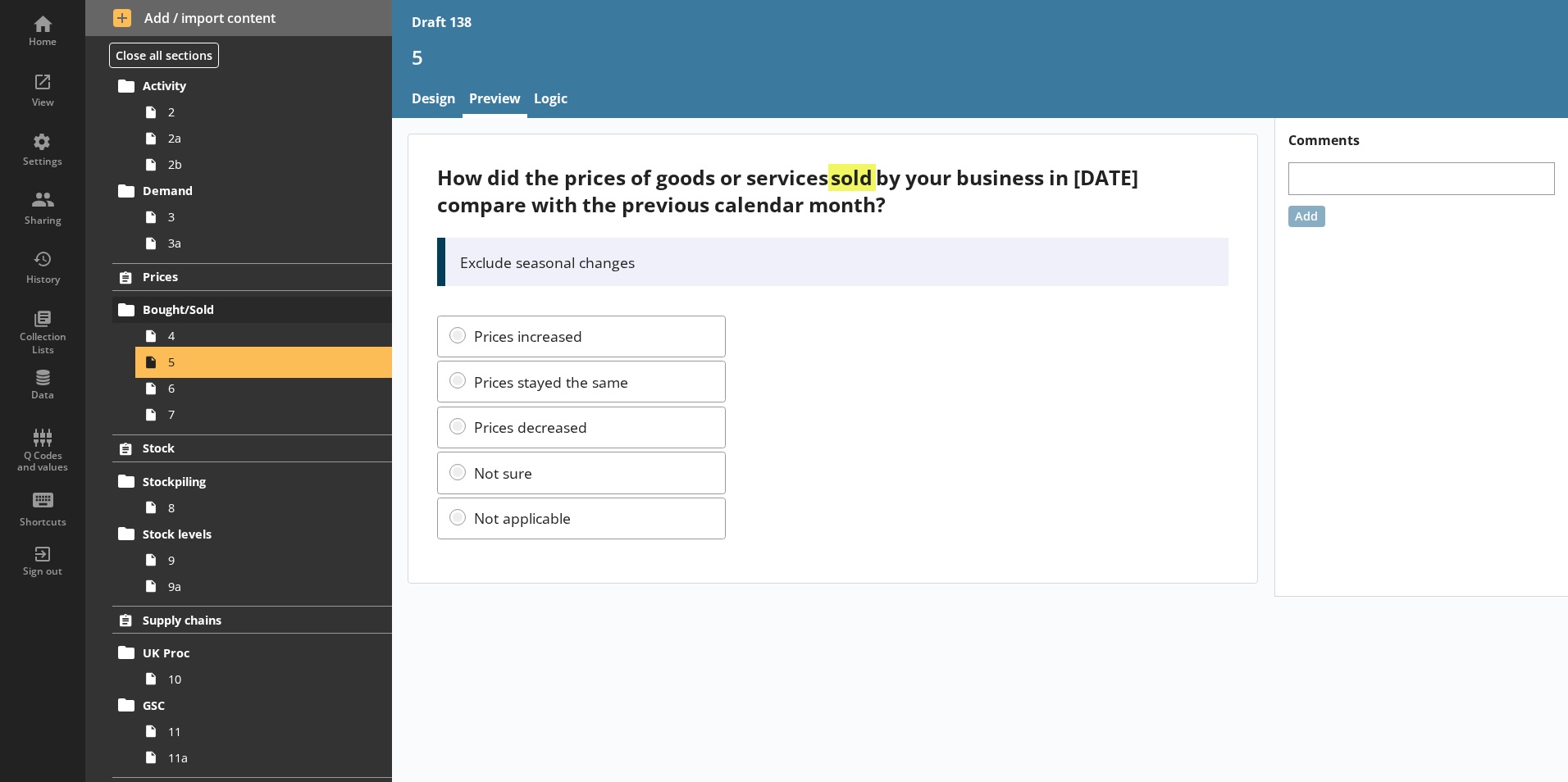
scroll to position [164, 0]
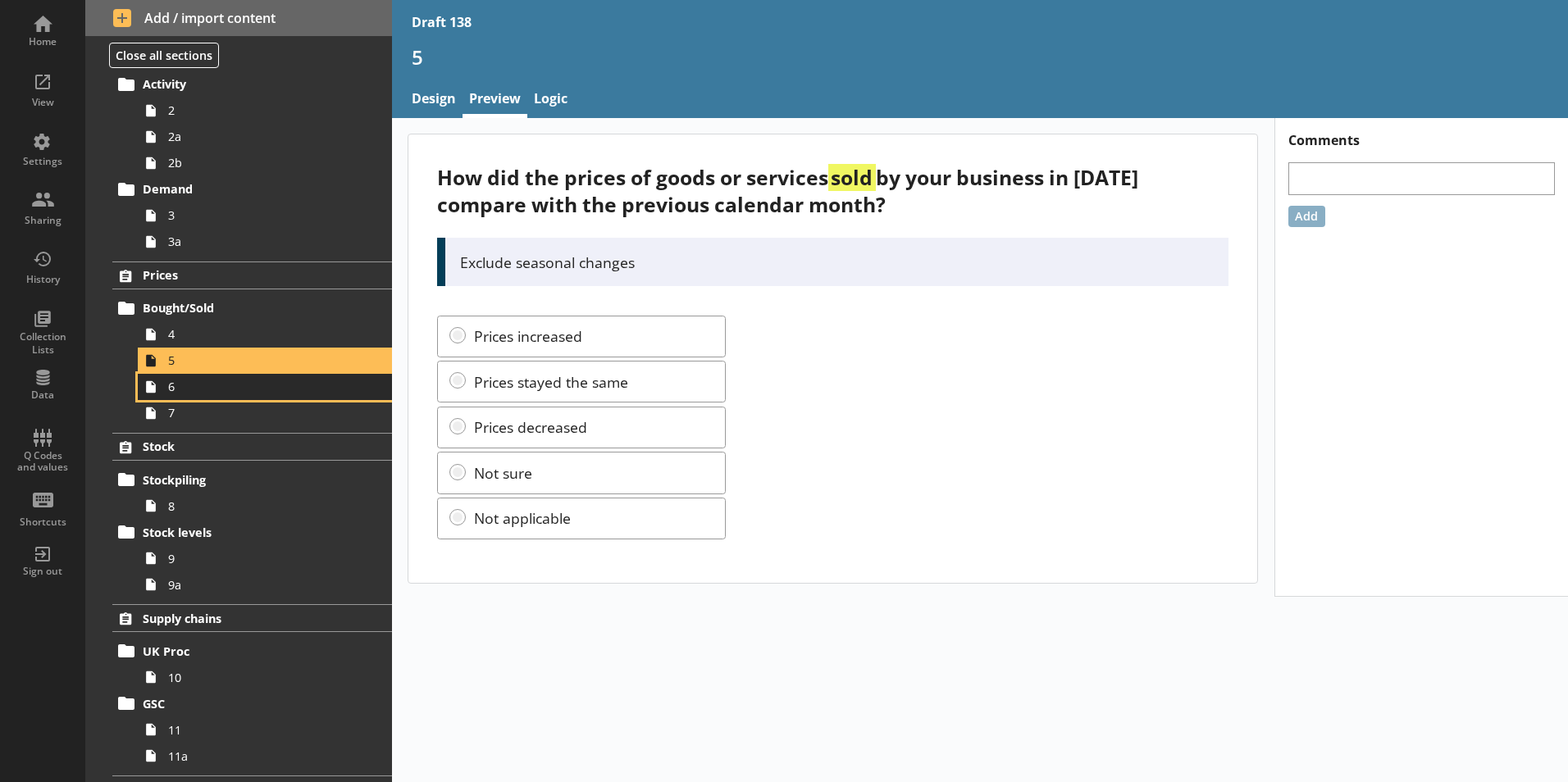
click at [185, 389] on span "6" at bounding box center [259, 387] width 182 height 15
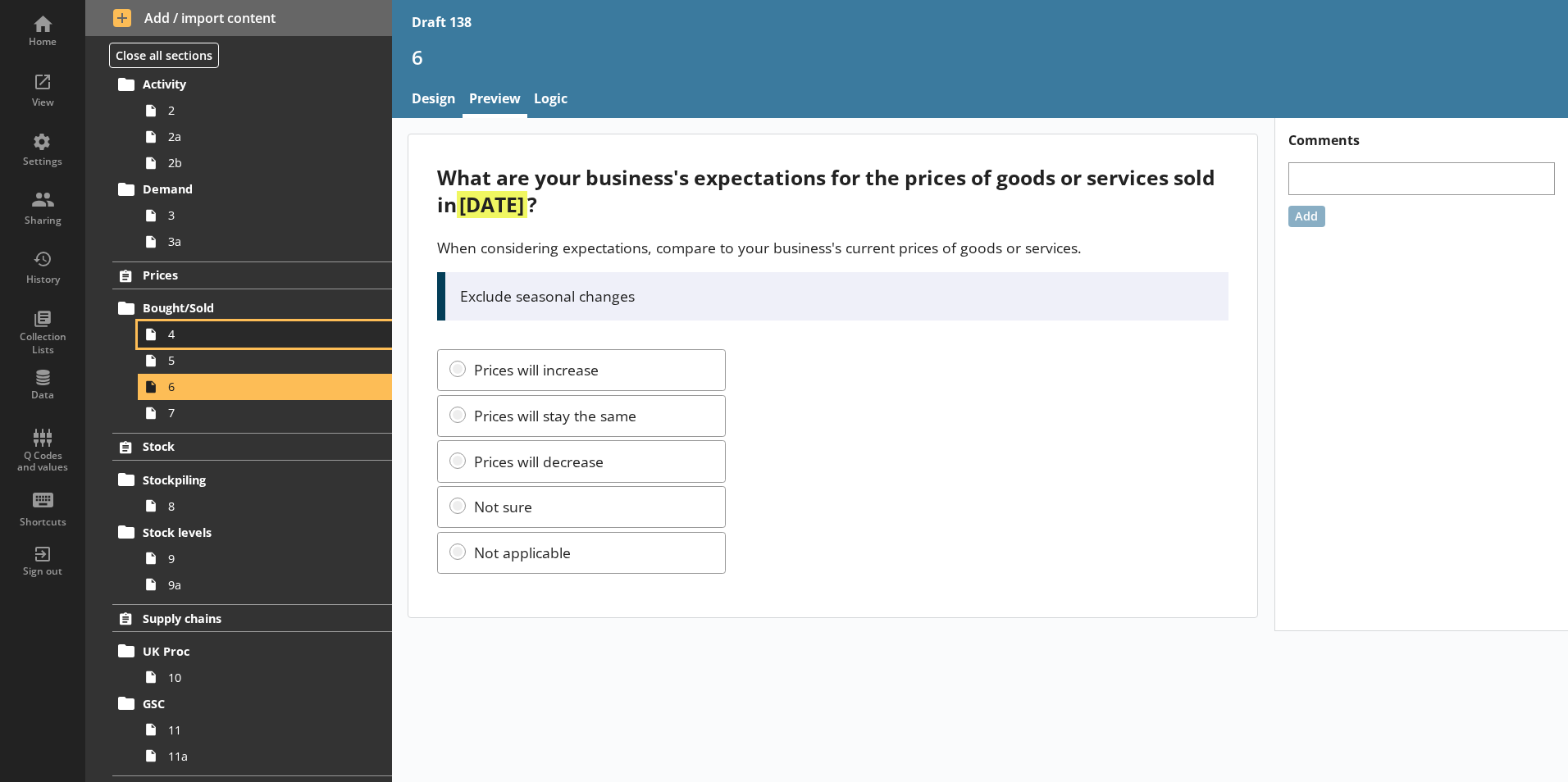
click at [182, 335] on span "4" at bounding box center [259, 334] width 182 height 15
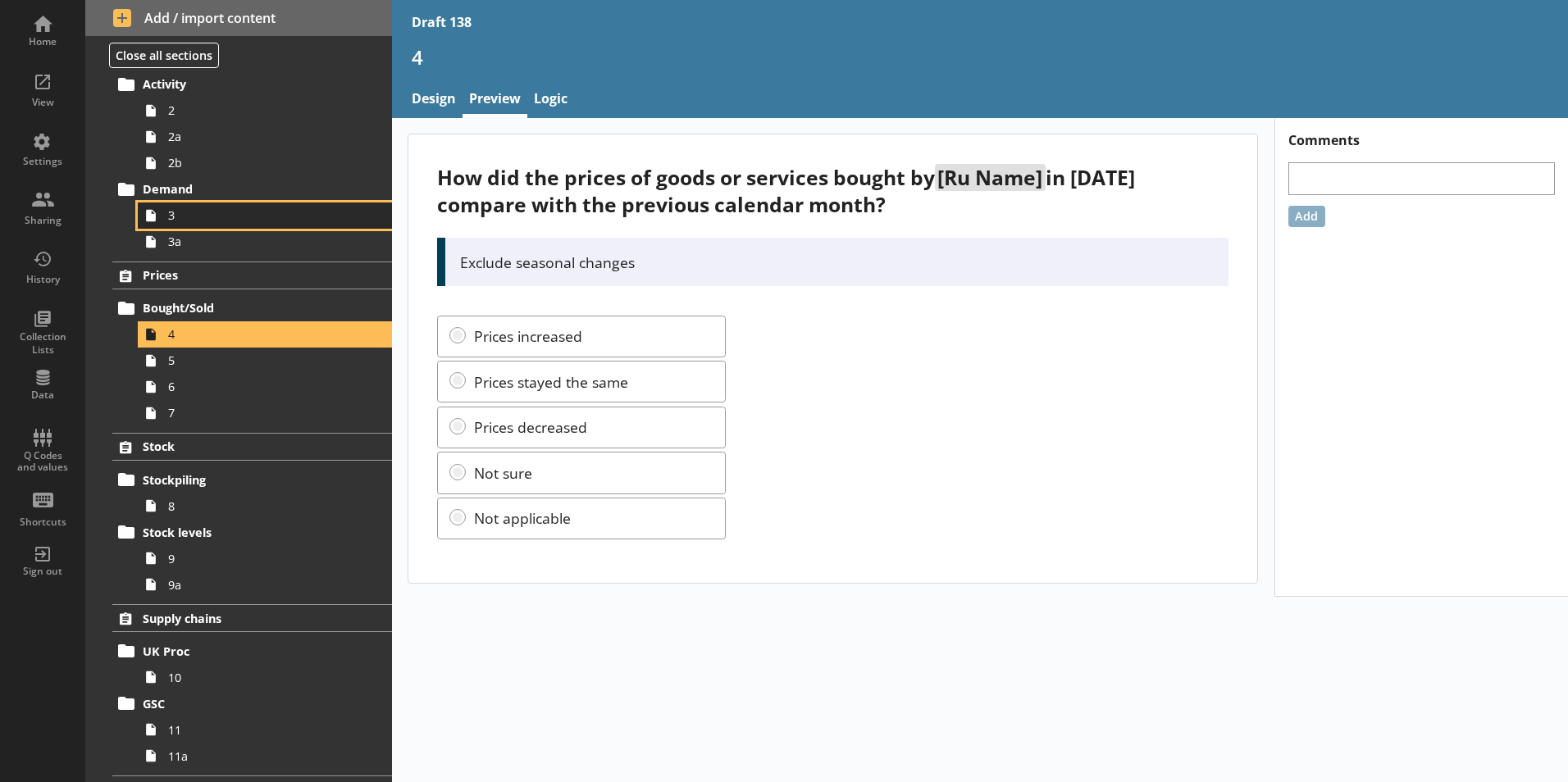
click at [169, 218] on span "3" at bounding box center [259, 215] width 182 height 15
